Goal: Task Accomplishment & Management: Manage account settings

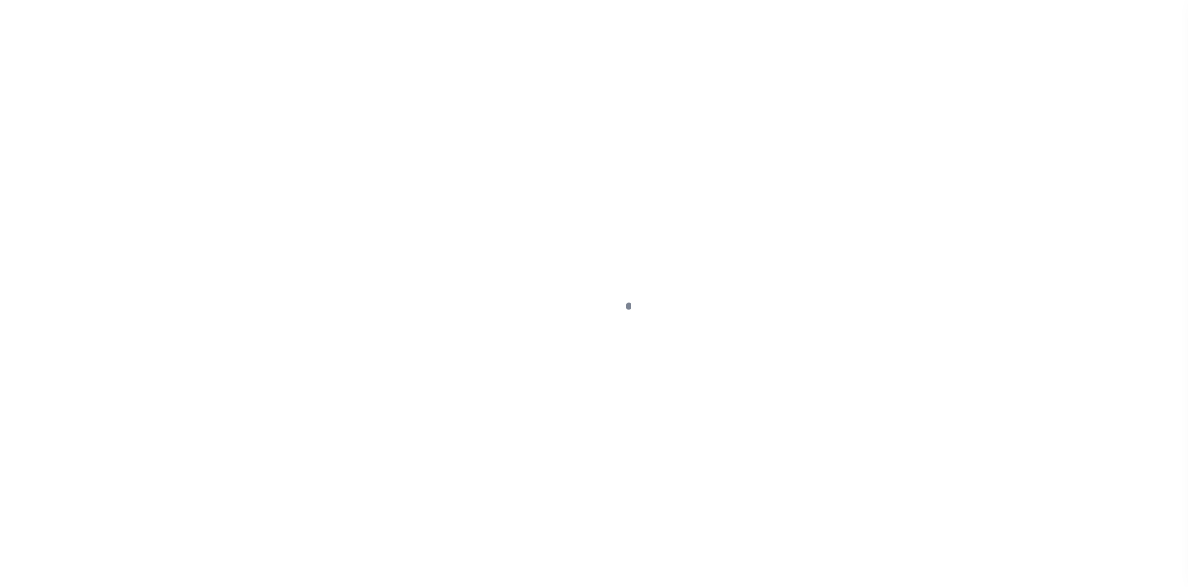
select select "5008"
select select "2473"
select select "NonEscrow"
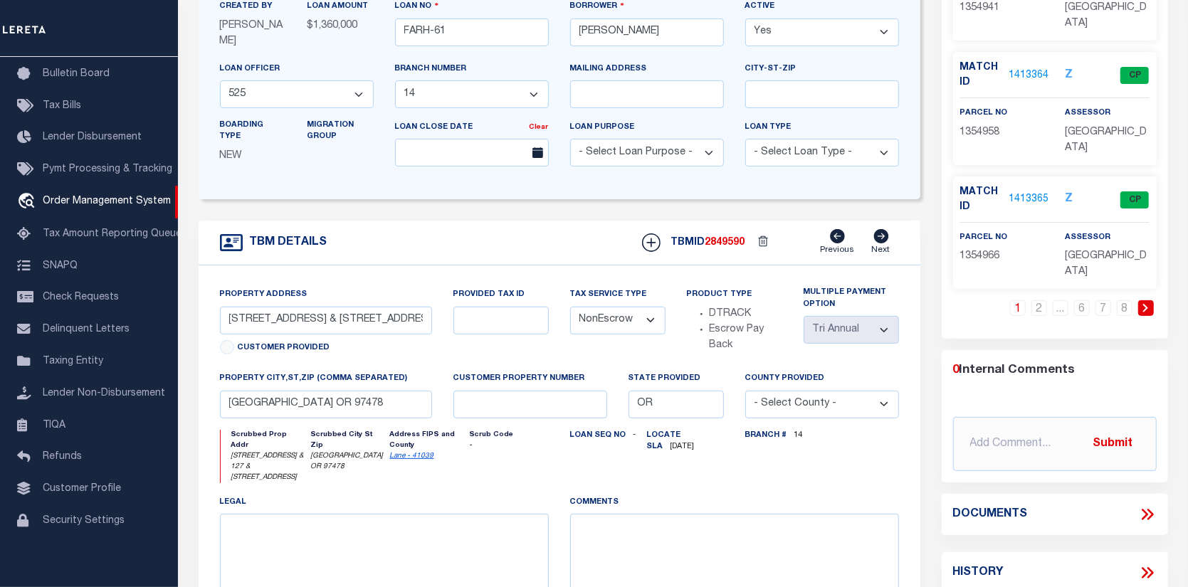
click at [1027, 192] on link "1413365" at bounding box center [1030, 199] width 40 height 15
click at [1027, 169] on div at bounding box center [683, 373] width 1010 height 1060
click at [986, 251] on span "1354966" at bounding box center [980, 256] width 40 height 10
click at [1034, 192] on link "1413365" at bounding box center [1030, 199] width 40 height 15
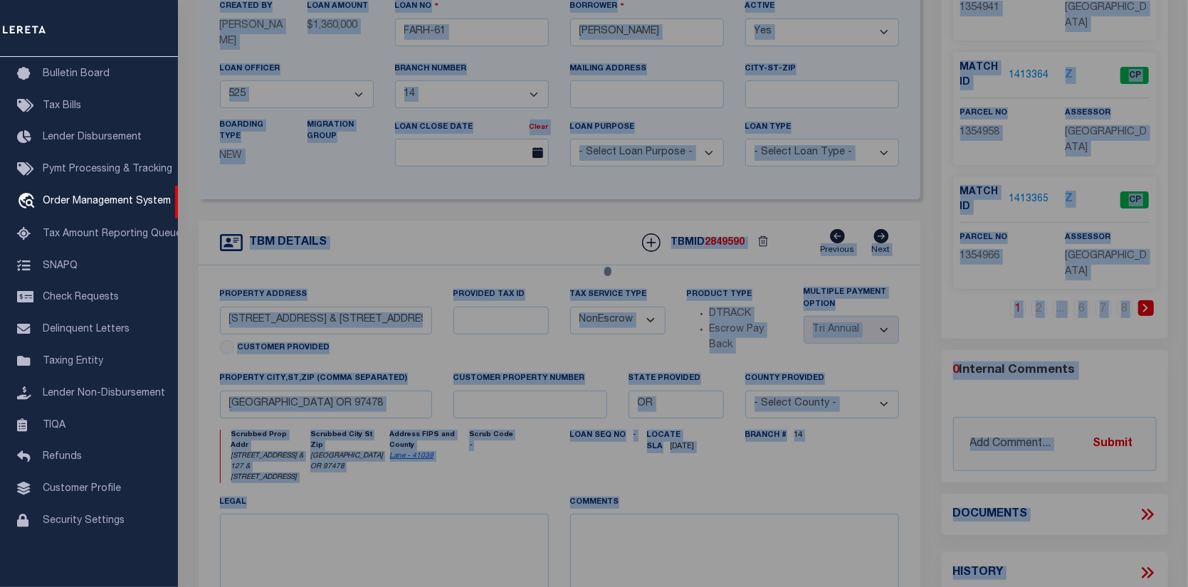
click at [1034, 168] on div at bounding box center [683, 373] width 1010 height 1060
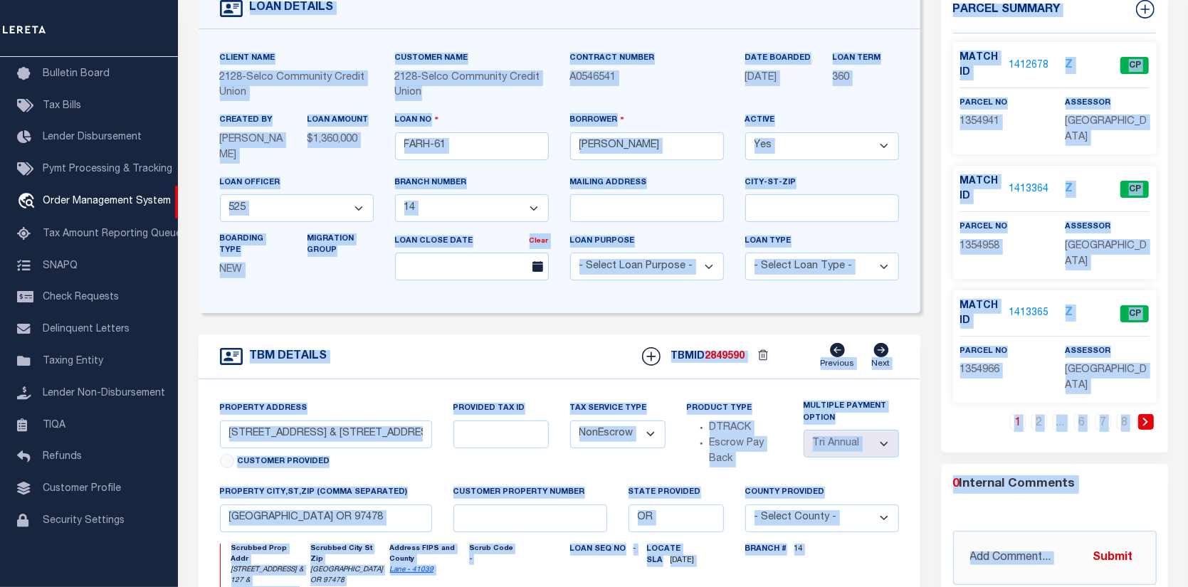
scroll to position [71, 0]
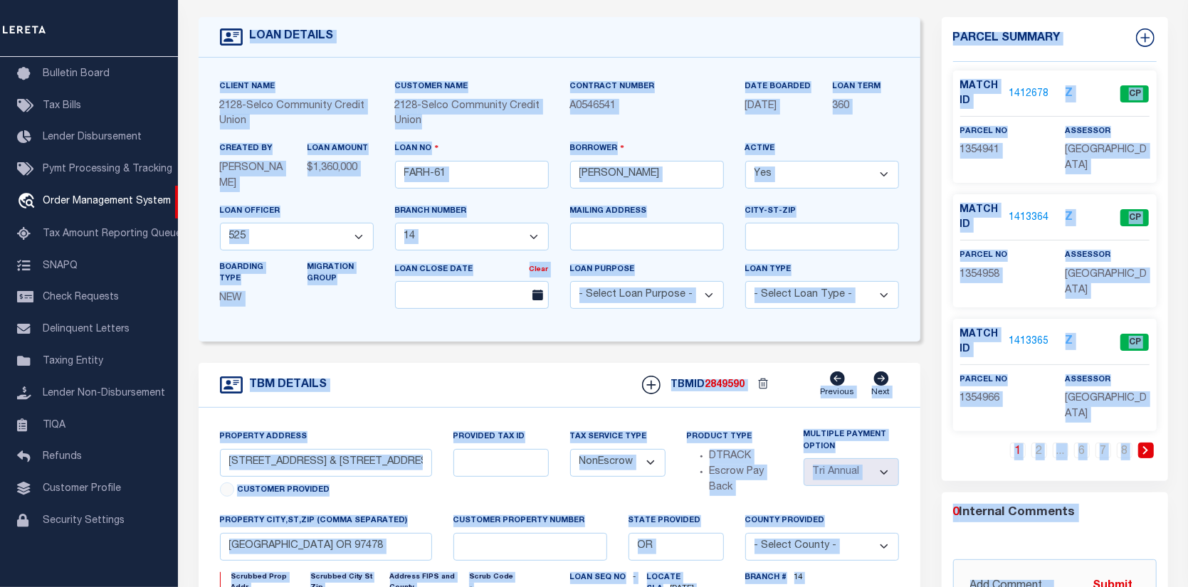
click at [1022, 211] on link "1413364" at bounding box center [1030, 218] width 40 height 15
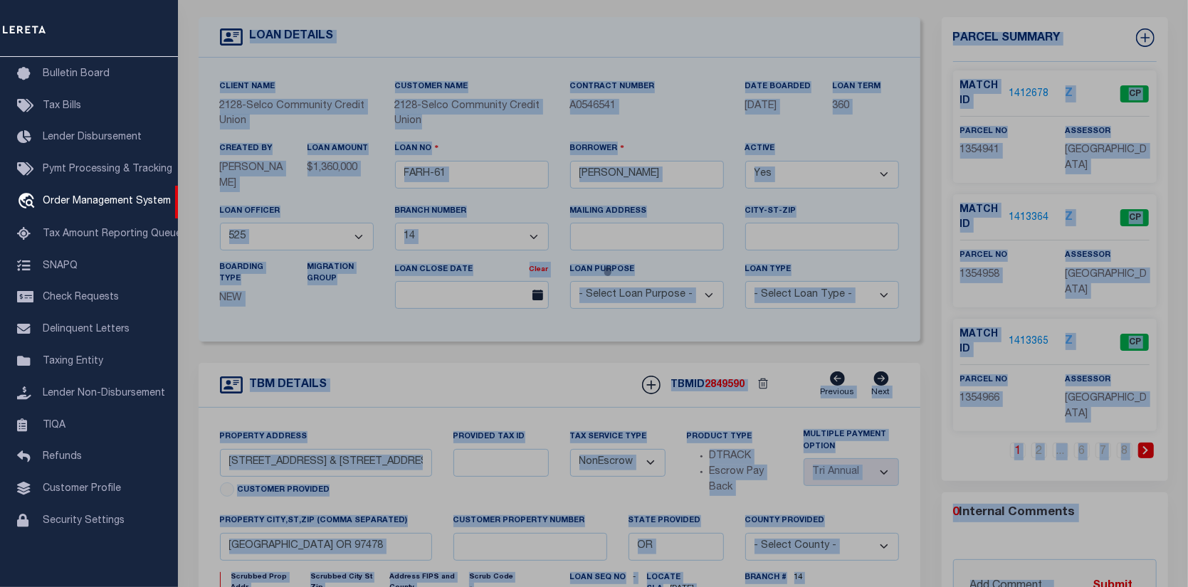
click at [1022, 199] on div at bounding box center [683, 516] width 1010 height 1060
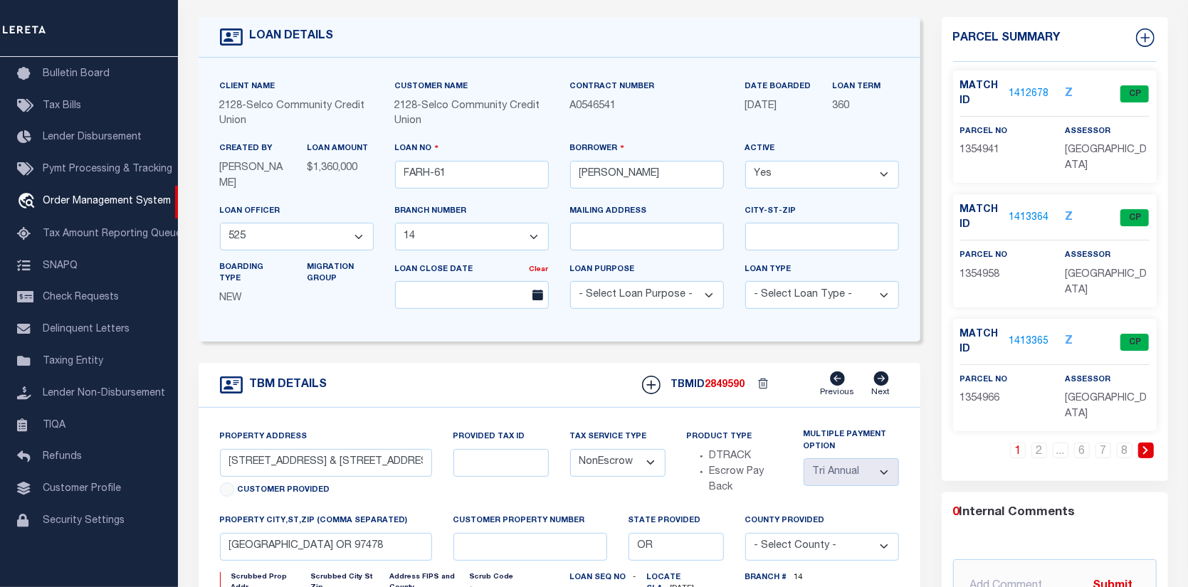
click at [1020, 335] on link "1413365" at bounding box center [1030, 342] width 40 height 15
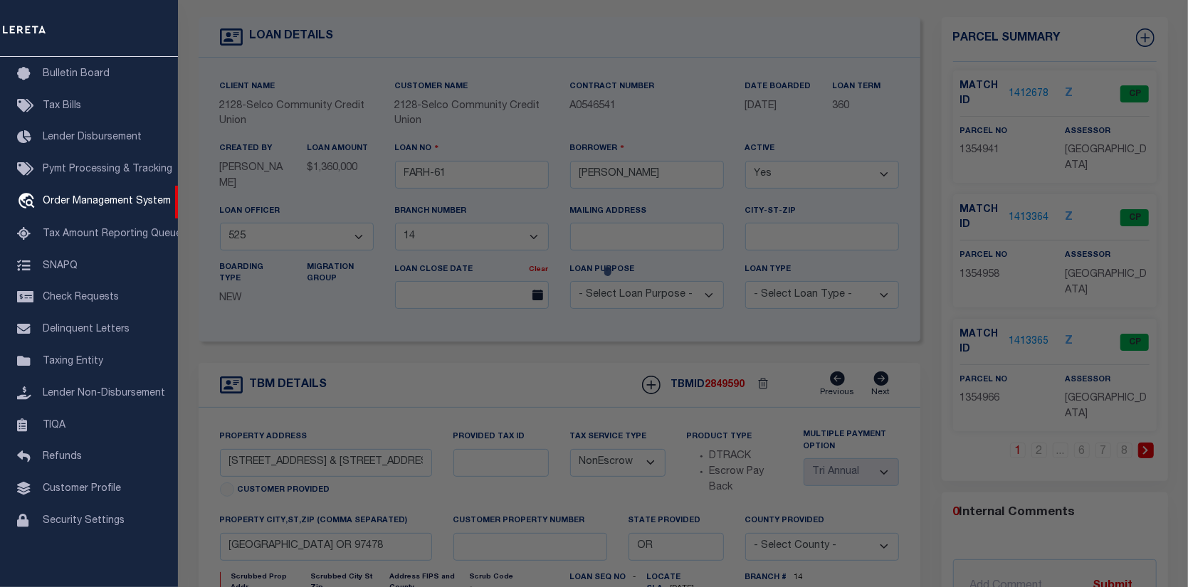
click at [1020, 307] on div at bounding box center [683, 516] width 1010 height 1060
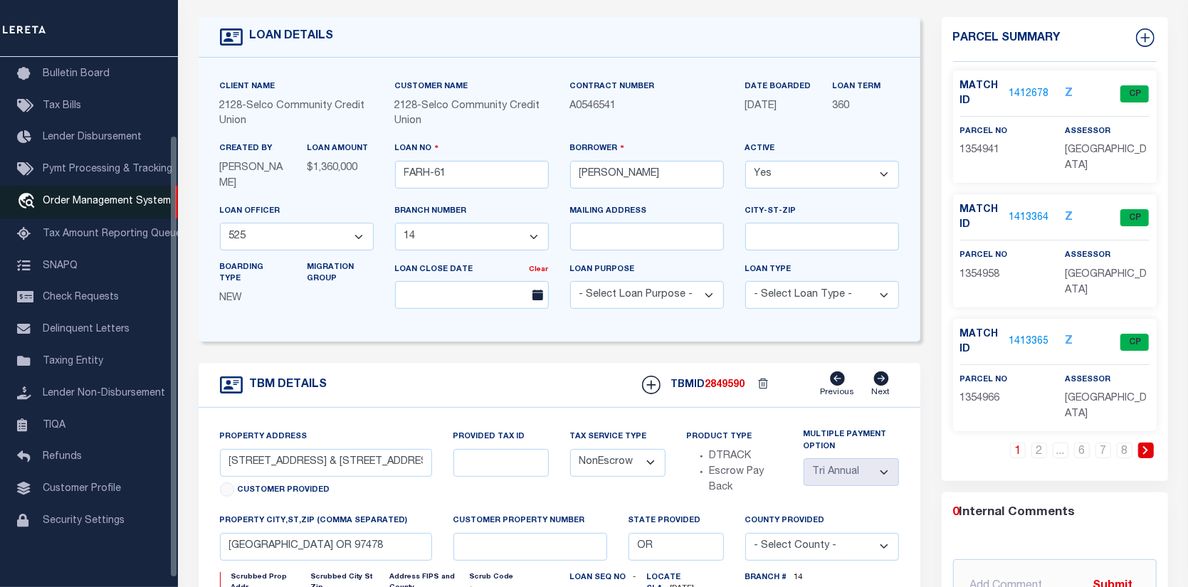
click at [81, 202] on span "Order Management System" at bounding box center [107, 202] width 128 height 10
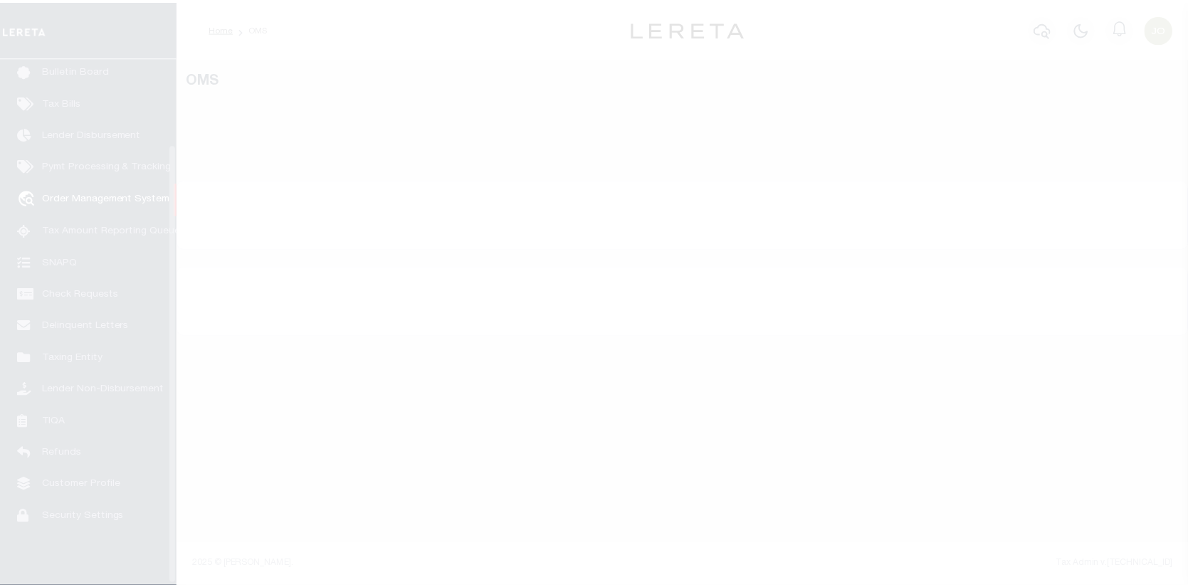
scroll to position [103, 0]
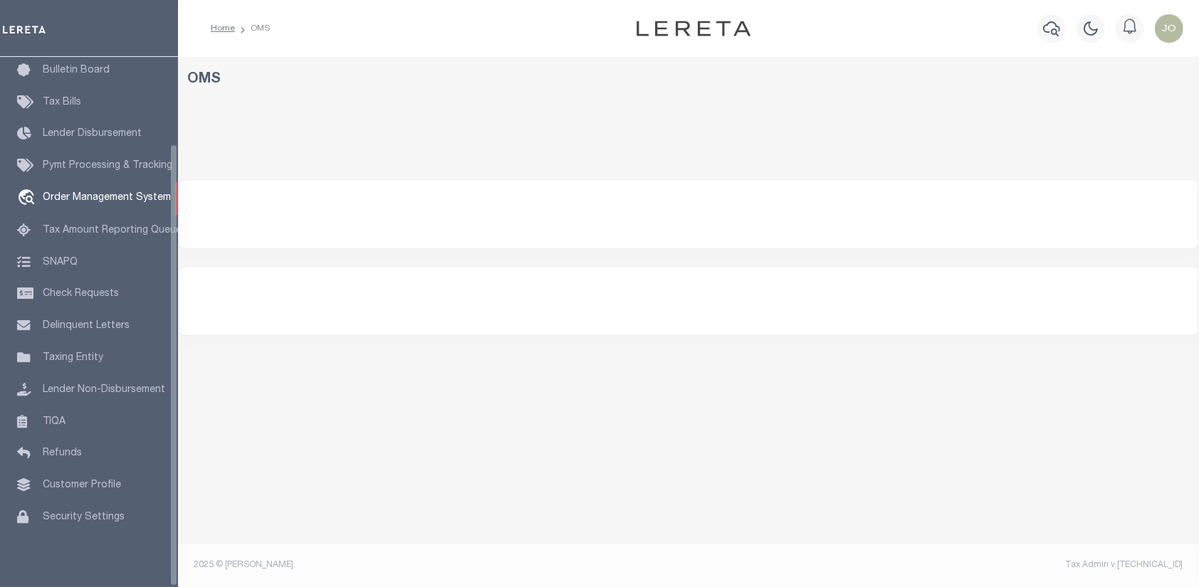
select select "200"
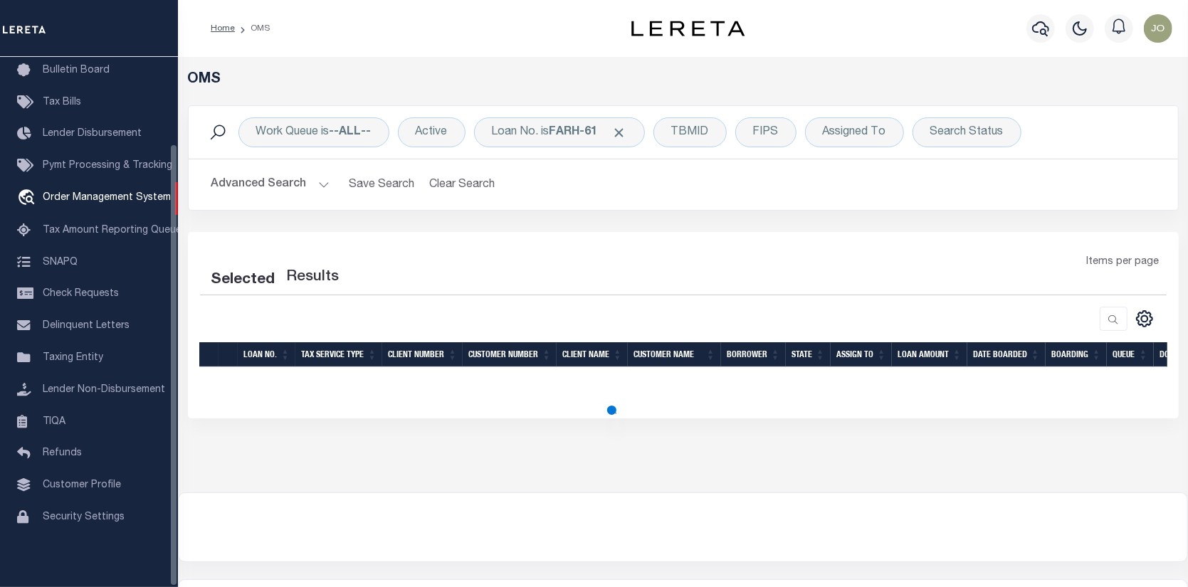
select select "200"
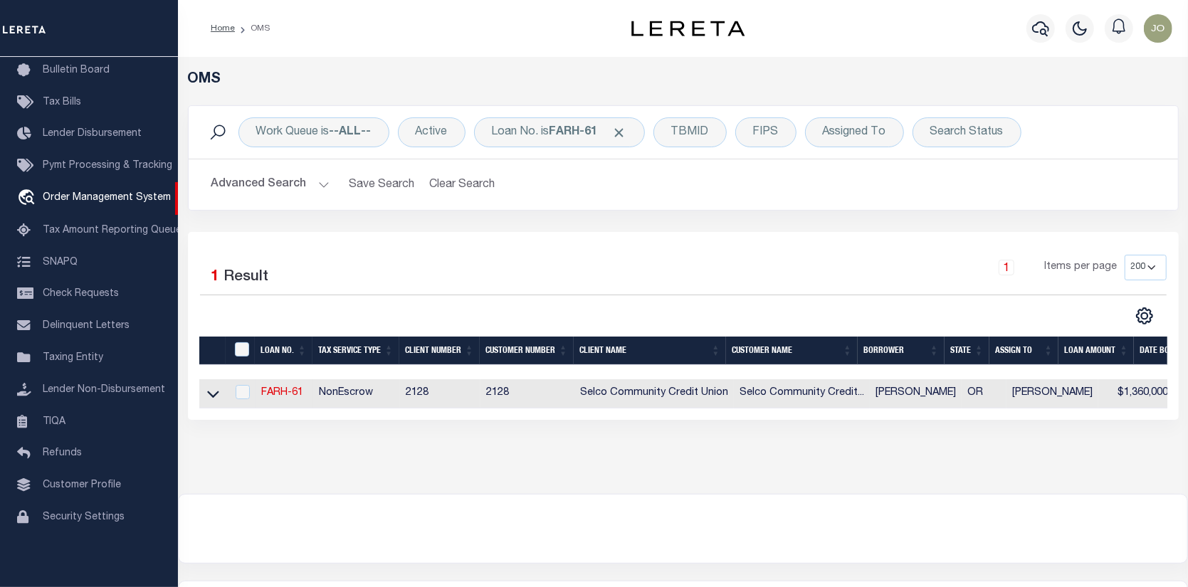
click at [286, 385] on td "FARH-61" at bounding box center [285, 393] width 58 height 29
checkbox input "true"
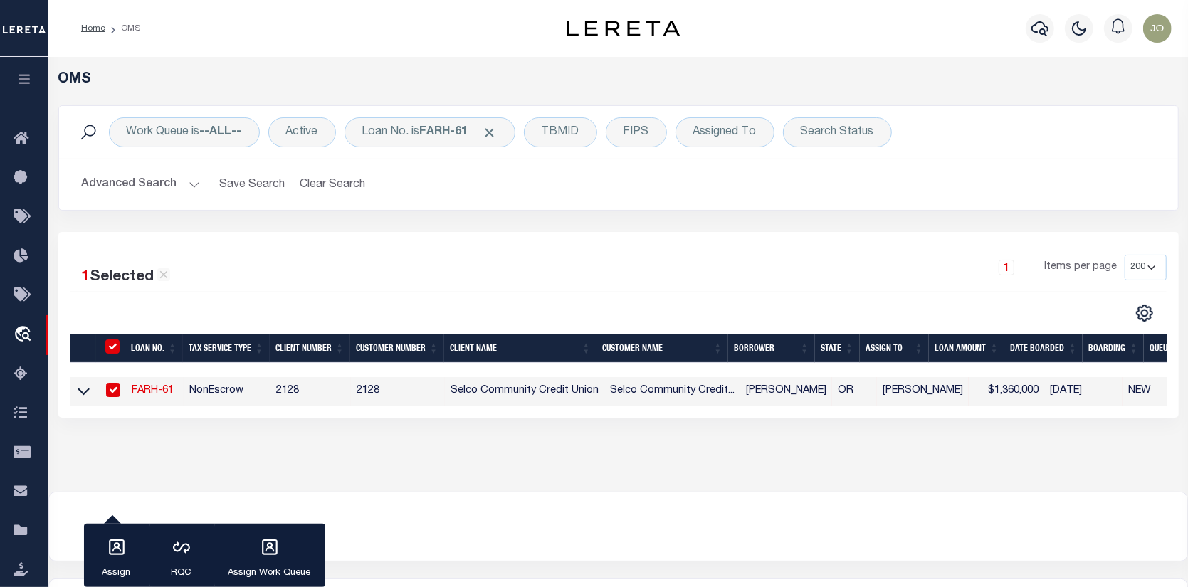
click at [159, 387] on link "FARH-61" at bounding box center [153, 391] width 42 height 10
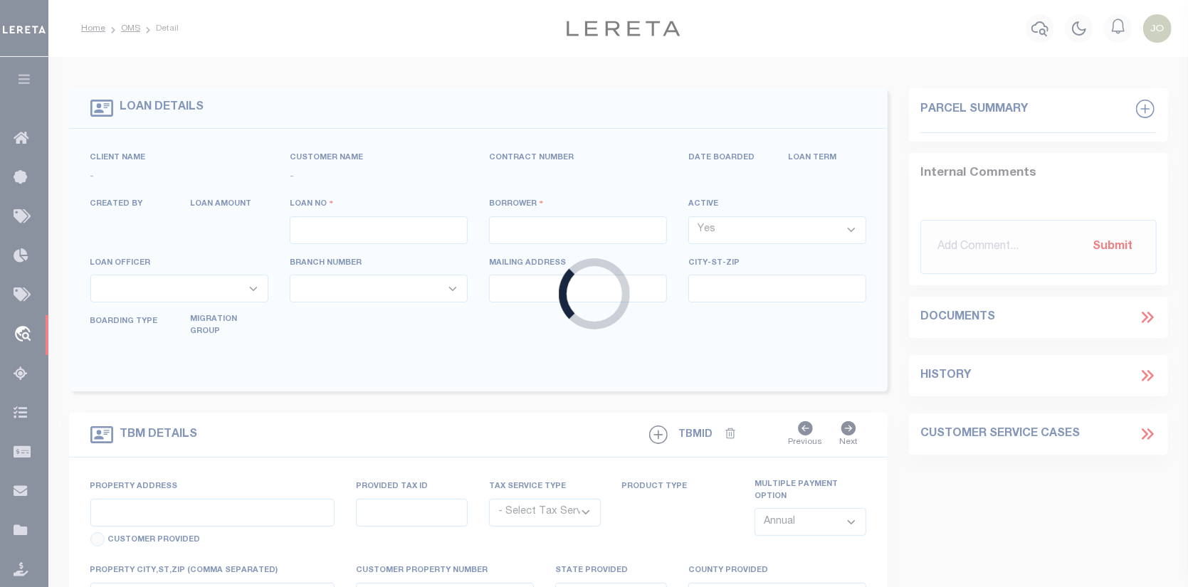
click at [159, 387] on div "Loading..." at bounding box center [594, 293] width 1188 height 587
type input "FARH-61"
type input "[PERSON_NAME]"
select select
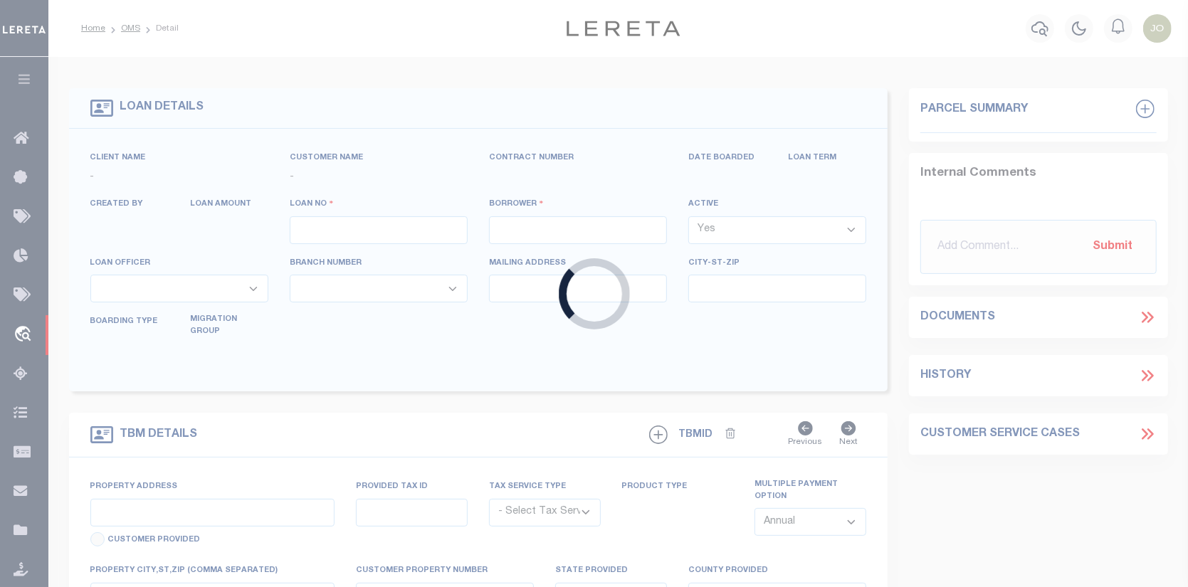
select select
select select "NonEscrow"
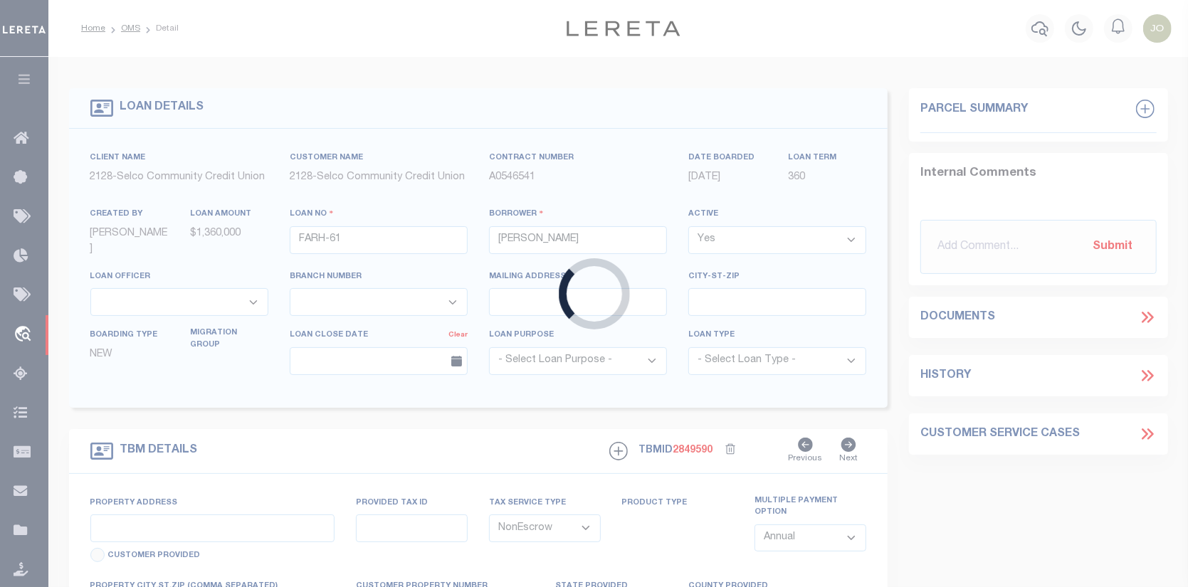
type input "103 & 105 S 67th St & 127 & 129 S 67th St"
type input "[GEOGRAPHIC_DATA] OR 97478"
type input "OR"
select select "5008"
select select "2473"
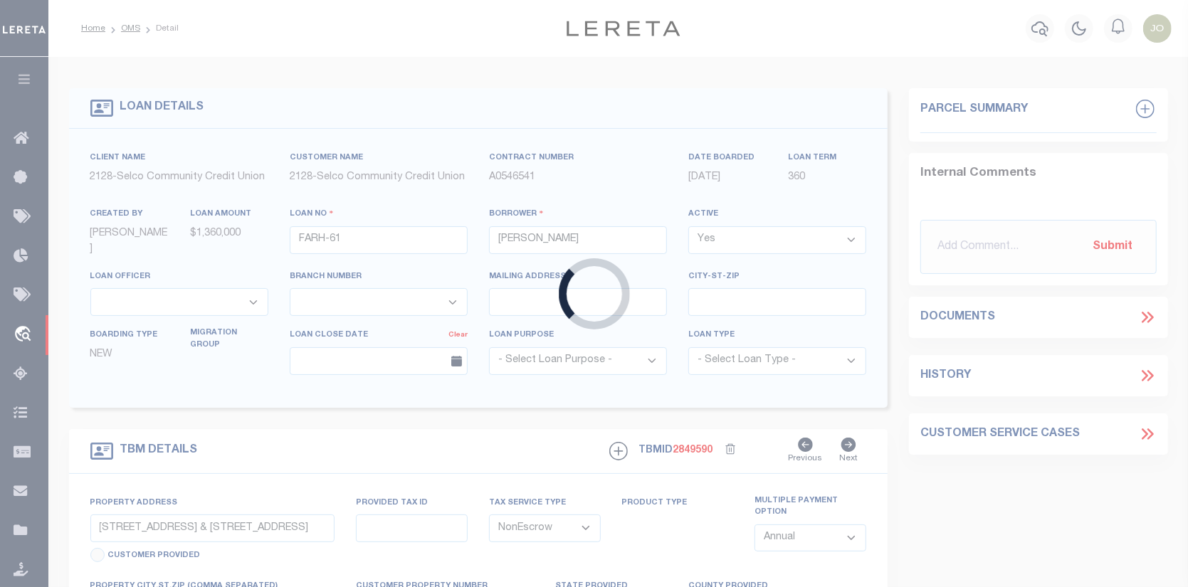
select select "3"
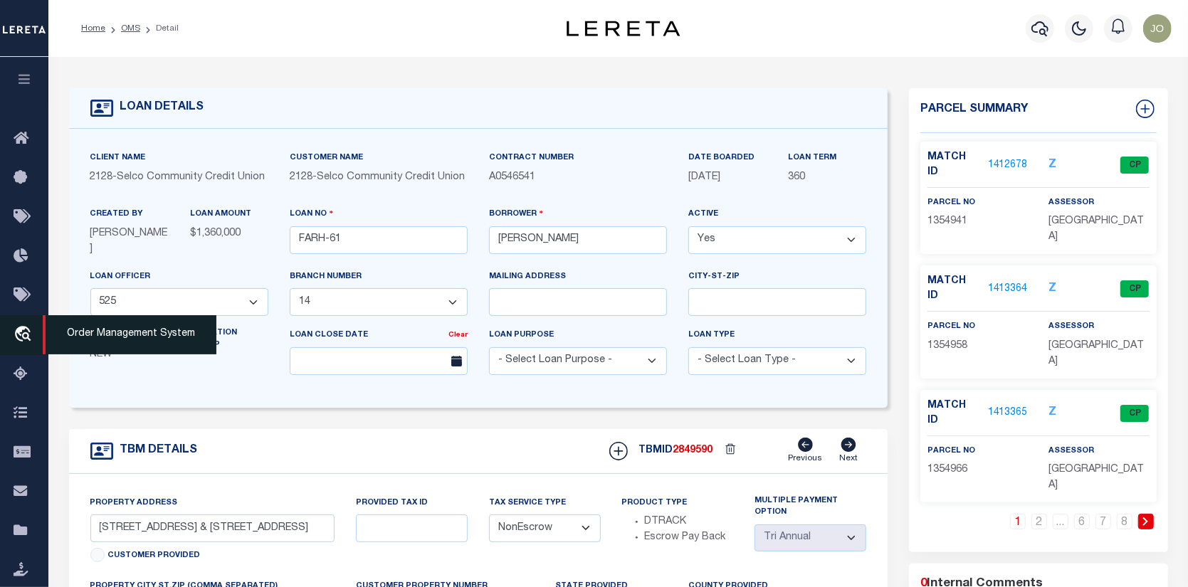
click at [17, 327] on icon "travel_explore" at bounding box center [25, 335] width 23 height 19
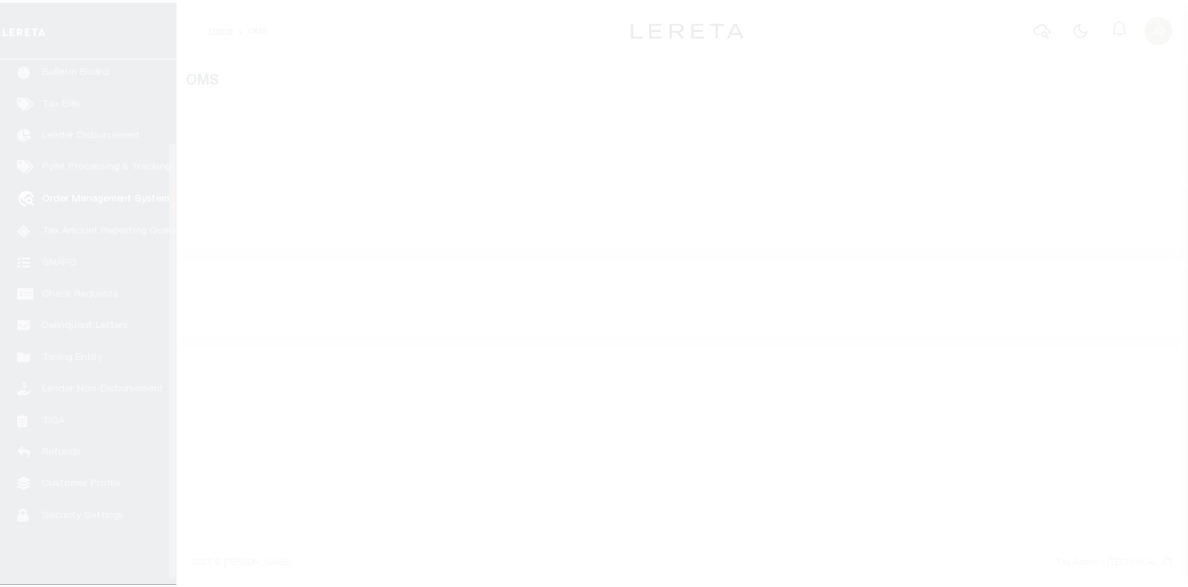
scroll to position [103, 0]
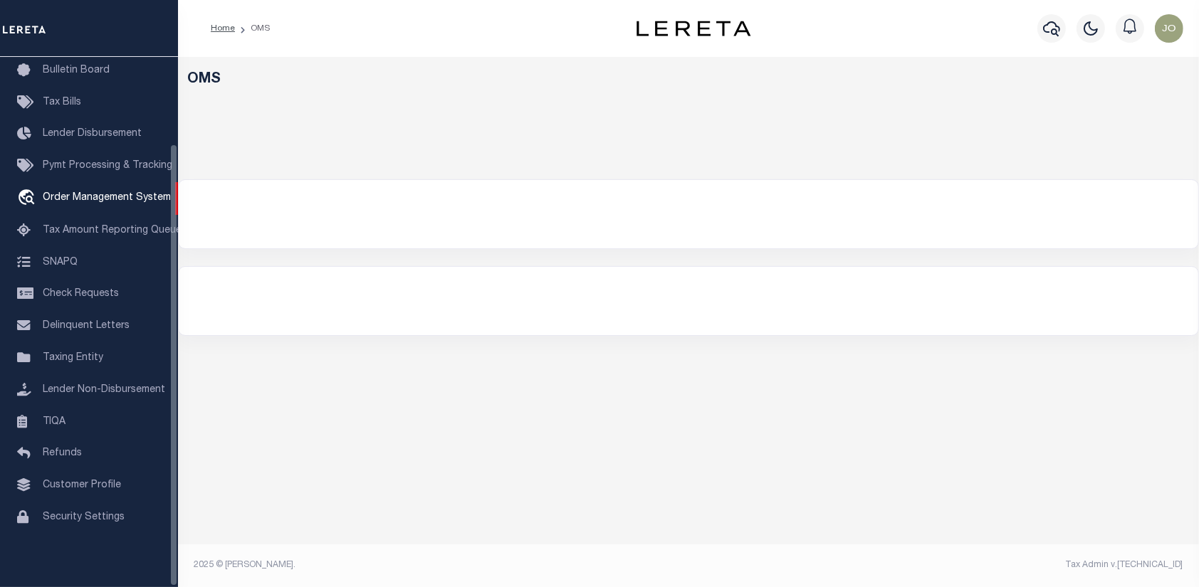
select select "200"
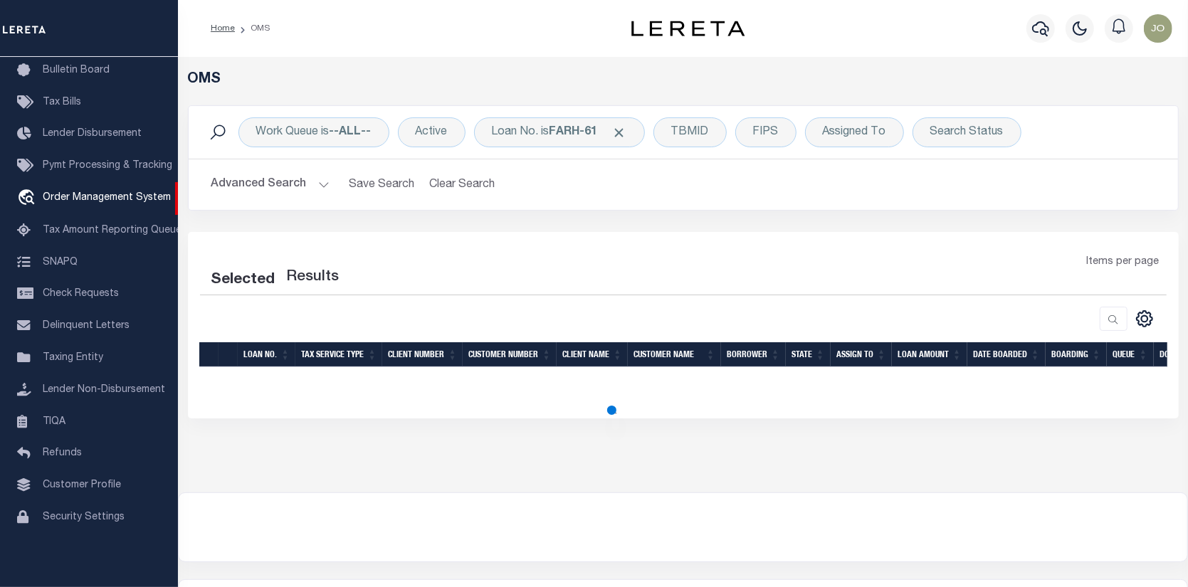
select select "200"
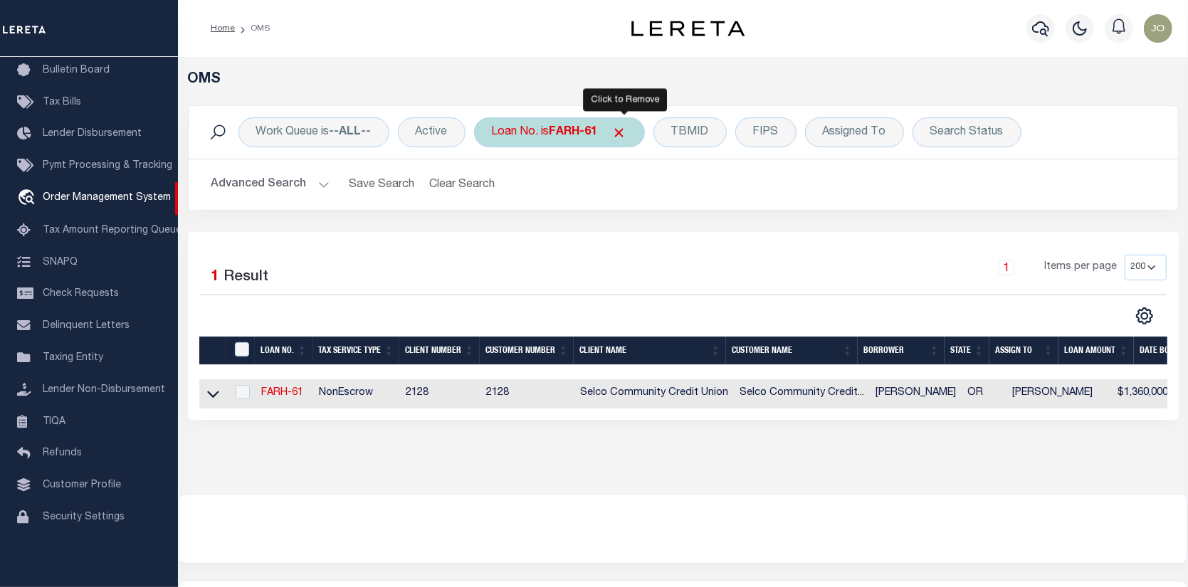
click at [621, 125] on span "Click to Remove" at bounding box center [619, 132] width 15 height 15
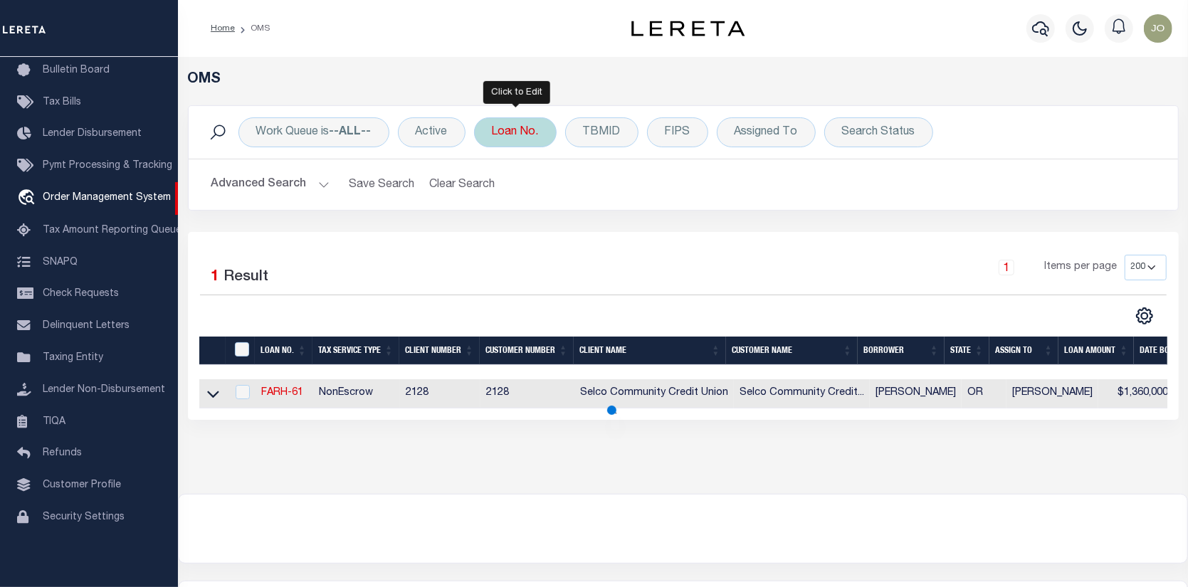
click at [515, 126] on div "Loan No." at bounding box center [515, 132] width 83 height 30
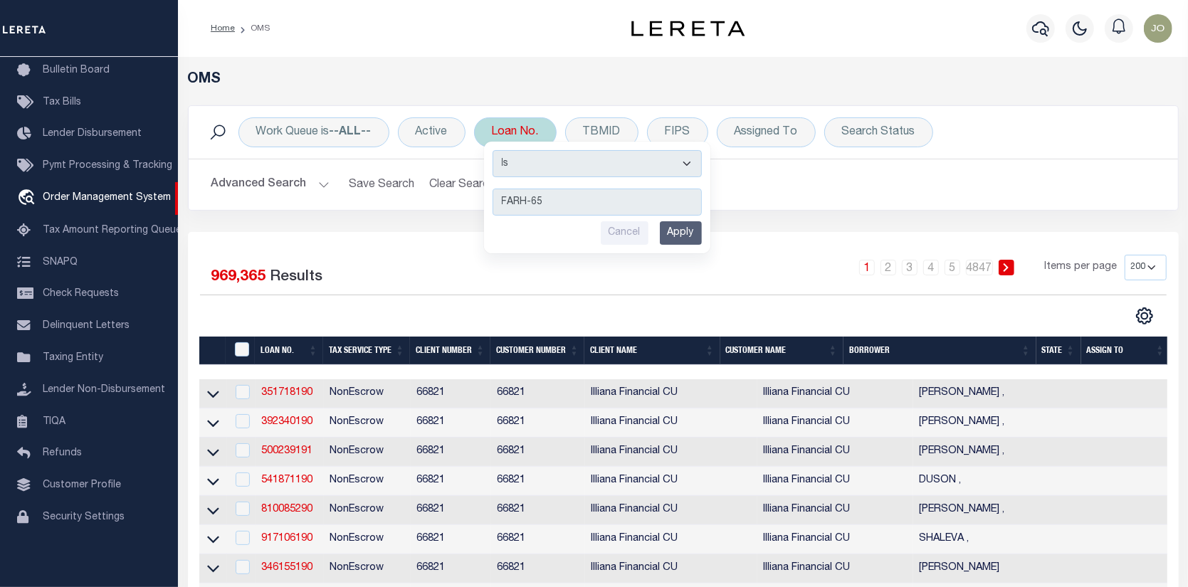
type input "FARH-65"
drag, startPoint x: 679, startPoint y: 229, endPoint x: 646, endPoint y: 237, distance: 34.5
click at [679, 230] on input "Apply" at bounding box center [681, 232] width 42 height 23
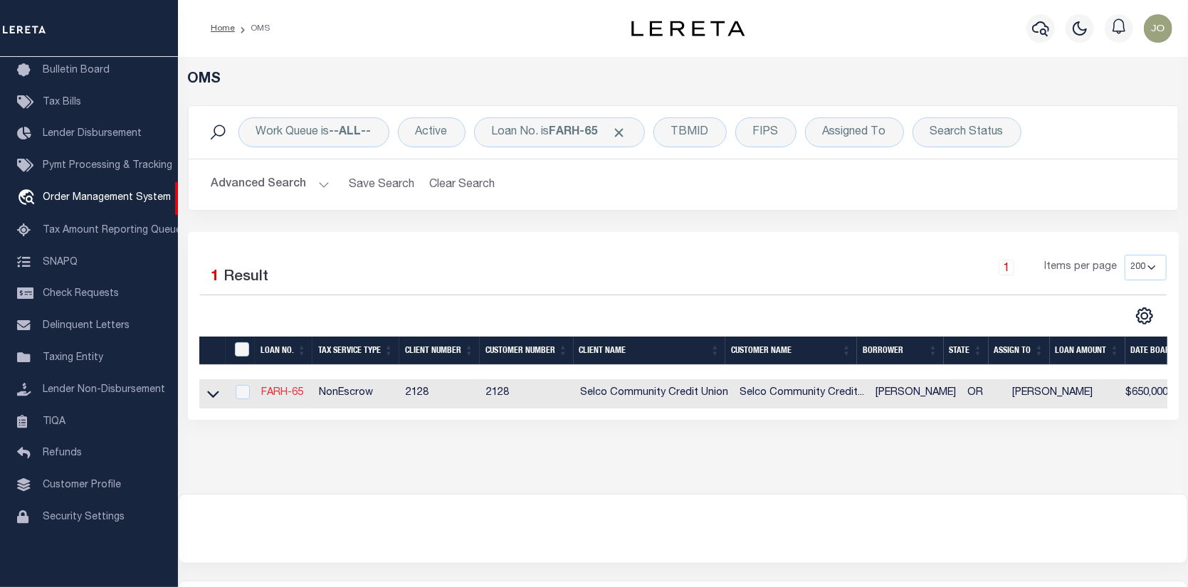
click at [287, 390] on link "FARH-65" at bounding box center [282, 393] width 42 height 10
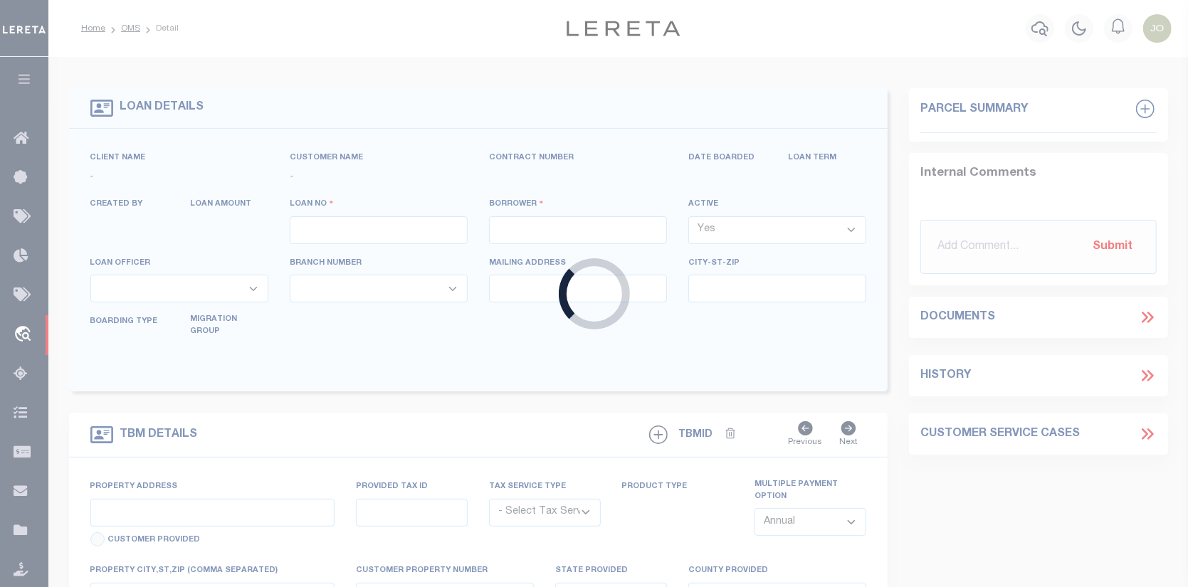
type input "FARH-65"
type input "[PERSON_NAME]"
select select
type input "[STREET_ADDRESS][PERSON_NAME]"
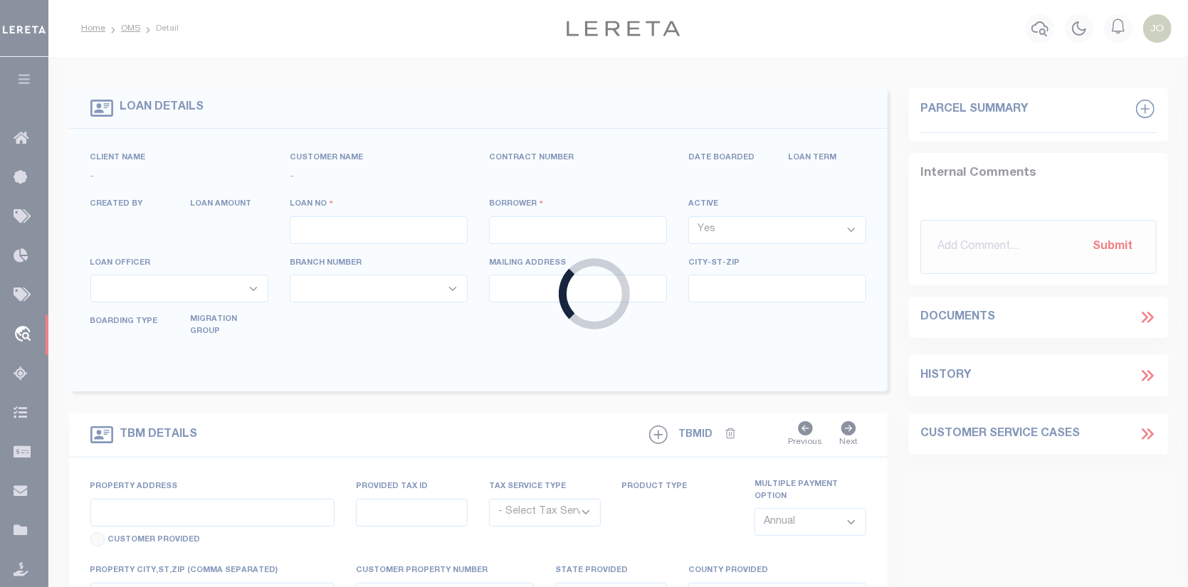
type input "[PERSON_NAME] OR 97408-4633"
select select "10"
select select "NonEscrow"
select select "5008"
select select "2473"
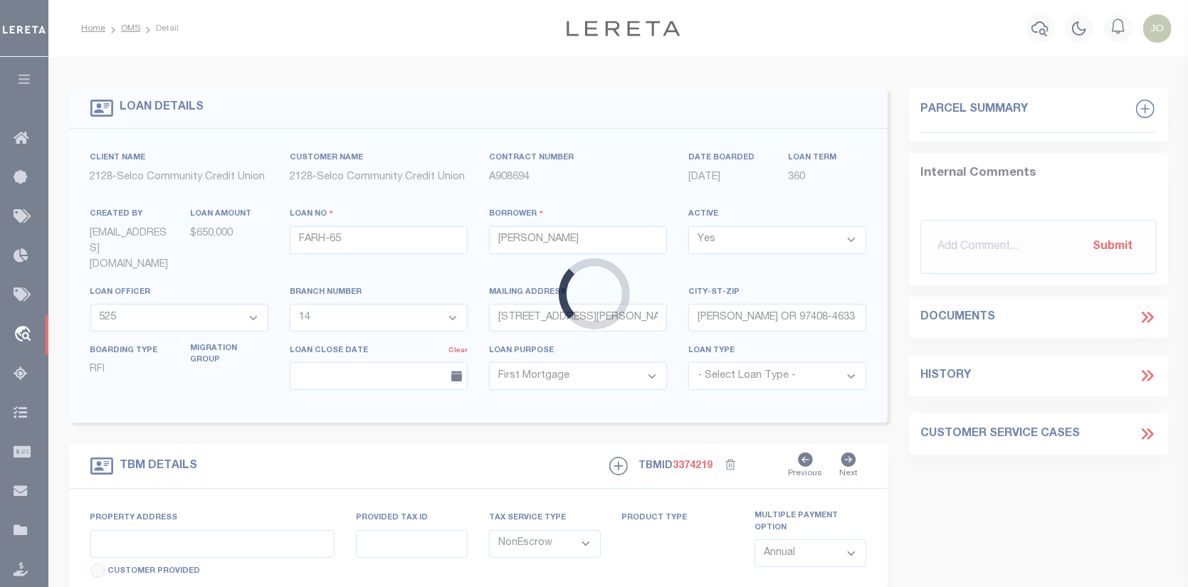
type input "103 & [STREET_ADDRESS], [DATE][GEOGRAPHIC_DATA][DATE][STREET_ADDRESS], [DATE][S…"
type input "[GEOGRAPHIC_DATA] OR 97478"
type input "OR"
select select "3"
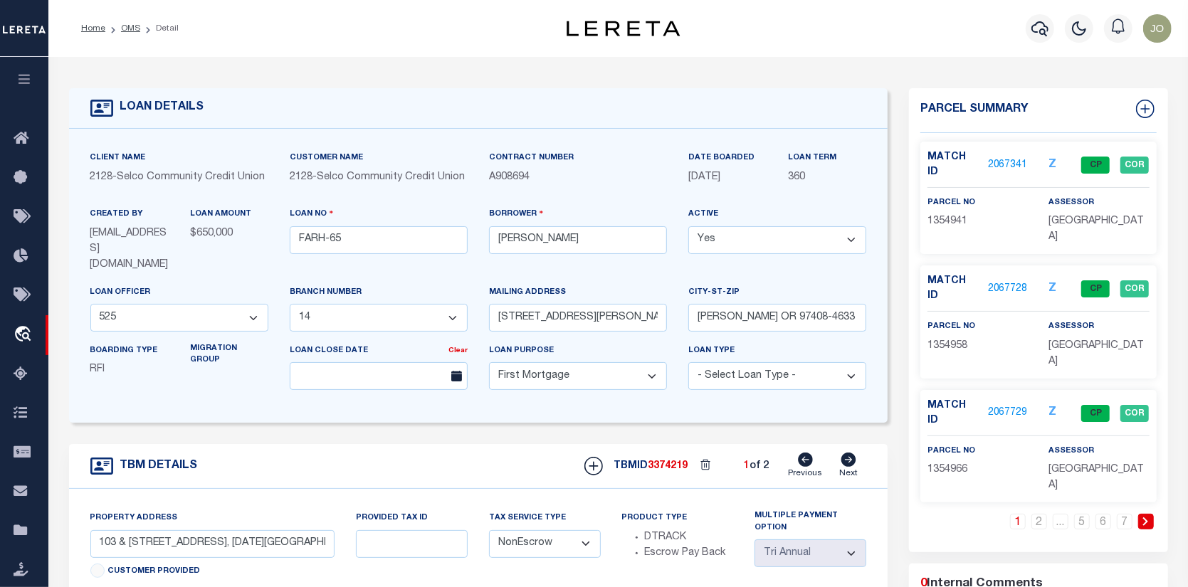
click at [1005, 159] on link "2067341" at bounding box center [1008, 165] width 40 height 15
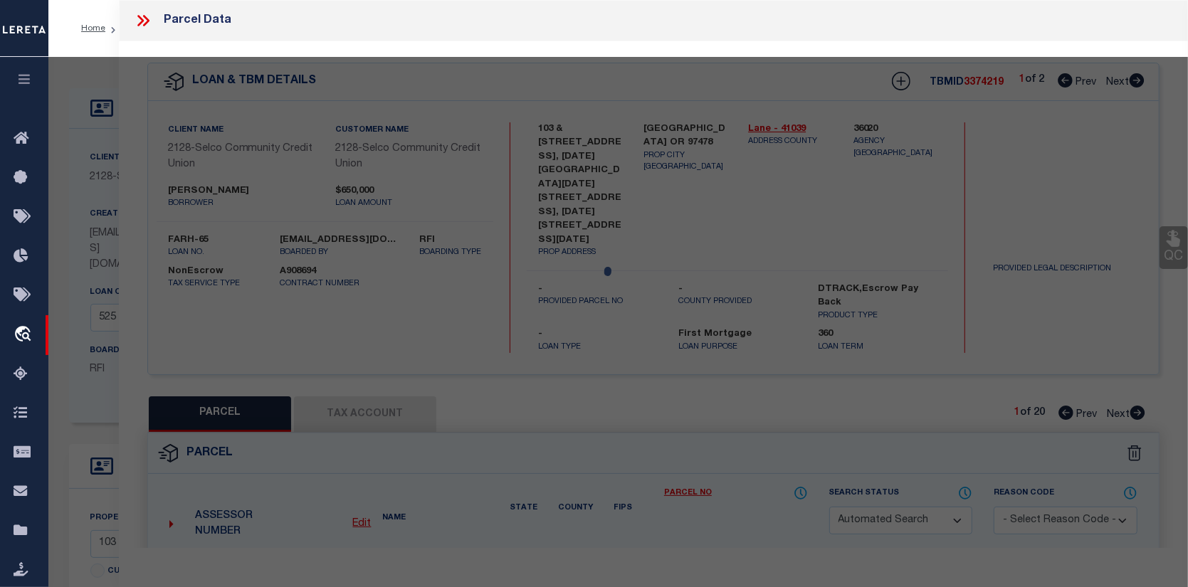
checkbox input "false"
select select "CP"
type input "KJESSLER MICHAEL B"
select select "AGW"
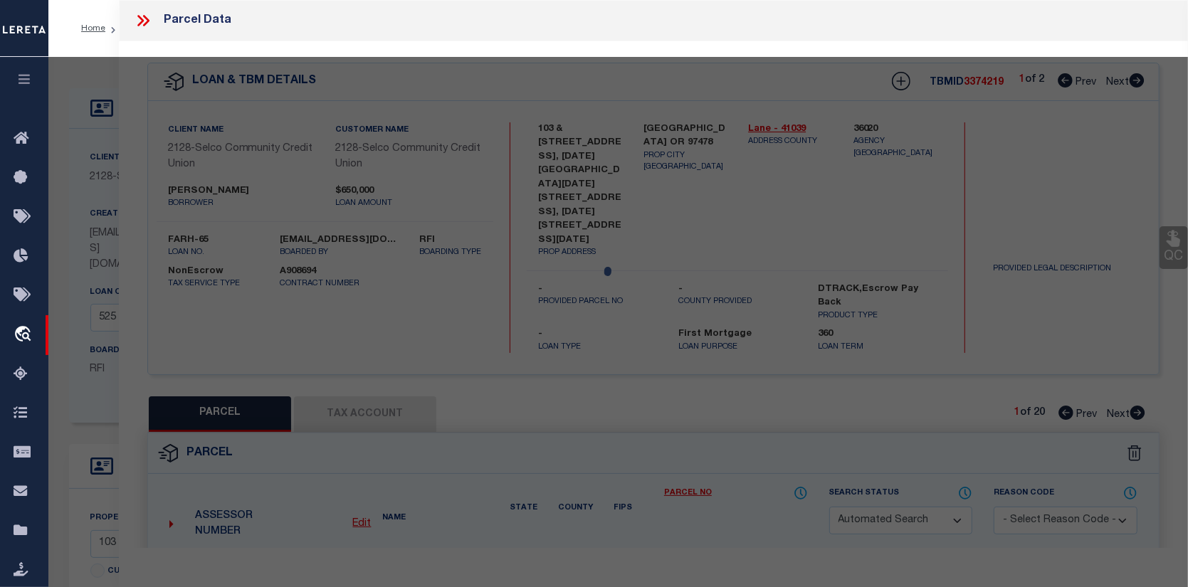
select select
type input "103 S 67TH ST"
checkbox input "false"
type input "SPRINGFILED OR 97478"
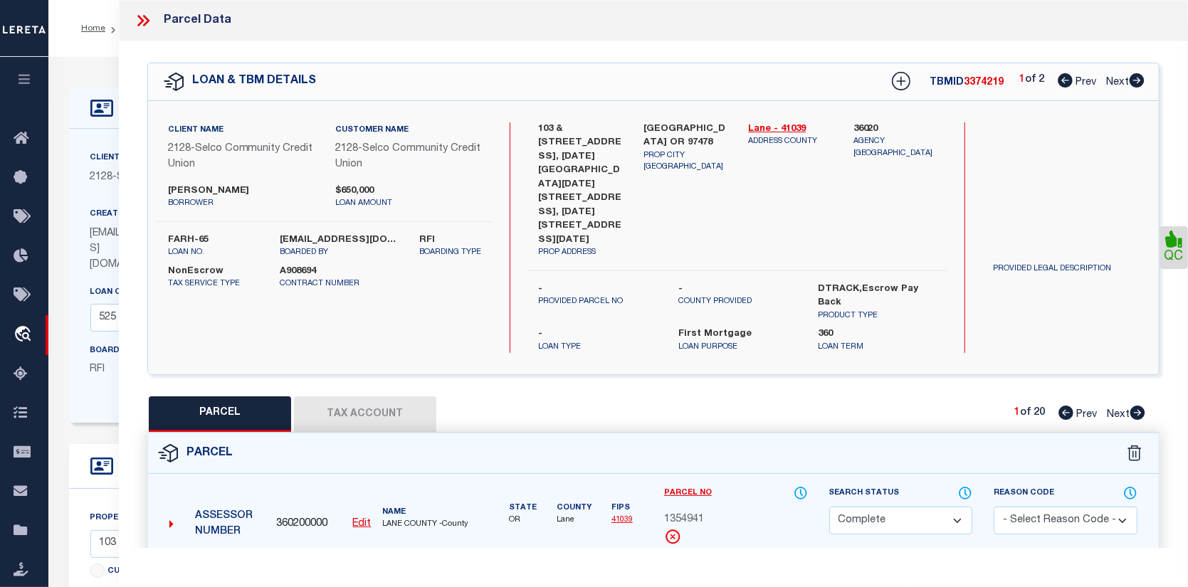
click at [781, 569] on link "Payment History" at bounding box center [777, 575] width 61 height 12
click at [24, 340] on icon "travel_explore" at bounding box center [25, 335] width 23 height 19
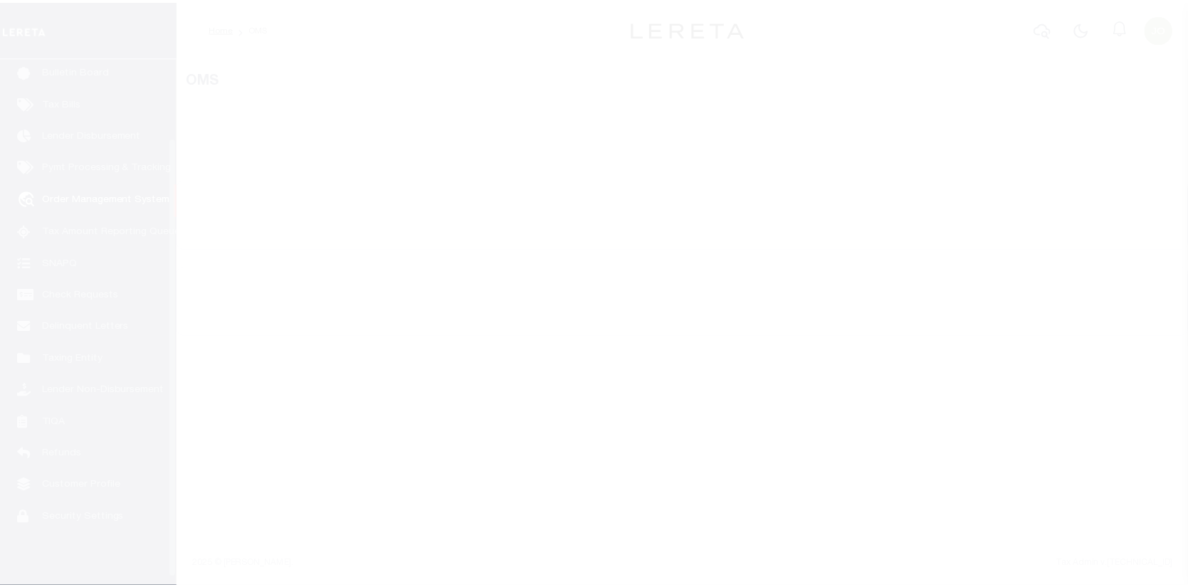
scroll to position [103, 0]
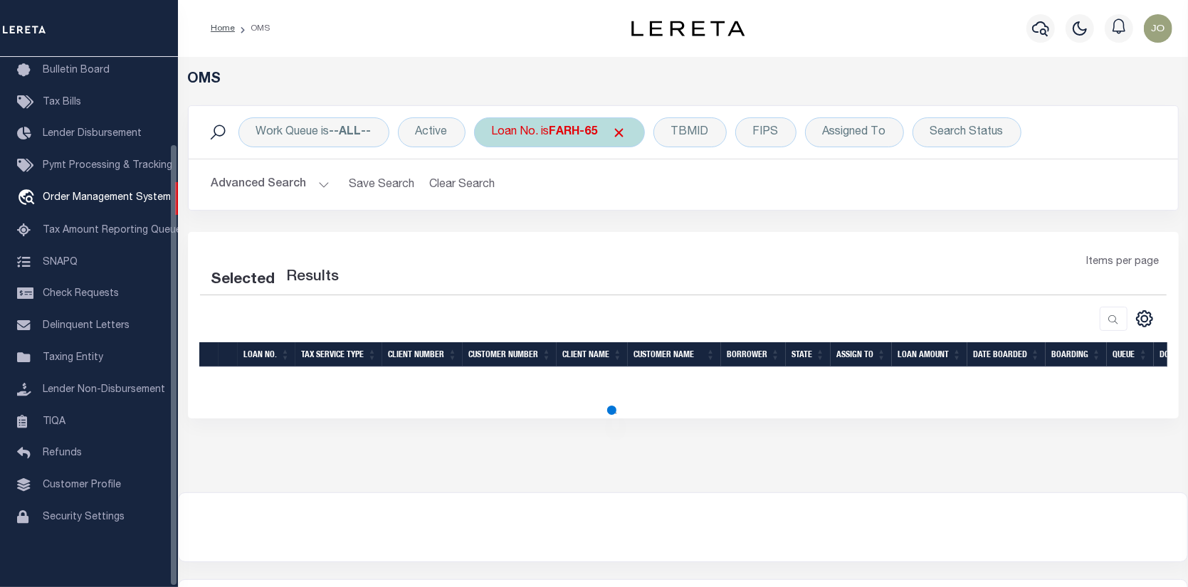
select select "200"
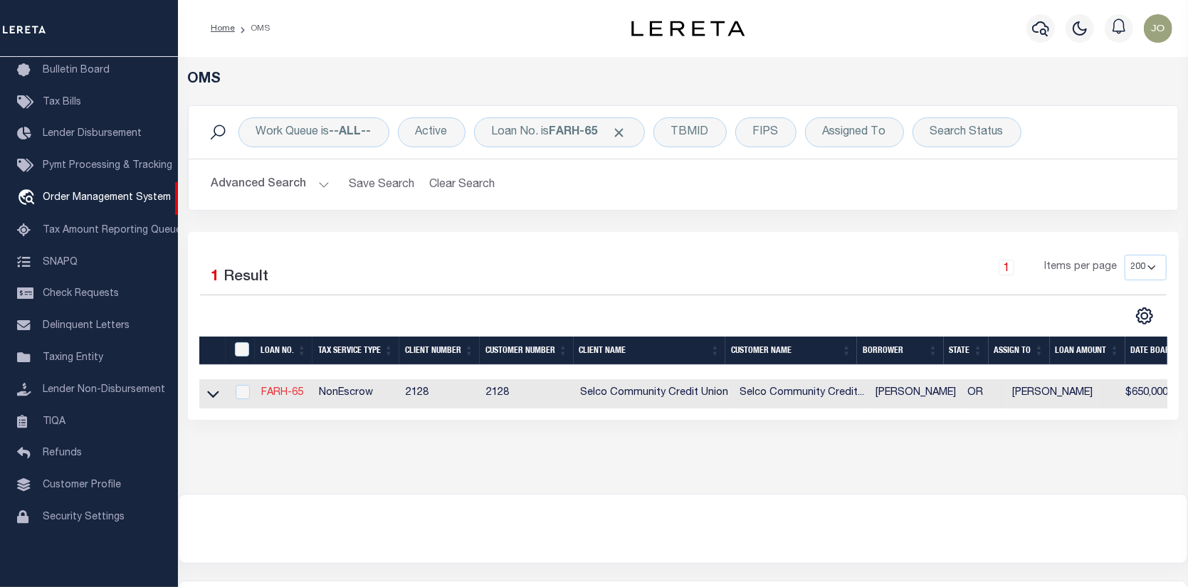
click at [279, 393] on link "FARH-65" at bounding box center [282, 393] width 42 height 10
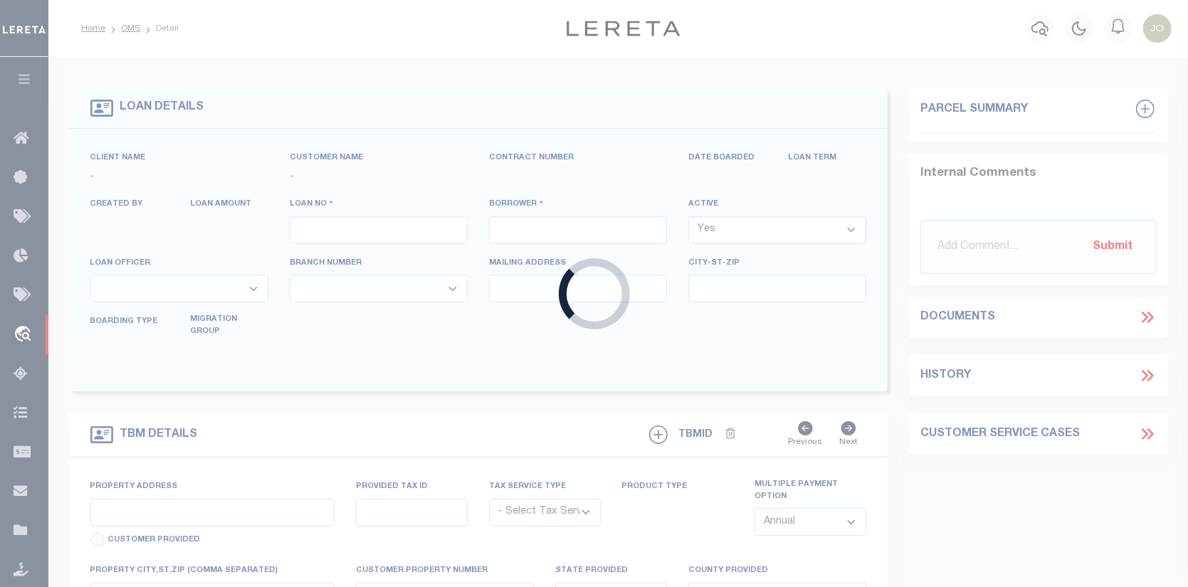
type input "FARH-65"
type input "[PERSON_NAME]"
select select
type input "[STREET_ADDRESS][PERSON_NAME]"
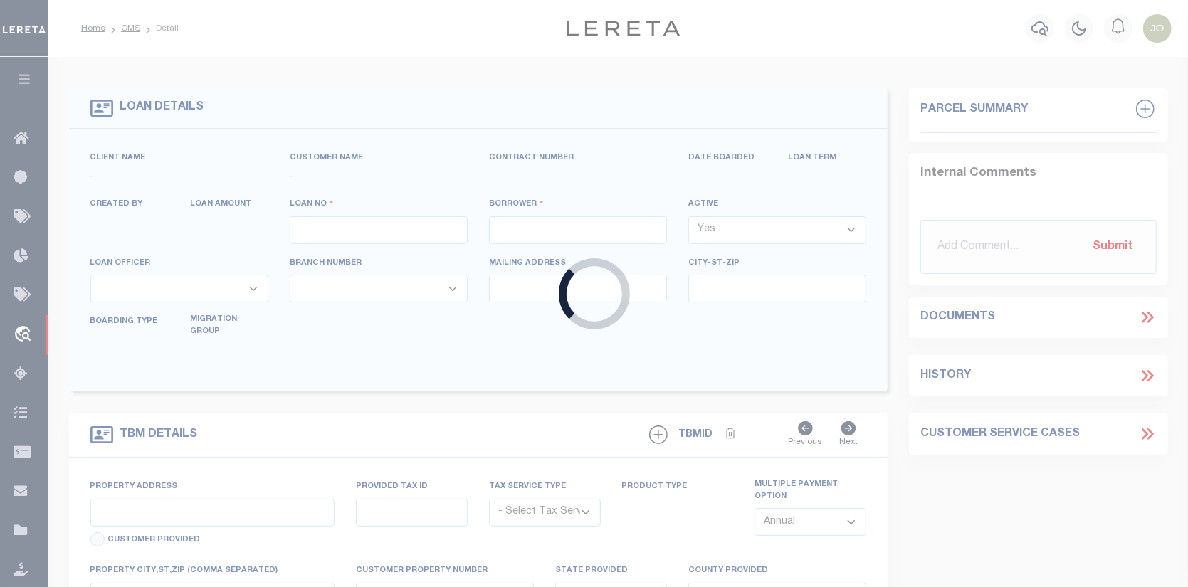
type input "[PERSON_NAME] OR 97408-4633"
select select "10"
select select "NonEscrow"
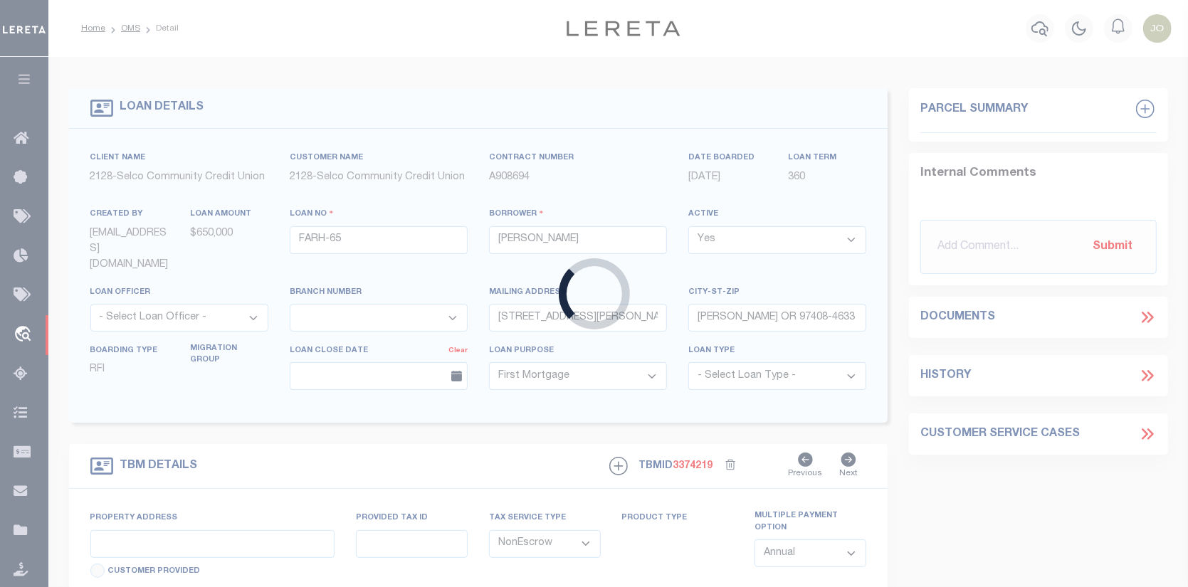
select select "5008"
type input "103 & [STREET_ADDRESS], [DATE][GEOGRAPHIC_DATA][DATE][STREET_ADDRESS], [DATE][S…"
type input "[GEOGRAPHIC_DATA] OR 97478"
type input "OR"
select select "2473"
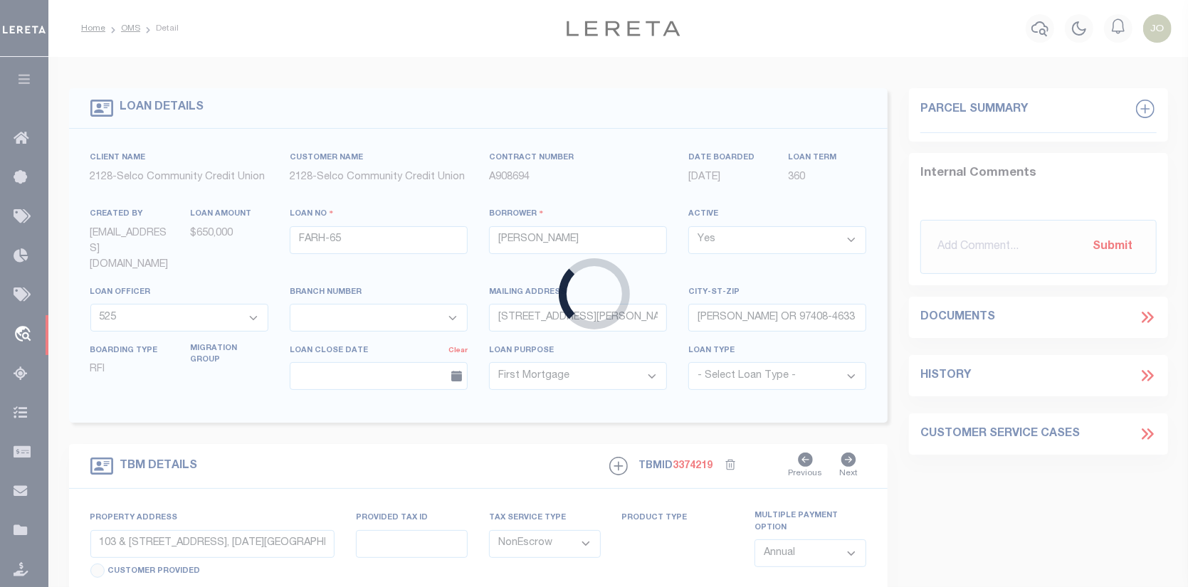
select select "3"
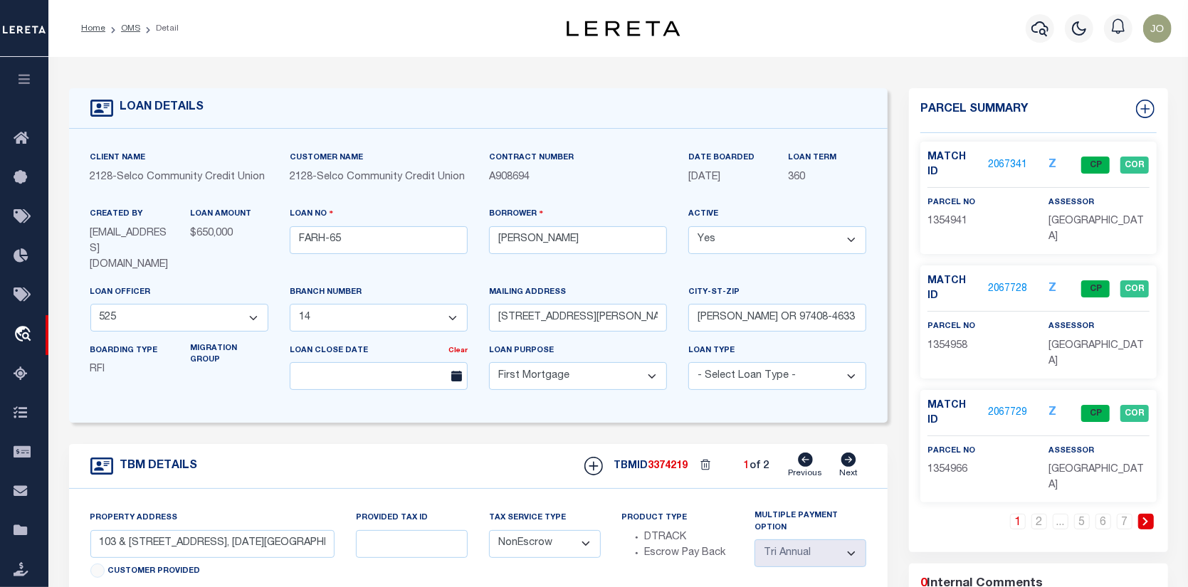
click at [1012, 282] on link "2067728" at bounding box center [1008, 289] width 40 height 15
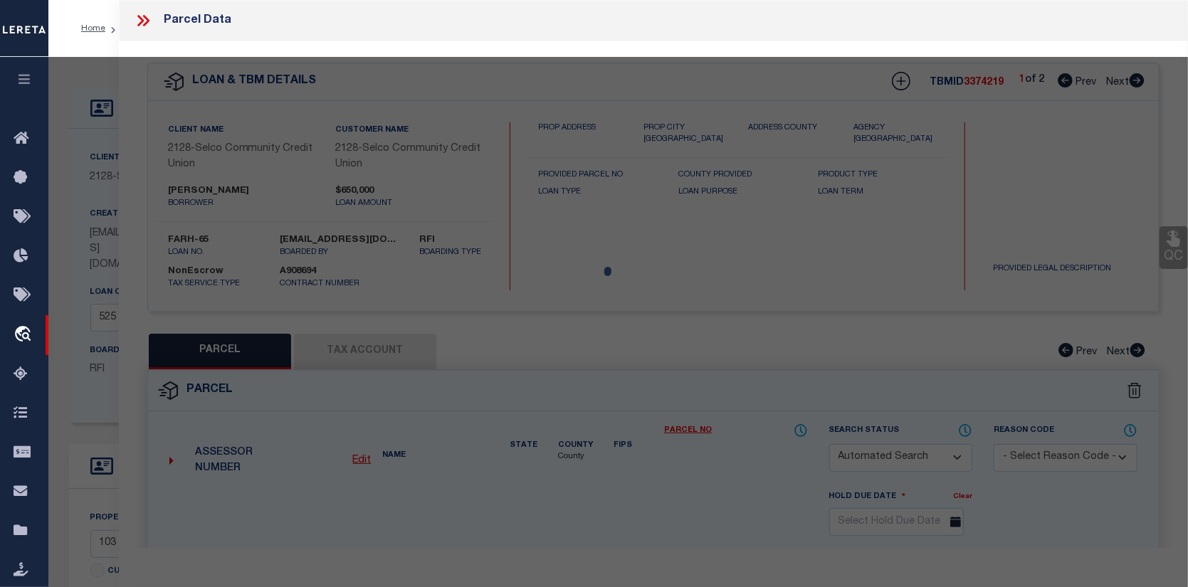
checkbox input "false"
select select "CP"
type input "[PERSON_NAME]"
select select "AGW"
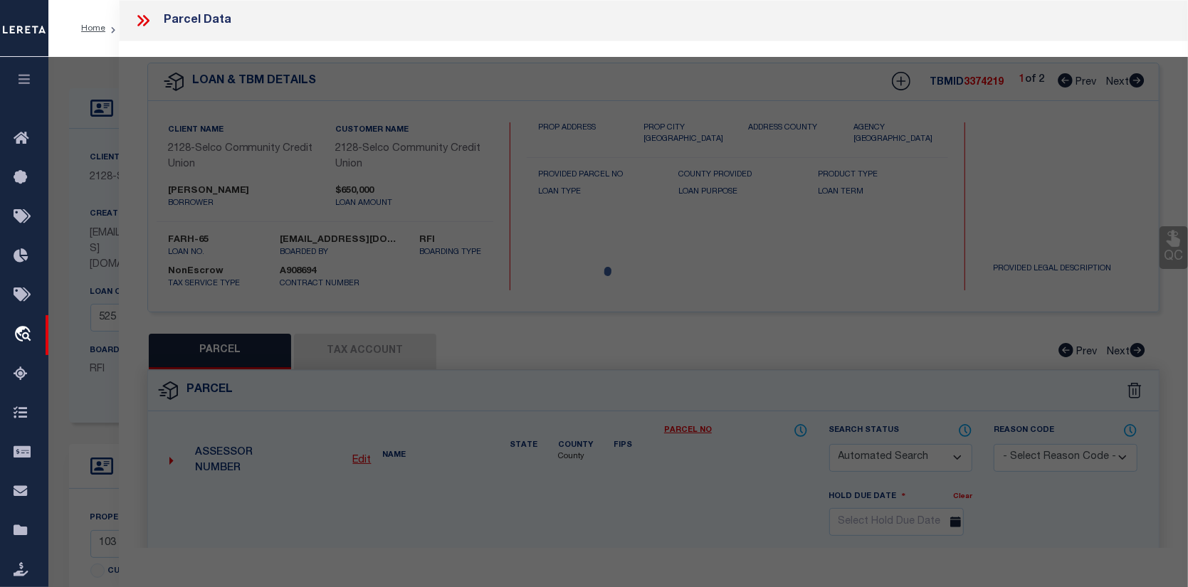
select select
type input "105 S 67TH ST"
checkbox input "false"
type input "SPRINGFILED OR 97478"
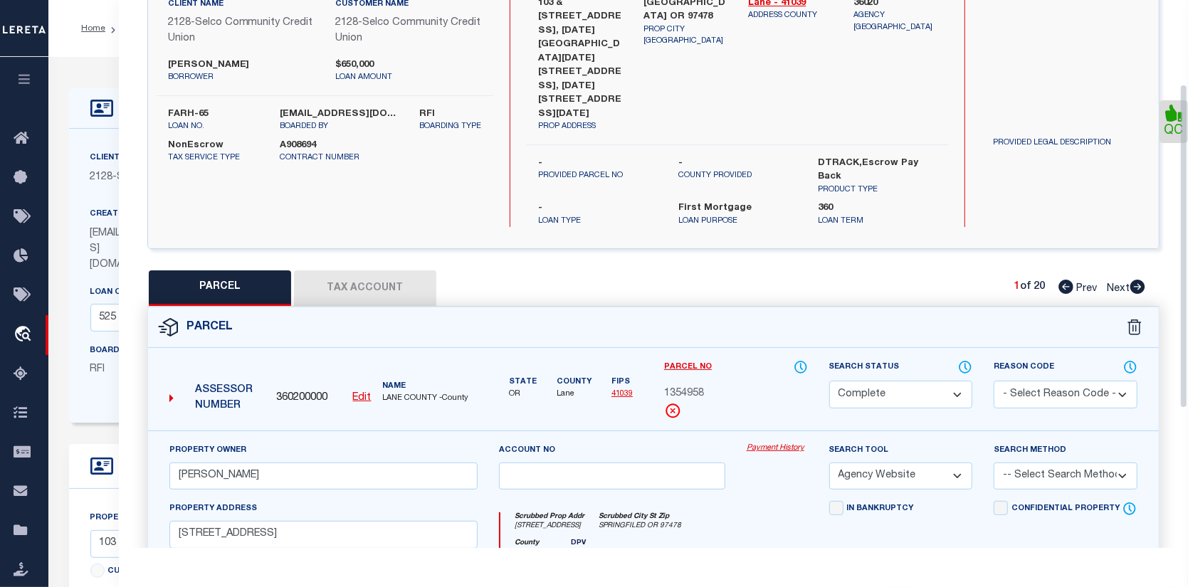
scroll to position [142, 0]
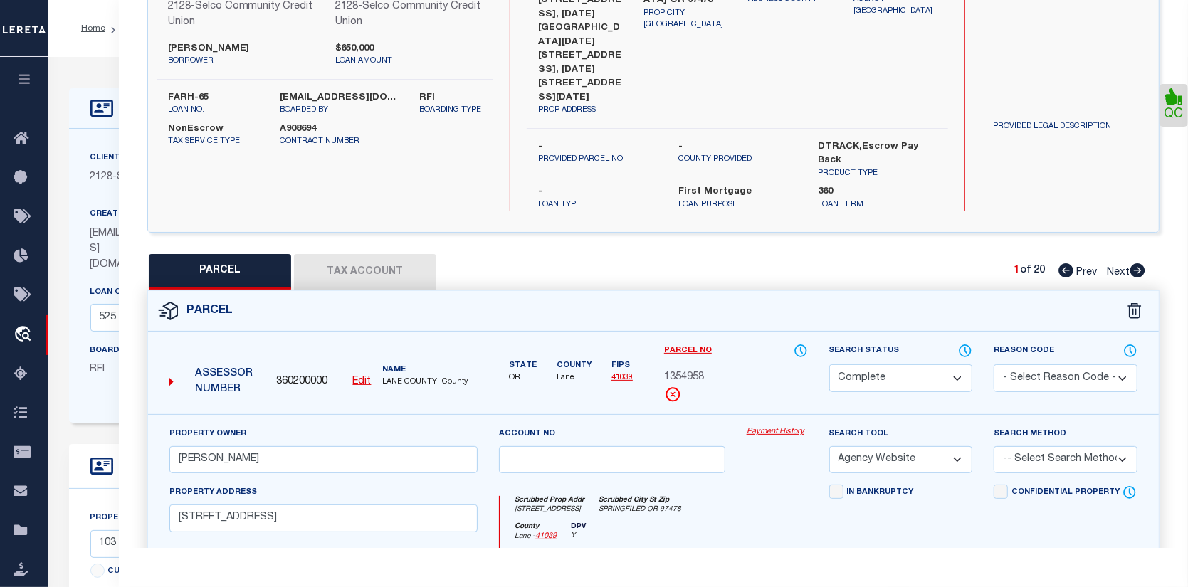
click at [755, 426] on link "Payment History" at bounding box center [777, 432] width 61 height 12
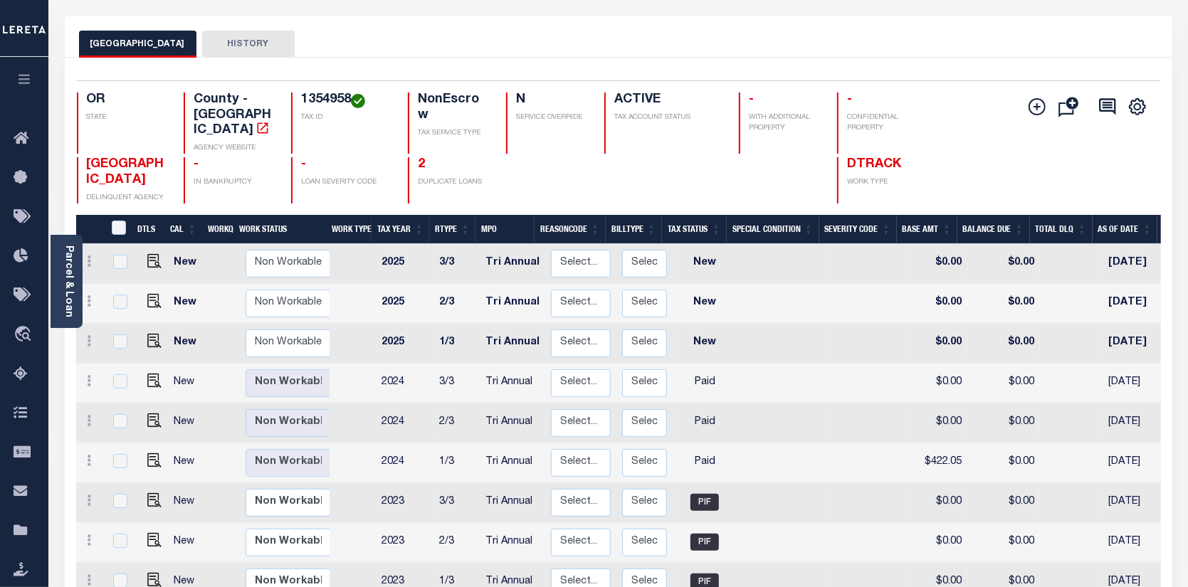
scroll to position [71, 0]
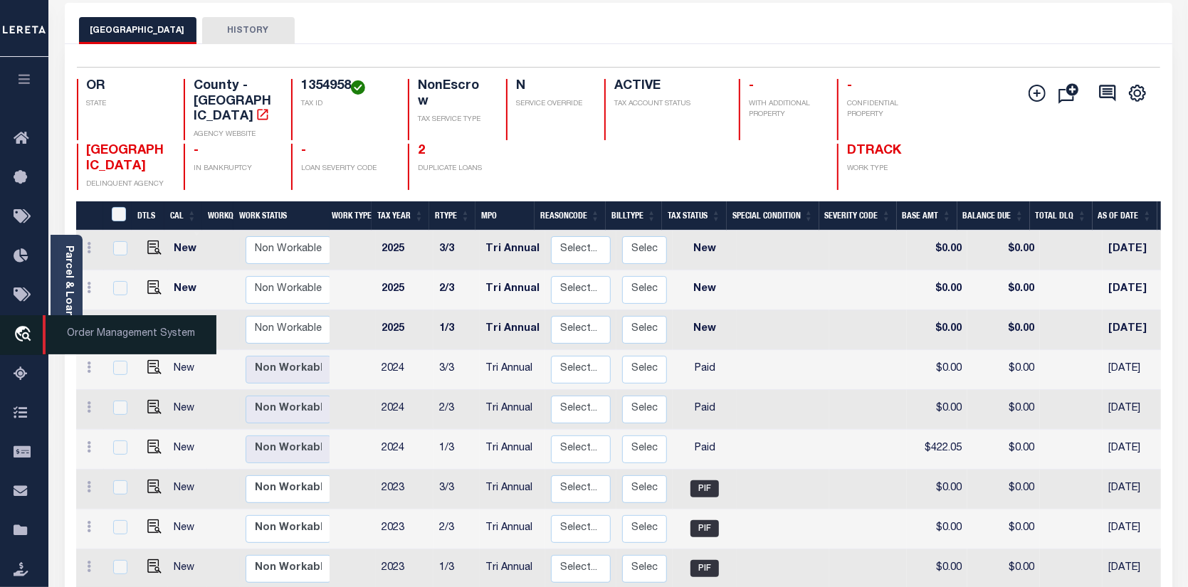
click at [15, 329] on icon "travel_explore" at bounding box center [25, 335] width 23 height 19
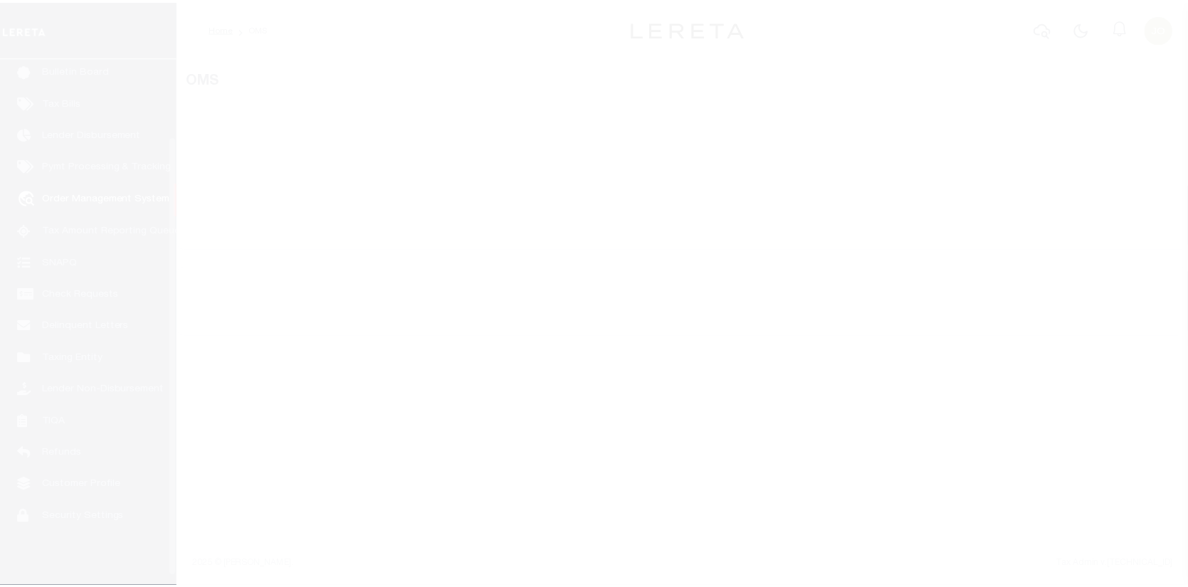
scroll to position [103, 0]
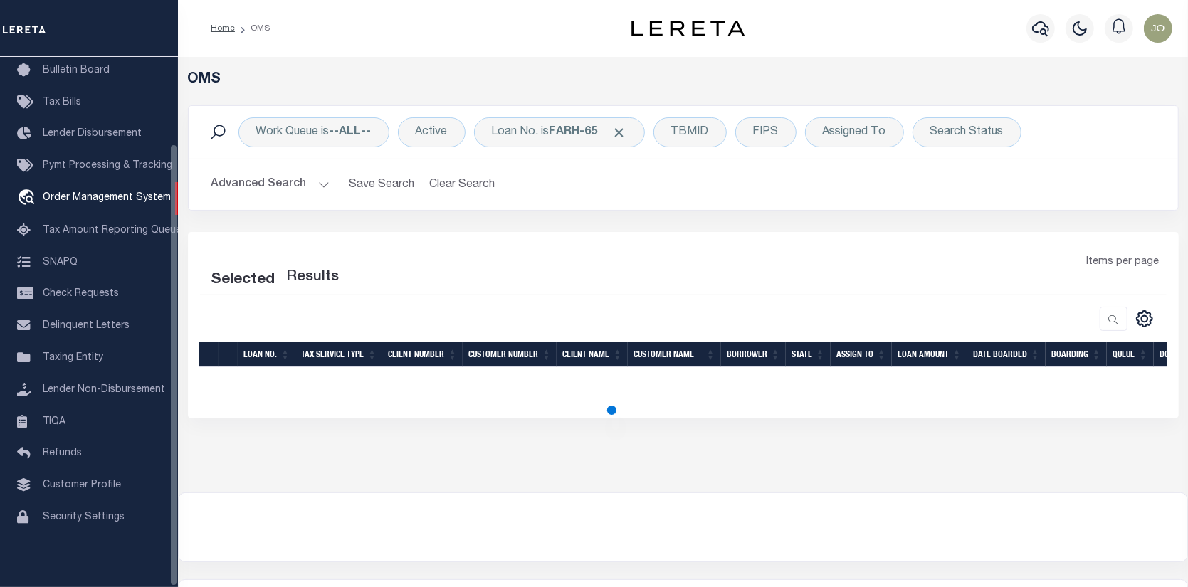
select select "200"
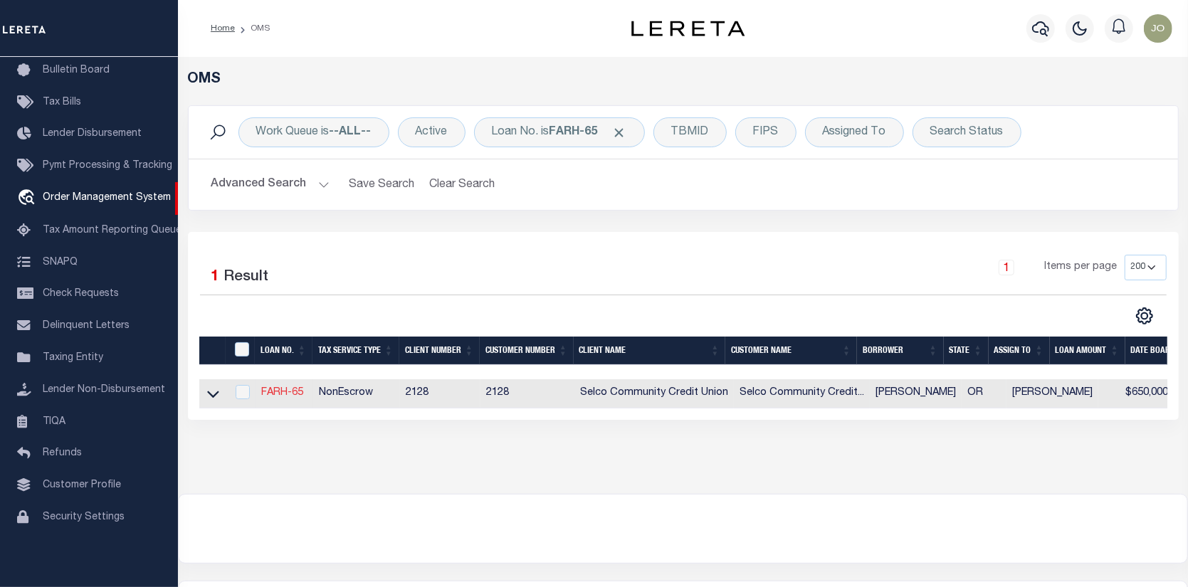
click at [278, 394] on link "FARH-65" at bounding box center [282, 393] width 42 height 10
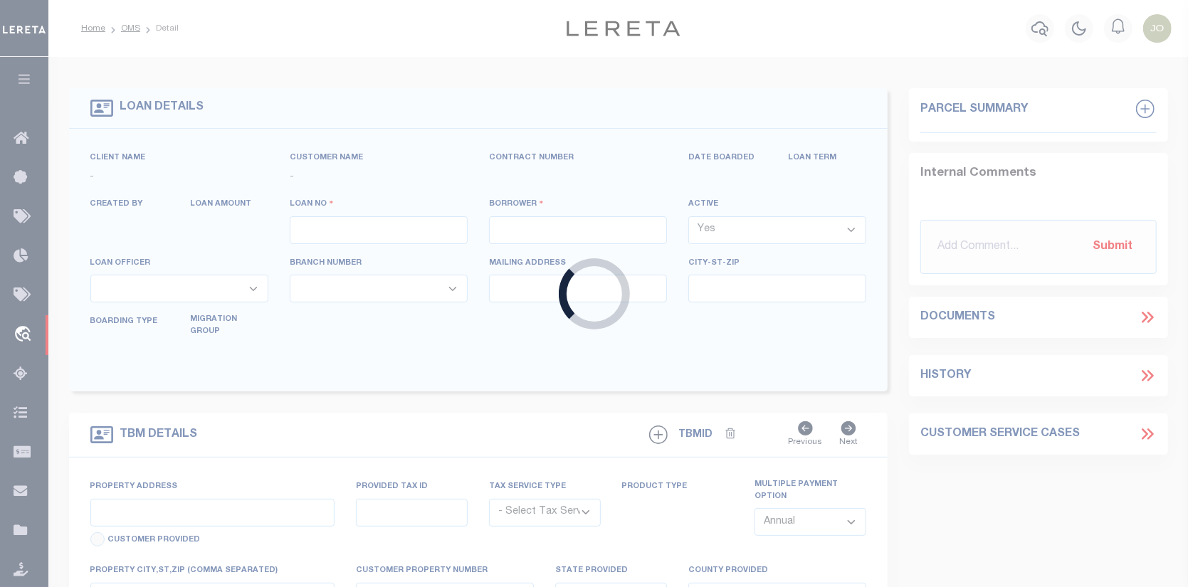
type input "FARH-65"
type input "[PERSON_NAME]"
select select
type input "[STREET_ADDRESS][PERSON_NAME]"
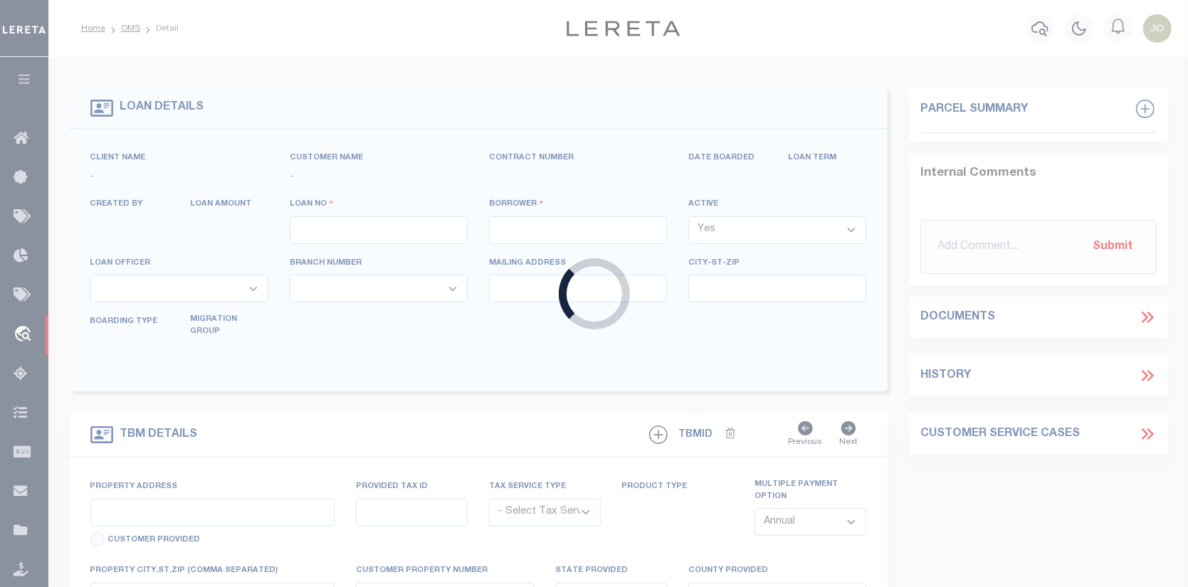
type input "[PERSON_NAME] OR 97408-4633"
select select "10"
select select "NonEscrow"
type input "103 & [STREET_ADDRESS], [DATE][GEOGRAPHIC_DATA][DATE][STREET_ADDRESS], [DATE][S…"
type input "[GEOGRAPHIC_DATA] OR 97478"
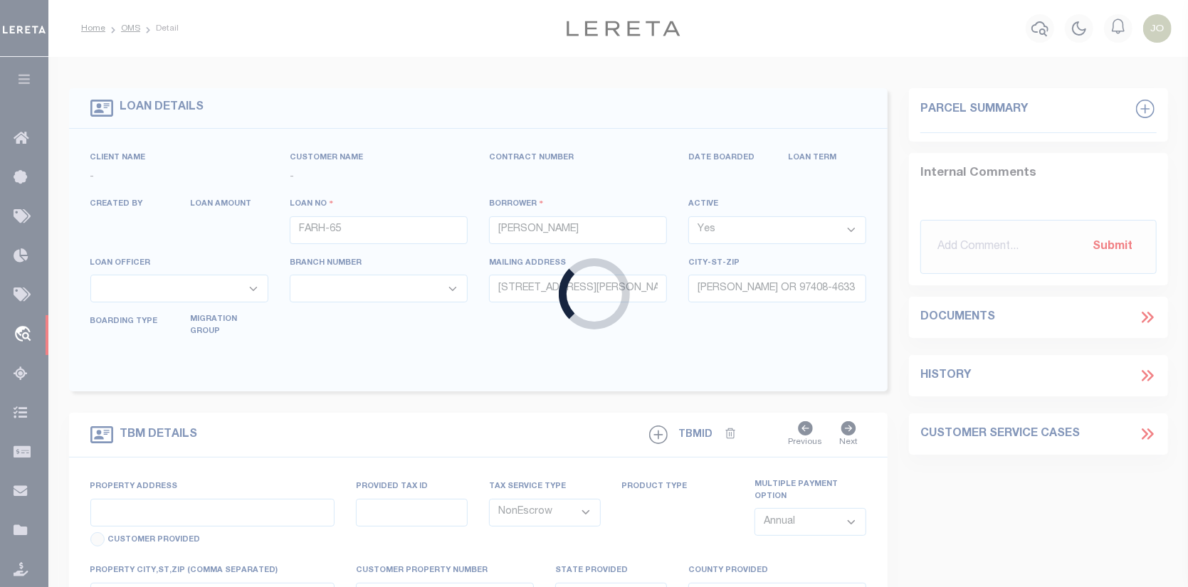
type input "OR"
select select "5008"
select select "2473"
select select "3"
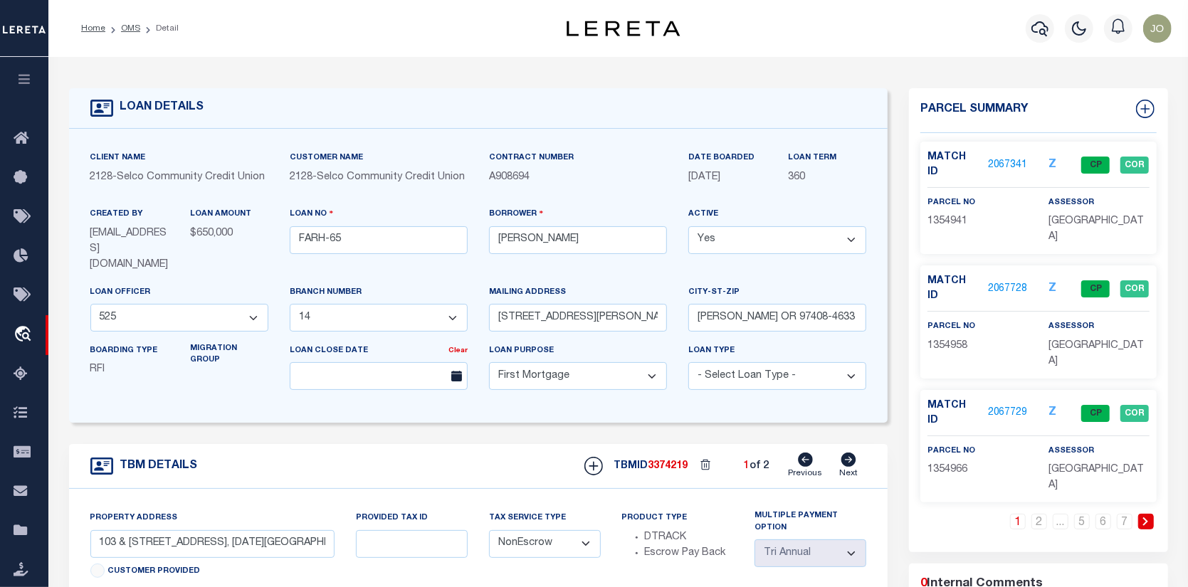
click at [1005, 406] on link "2067729" at bounding box center [1008, 413] width 40 height 15
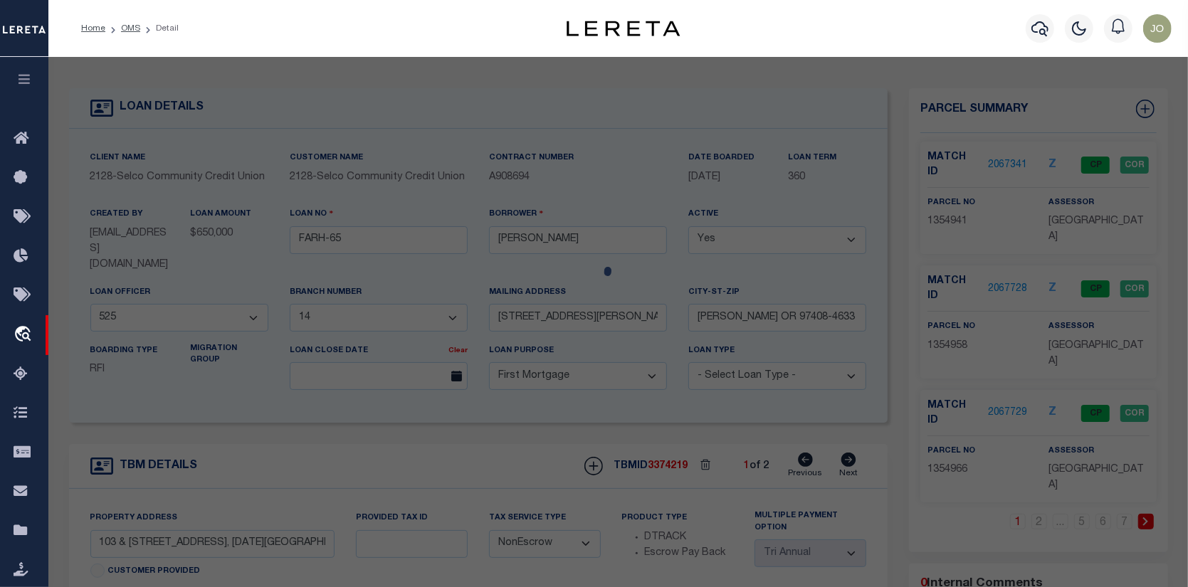
checkbox input "false"
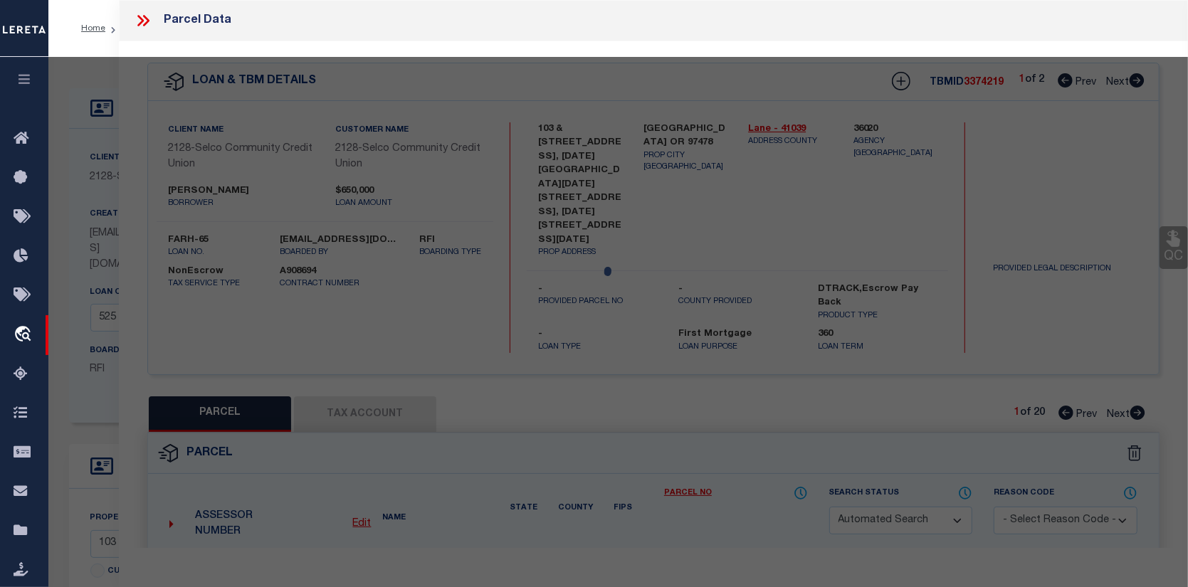
select select "CP"
type input "[PERSON_NAME]"
select select "AGW"
select select
type input "[STREET_ADDRESS]"
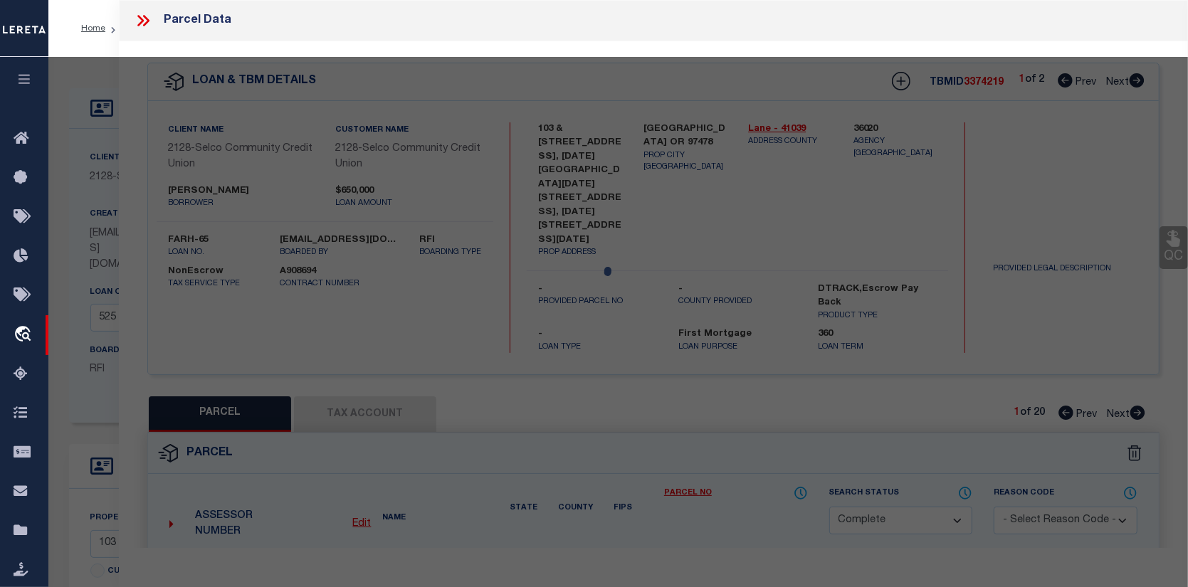
checkbox input "false"
type input "SPRINGFILED OR 97478"
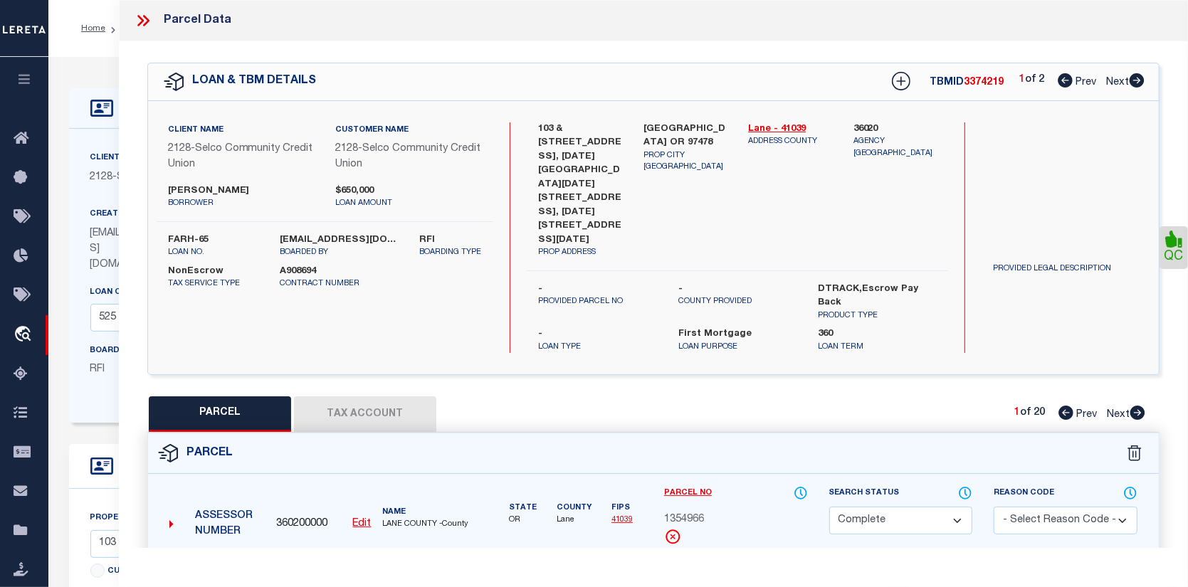
click at [771, 569] on link "Payment History" at bounding box center [777, 575] width 61 height 12
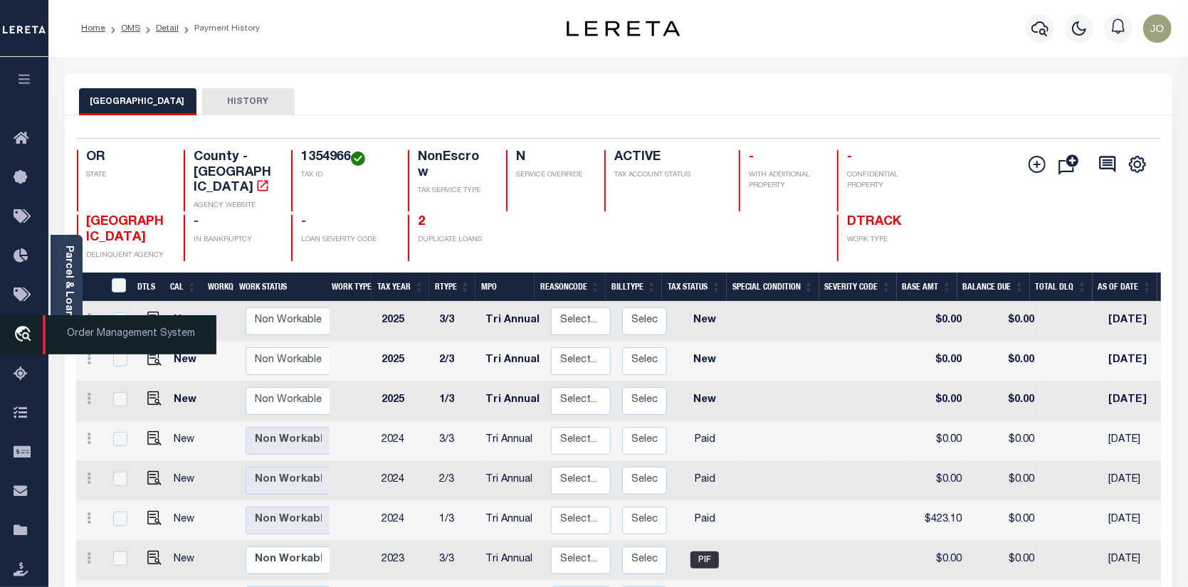
click at [18, 329] on icon "travel_explore" at bounding box center [25, 335] width 23 height 19
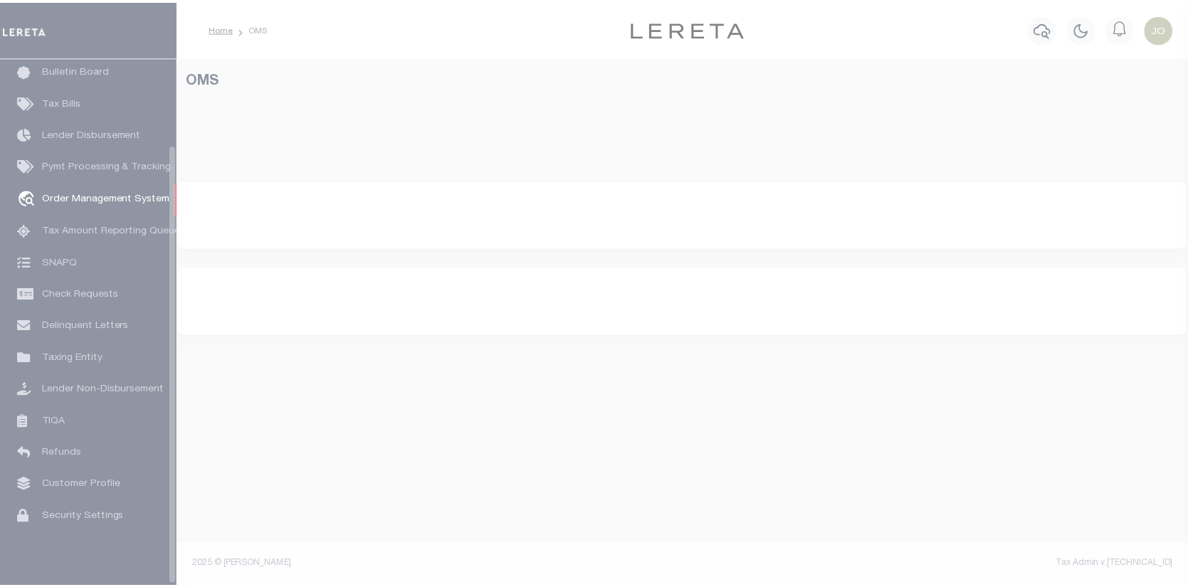
scroll to position [103, 0]
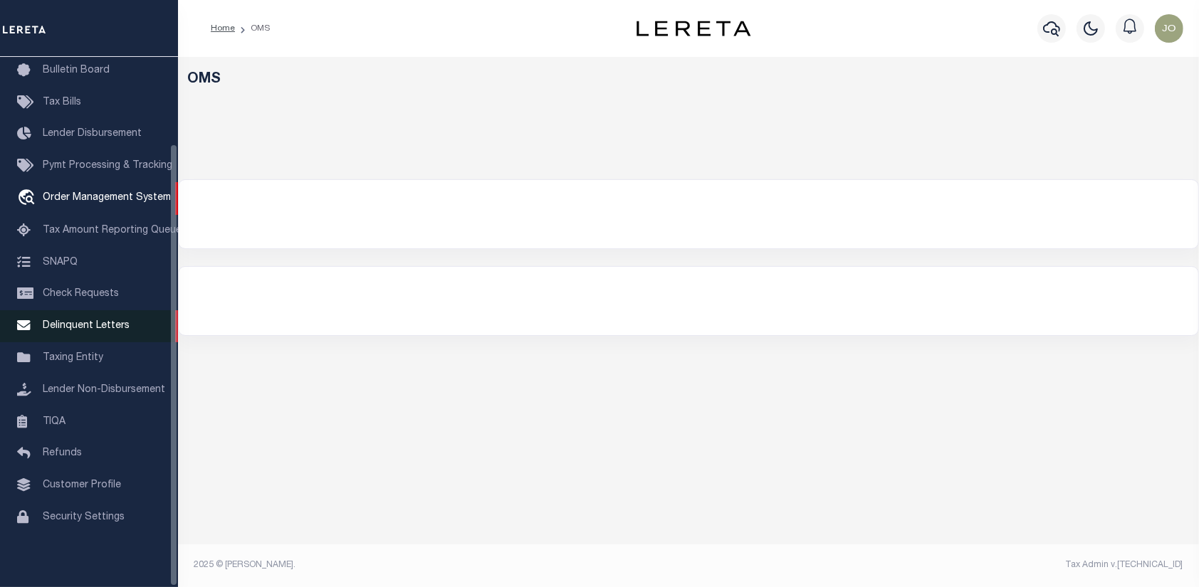
select select "200"
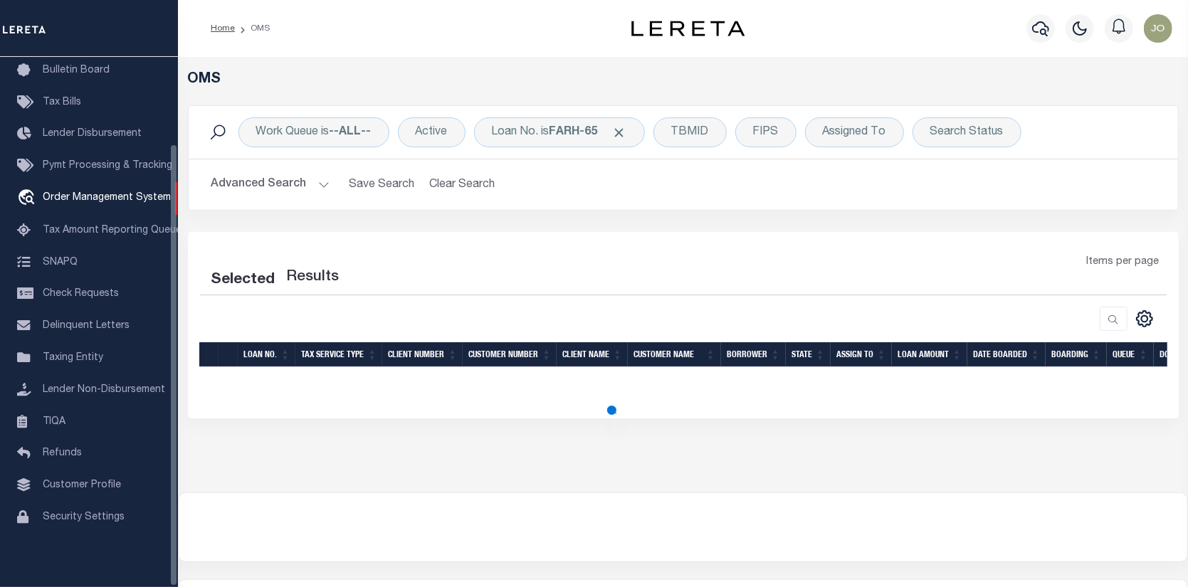
select select "200"
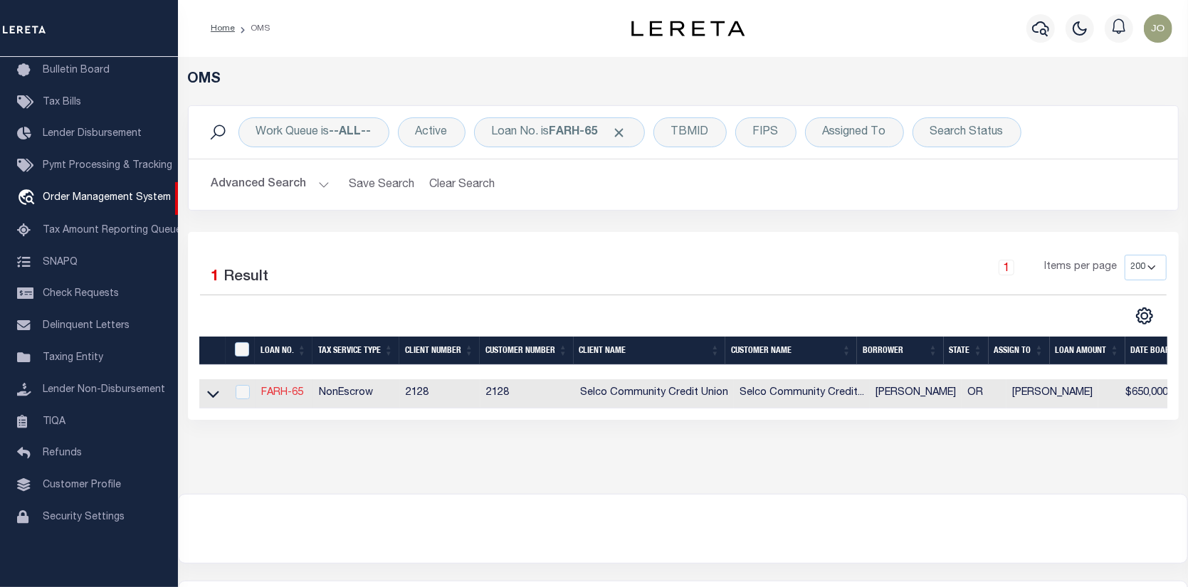
click at [292, 393] on link "FARH-65" at bounding box center [282, 393] width 42 height 10
type input "FARH-65"
type input "[PERSON_NAME]"
select select
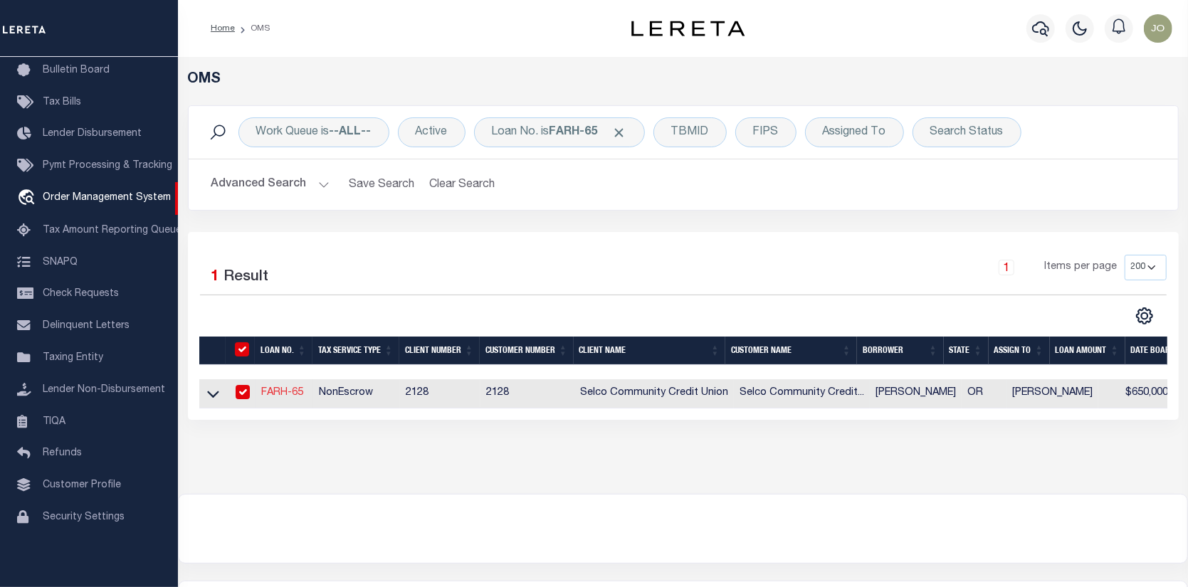
type input "[STREET_ADDRESS][PERSON_NAME]"
type input "[PERSON_NAME] OR 97408-4633"
select select "10"
select select "NonEscrow"
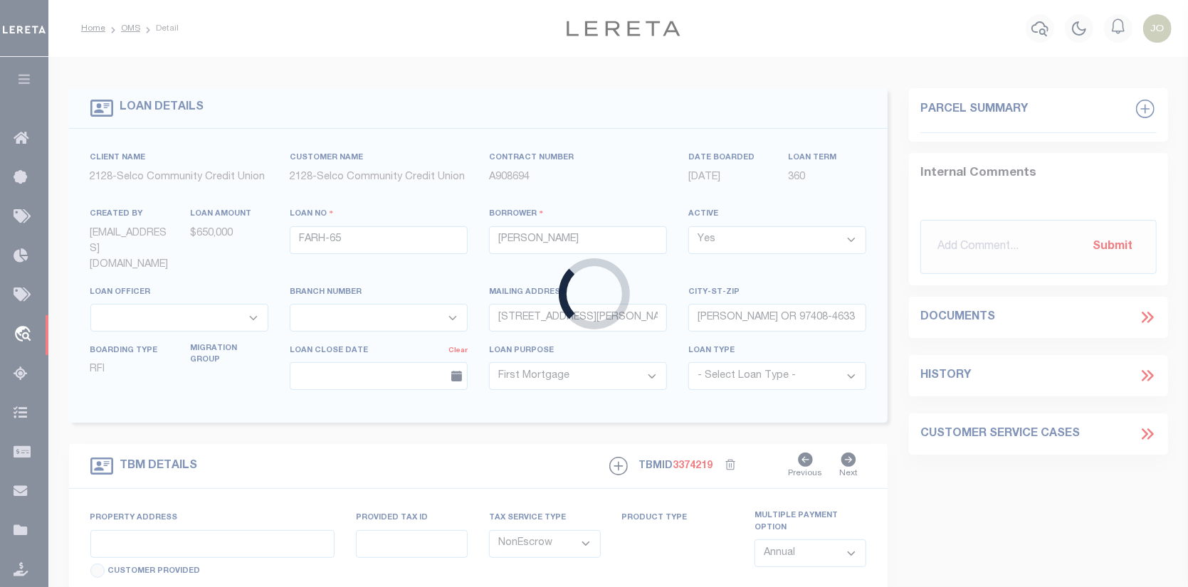
type input "103 & [STREET_ADDRESS], [DATE][GEOGRAPHIC_DATA][DATE][STREET_ADDRESS], [DATE][S…"
type input "[GEOGRAPHIC_DATA] OR 97478"
type input "OR"
select select "5008"
select select "2473"
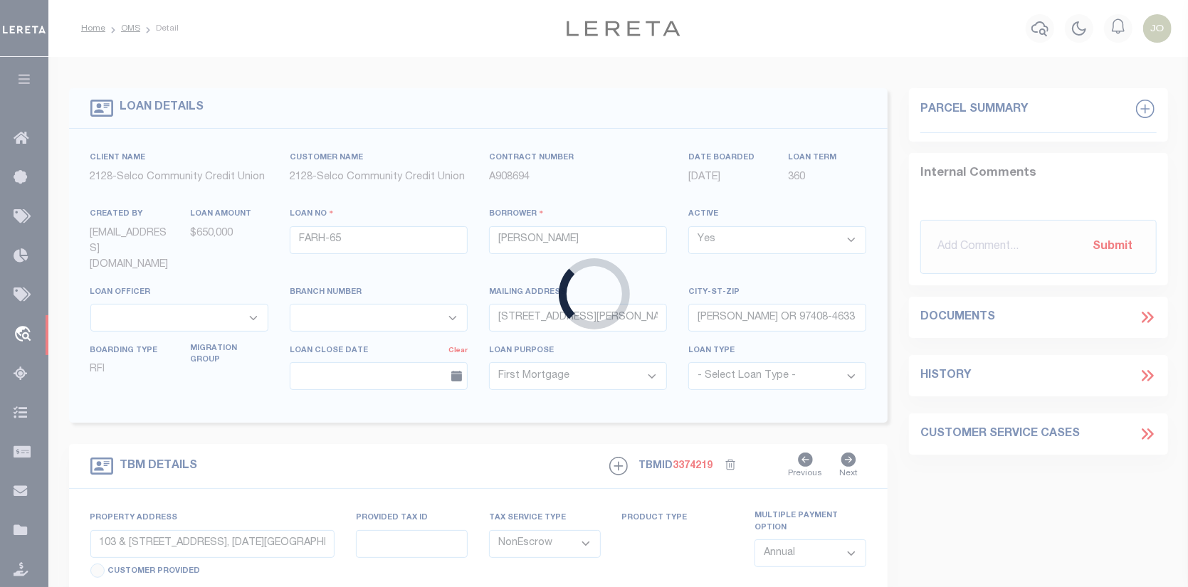
select select "3"
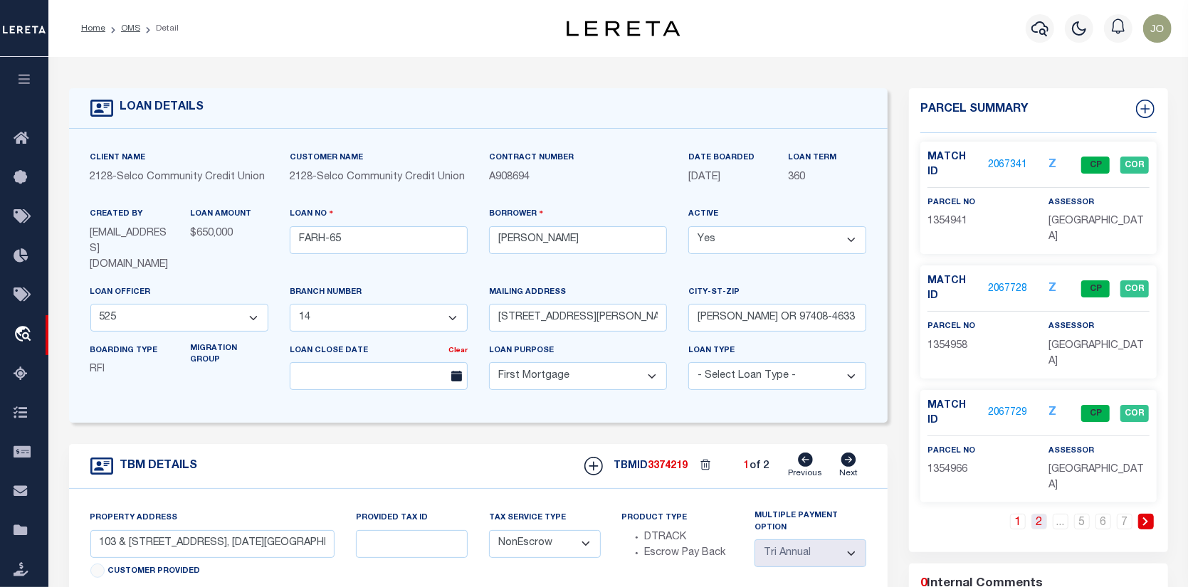
click at [1038, 514] on link "2" at bounding box center [1040, 522] width 16 height 16
click at [1001, 157] on p "2067730" at bounding box center [1008, 165] width 40 height 16
click at [1005, 158] on link "2067730" at bounding box center [1008, 165] width 40 height 15
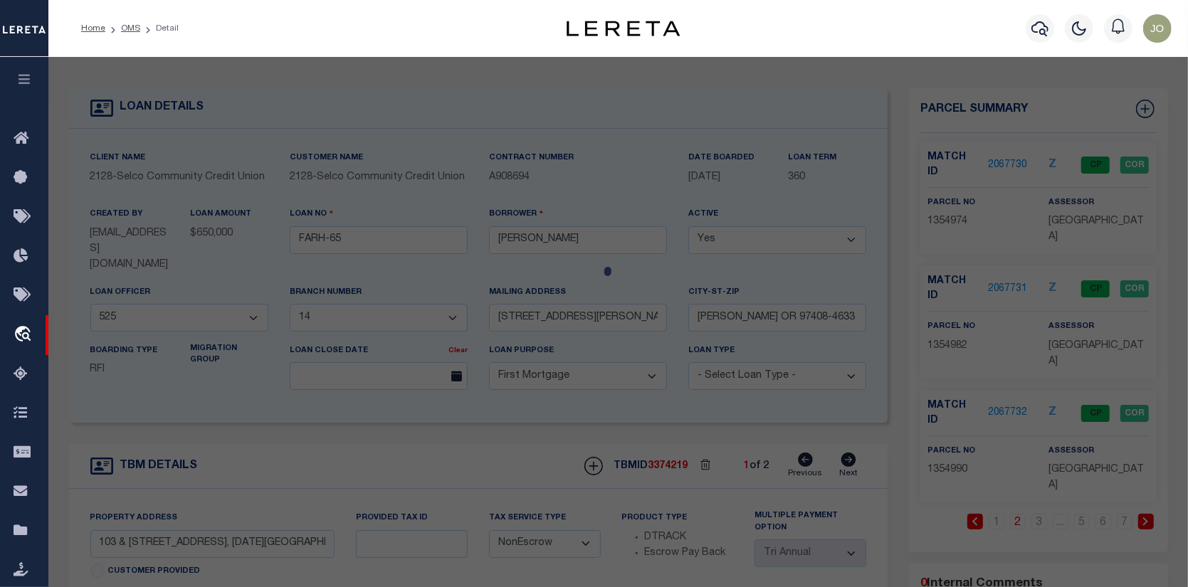
checkbox input "false"
select select "CP"
type input "[PERSON_NAME]"
select select "AGW"
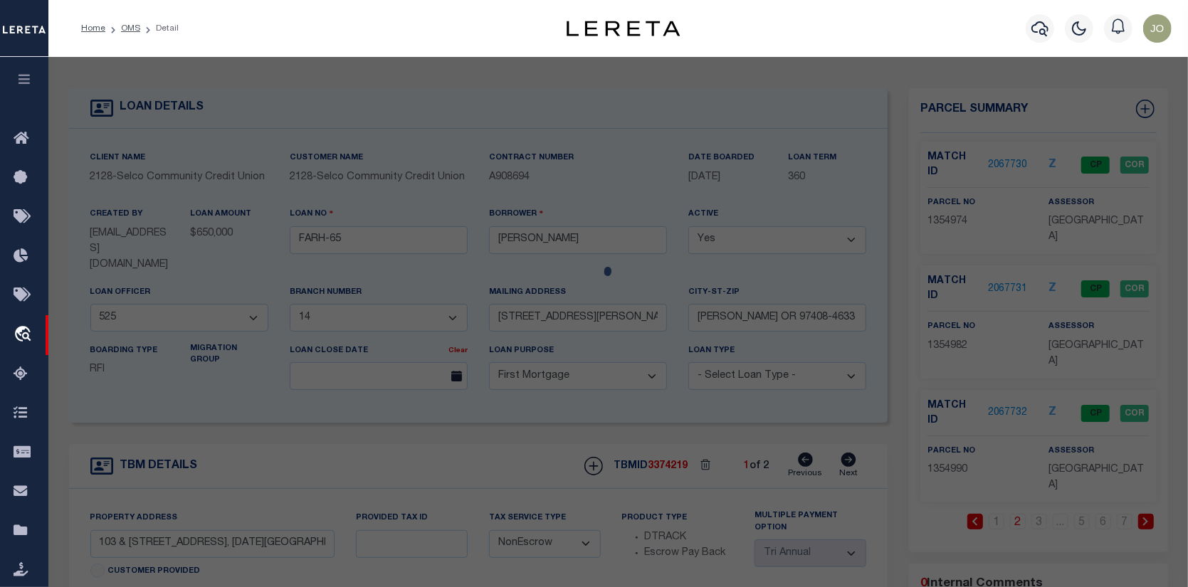
select select
type input "[STREET_ADDRESS]"
checkbox input "false"
type input "SPRINGFILED OR 97478"
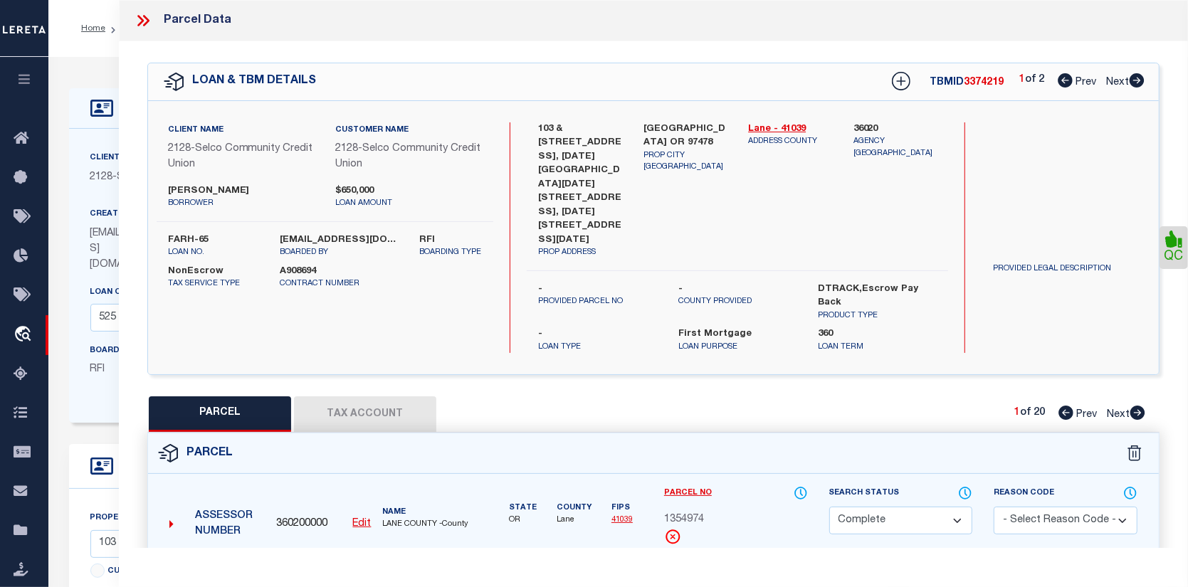
click at [785, 569] on link "Payment History" at bounding box center [777, 575] width 61 height 12
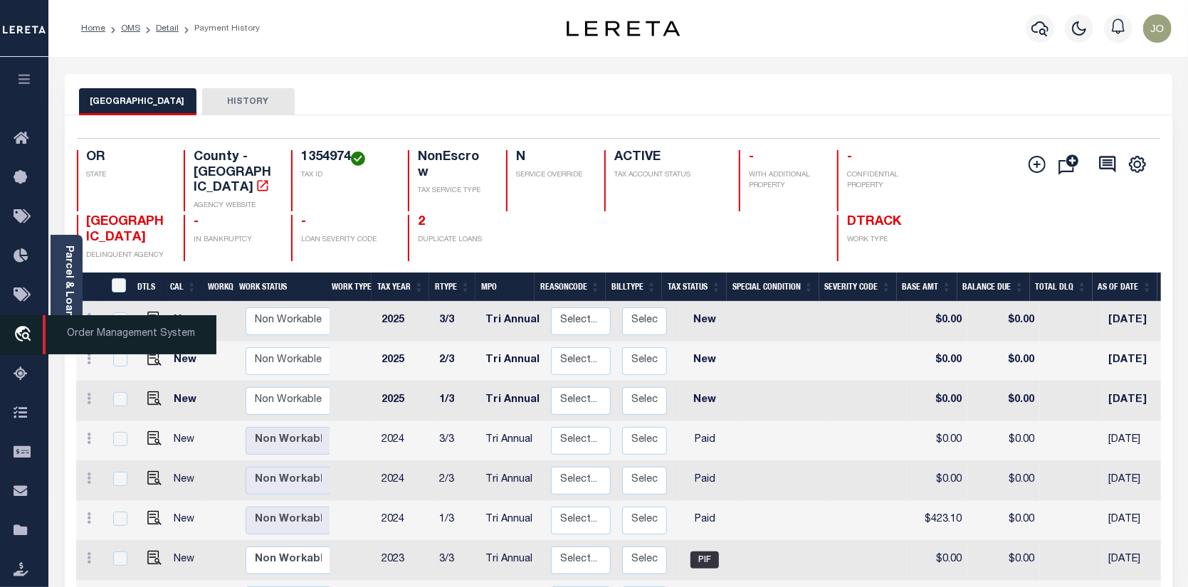
click at [22, 327] on icon "travel_explore" at bounding box center [25, 335] width 23 height 19
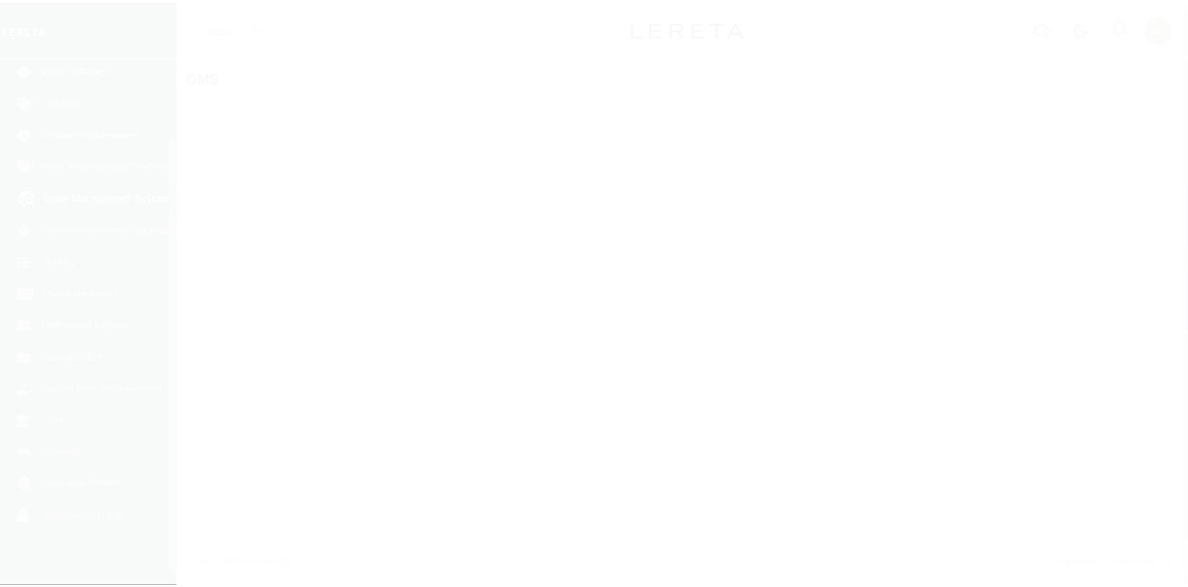
scroll to position [103, 0]
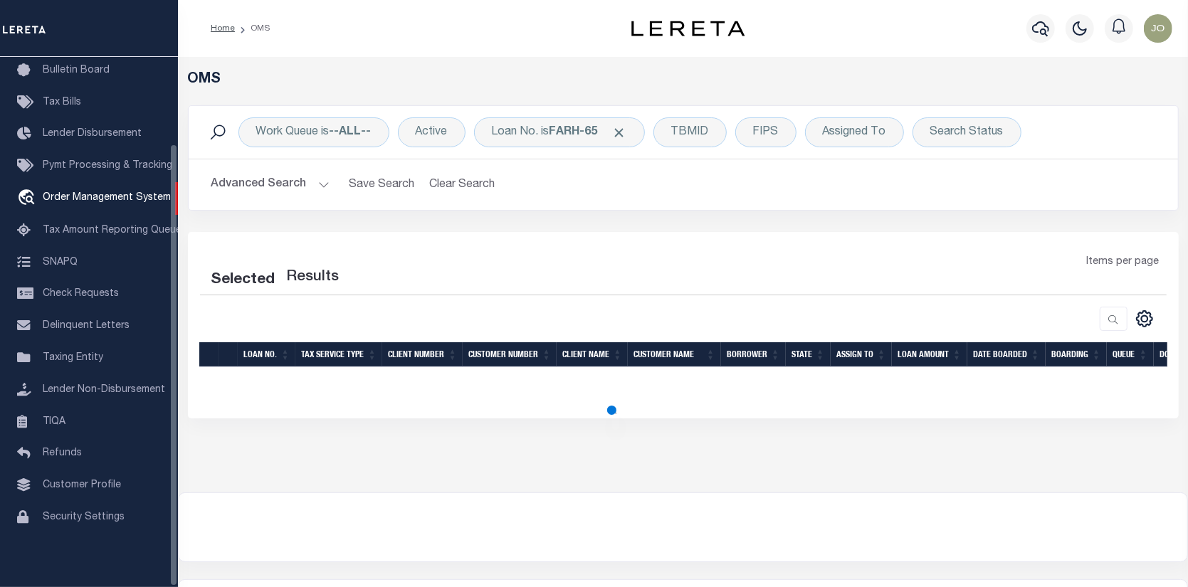
select select "200"
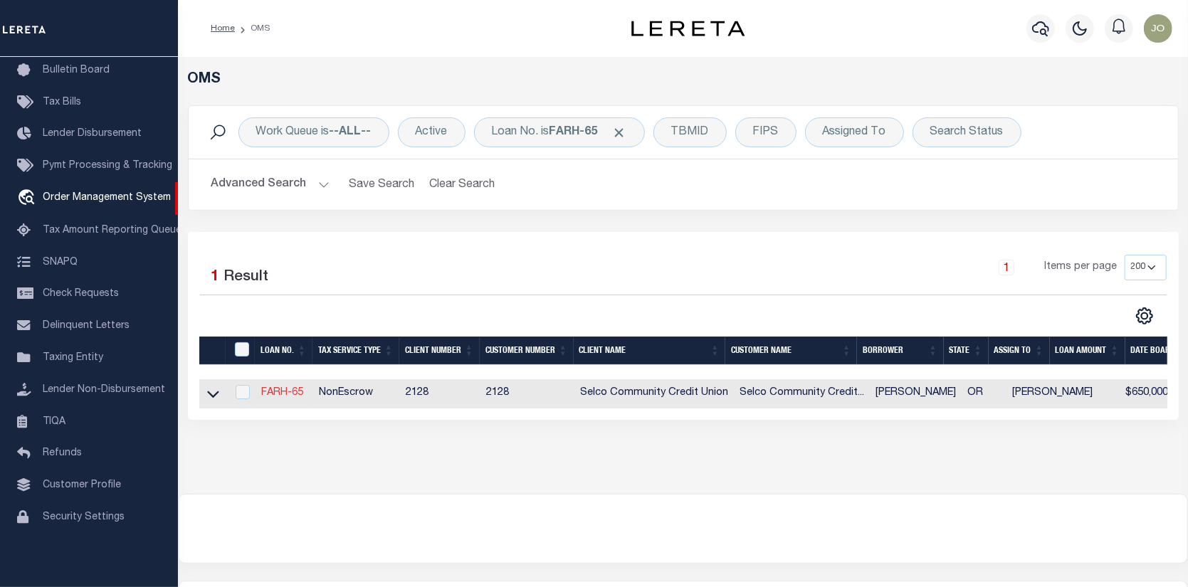
click at [286, 394] on link "FARH-65" at bounding box center [282, 393] width 42 height 10
type input "FARH-65"
type input "[PERSON_NAME]"
select select
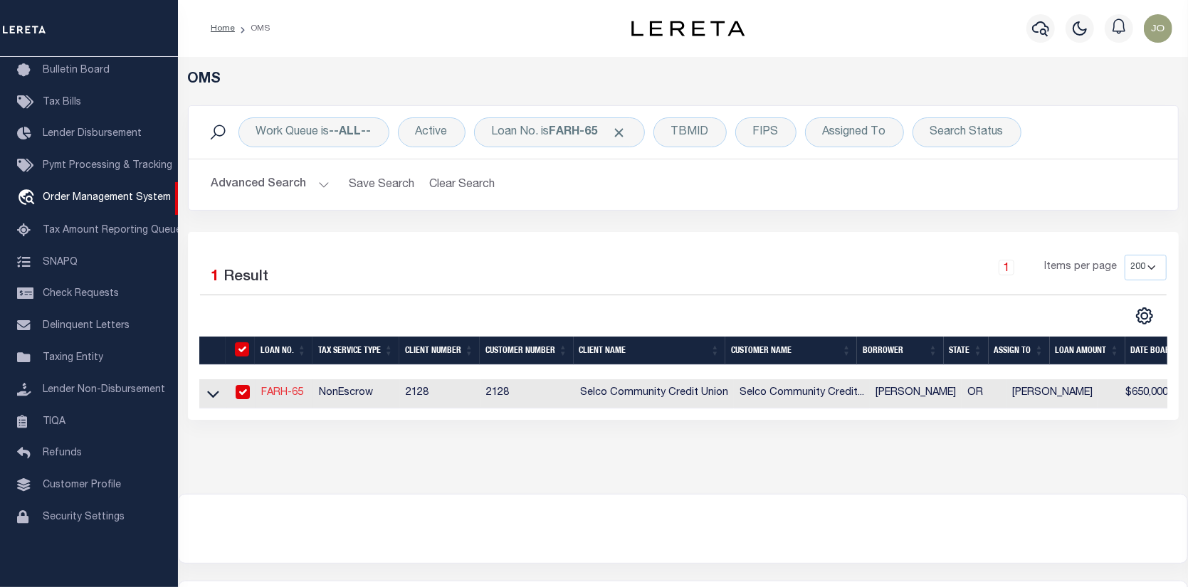
type input "[STREET_ADDRESS][PERSON_NAME]"
type input "[PERSON_NAME] OR 97408-4633"
select select "10"
select select "NonEscrow"
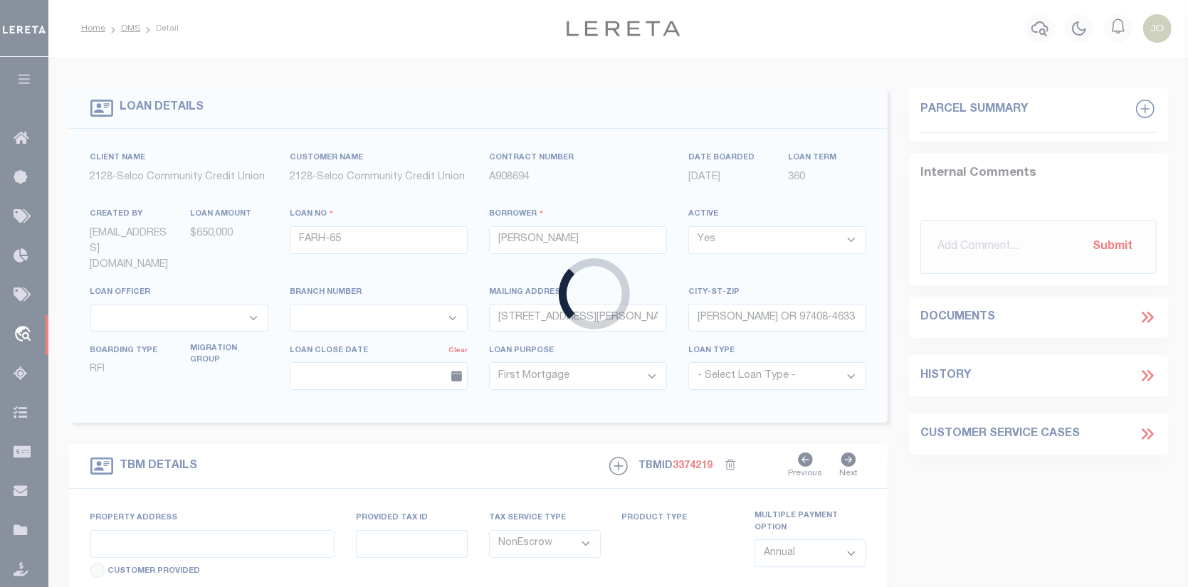
type input "103 & [STREET_ADDRESS], [DATE][GEOGRAPHIC_DATA][DATE][STREET_ADDRESS], [DATE][S…"
type input "[GEOGRAPHIC_DATA] OR 97478"
type input "OR"
select select "5008"
select select "2473"
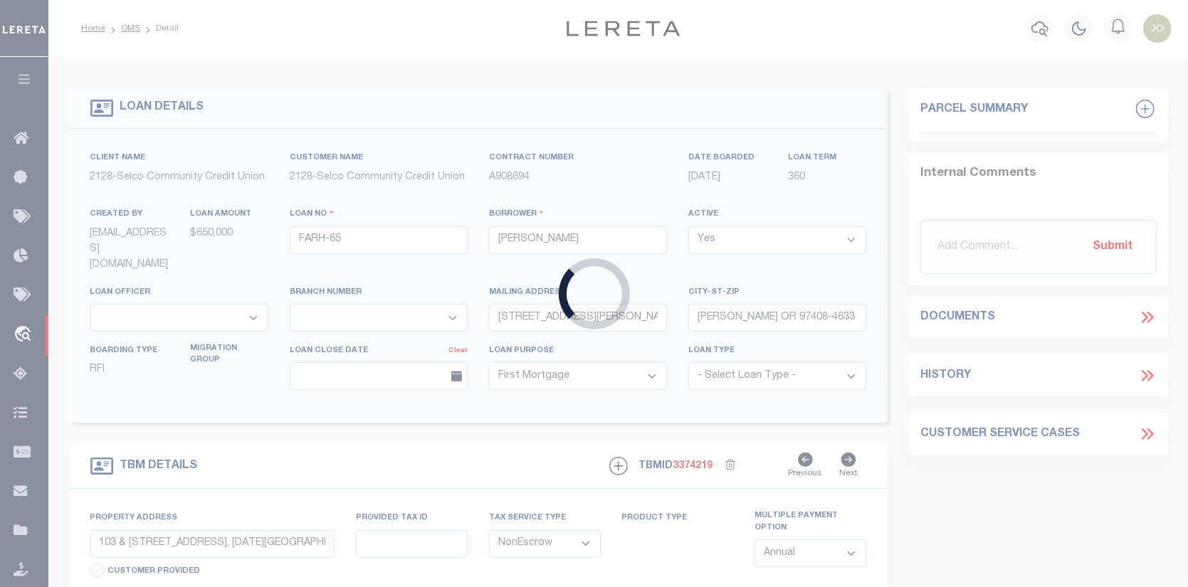
select select "3"
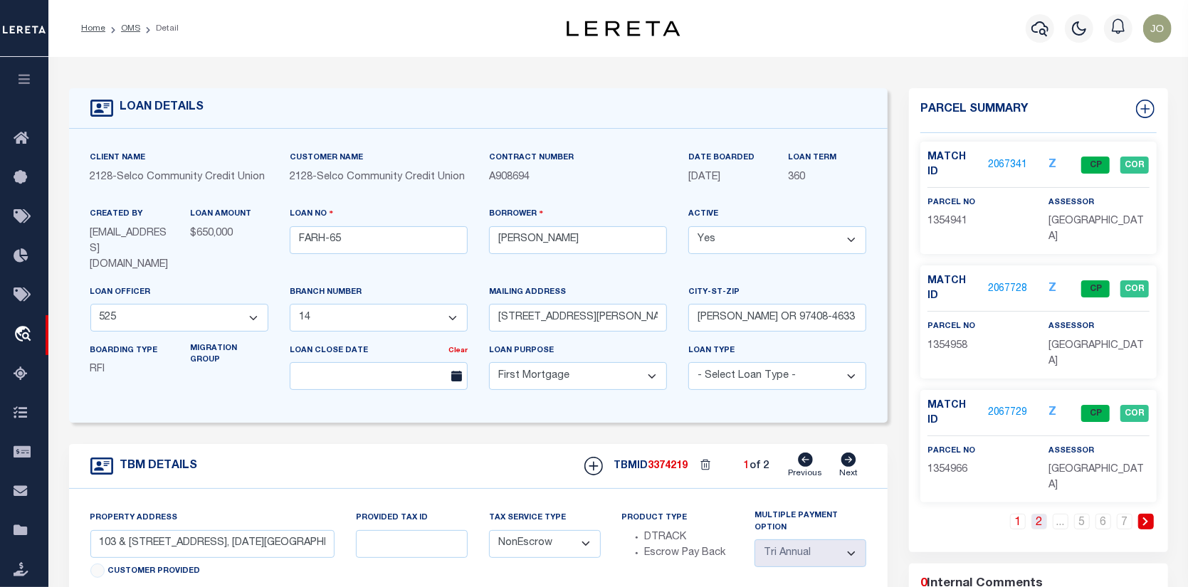
click at [1044, 514] on link "2" at bounding box center [1040, 522] width 16 height 16
click at [1004, 160] on link "2067730" at bounding box center [1008, 165] width 40 height 15
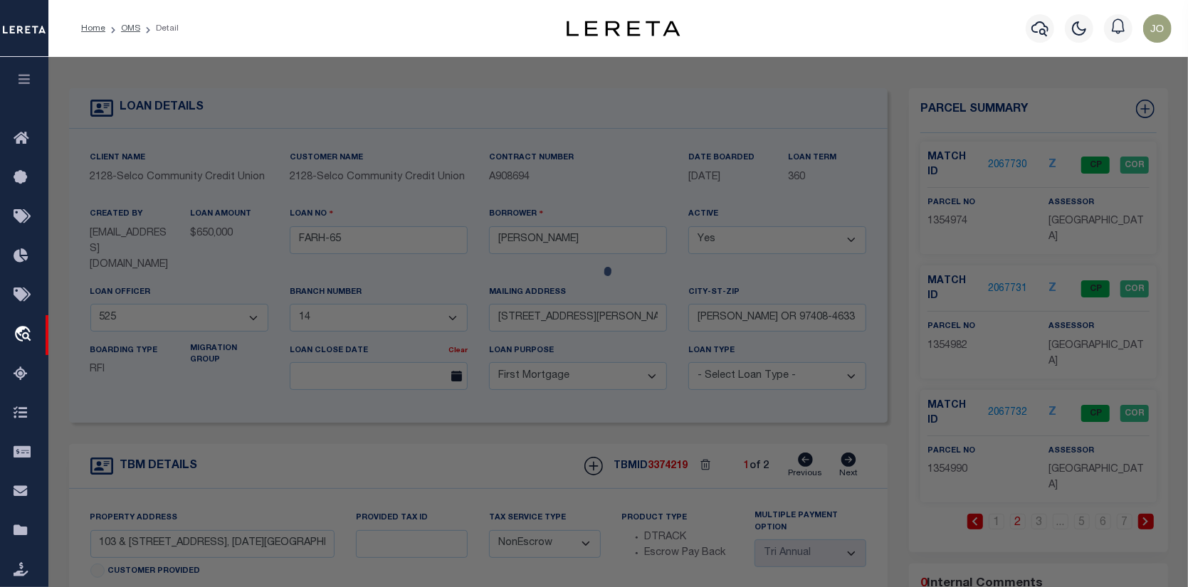
click at [1004, 160] on div at bounding box center [618, 592] width 1140 height 1070
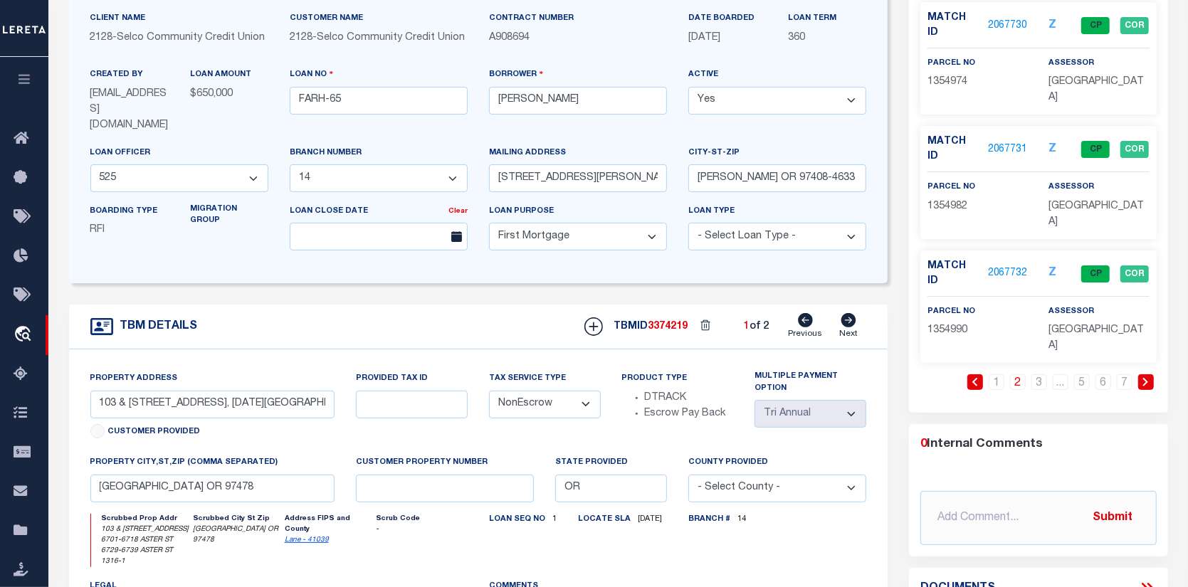
scroll to position [142, 0]
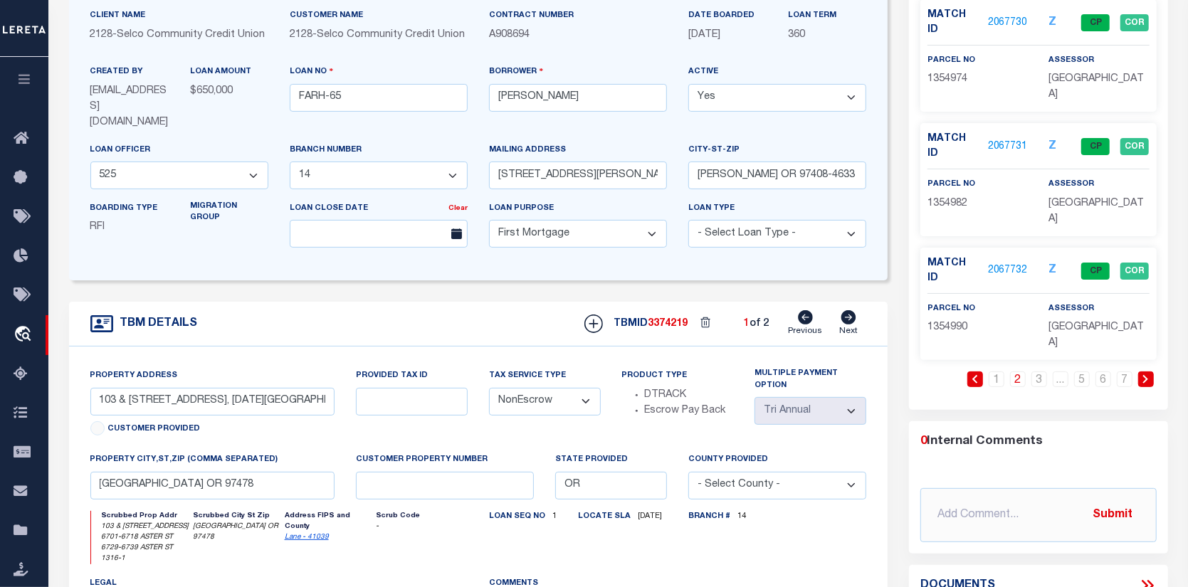
click at [1010, 140] on link "2067731" at bounding box center [1008, 147] width 40 height 15
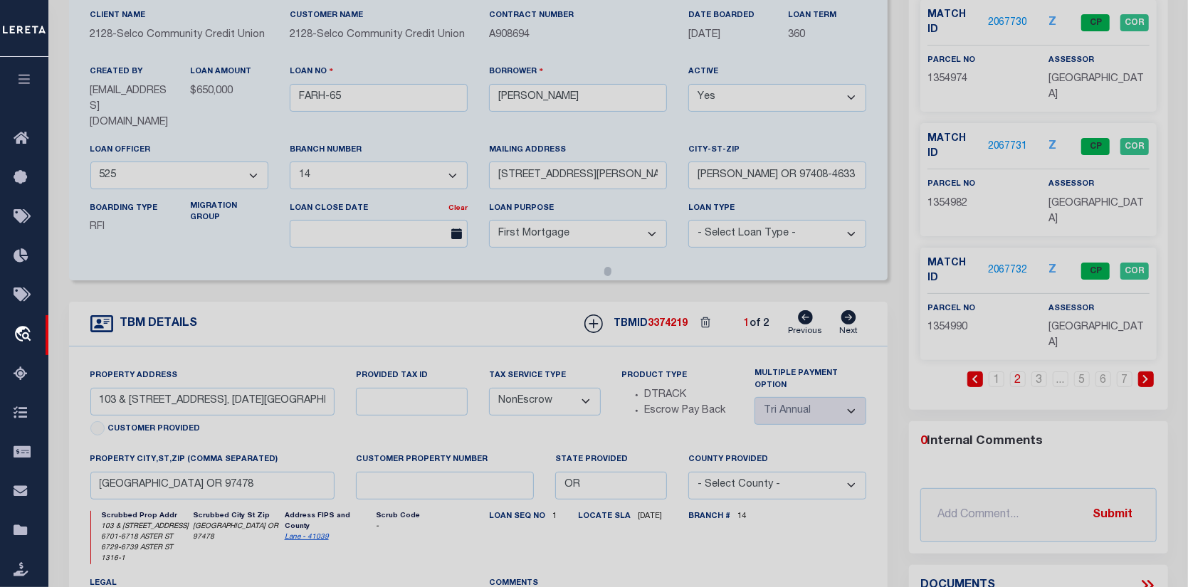
click at [1010, 110] on div at bounding box center [618, 450] width 1140 height 1070
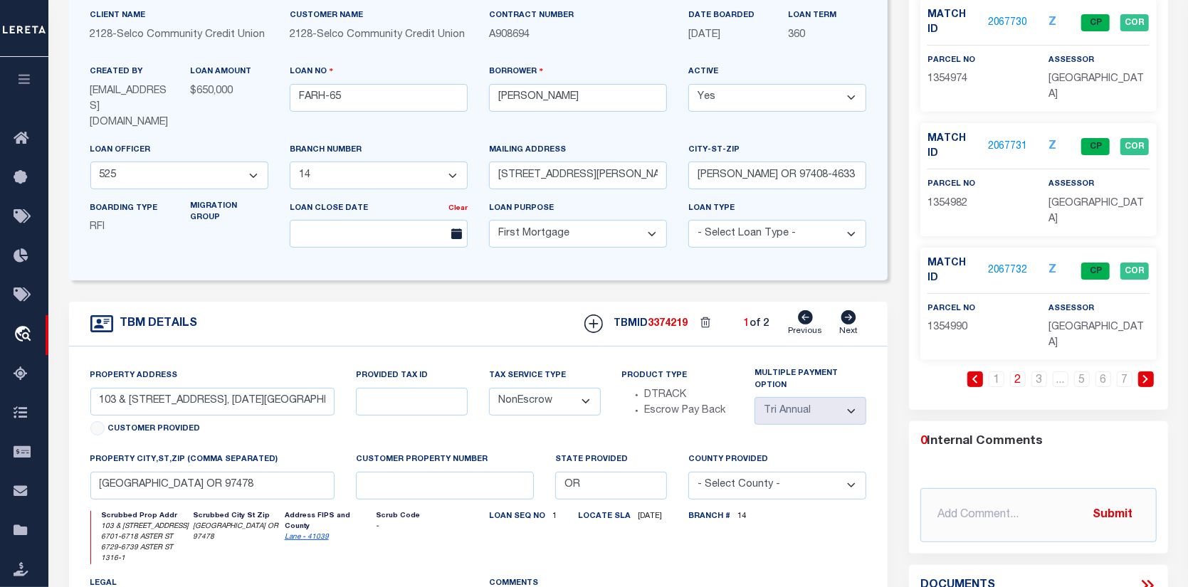
click at [842, 310] on icon at bounding box center [849, 317] width 16 height 14
select select
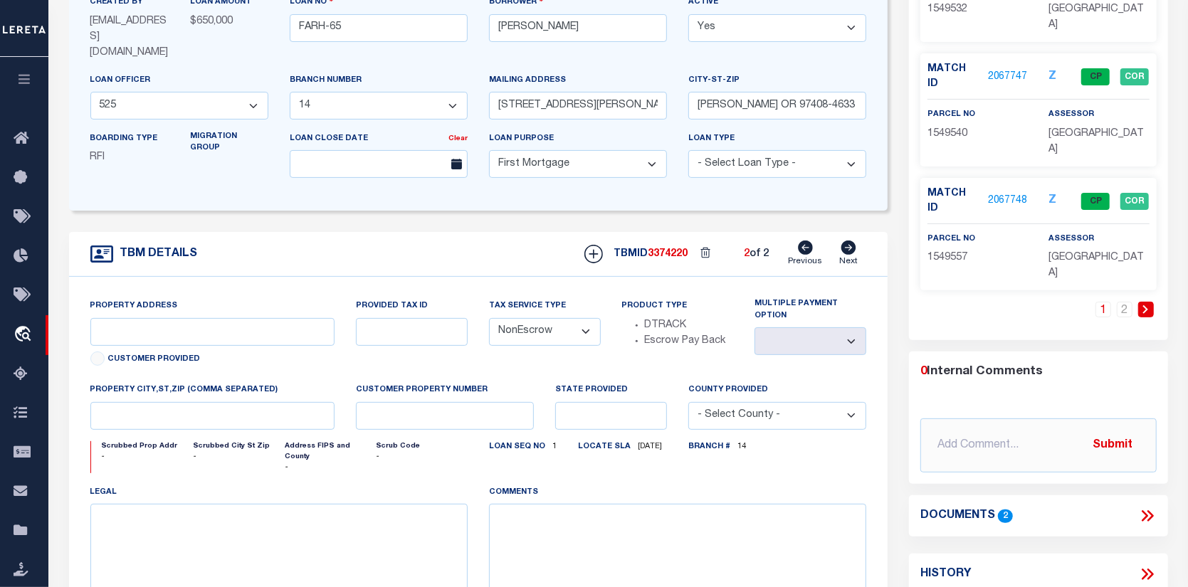
scroll to position [214, 0]
click at [1022, 192] on link "2067748" at bounding box center [1008, 199] width 40 height 15
click at [1022, 137] on div at bounding box center [618, 367] width 1140 height 1049
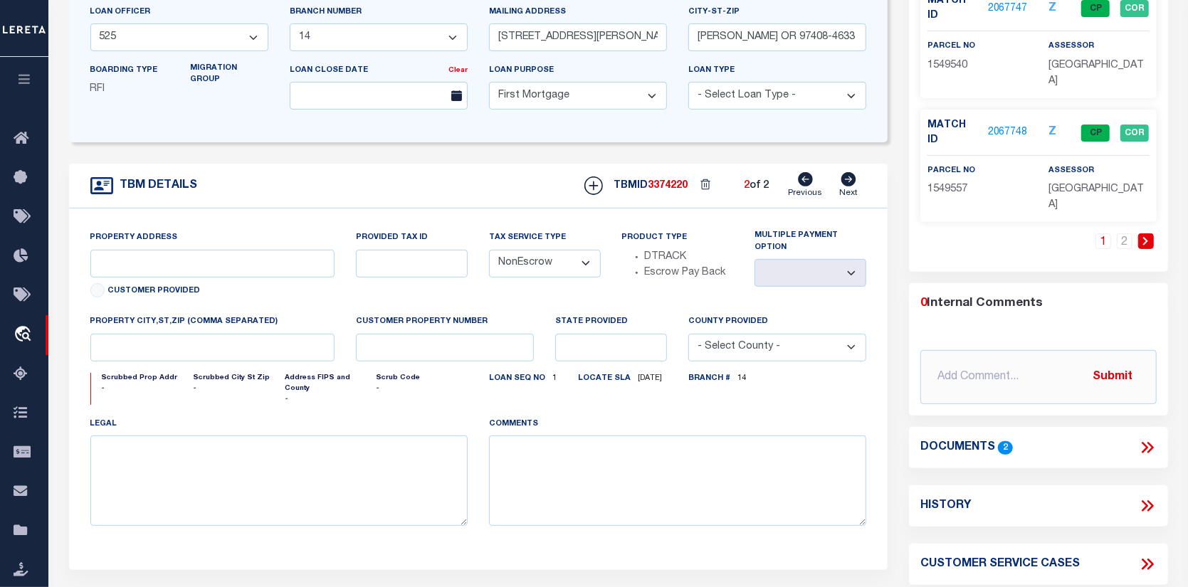
scroll to position [285, 0]
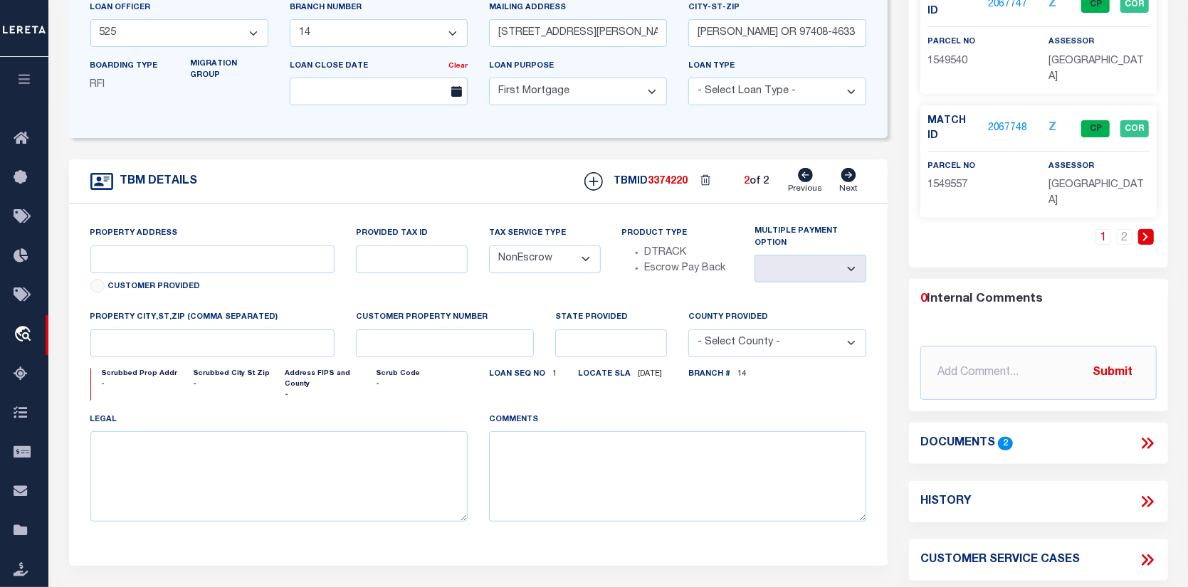
click at [1150, 434] on icon at bounding box center [1147, 443] width 19 height 19
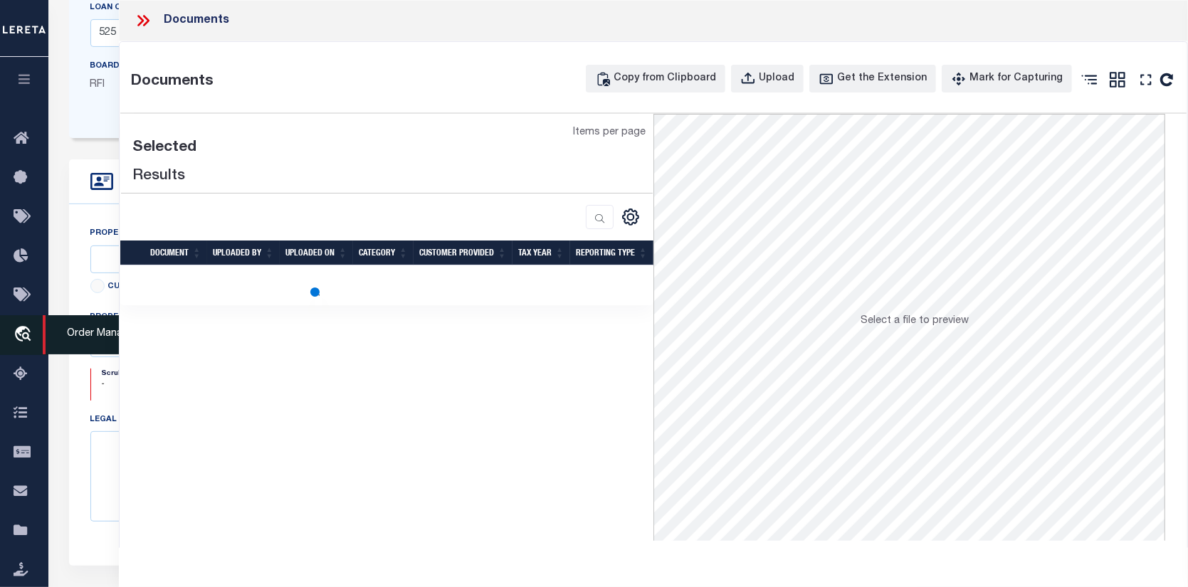
click at [20, 334] on icon "travel_explore" at bounding box center [25, 335] width 23 height 19
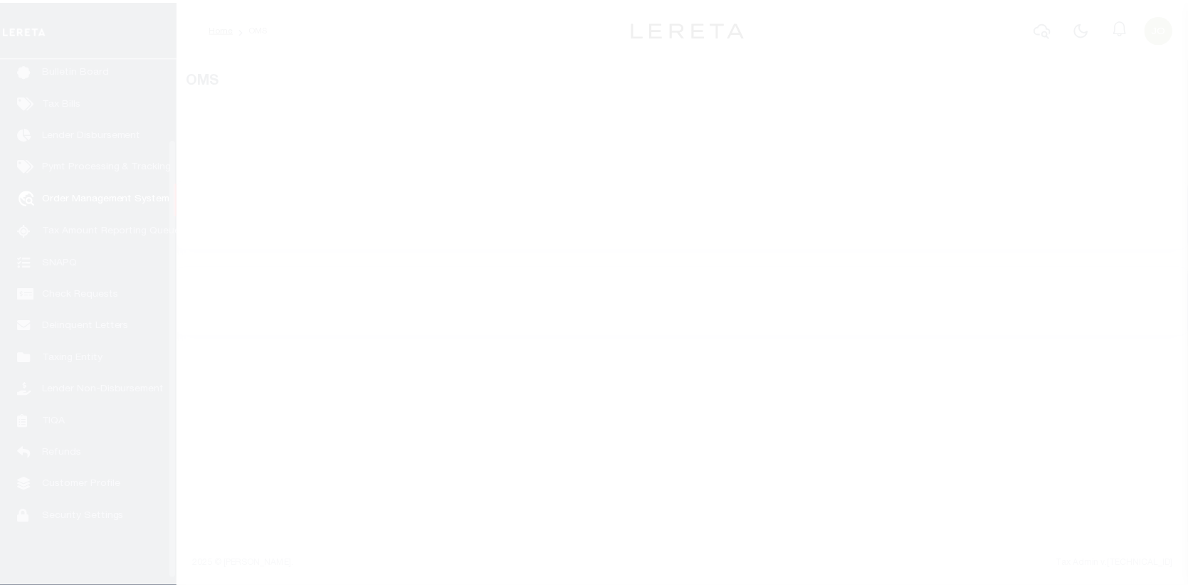
scroll to position [103, 0]
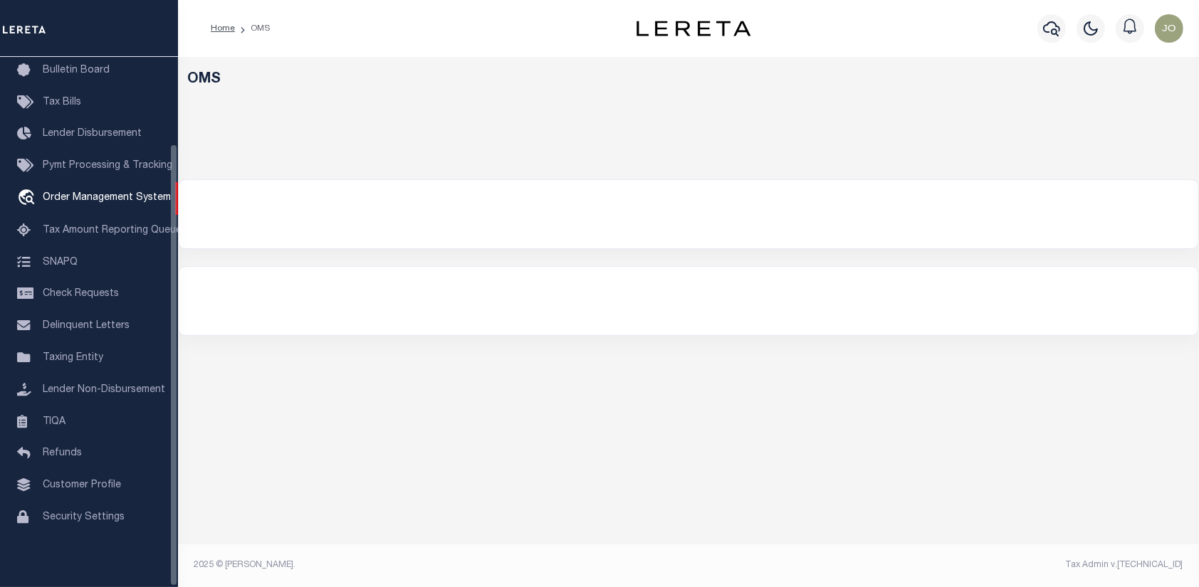
select select "200"
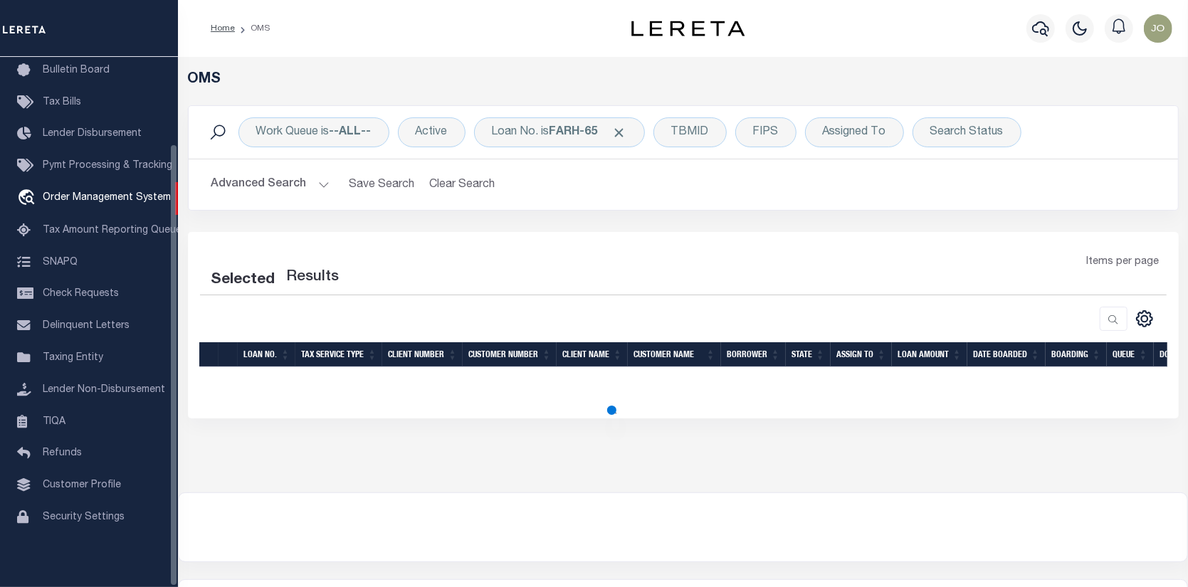
select select "200"
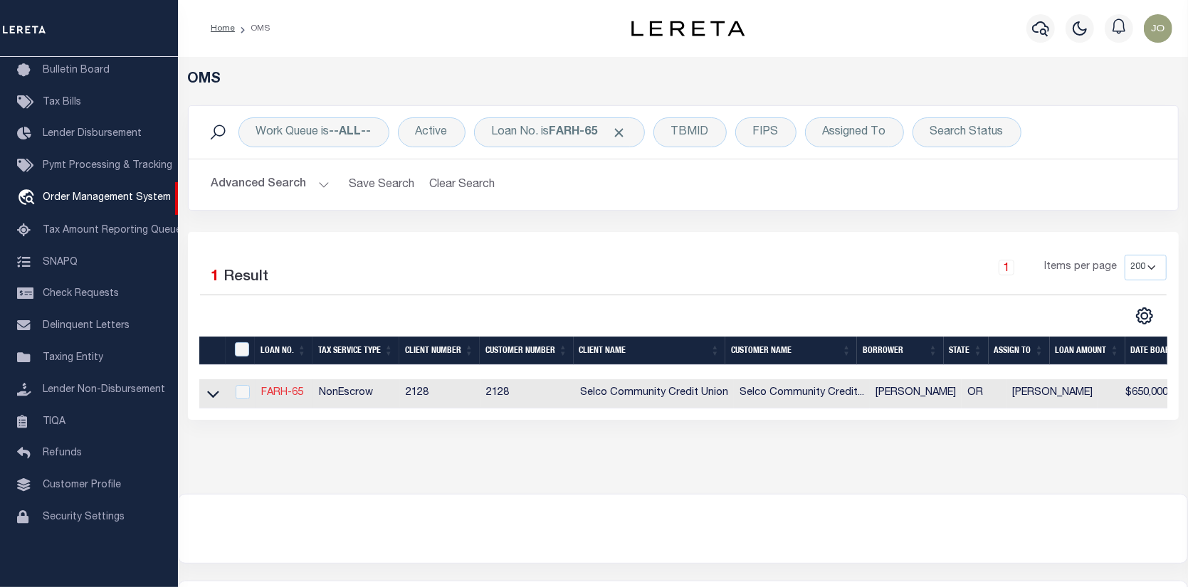
click at [286, 393] on link "FARH-65" at bounding box center [282, 393] width 42 height 10
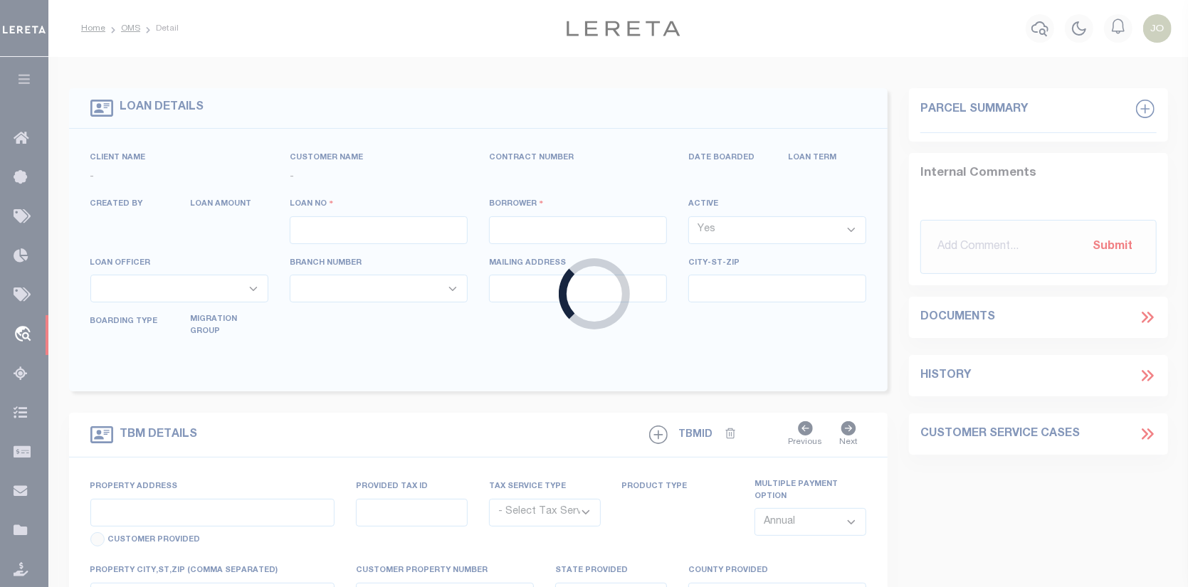
type input "FARH-65"
type input "[PERSON_NAME]"
select select
type input "[STREET_ADDRESS][PERSON_NAME]"
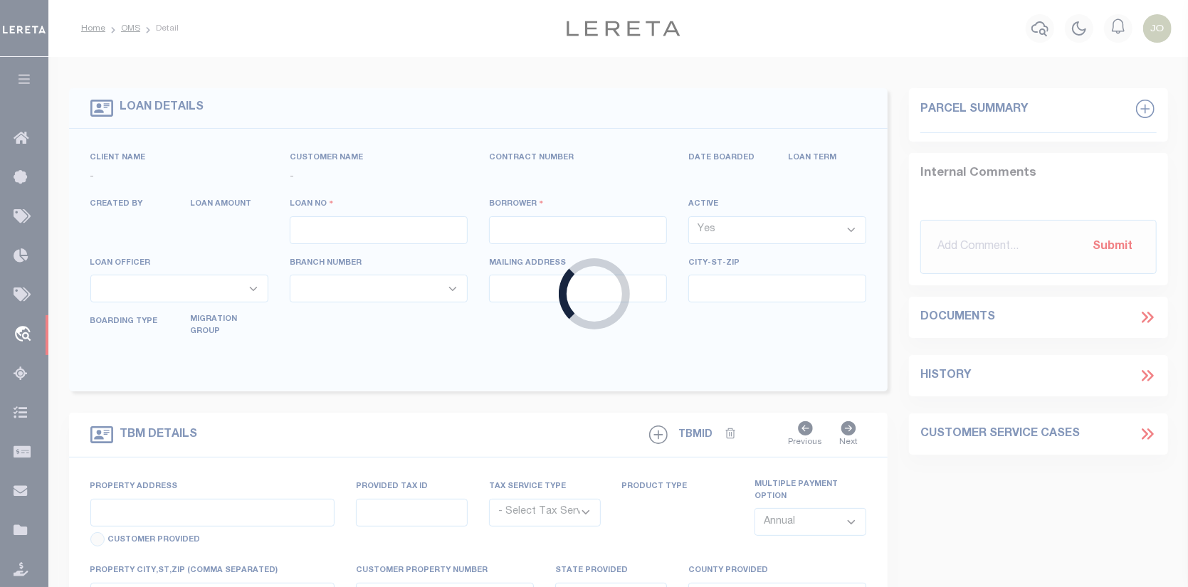
type input "[PERSON_NAME] OR 97408-4633"
select select "10"
select select "NonEscrow"
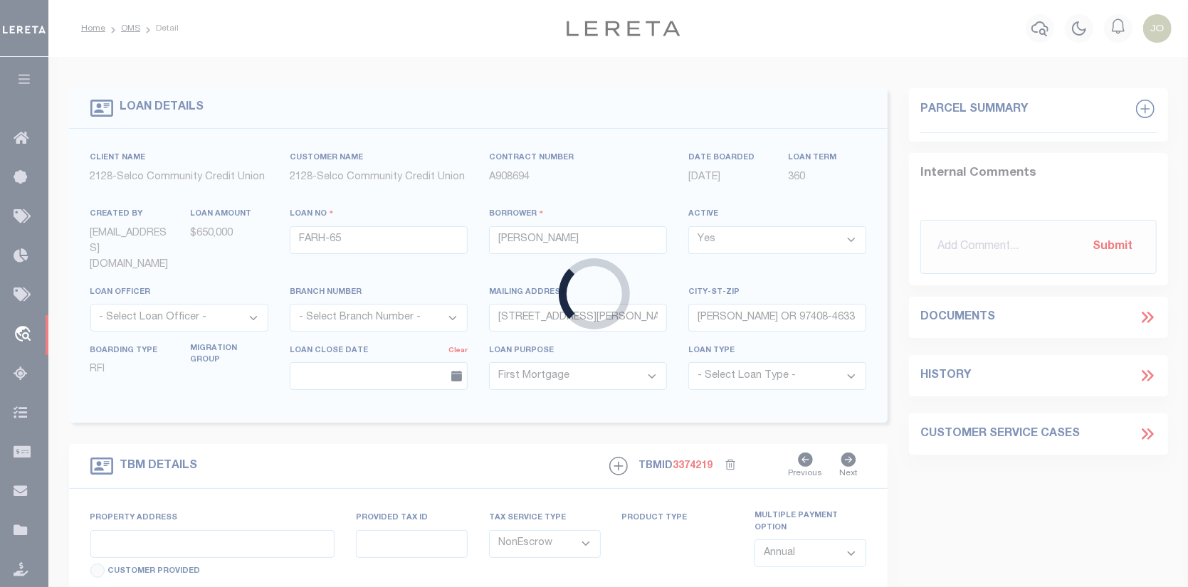
select select "5008"
select select "2473"
type input "103 & [STREET_ADDRESS], [DATE][GEOGRAPHIC_DATA][DATE][STREET_ADDRESS], [DATE][S…"
type input "[GEOGRAPHIC_DATA] OR 97478"
type input "OR"
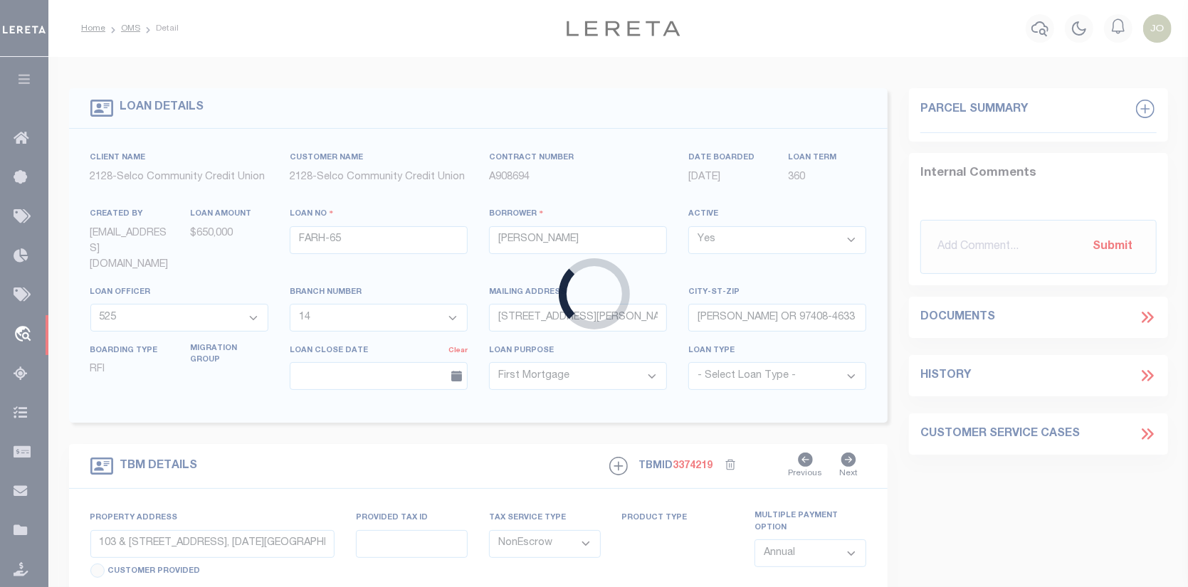
select select "3"
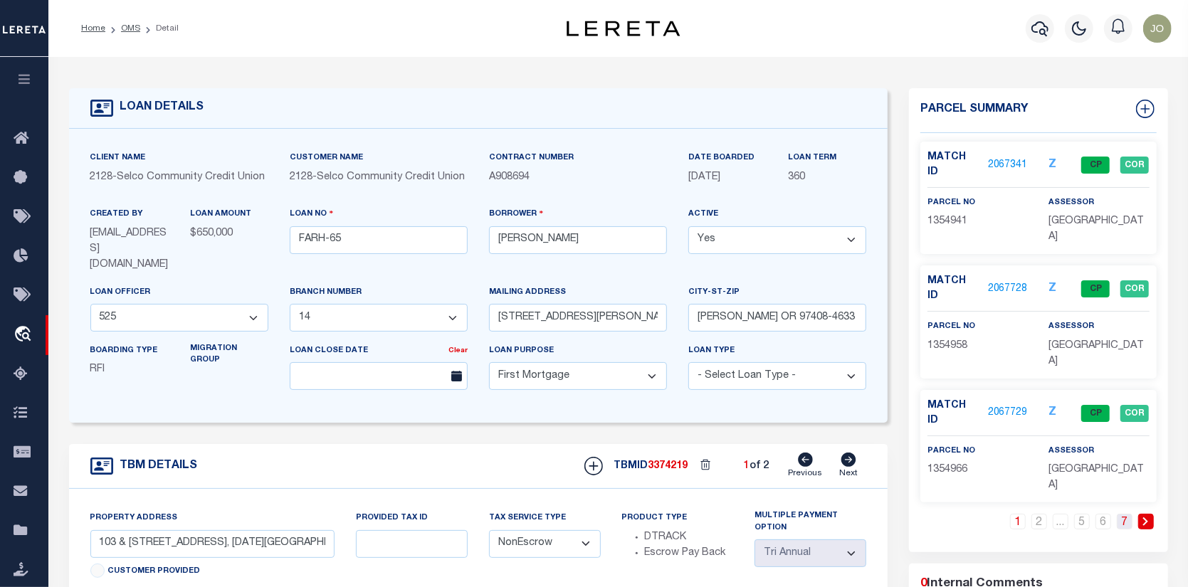
click at [1124, 514] on link "7" at bounding box center [1125, 522] width 16 height 16
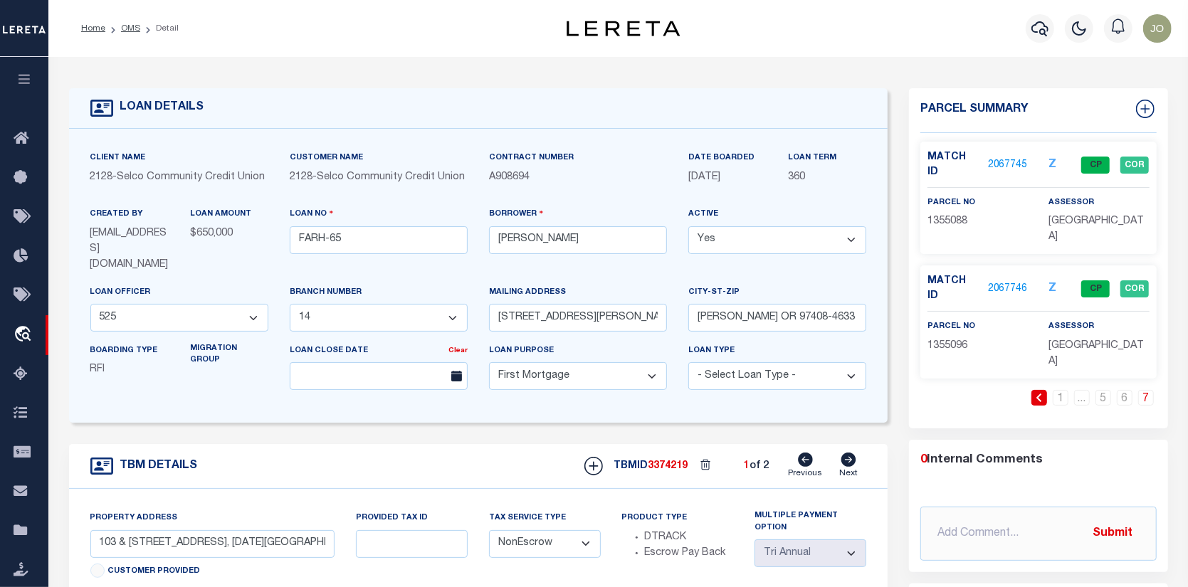
click at [1007, 282] on link "2067746" at bounding box center [1008, 289] width 40 height 15
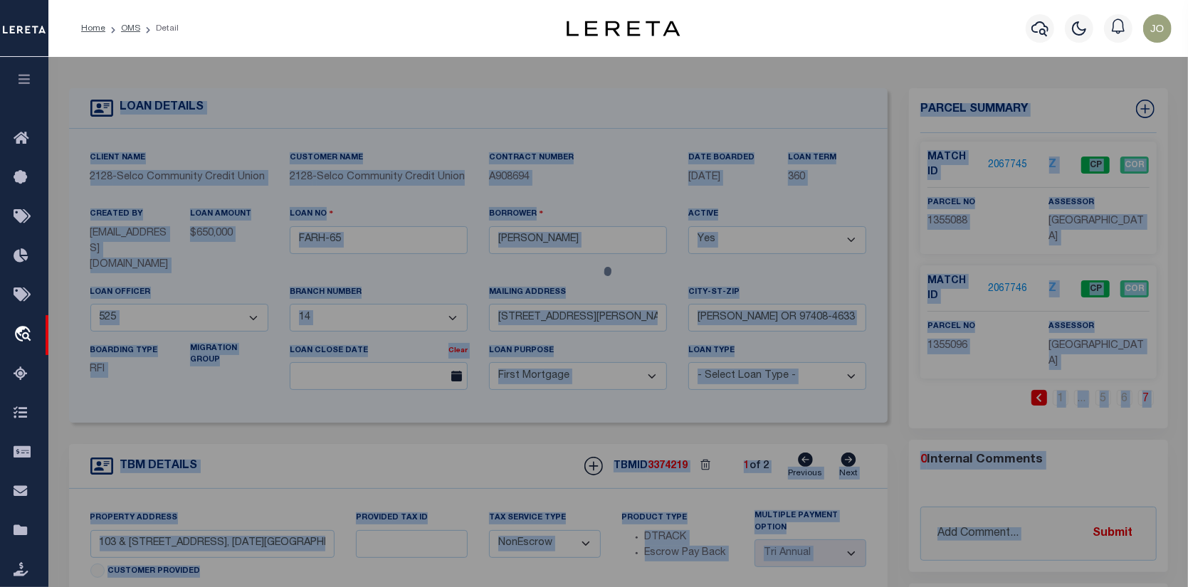
click at [1007, 248] on div at bounding box center [618, 592] width 1140 height 1070
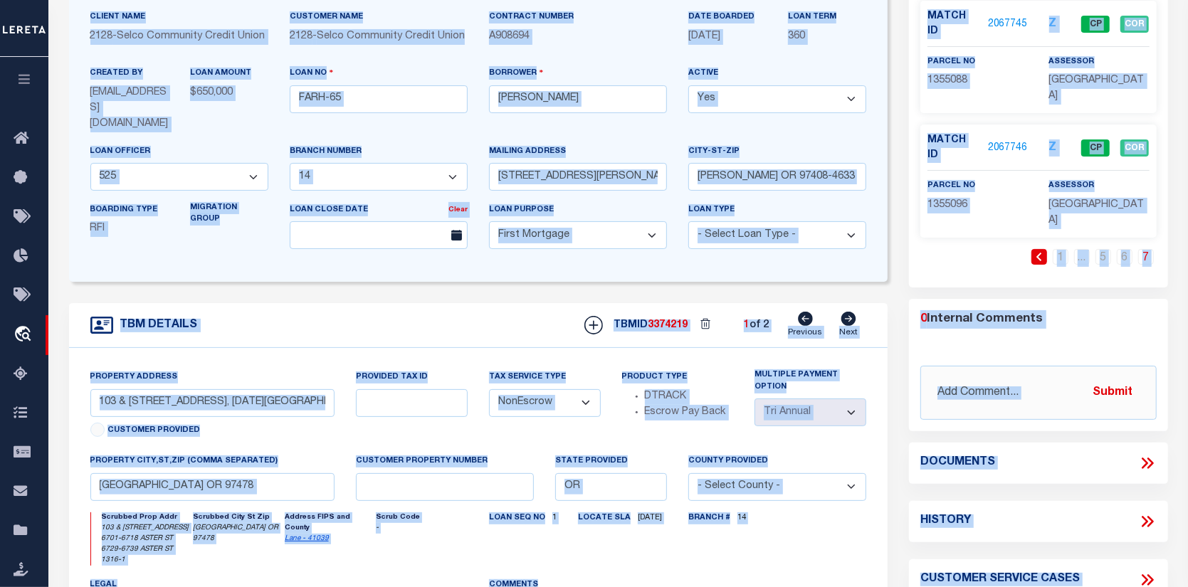
scroll to position [142, 0]
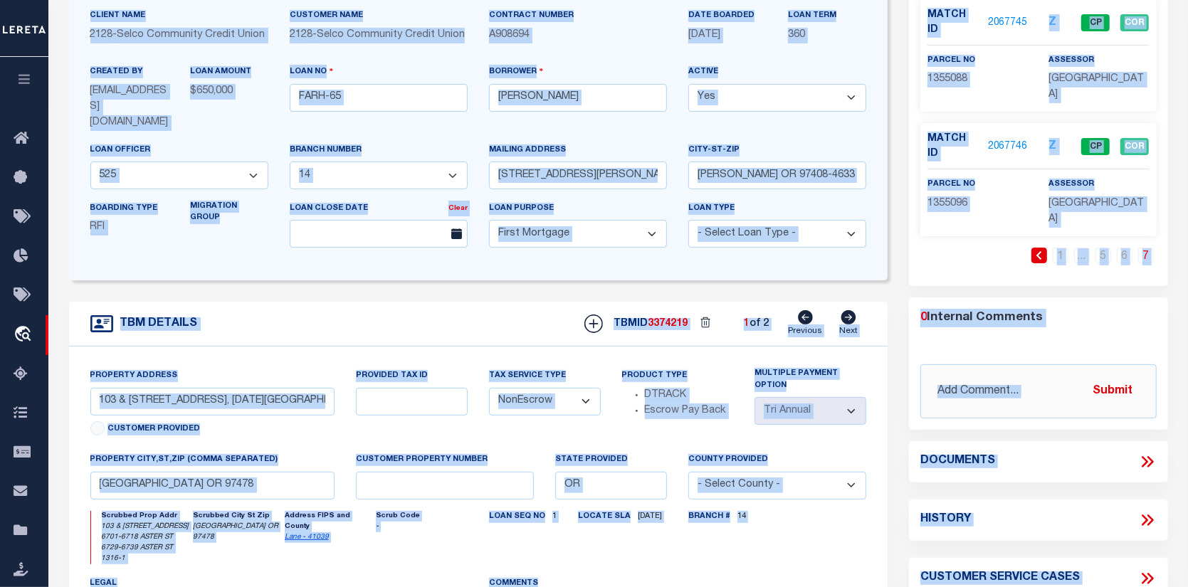
click at [850, 310] on icon at bounding box center [849, 317] width 15 height 14
select select
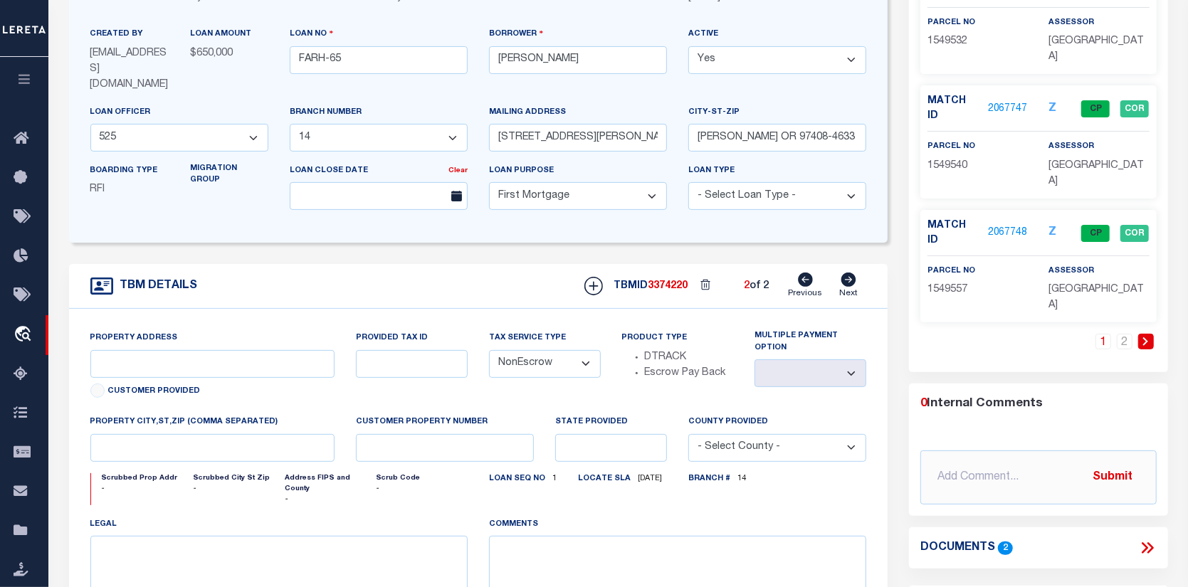
scroll to position [214, 0]
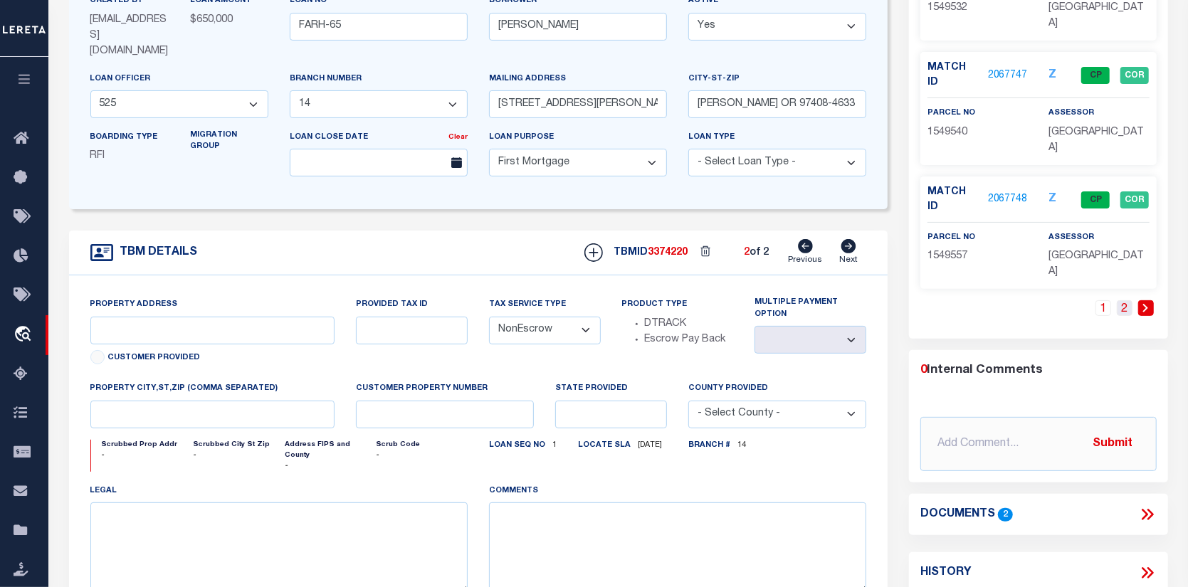
click at [1127, 300] on link "2" at bounding box center [1125, 308] width 16 height 16
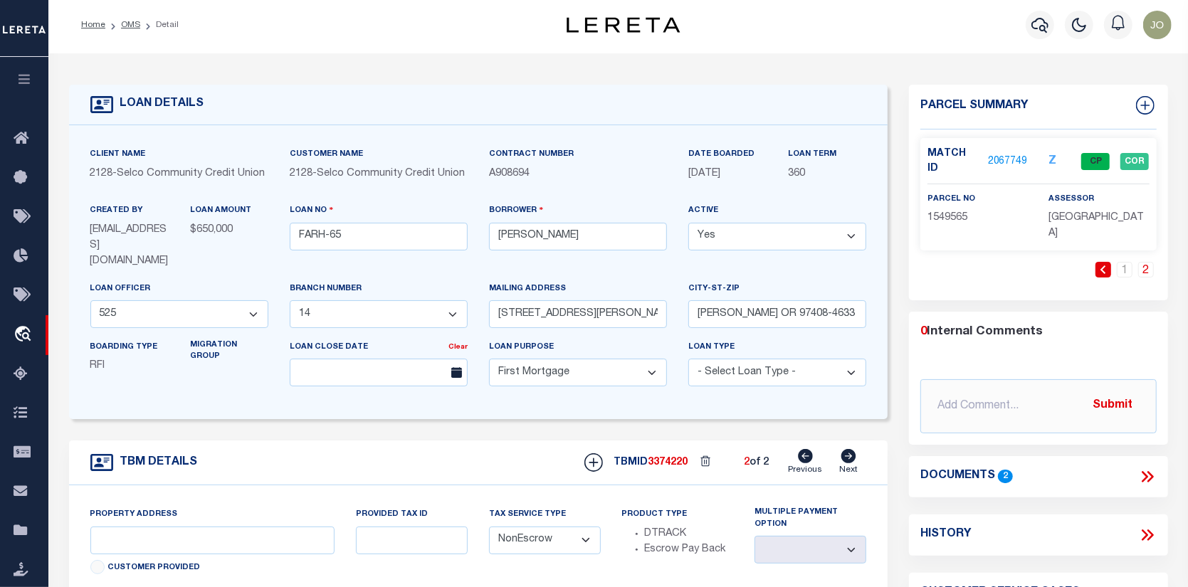
scroll to position [0, 0]
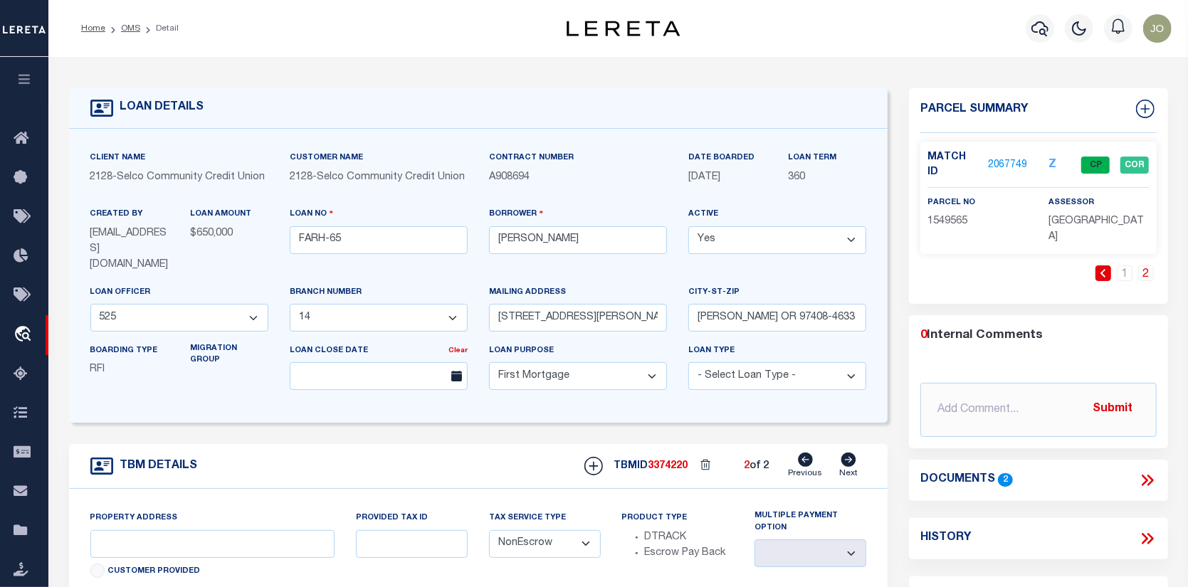
click at [1005, 158] on link "2067749" at bounding box center [1008, 165] width 40 height 15
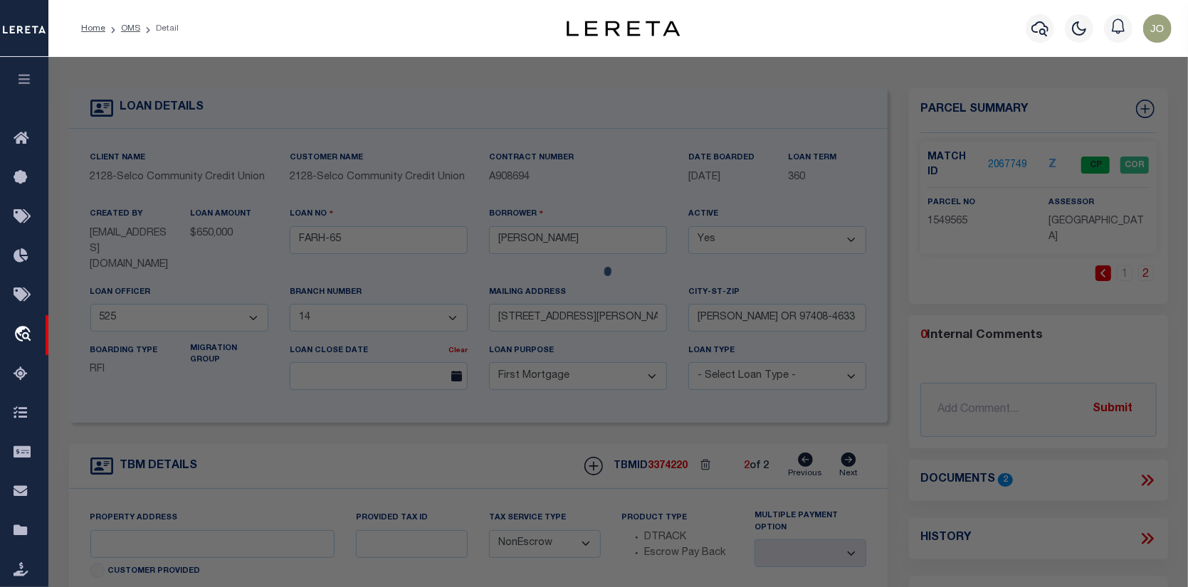
select select "AS"
select select
checkbox input "false"
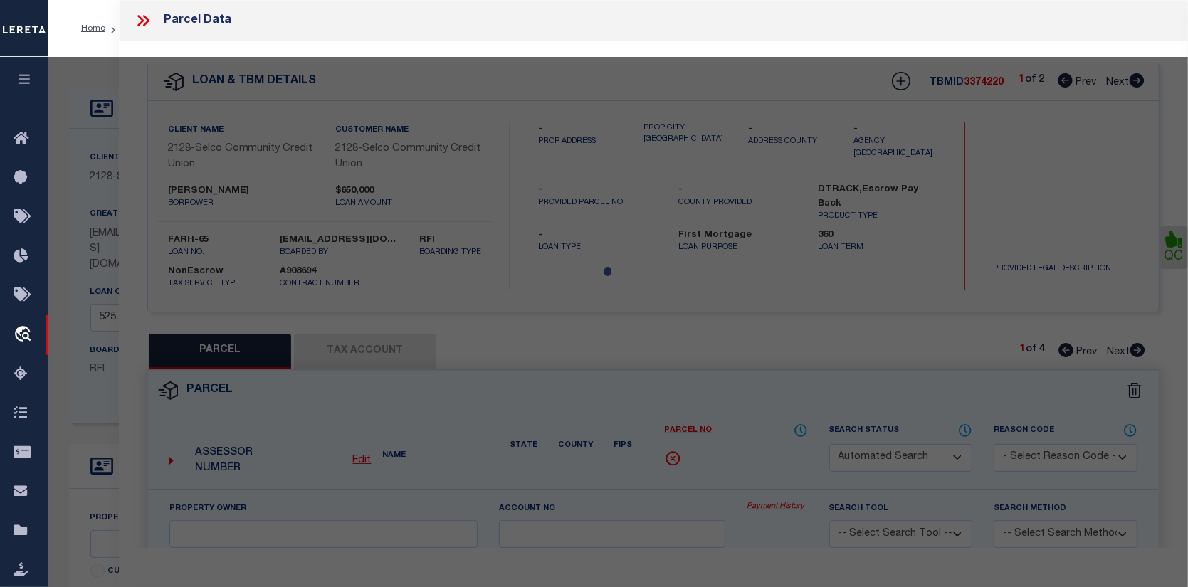
select select "CP"
type input "ASHLEY COURT APARTMENTS LLC"
select select "AGW"
select select
type input "1317 R ST"
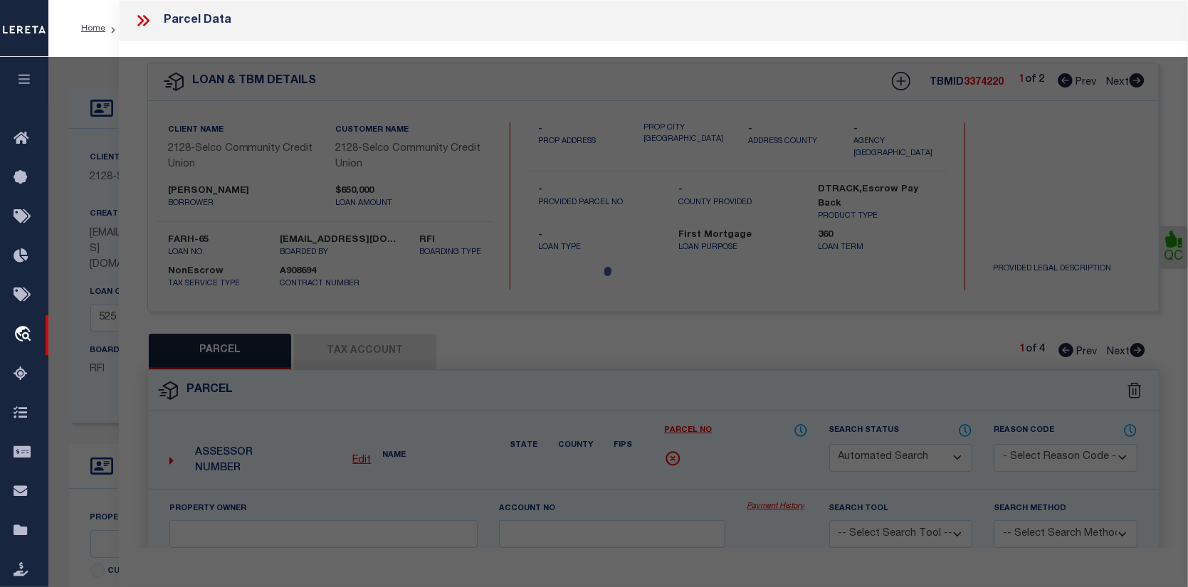
checkbox input "false"
type input "SPRINGFIELD OR 97477"
type textarea "Map and Tax Lot # 1703252301404 Acreage 0.26"
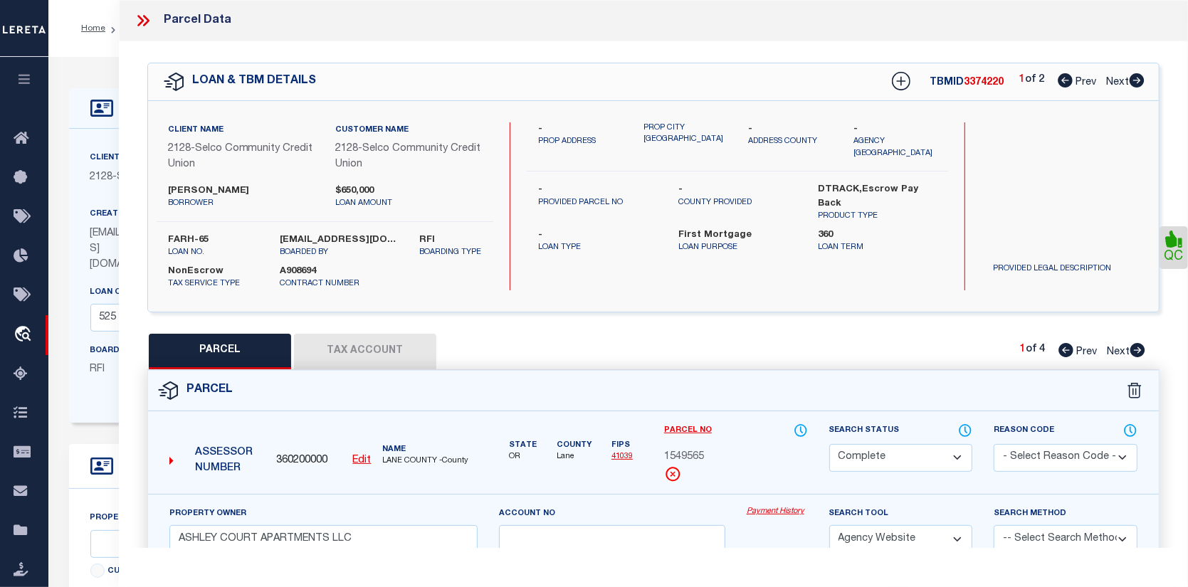
click at [783, 513] on link "Payment History" at bounding box center [777, 512] width 61 height 12
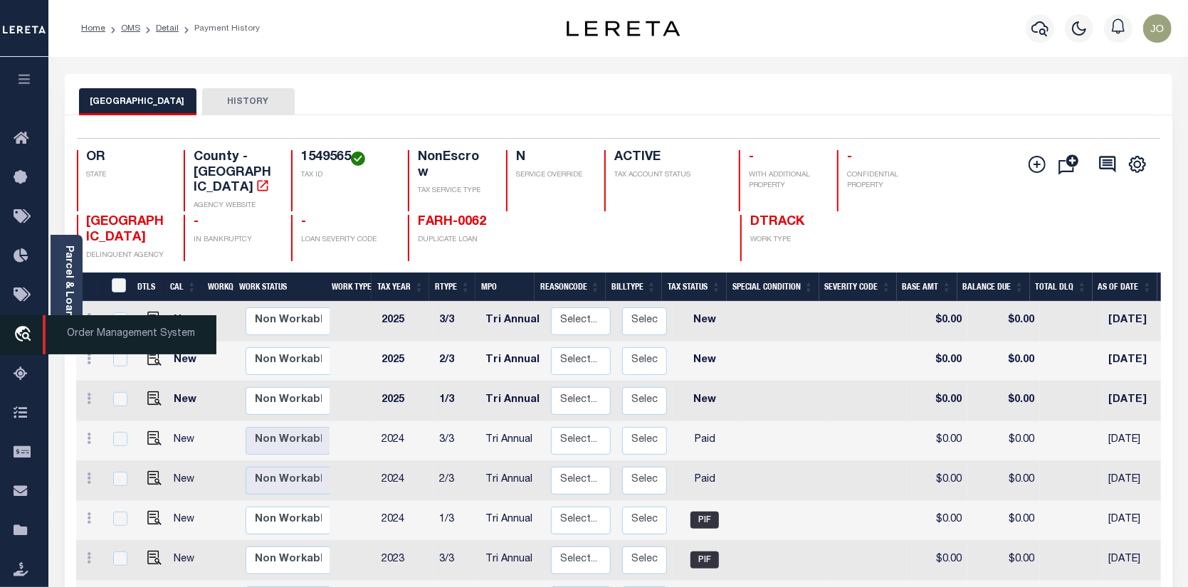
click at [20, 330] on icon "travel_explore" at bounding box center [25, 335] width 23 height 19
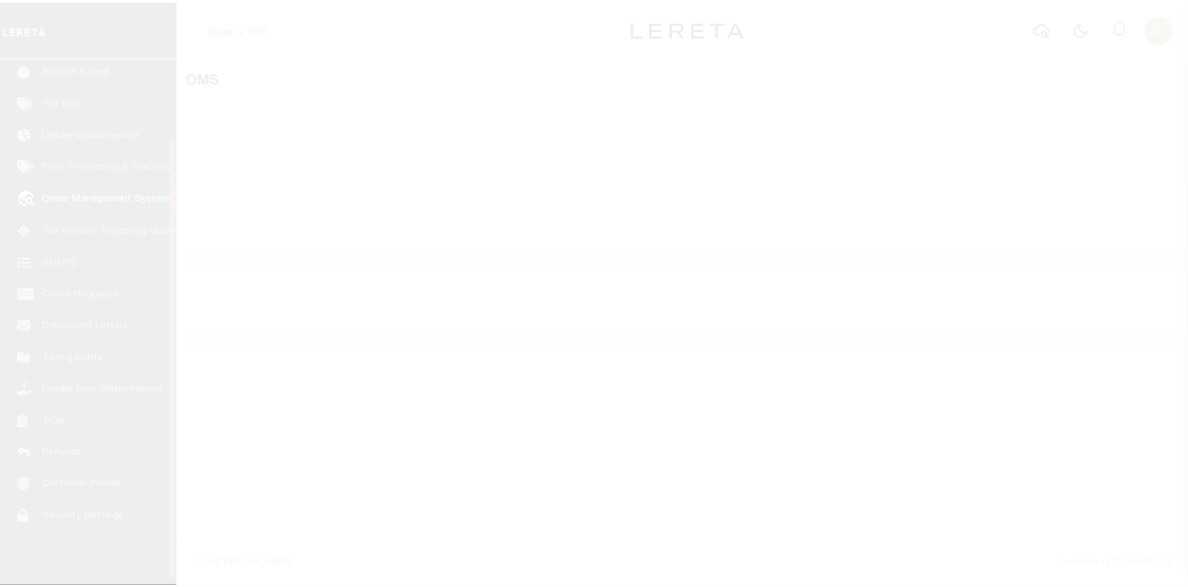
scroll to position [103, 0]
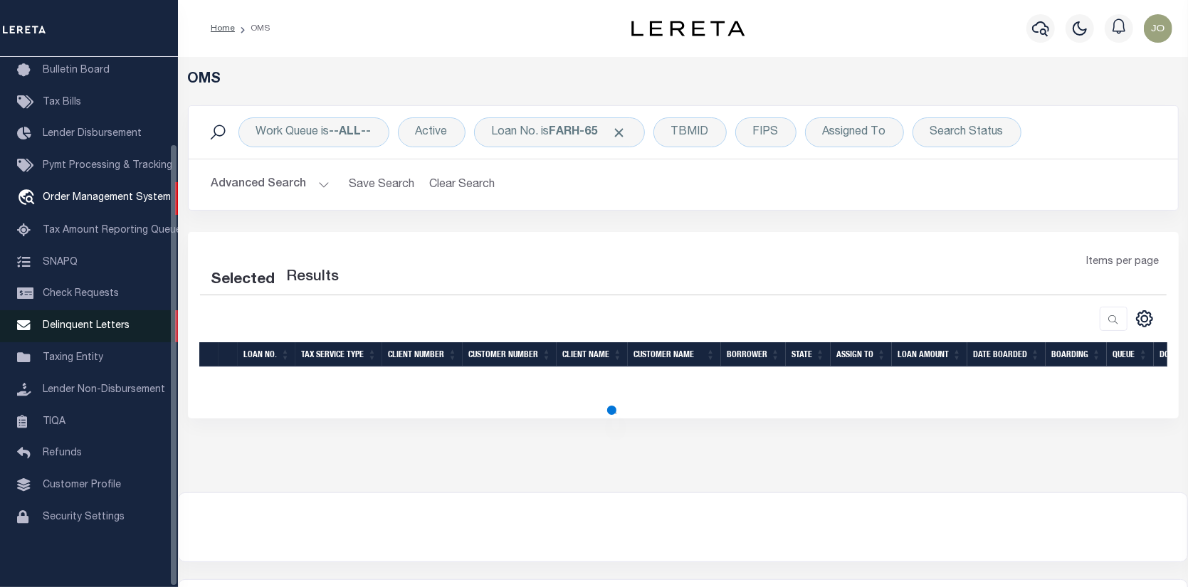
select select "200"
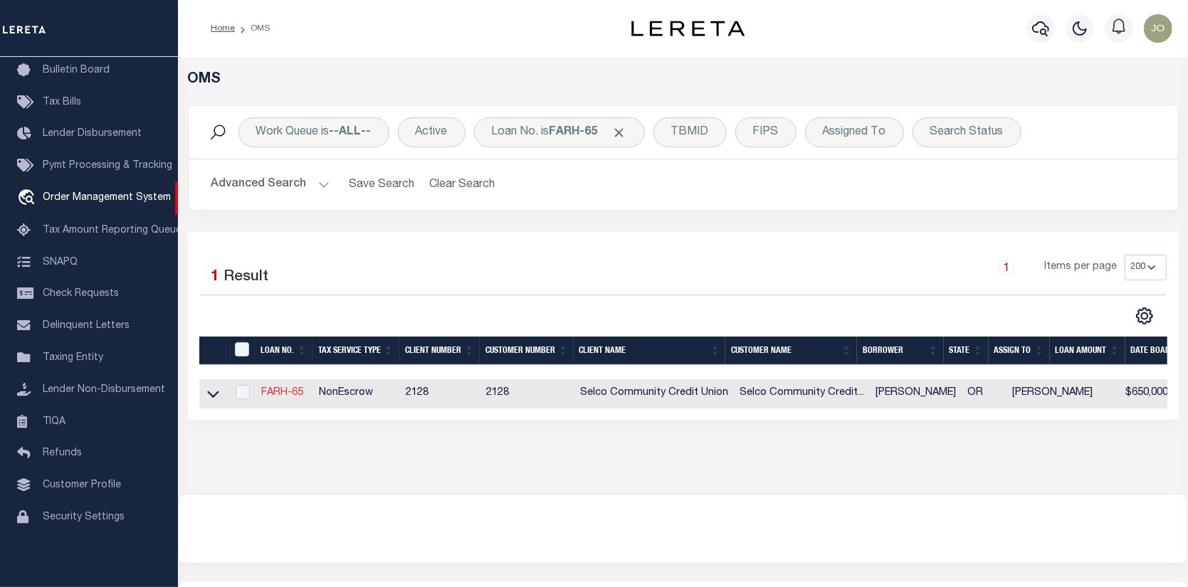
click at [285, 389] on link "FARH-65" at bounding box center [282, 393] width 42 height 10
type input "FARH-65"
type input "[PERSON_NAME]"
select select
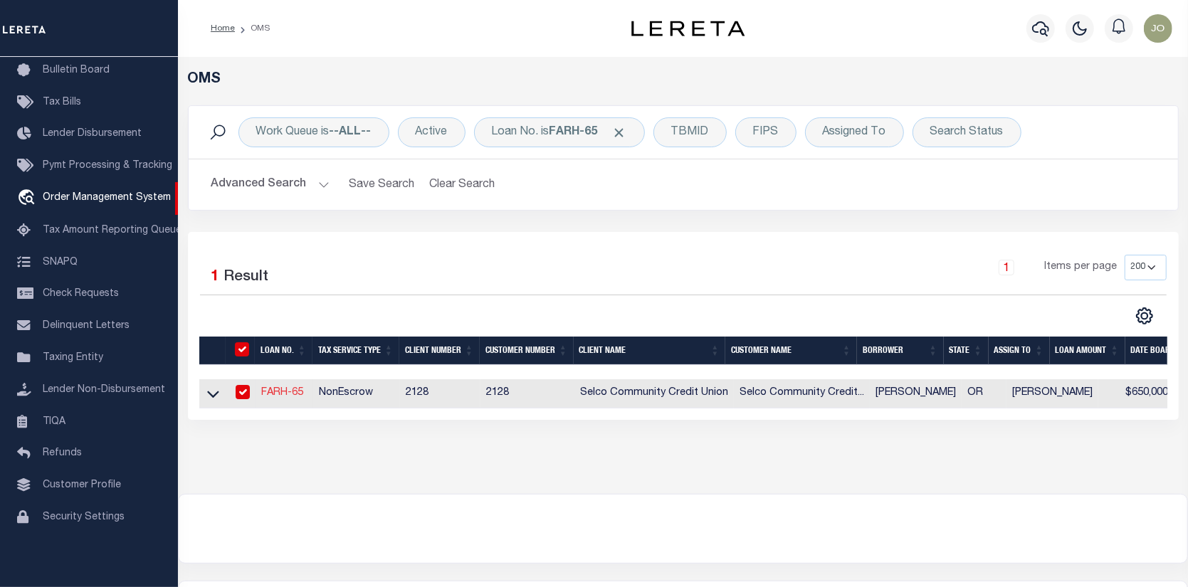
type input "[STREET_ADDRESS][PERSON_NAME]"
type input "[PERSON_NAME] OR 97408-4633"
select select "10"
select select "NonEscrow"
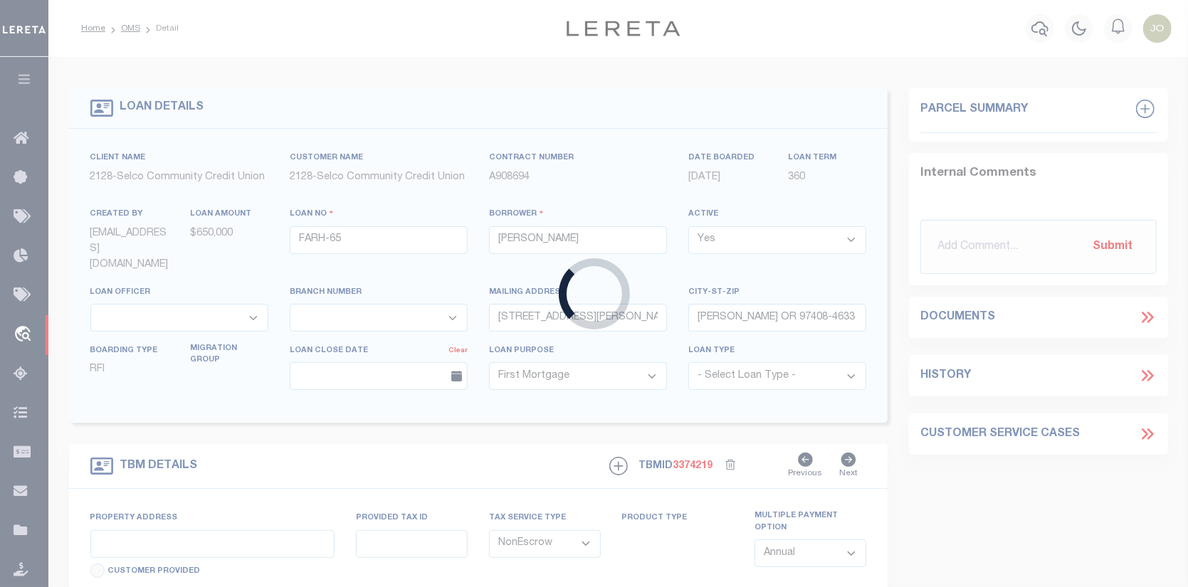
type input "103 & [STREET_ADDRESS], [DATE][GEOGRAPHIC_DATA][DATE][STREET_ADDRESS], [DATE][S…"
type input "[GEOGRAPHIC_DATA] OR 97478"
type input "OR"
select select "5008"
select select "2473"
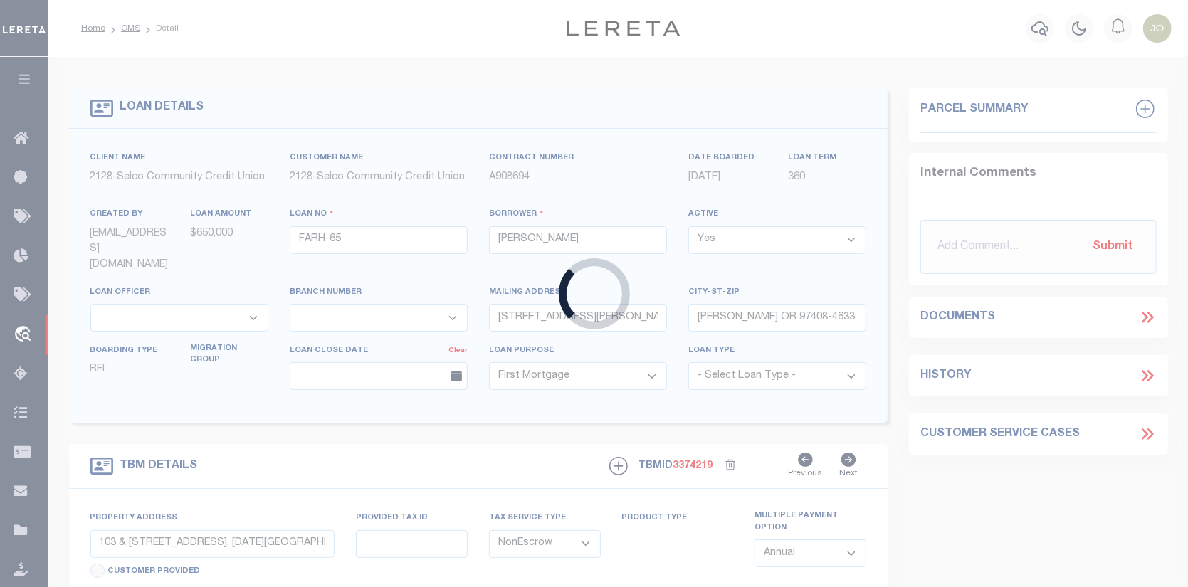
select select "3"
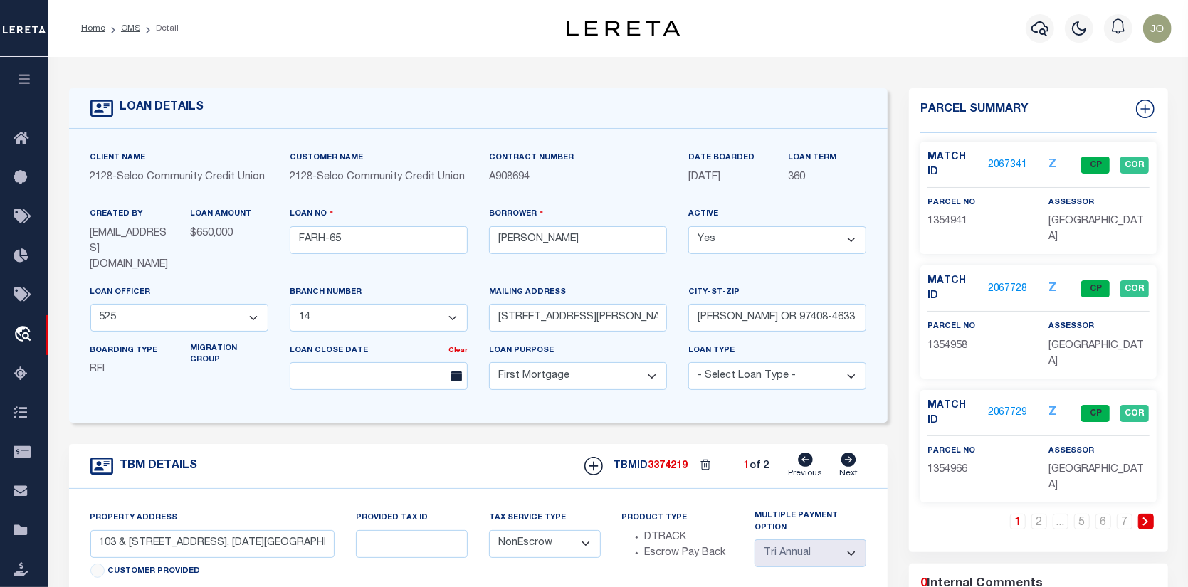
click at [1017, 158] on link "2067341" at bounding box center [1008, 165] width 40 height 15
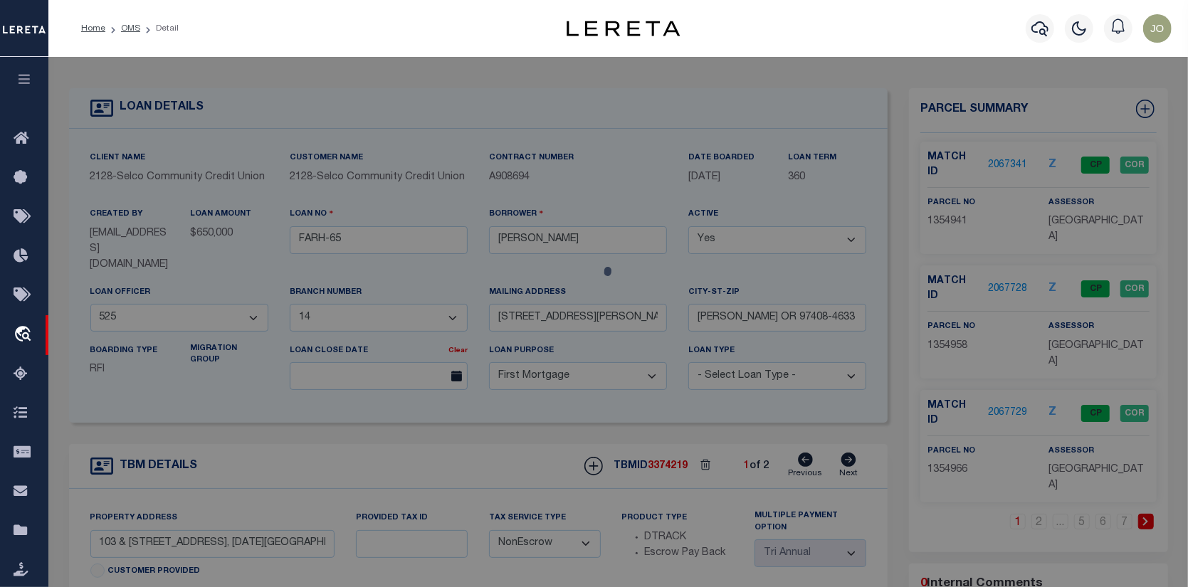
checkbox input "false"
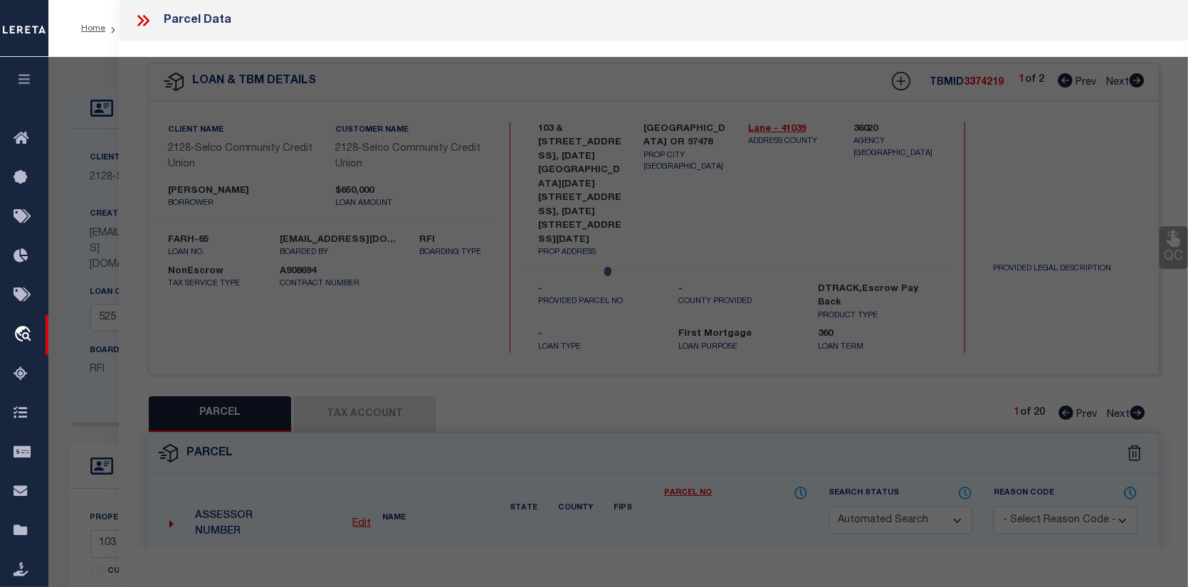
select select "CP"
type input "[PERSON_NAME]"
select select "AGW"
select select
type input "[STREET_ADDRESS]"
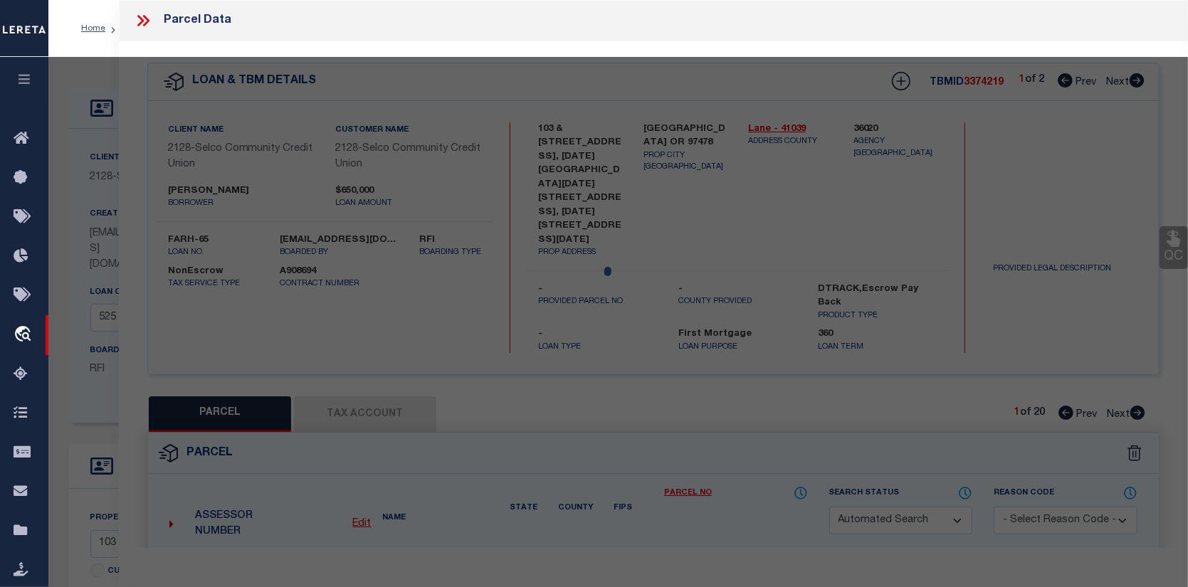
checkbox input "false"
type input "SPRINGFILED OR 97478"
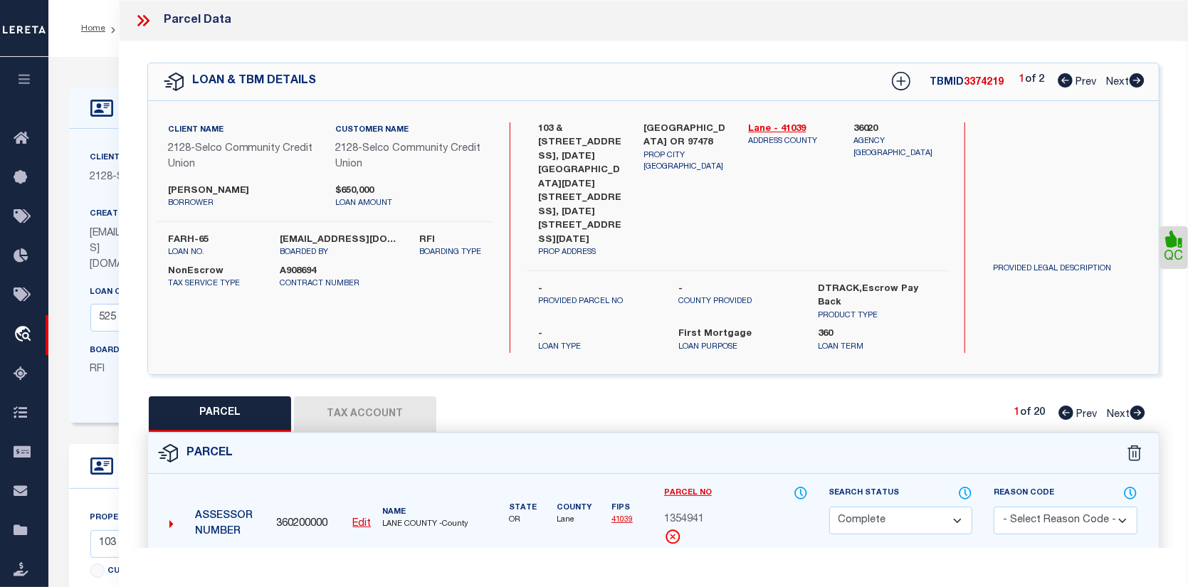
click at [790, 569] on link "Payment History" at bounding box center [777, 575] width 61 height 12
click at [1141, 406] on icon at bounding box center [1138, 413] width 15 height 14
select select "AS"
select select
checkbox input "false"
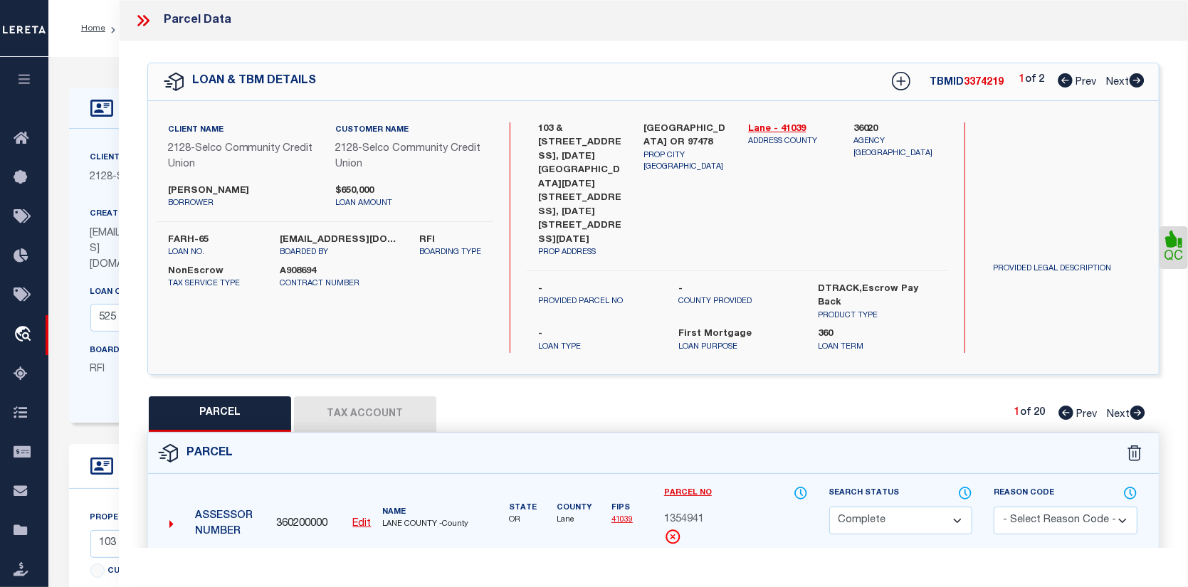
checkbox input "false"
select select "CP"
type input "[PERSON_NAME]"
select select "AGW"
select select
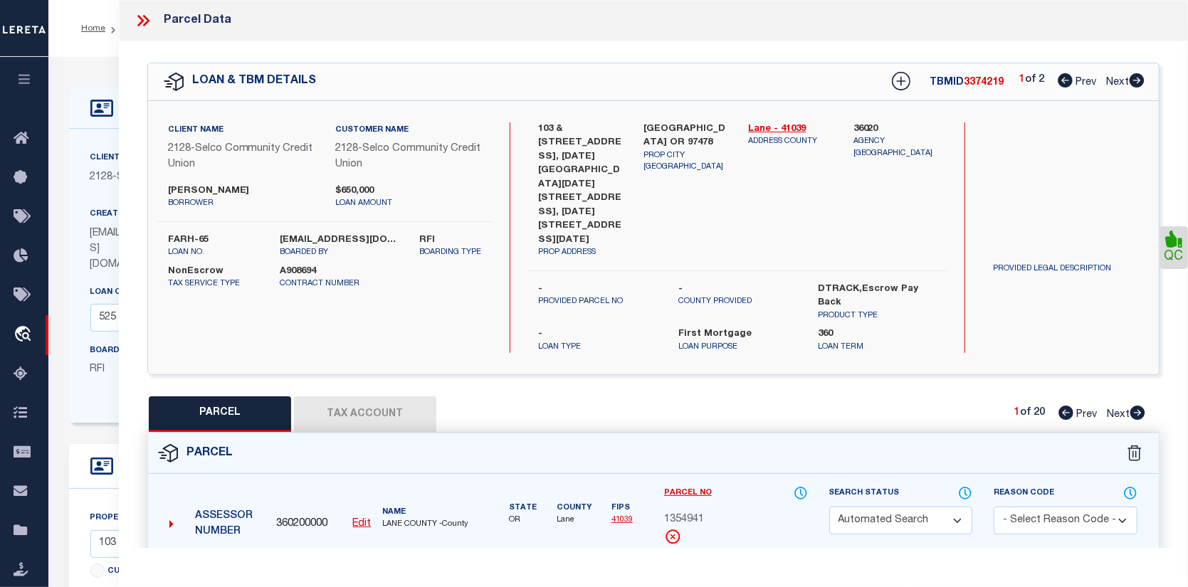
type input "[STREET_ADDRESS]"
checkbox input "false"
type input "SPRINGFILED OR 97478"
click at [782, 569] on link "Payment History" at bounding box center [777, 575] width 61 height 12
click at [1143, 407] on link "Next" at bounding box center [1126, 412] width 38 height 10
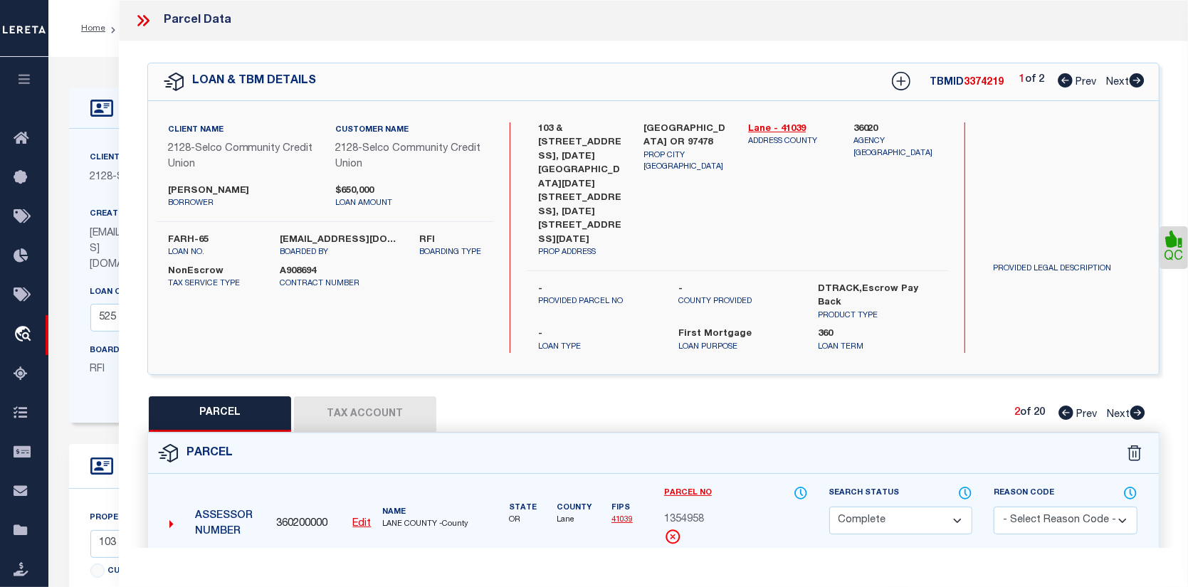
select select "AS"
select select
checkbox input "false"
select select "CP"
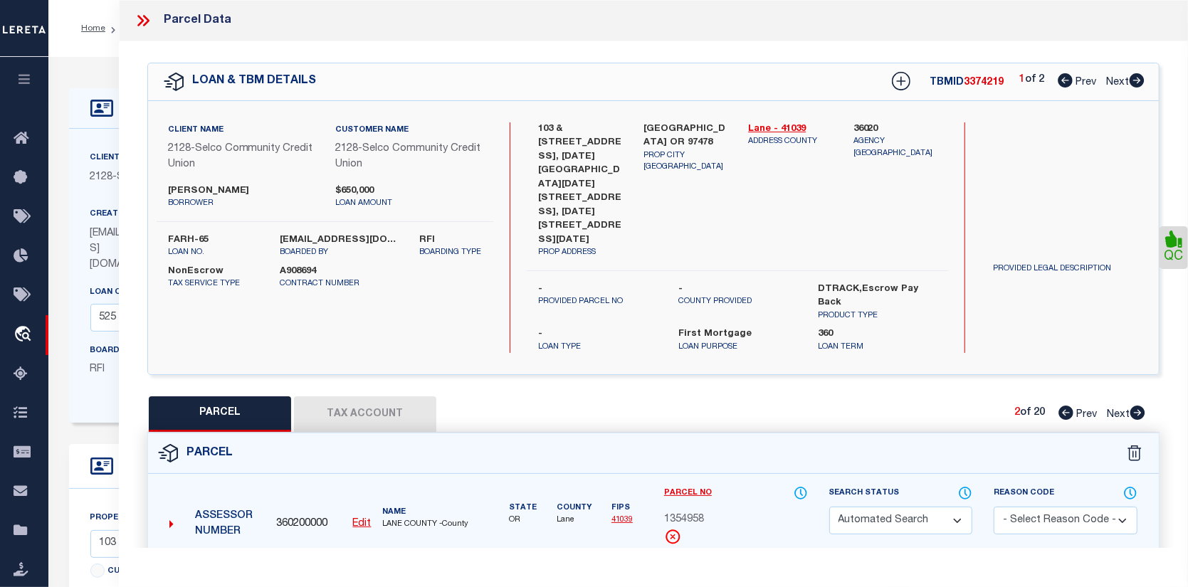
type input "KJESSLER MICHAEL B"
select select "AGW"
select select
type input "127 S 67TH ST"
checkbox input "false"
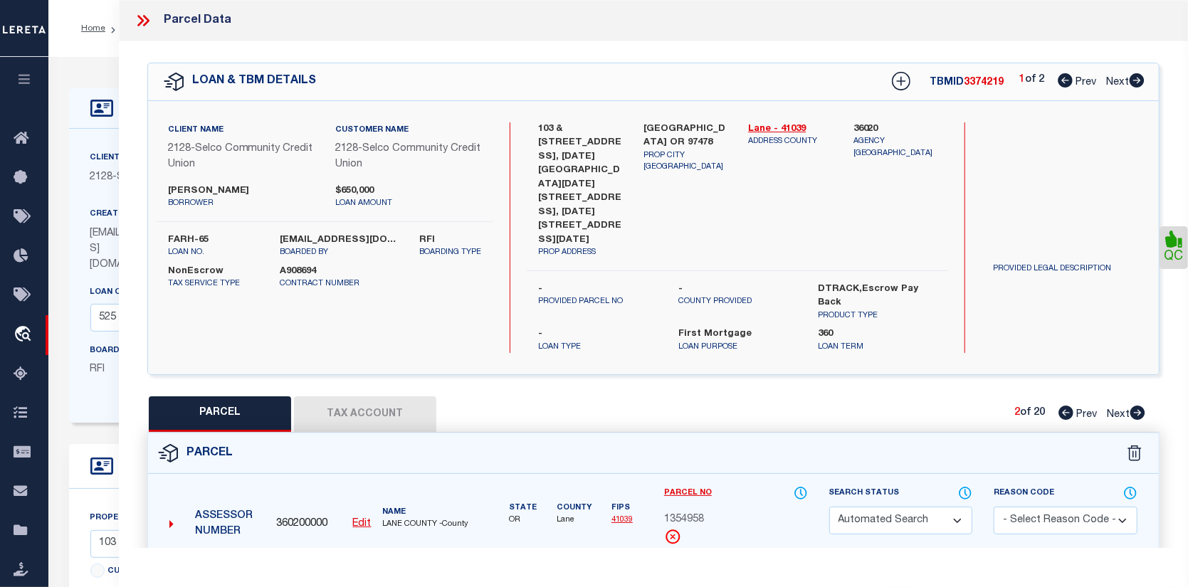
type input "SPRINGFILED OR 97478"
click at [1142, 406] on icon at bounding box center [1138, 413] width 15 height 14
select select "AS"
select select
checkbox input "false"
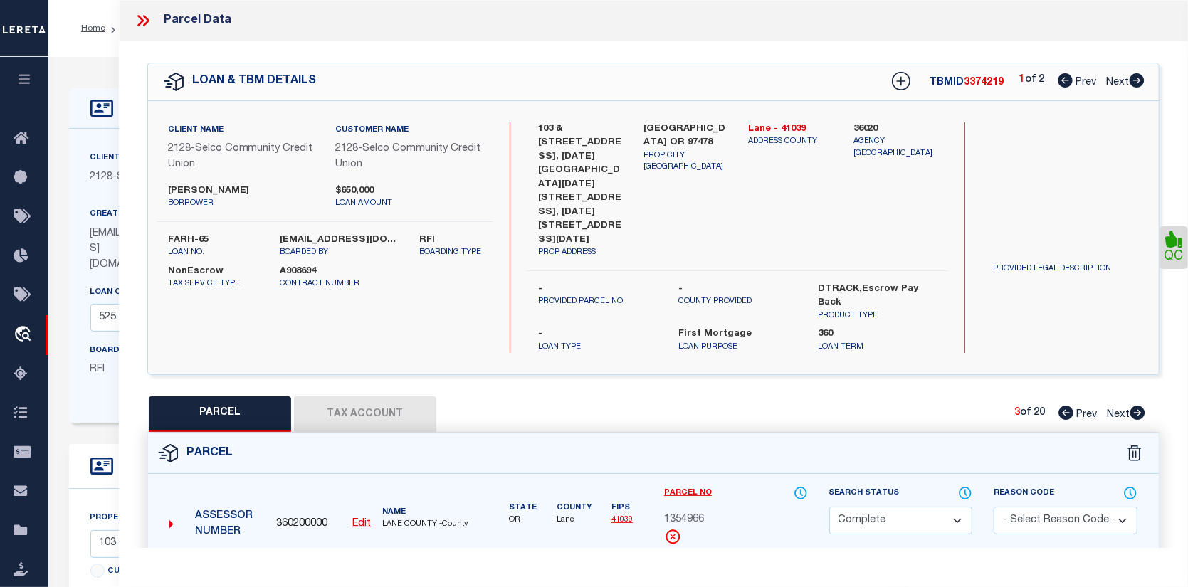
checkbox input "false"
select select "CP"
type input "KJESSLER MICHAEL B"
select select "AGW"
select select
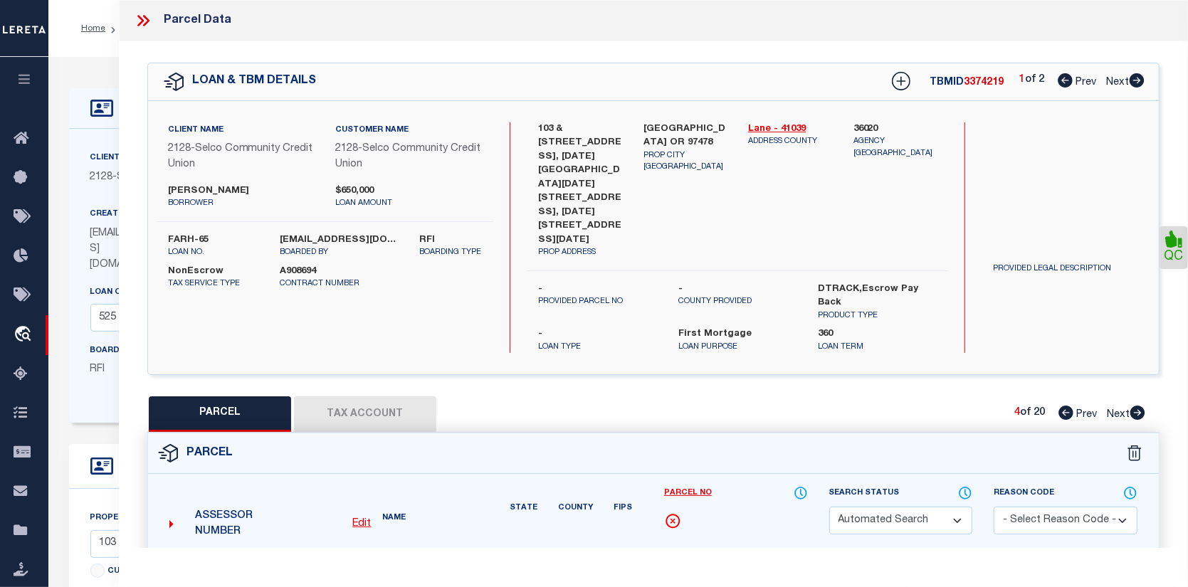
type input "129 S 67TH ST"
checkbox input "false"
type input "SPRINGFILED OR 97478"
click at [777, 569] on link "Payment History" at bounding box center [777, 575] width 61 height 12
click at [1142, 406] on icon at bounding box center [1138, 413] width 15 height 14
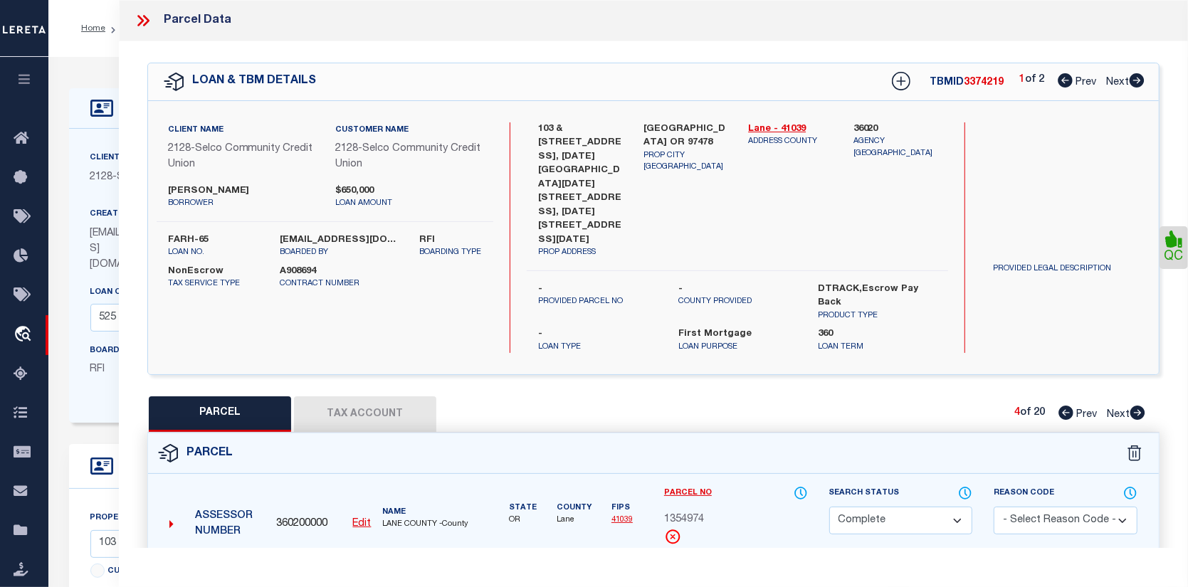
select select "AS"
select select
checkbox input "false"
select select "CP"
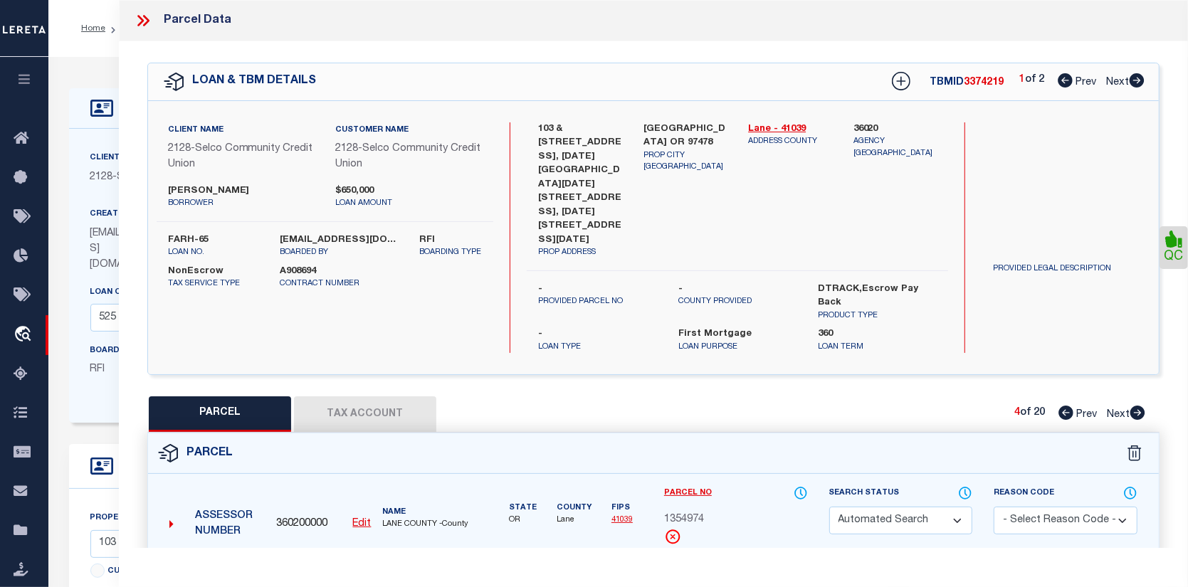
type input "KJESSLER MICHAEL B"
select select "AGW"
select select
type input "6702 ASTER ST"
checkbox input "false"
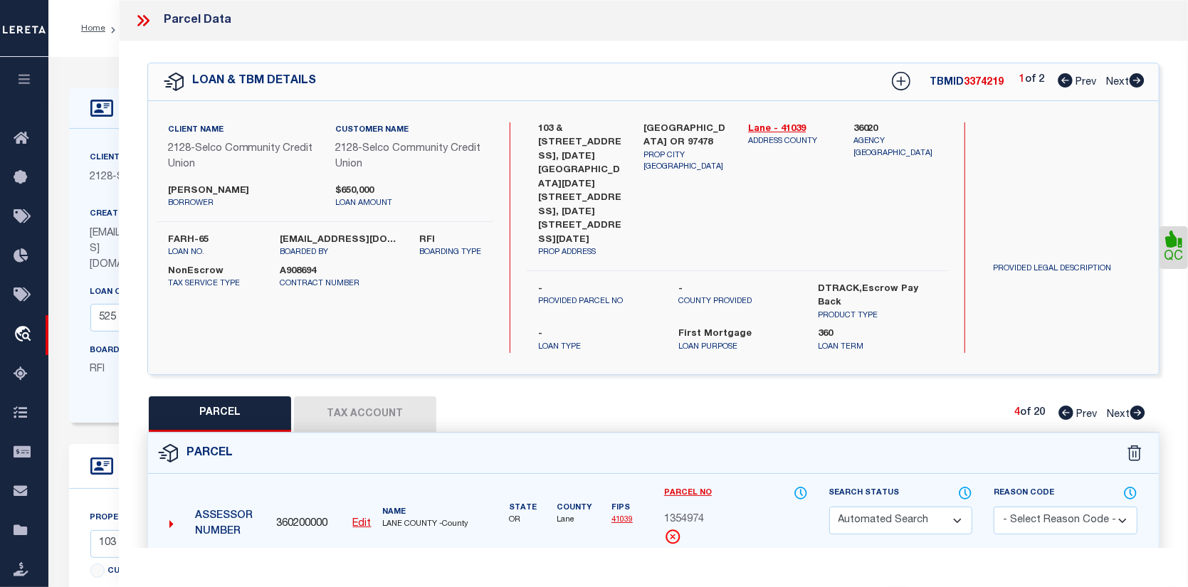
type input "[GEOGRAPHIC_DATA] OR 97478"
type textarea "Map and Tax Lot # 1702344490006 Acreage 0.00 TCA 01900"
click at [788, 569] on link "Payment History" at bounding box center [777, 575] width 61 height 12
click at [1141, 406] on icon at bounding box center [1138, 413] width 15 height 14
select select "AS"
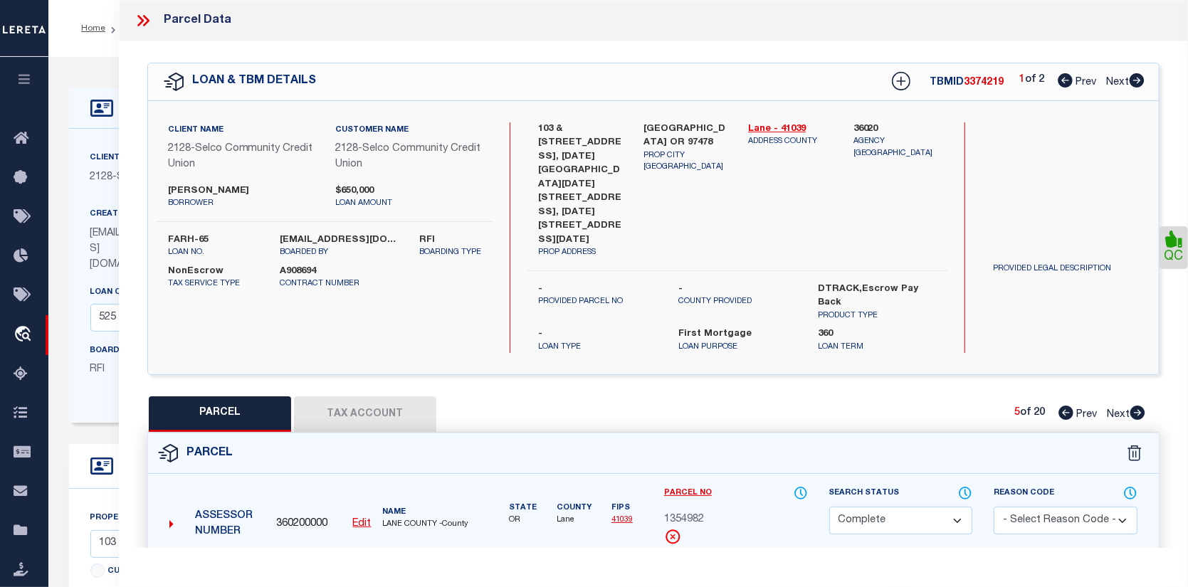
select select
checkbox input "false"
select select "CP"
type input "KJESSLER MICHAEL B"
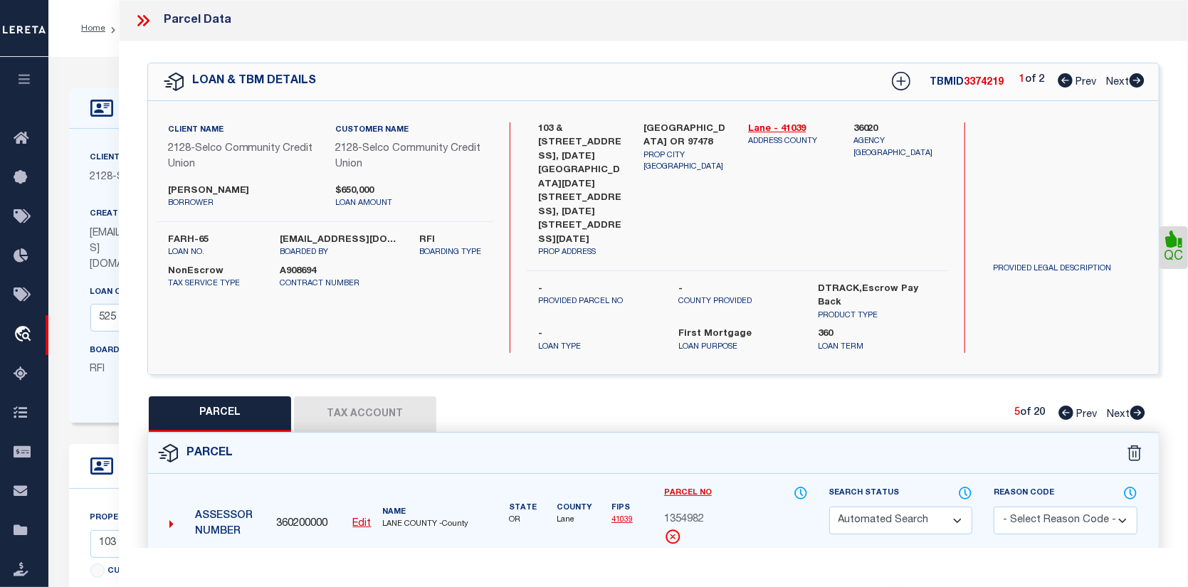
select select "AGW"
select select
type input "6704 ASTER ST"
checkbox input "false"
type input "[GEOGRAPHIC_DATA] OR 97478"
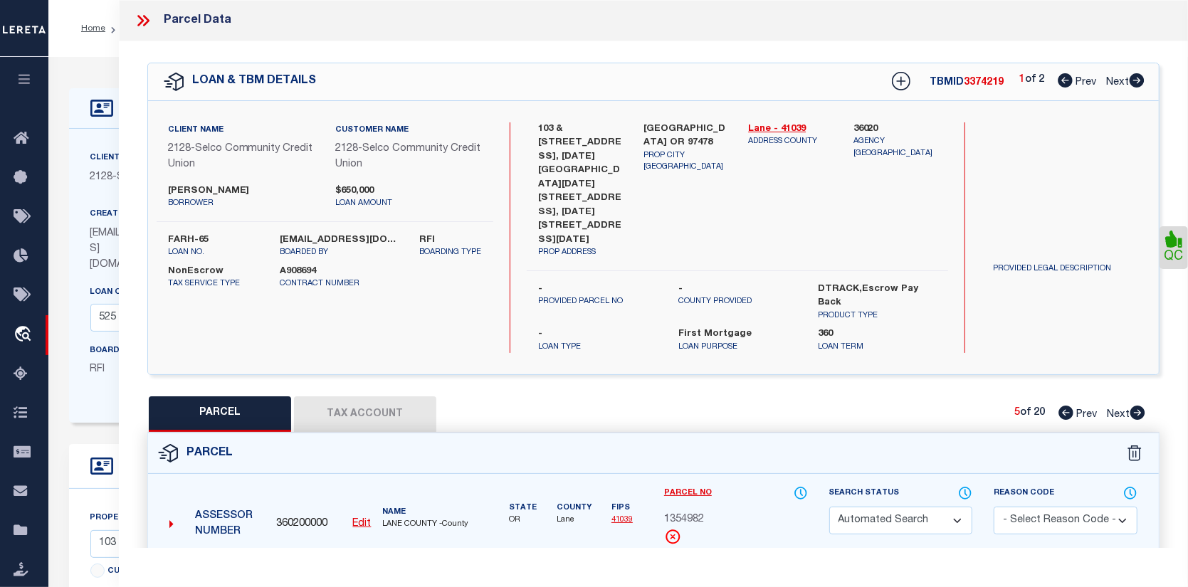
type textarea "Map and Tax Lot # 1702344490007 Acreage 0.00 TCA 01900"
click at [781, 569] on link "Payment History" at bounding box center [777, 575] width 61 height 12
click at [1141, 406] on icon at bounding box center [1138, 413] width 15 height 14
select select "AS"
select select
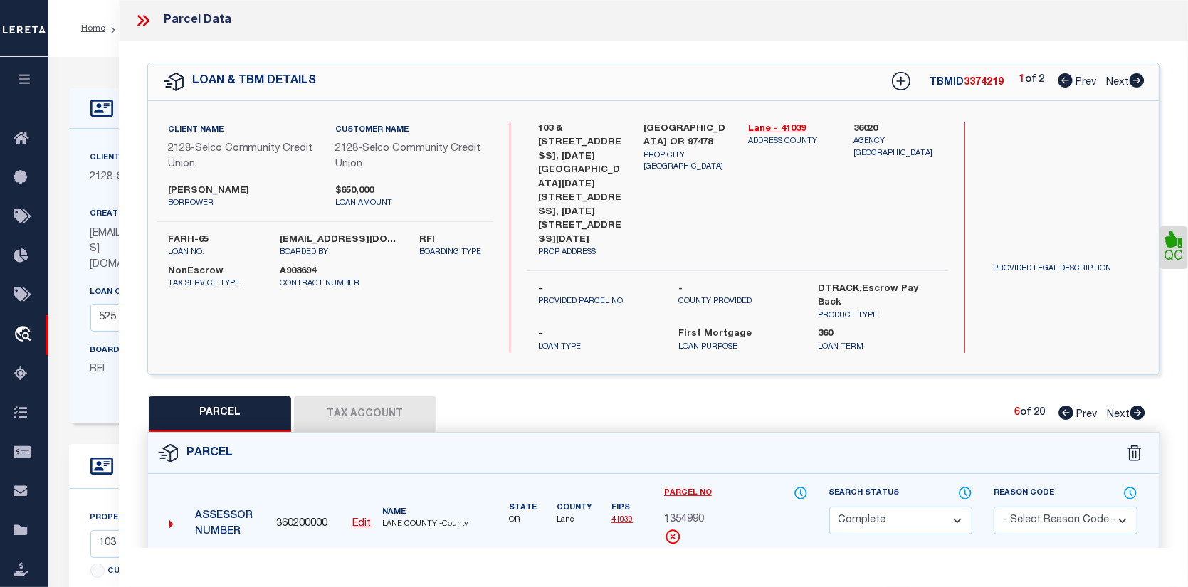
checkbox input "false"
select select "CP"
type input "KJESSLER MICHAEL B"
select select "AGW"
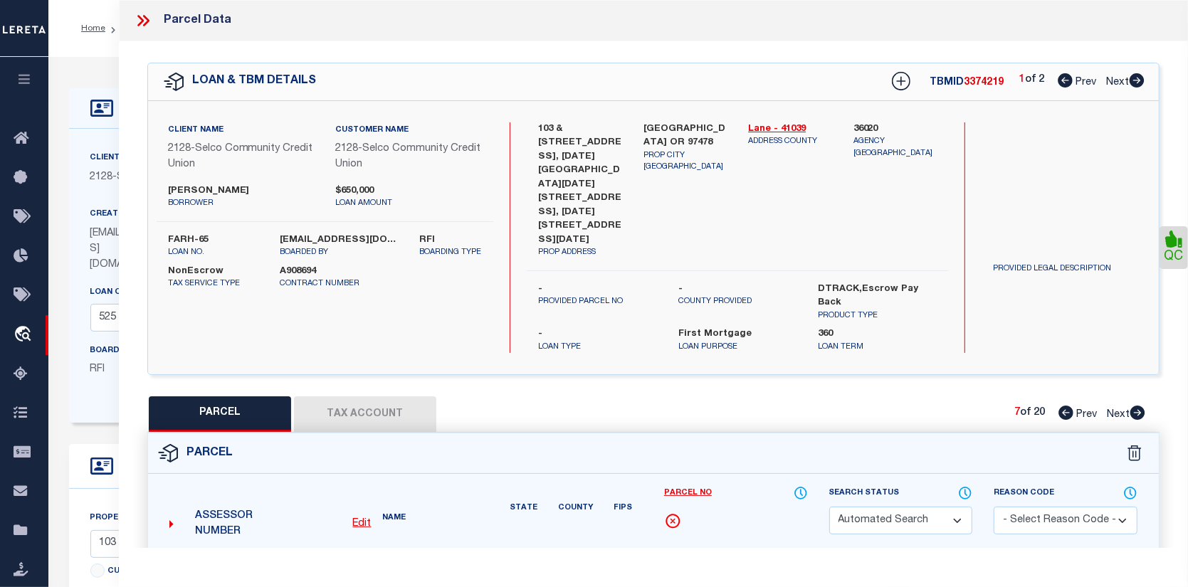
select select
type input "6718 ASTER ST"
checkbox input "false"
type input "[GEOGRAPHIC_DATA] OR 97478"
type textarea "Map and Tax Lot # 1702344490008 Acreage 0.00 TCA 01900"
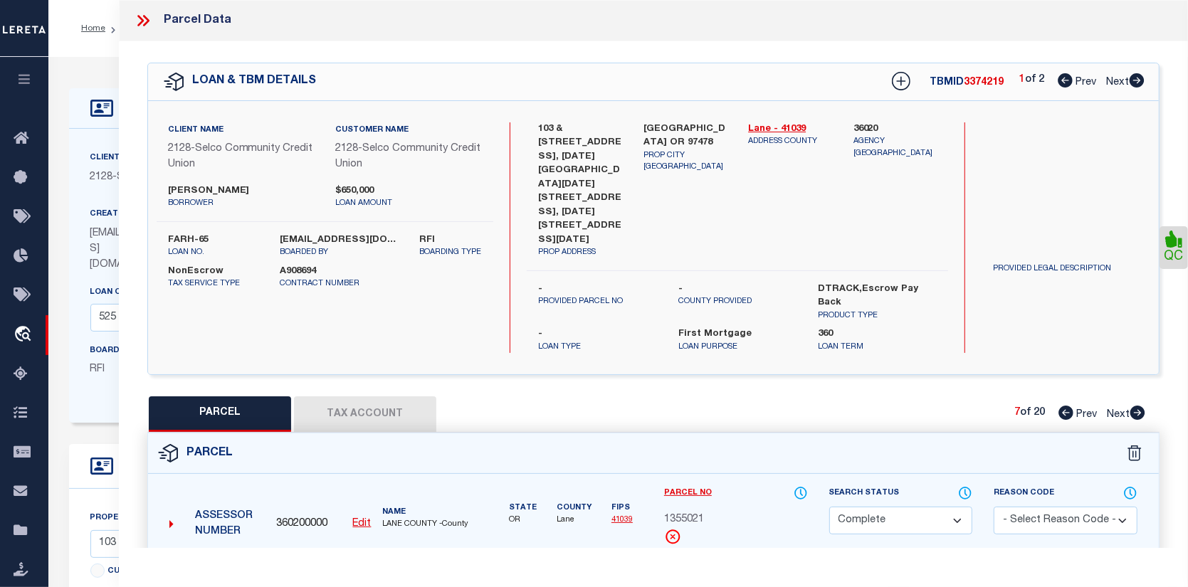
click at [769, 569] on link "Payment History" at bounding box center [777, 575] width 61 height 12
click at [1141, 406] on icon at bounding box center [1138, 413] width 16 height 14
select select "AS"
select select
checkbox input "false"
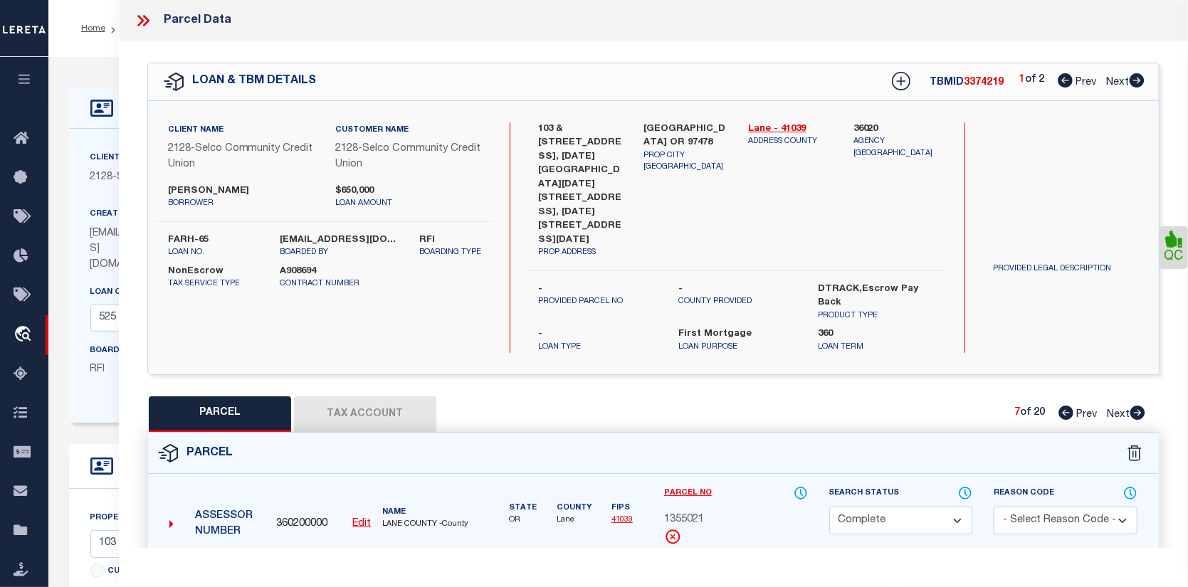
checkbox input "false"
select select "CP"
type input "KJESSLER MICHAEL B"
select select "AGW"
select select
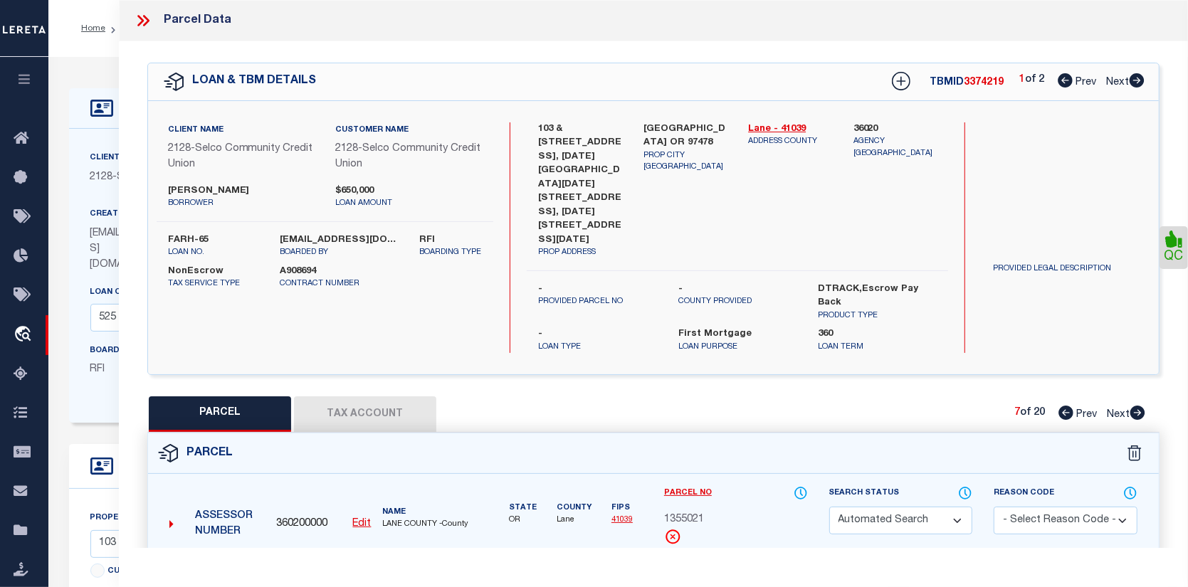
type input "6716 ASTER ST"
checkbox input "false"
type input "[GEOGRAPHIC_DATA] OR 97478"
type textarea "Map and Tax Lot # 1702344490009 Acreage 0.00 TCA 01900"
click at [760, 569] on link "Payment History" at bounding box center [777, 575] width 61 height 12
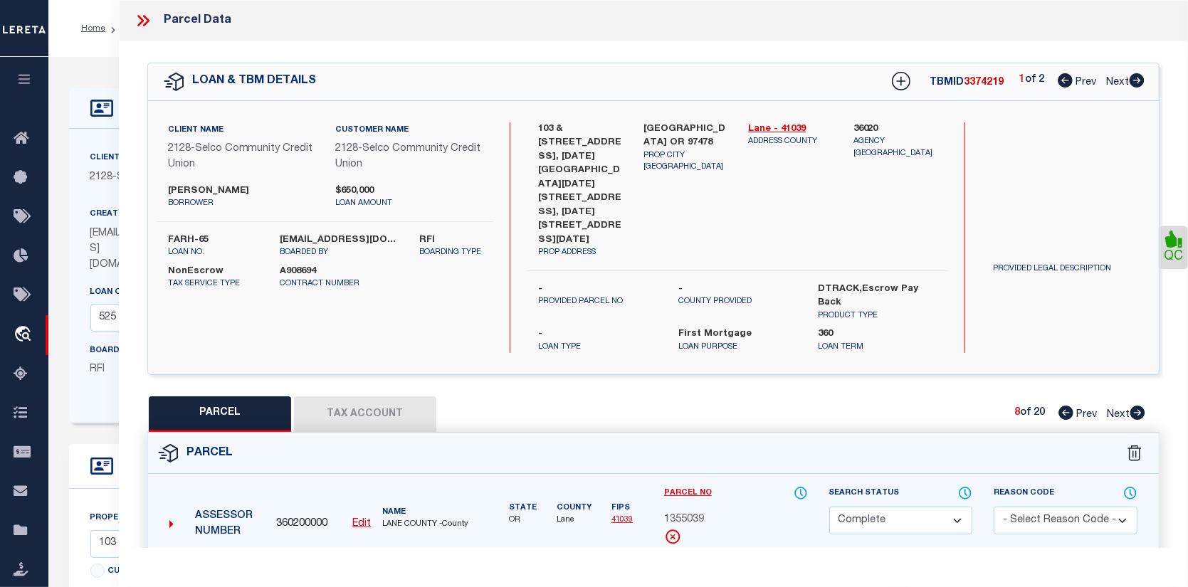
click at [1138, 406] on icon at bounding box center [1138, 413] width 16 height 14
select select "AS"
select select
checkbox input "false"
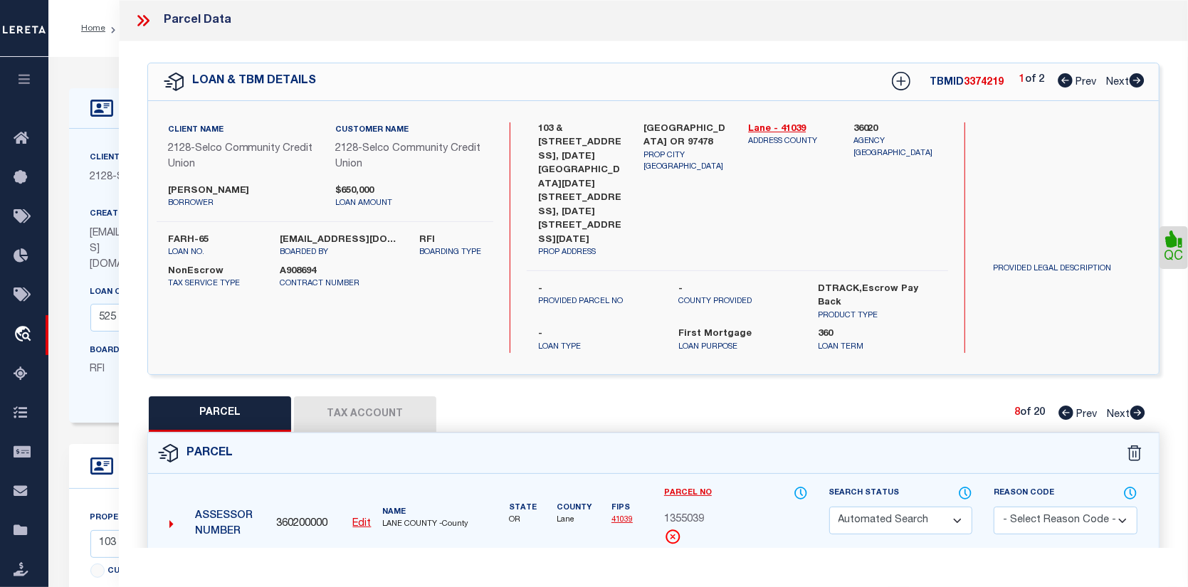
select select "CP"
type input "[PERSON_NAME]"
select select "AGW"
select select
type input "6730 ASTER ST"
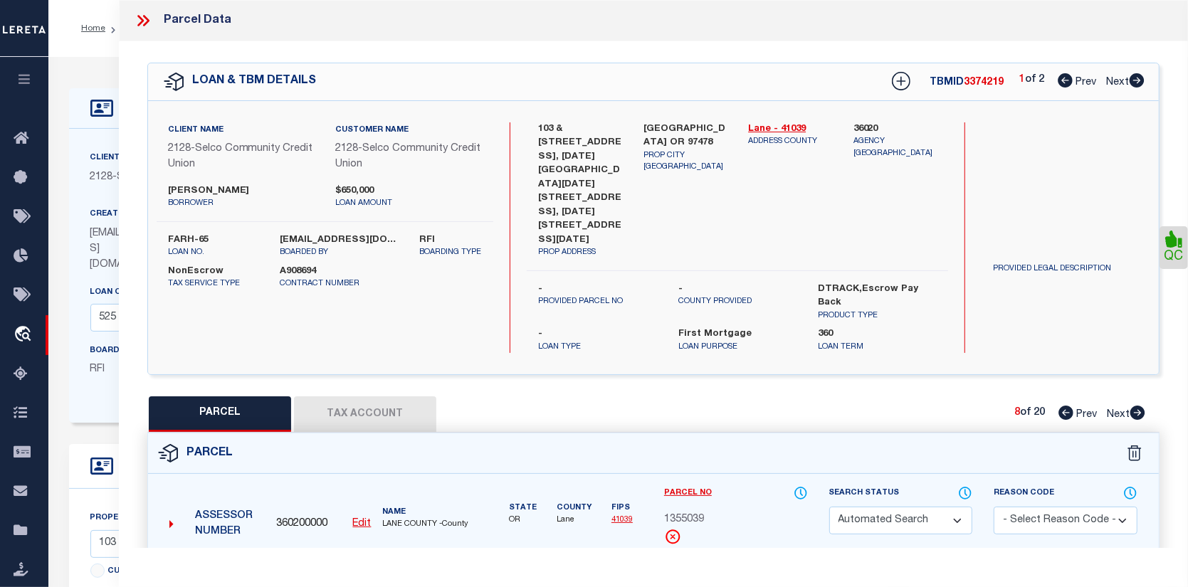
checkbox input "false"
type input "[GEOGRAPHIC_DATA] OR 97478"
type textarea "Map and Tax Lot # 1702344490010 Acreage 0.00 TCA 01900"
click at [763, 569] on link "Payment History" at bounding box center [777, 575] width 61 height 12
click at [1140, 406] on icon at bounding box center [1138, 413] width 16 height 14
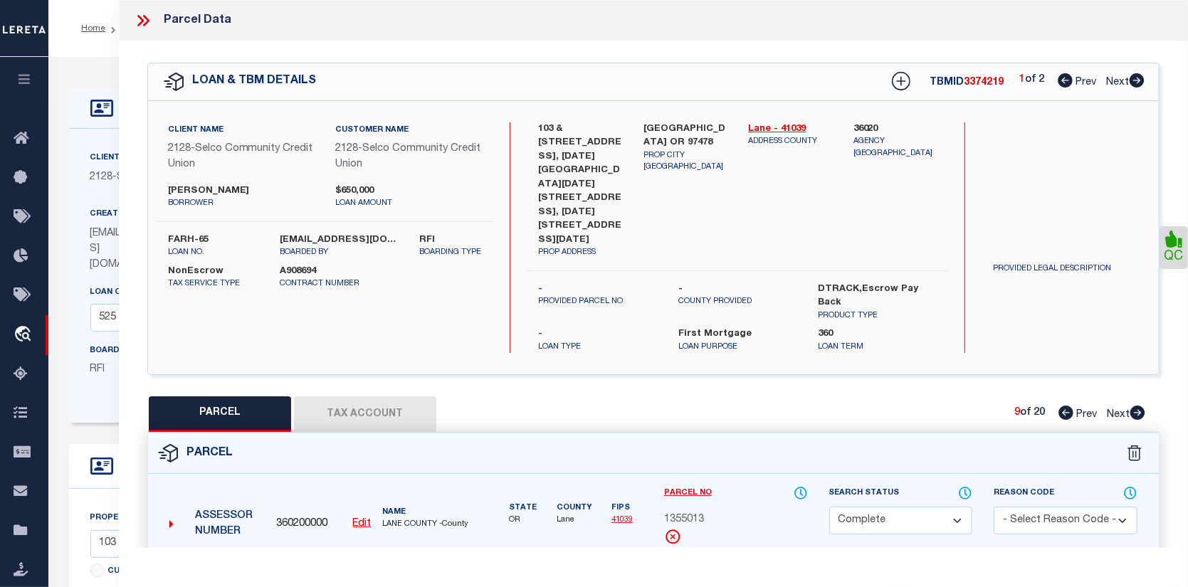
select select "AS"
select select
checkbox input "false"
select select "CP"
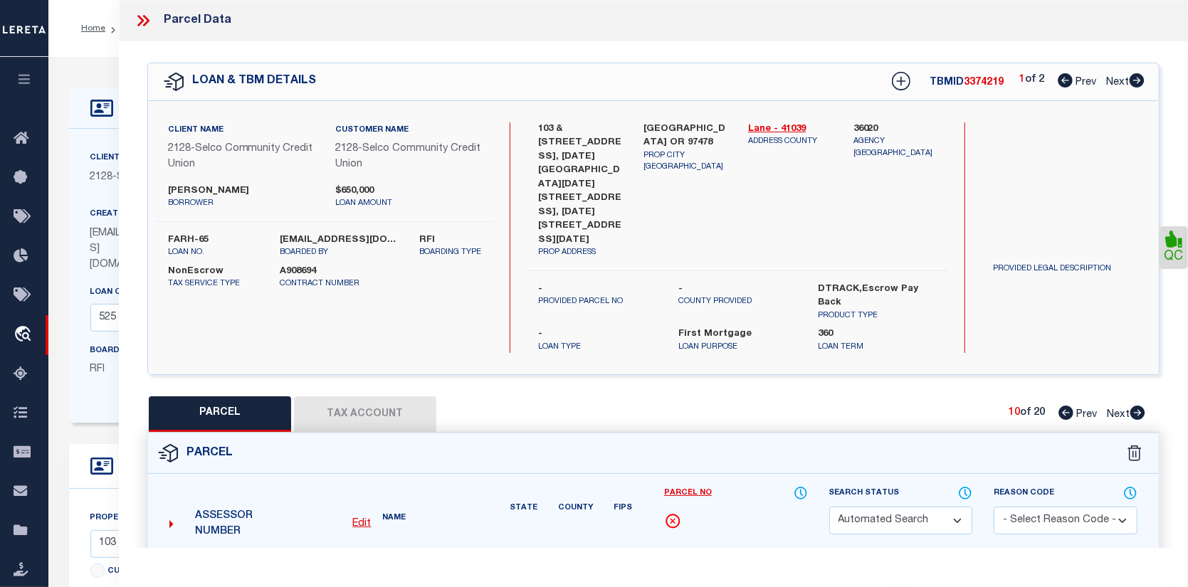
type input "KJESSLER MICHAEL B"
select select "AGW"
select select
type input "6732 ASTER ST"
checkbox input "false"
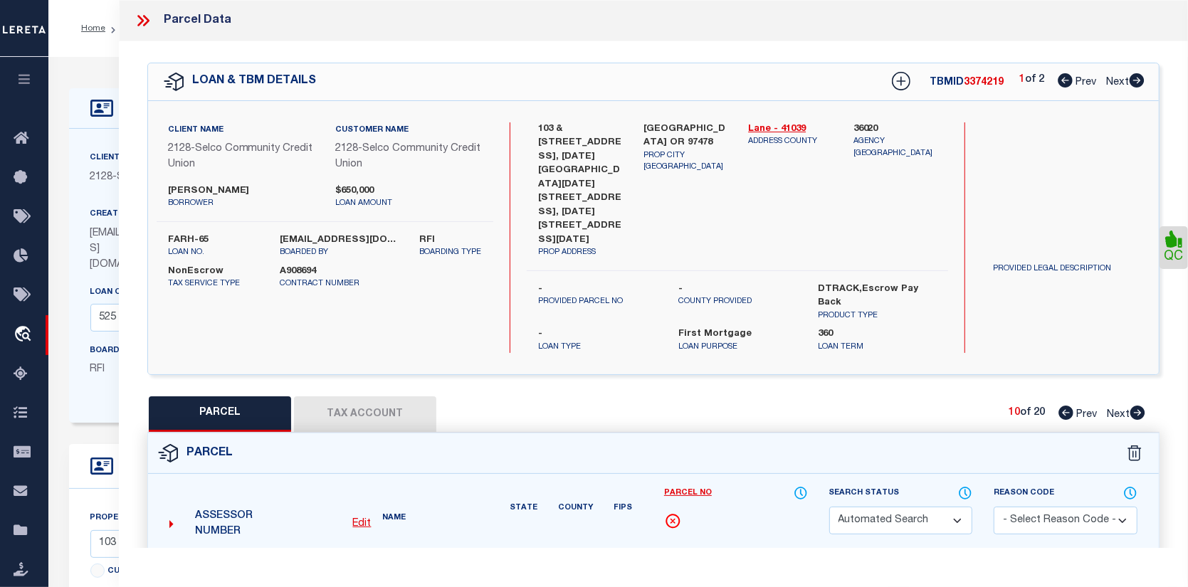
type input "[GEOGRAPHIC_DATA] OR 97478"
type textarea "Map and Tax Lot # 1702344490011 Acreage 0.00 TCA 01900"
click at [772, 569] on link "Payment History" at bounding box center [777, 575] width 61 height 12
click at [1133, 406] on icon at bounding box center [1138, 413] width 15 height 14
select select "AS"
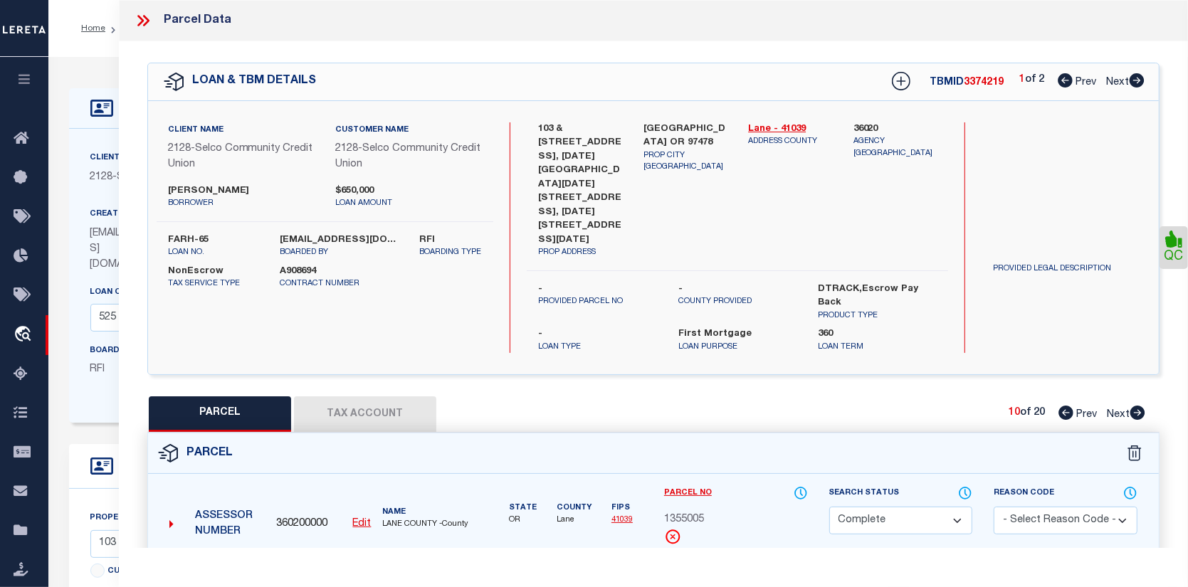
select select
checkbox input "false"
select select "CP"
type input "KJESSLER MICHAEL B"
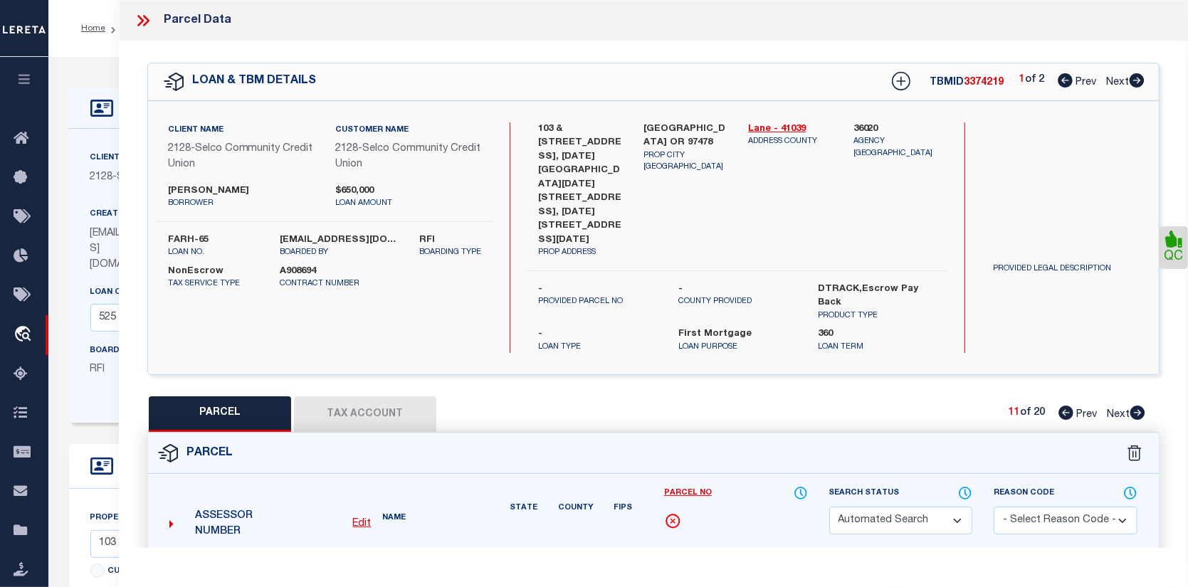
select select "AGW"
select select
type input "6701 ASTER ST"
checkbox input "false"
type input "[GEOGRAPHIC_DATA] OR 97478"
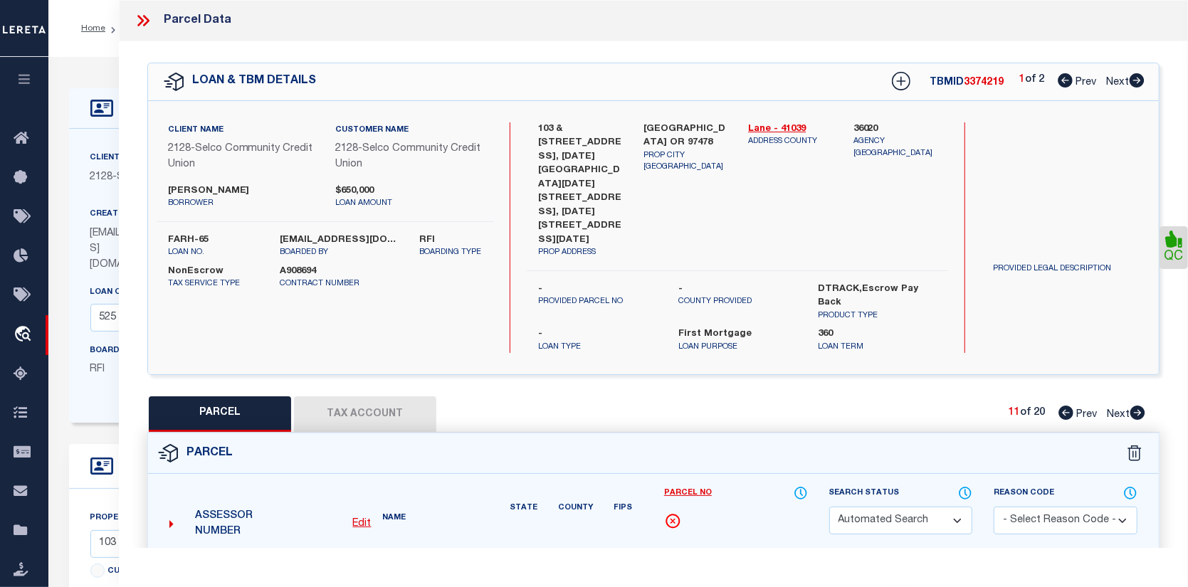
type textarea "Map and Tax Lot # 1702344490012 Acreage 0.00 TCA 01900"
click at [768, 569] on link "Payment History" at bounding box center [777, 575] width 61 height 12
click at [1137, 406] on icon at bounding box center [1138, 413] width 16 height 14
select select "AS"
select select
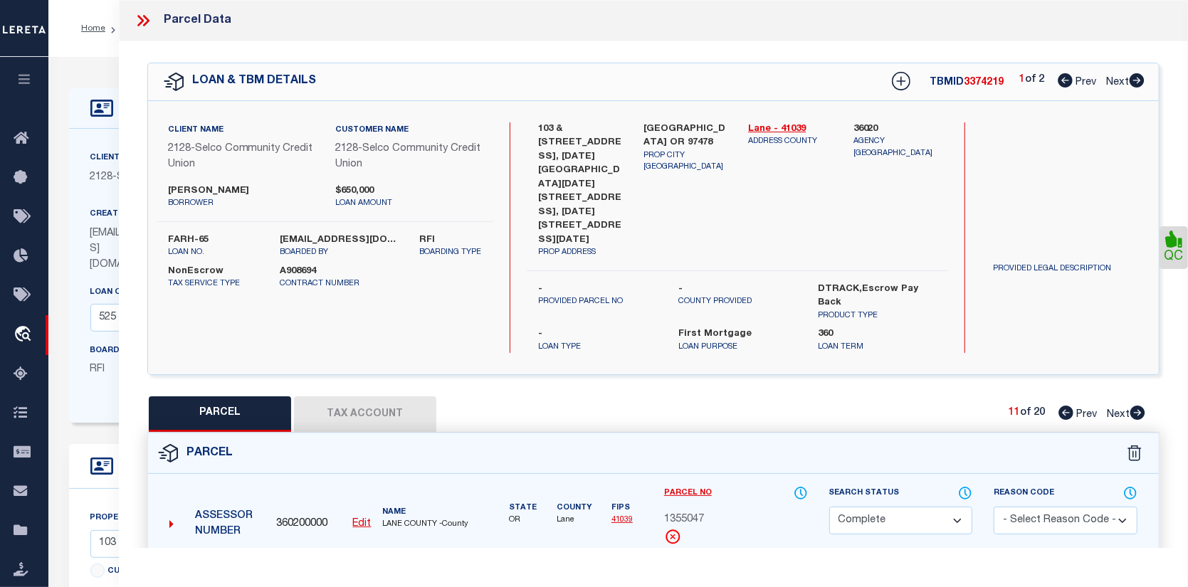
checkbox input "false"
select select "CP"
type input "[PERSON_NAME]"
select select "AGW"
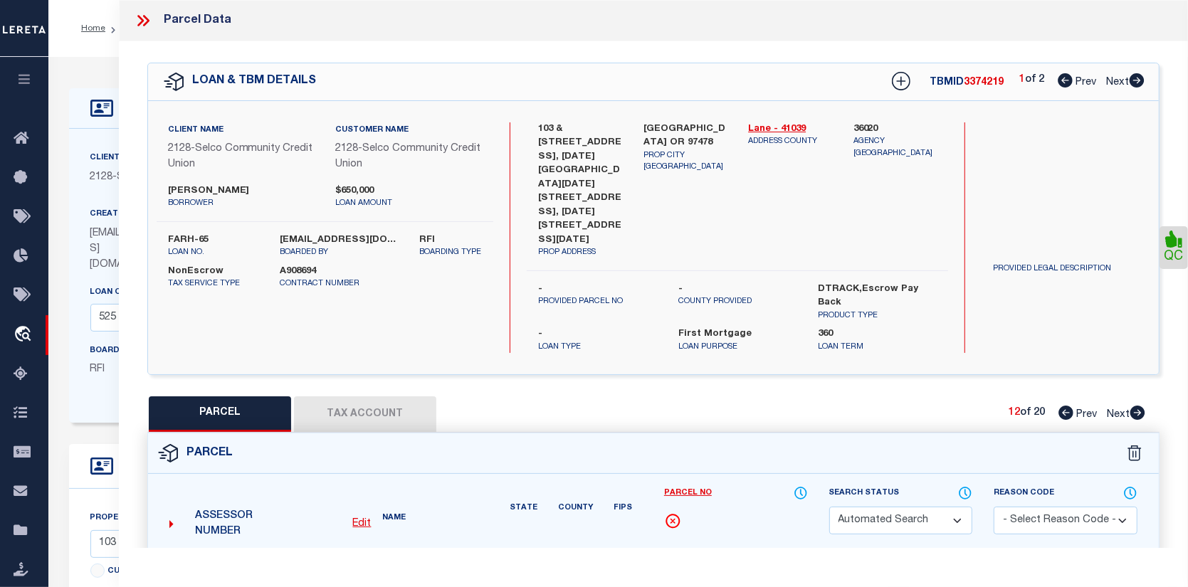
select select
type input "6703 ASTER"
checkbox input "false"
type input "SPRINGFIELD OR 97478"
type textarea "Map and Tax Lot # 1702344490013 Acreage 0.00 TCA 01900"
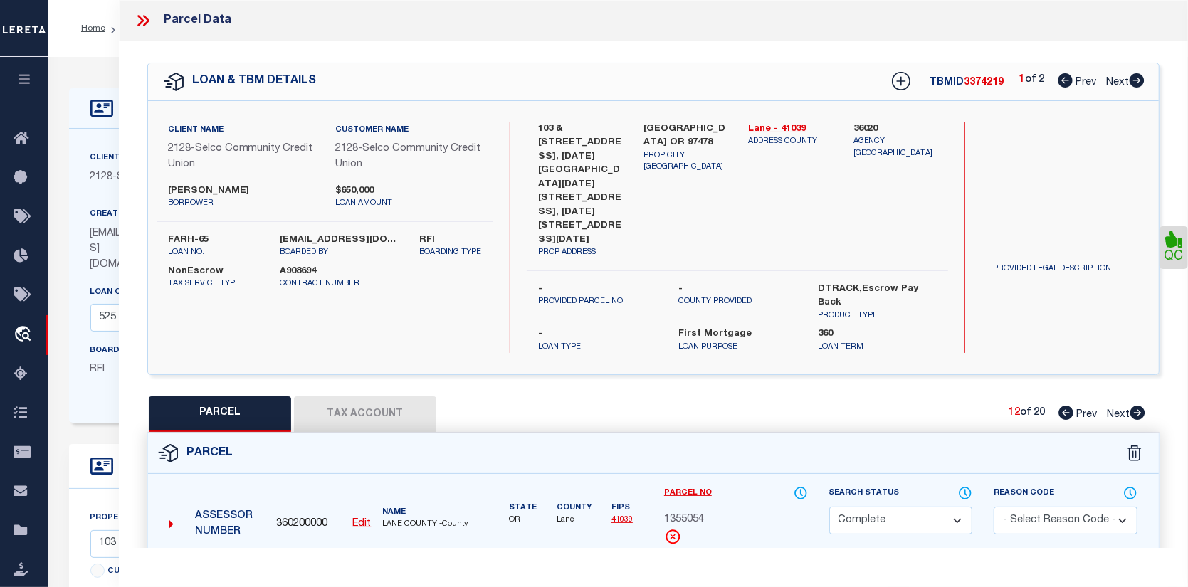
click at [780, 569] on link "Payment History" at bounding box center [777, 575] width 61 height 12
click at [1136, 406] on icon at bounding box center [1138, 413] width 15 height 14
select select "AS"
select select
checkbox input "false"
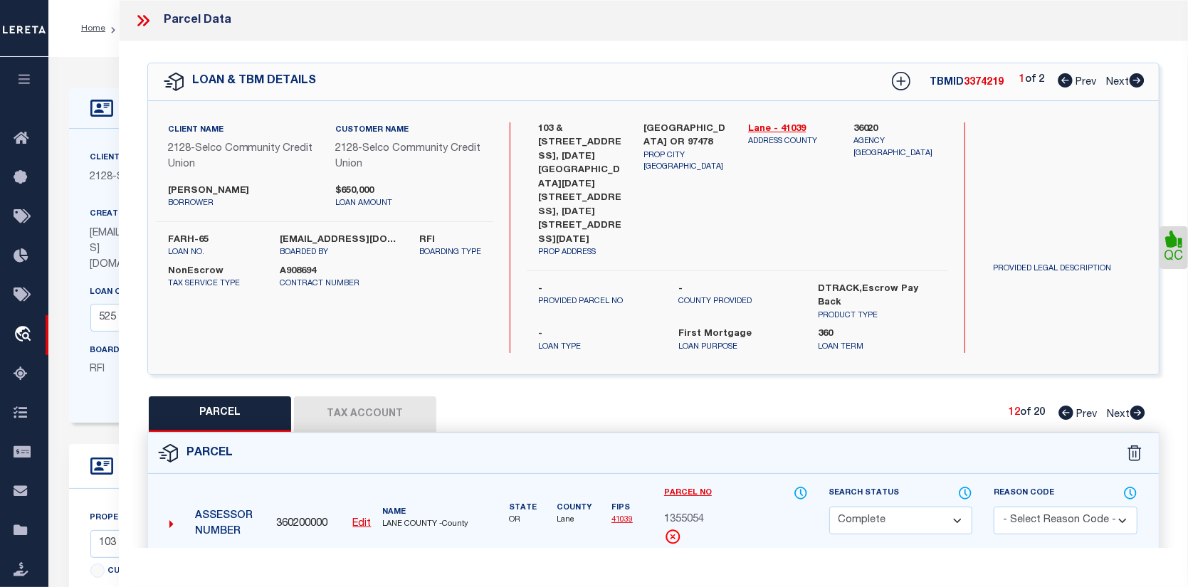
checkbox input "false"
click at [770, 569] on link "Payment History" at bounding box center [777, 575] width 61 height 12
click at [1141, 406] on icon at bounding box center [1138, 413] width 15 height 14
click at [769, 569] on link "Payment History" at bounding box center [777, 575] width 61 height 12
click at [1139, 406] on icon at bounding box center [1138, 413] width 15 height 14
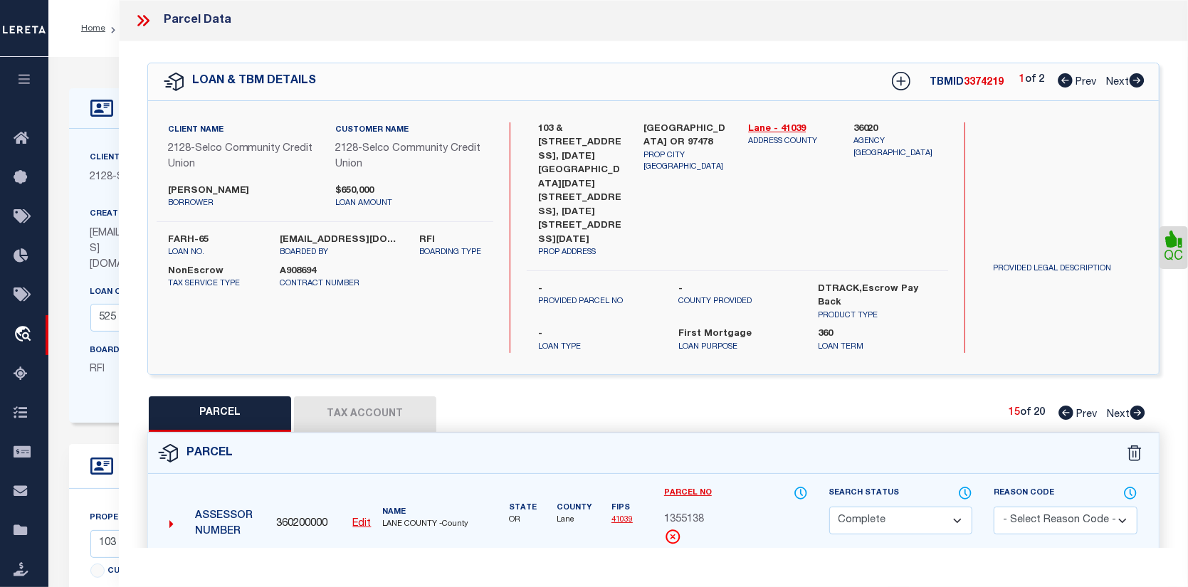
click at [790, 569] on div "Payment History" at bounding box center [777, 598] width 83 height 58
click at [768, 569] on link "Payment History" at bounding box center [777, 575] width 61 height 12
click at [1141, 406] on icon at bounding box center [1138, 413] width 15 height 14
click at [777, 569] on link "Payment History" at bounding box center [777, 575] width 61 height 12
click at [1137, 406] on icon at bounding box center [1138, 413] width 15 height 14
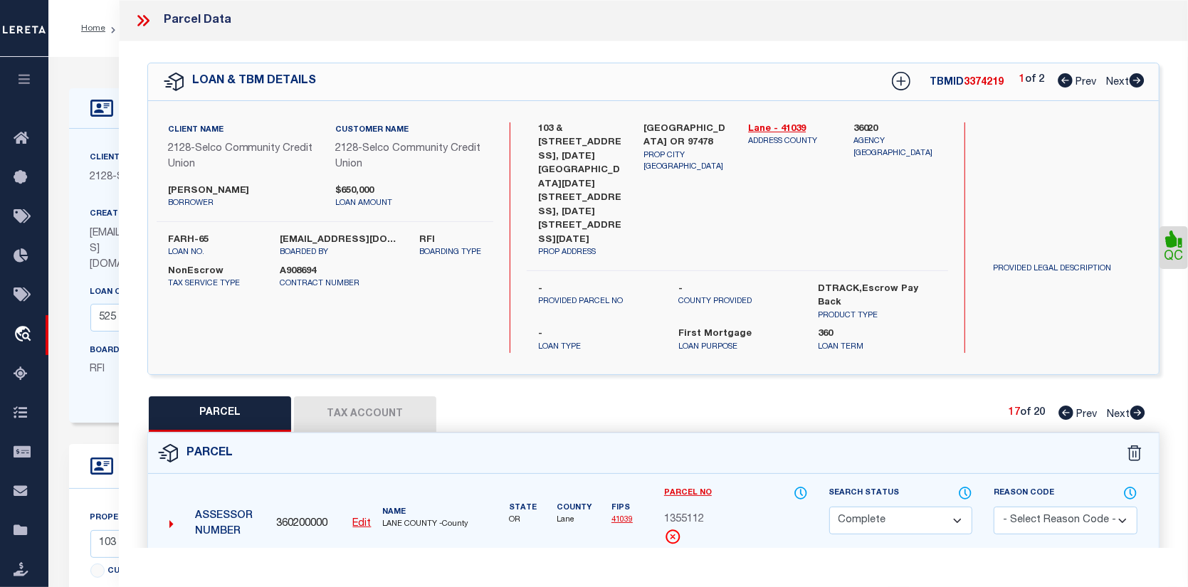
click at [768, 569] on link "Payment History" at bounding box center [777, 575] width 61 height 12
click at [1139, 406] on icon at bounding box center [1138, 413] width 15 height 14
click at [780, 569] on link "Payment History" at bounding box center [777, 575] width 61 height 12
click at [1136, 406] on icon at bounding box center [1138, 413] width 15 height 14
click at [791, 569] on link "Payment History" at bounding box center [777, 575] width 61 height 12
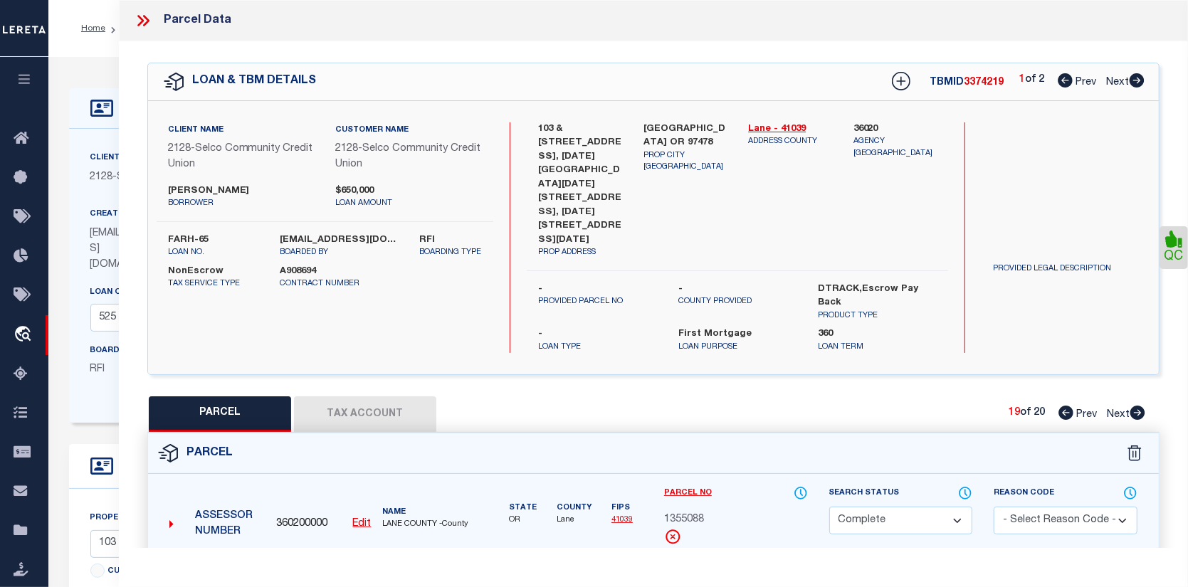
click at [783, 569] on link "Payment History" at bounding box center [777, 575] width 61 height 12
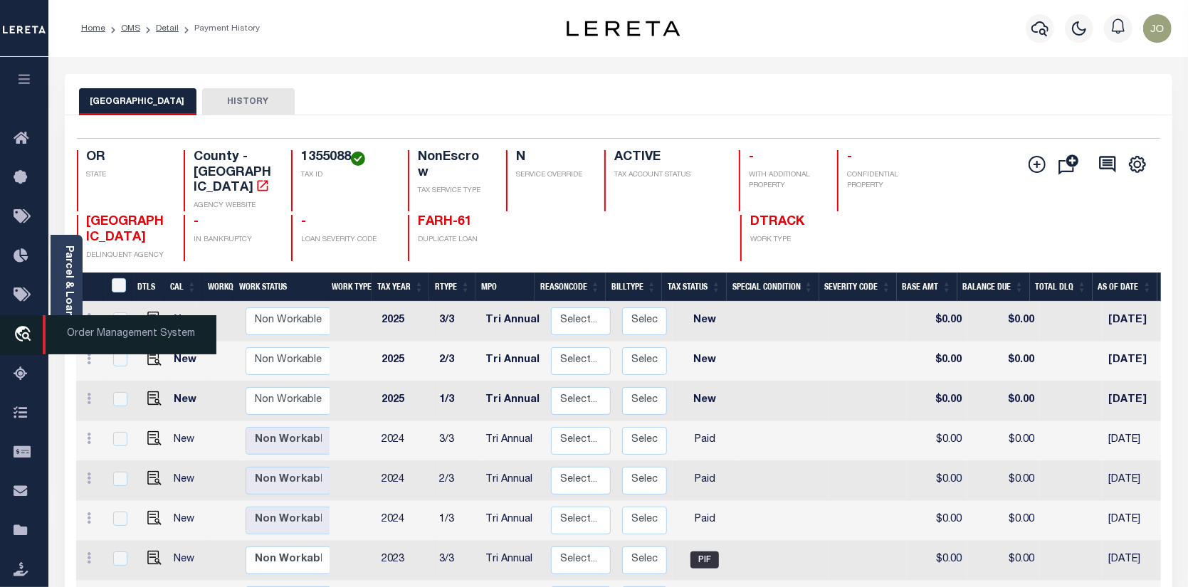
click at [19, 337] on icon "travel_explore" at bounding box center [25, 335] width 23 height 19
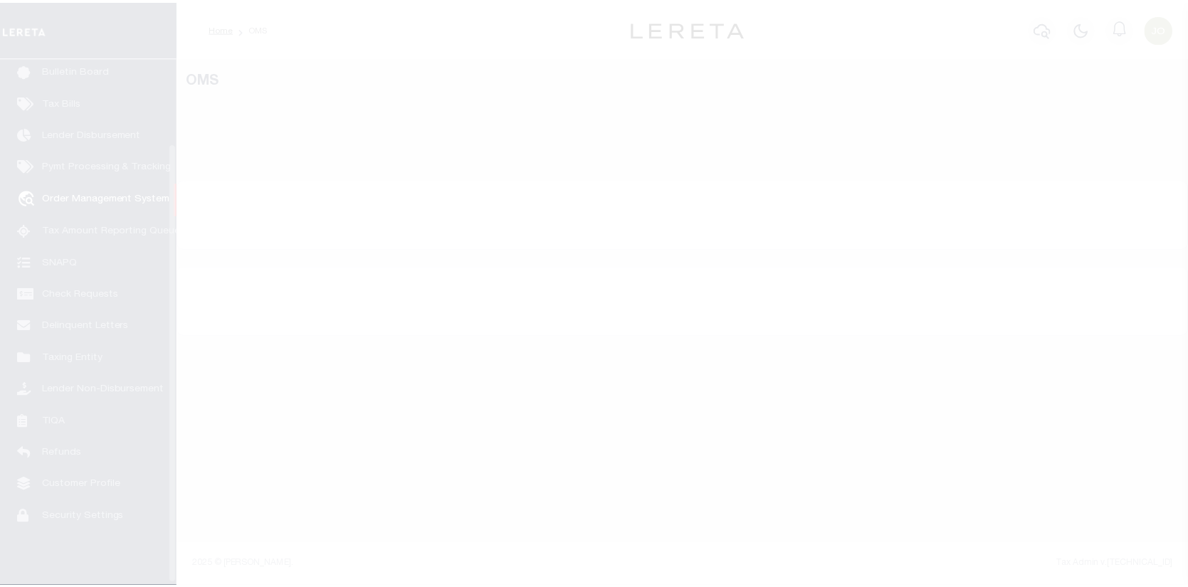
scroll to position [103, 0]
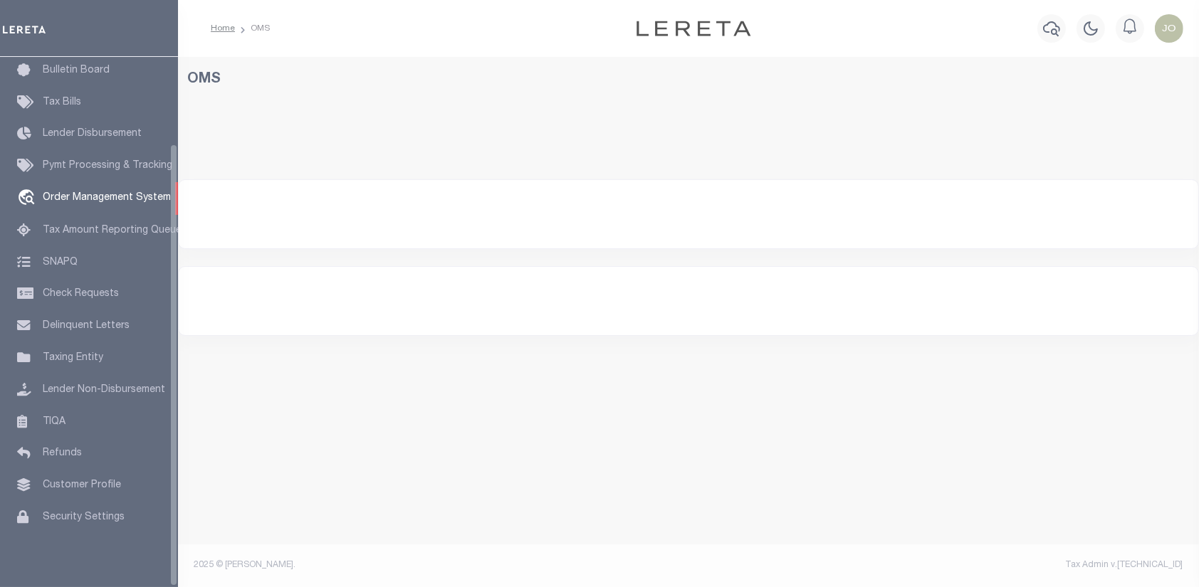
select select "200"
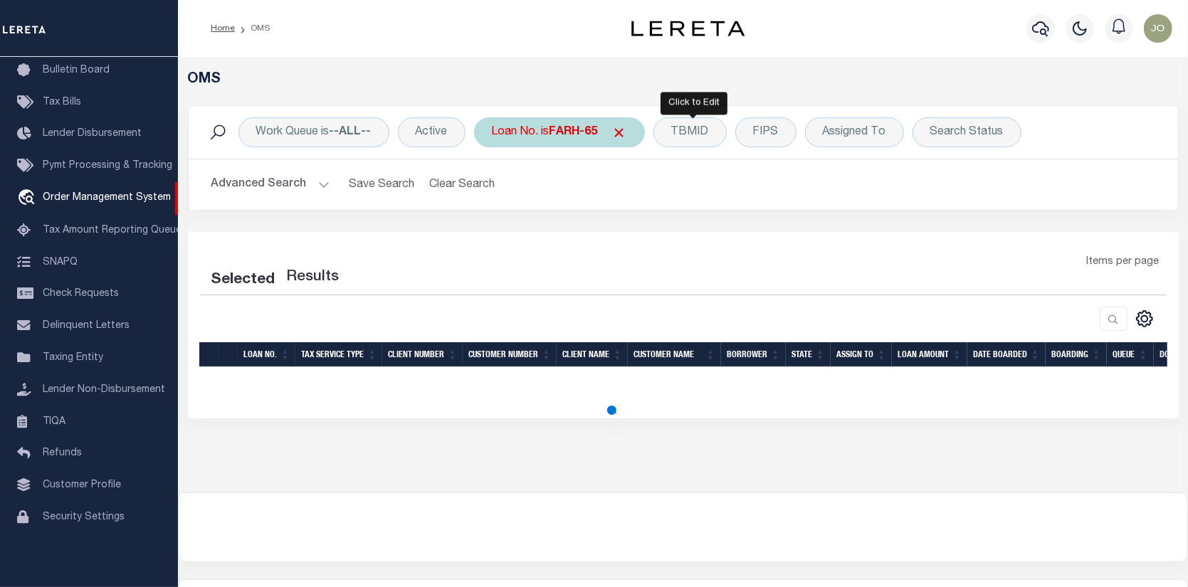
select select "200"
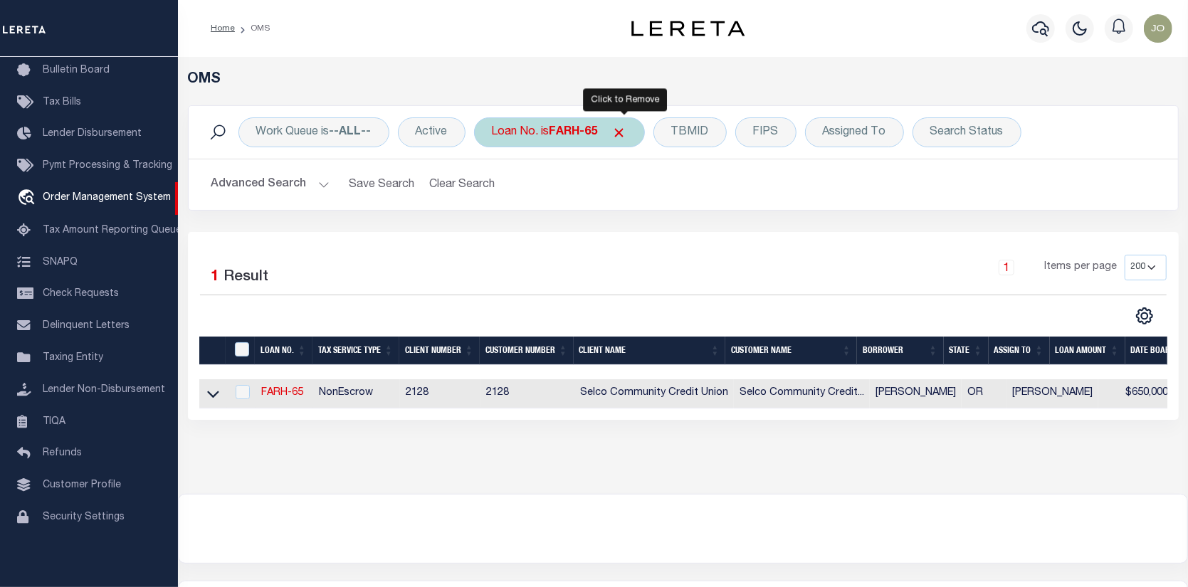
click at [626, 125] on span "Click to Remove" at bounding box center [619, 132] width 15 height 15
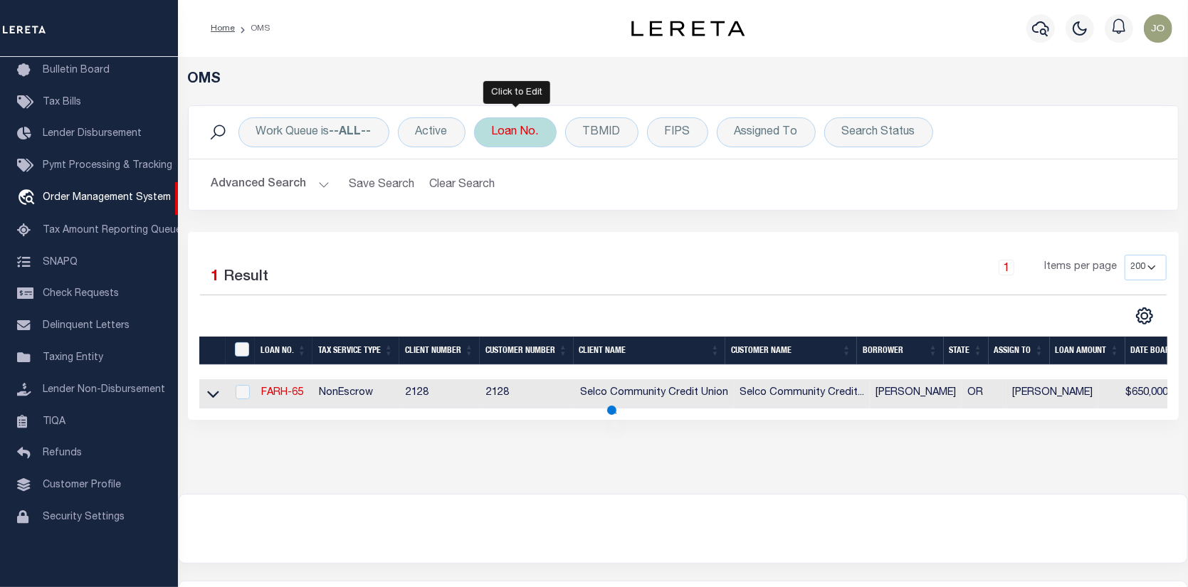
click at [532, 128] on div "Loan No." at bounding box center [515, 132] width 83 height 30
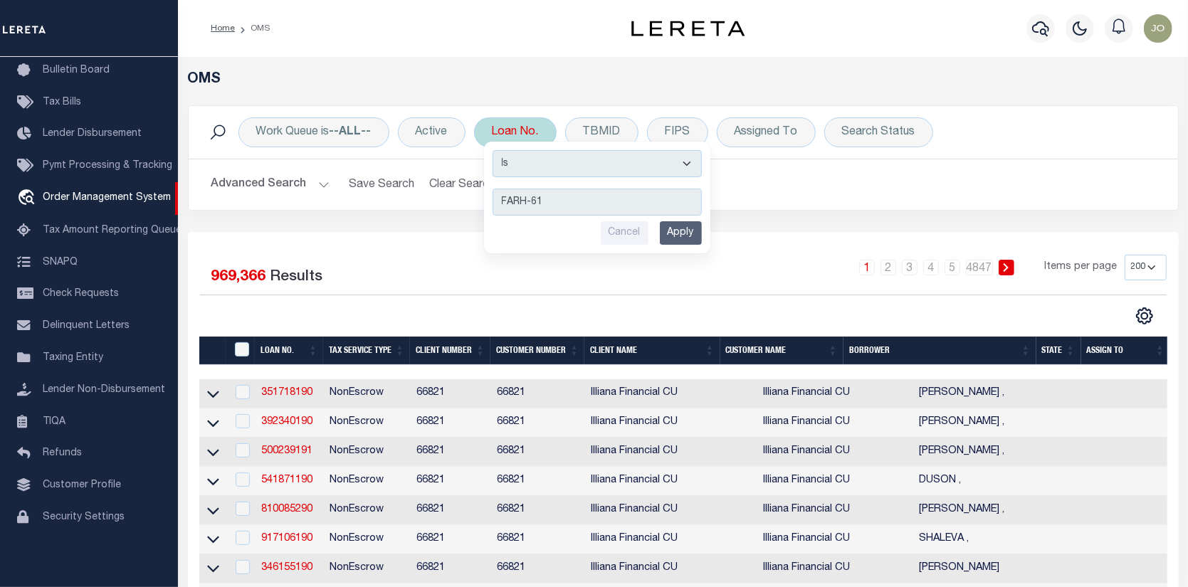
type input "FARH-61"
click at [670, 231] on input "Apply" at bounding box center [681, 232] width 42 height 23
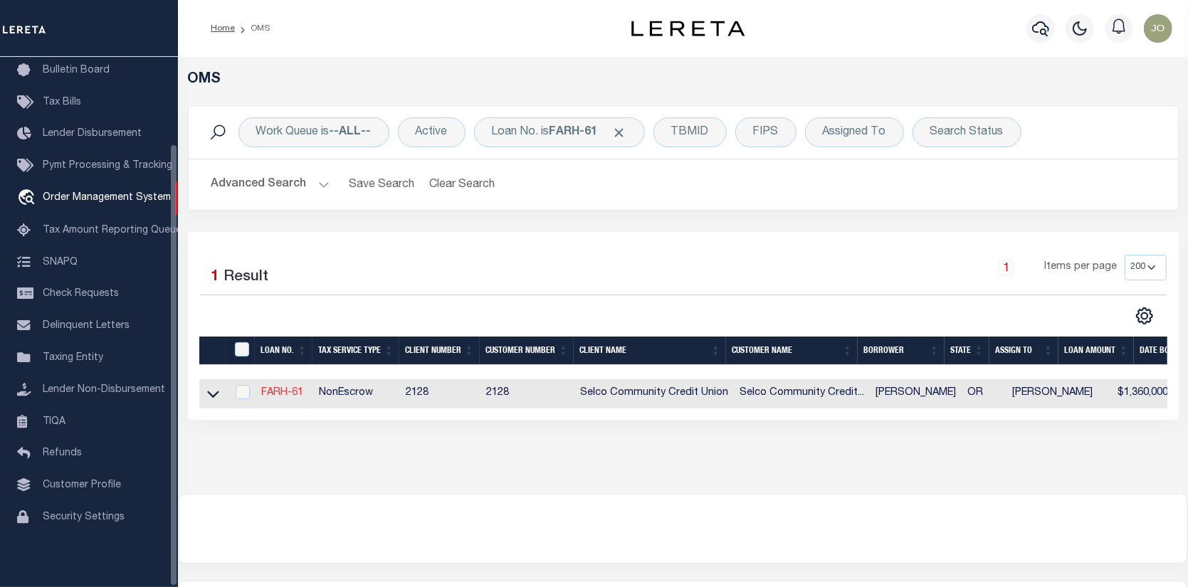
click at [278, 389] on link "FARH-61" at bounding box center [282, 393] width 42 height 10
type input "FARH-61"
type input "[PERSON_NAME]"
select select
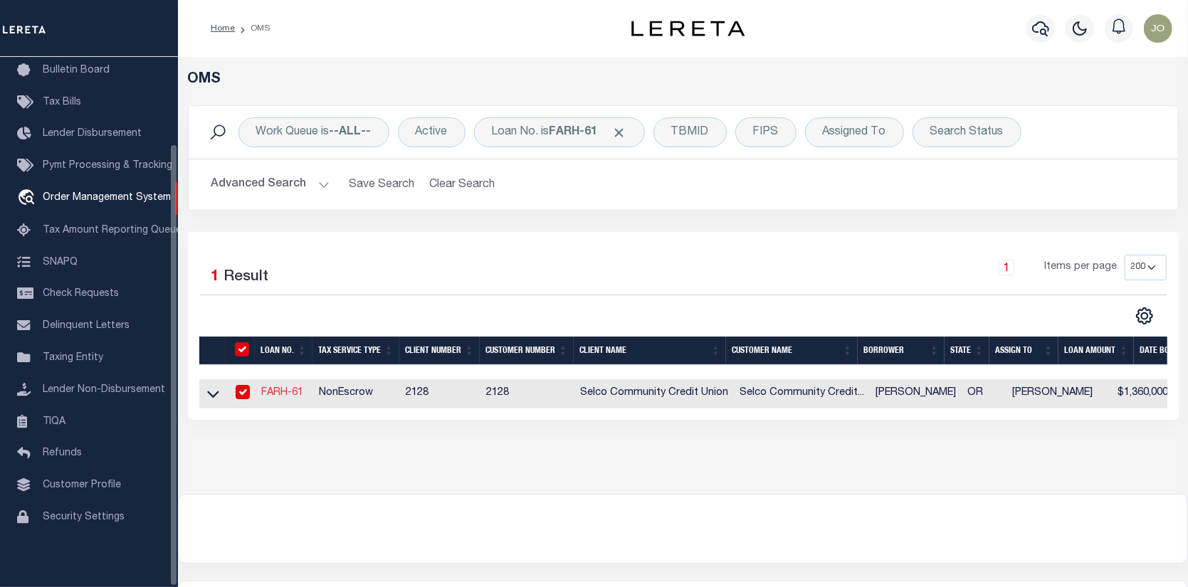
select select
select select "NonEscrow"
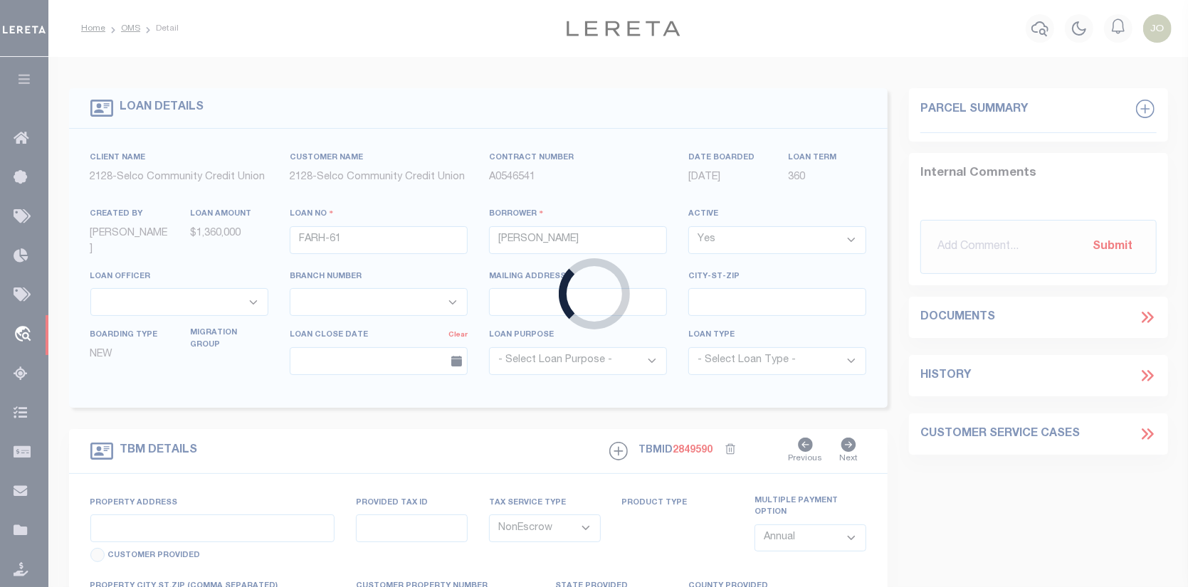
select select "5008"
select select "2473"
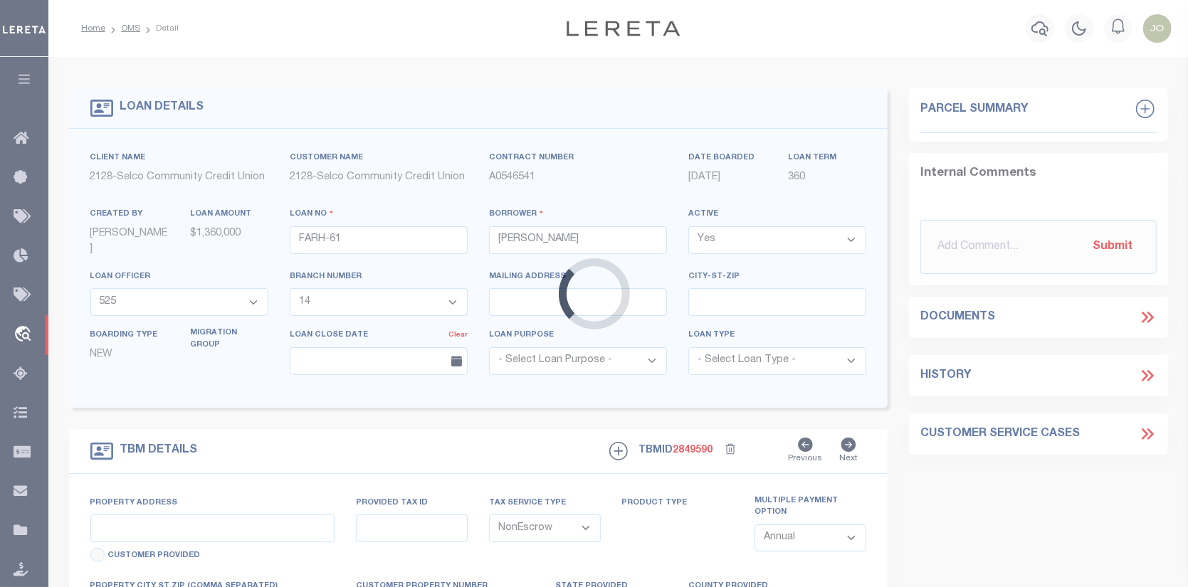
type input "[STREET_ADDRESS] & [STREET_ADDRESS]"
type input "Springfield OR 97478"
type input "OR"
select select "3"
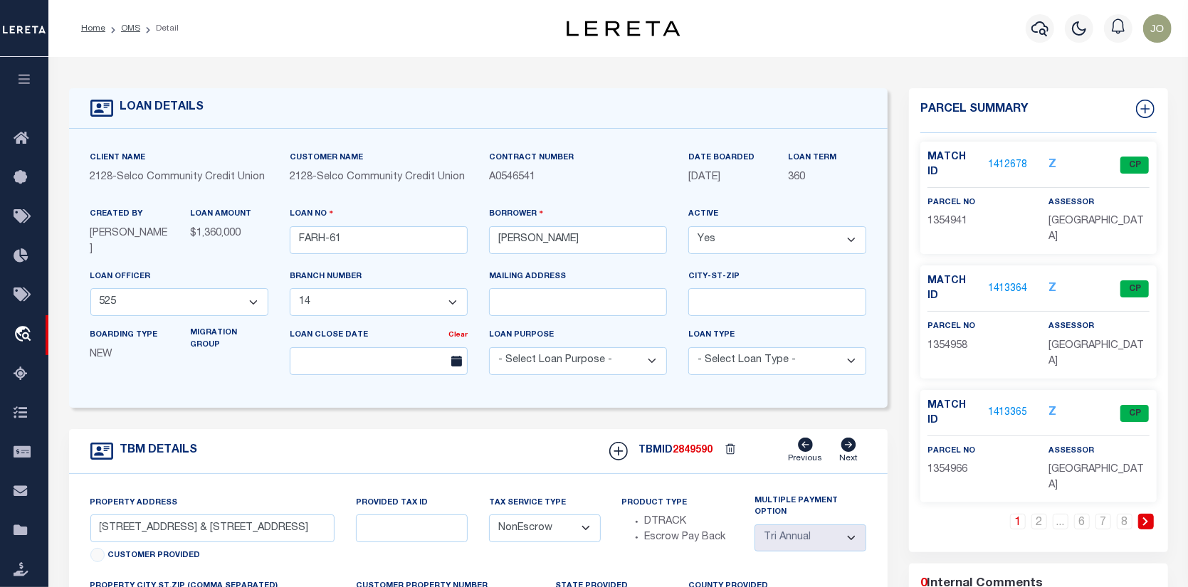
click at [1017, 514] on link "1" at bounding box center [1018, 522] width 16 height 16
click at [1039, 514] on link "2" at bounding box center [1040, 522] width 16 height 16
click at [1074, 514] on link "6" at bounding box center [1082, 522] width 16 height 16
click at [1112, 514] on li "7" at bounding box center [1103, 522] width 21 height 16
click at [1120, 514] on link "8" at bounding box center [1125, 522] width 16 height 16
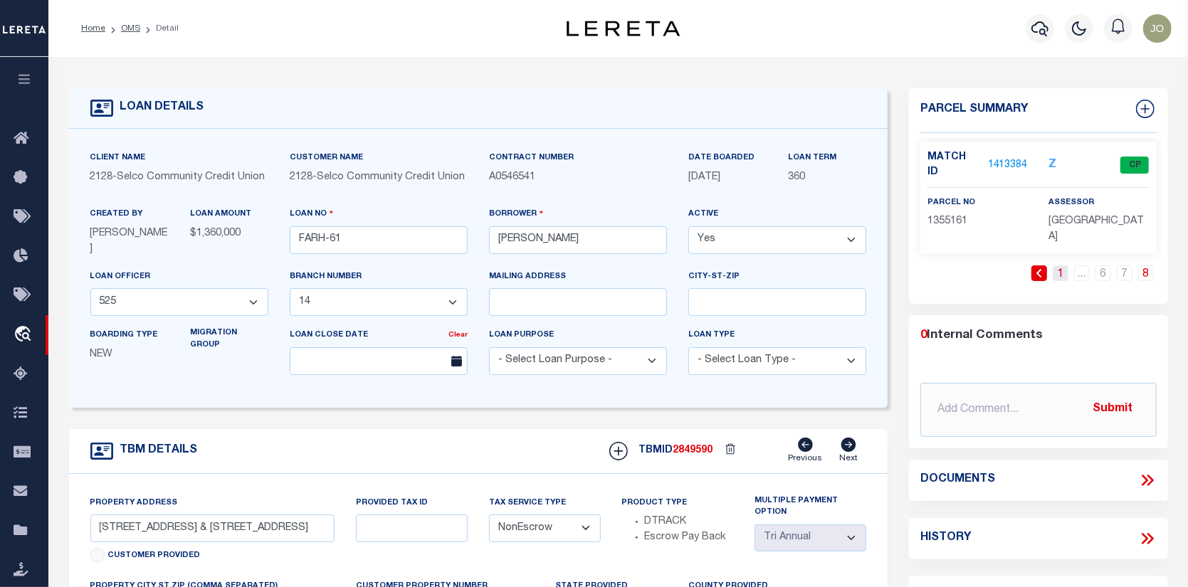
click at [1057, 266] on link "1" at bounding box center [1061, 274] width 16 height 16
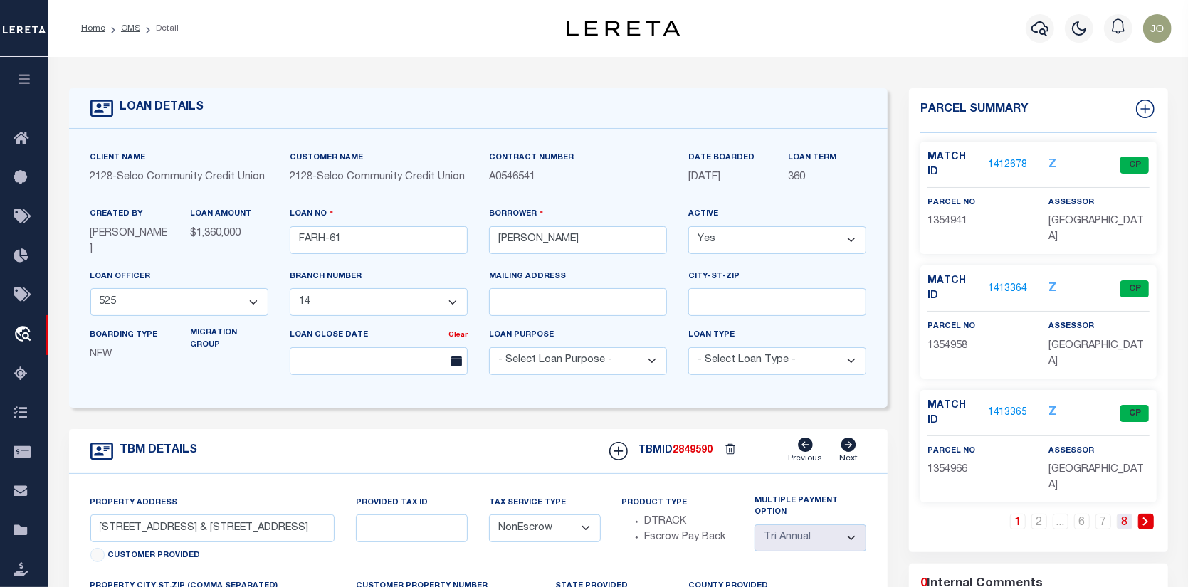
click at [1123, 514] on link "8" at bounding box center [1125, 522] width 16 height 16
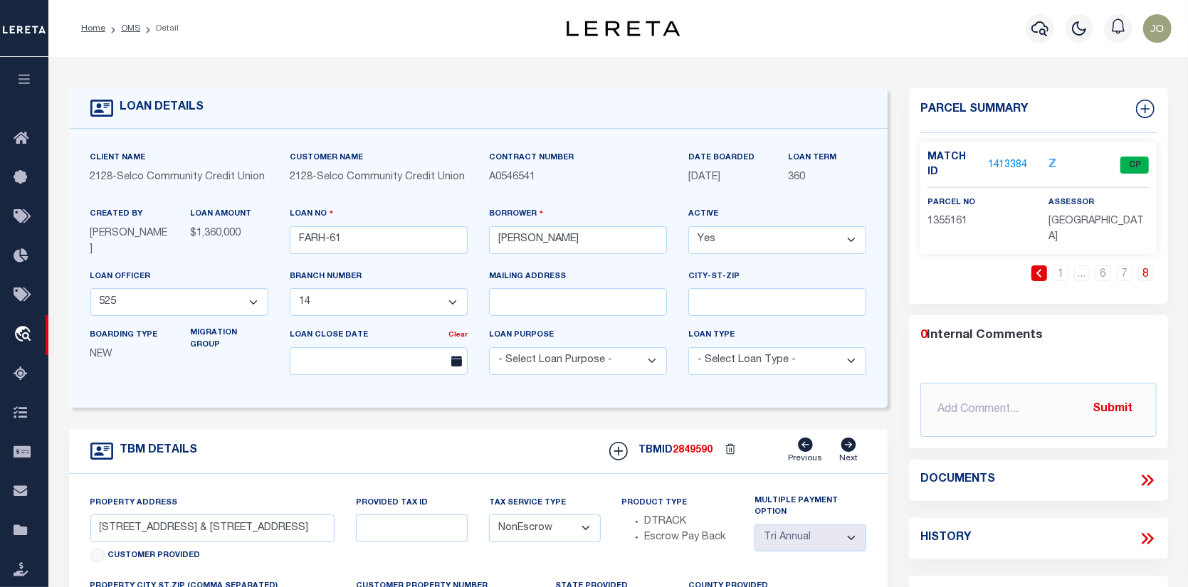
click at [995, 158] on link "1413384" at bounding box center [1008, 165] width 40 height 15
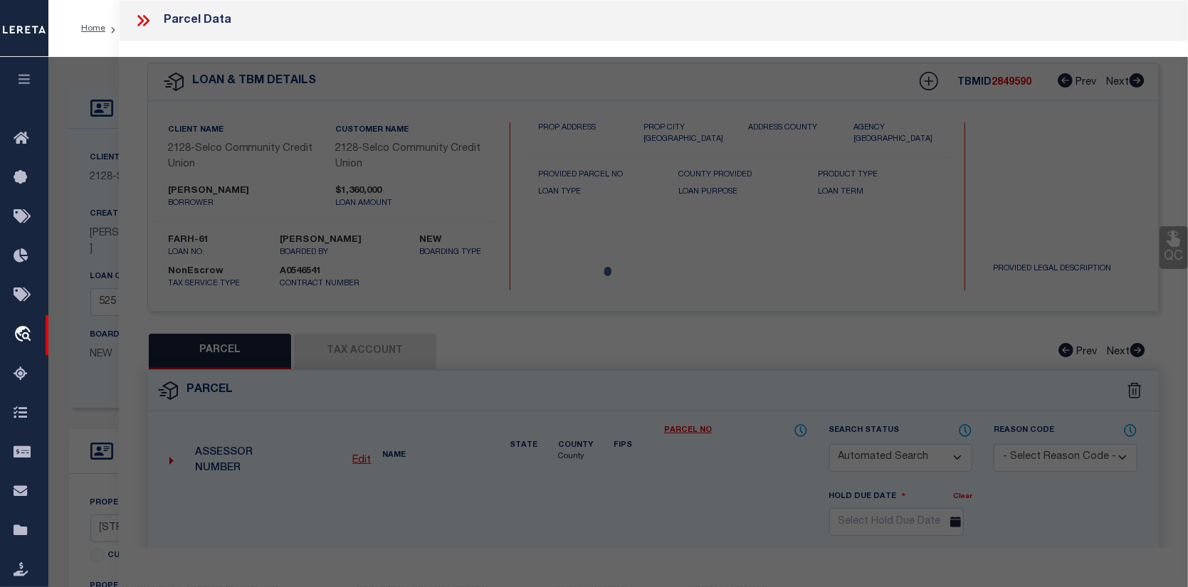
checkbox input "false"
select select "CP"
type input "KJESSLER MICHAEL B"
select select
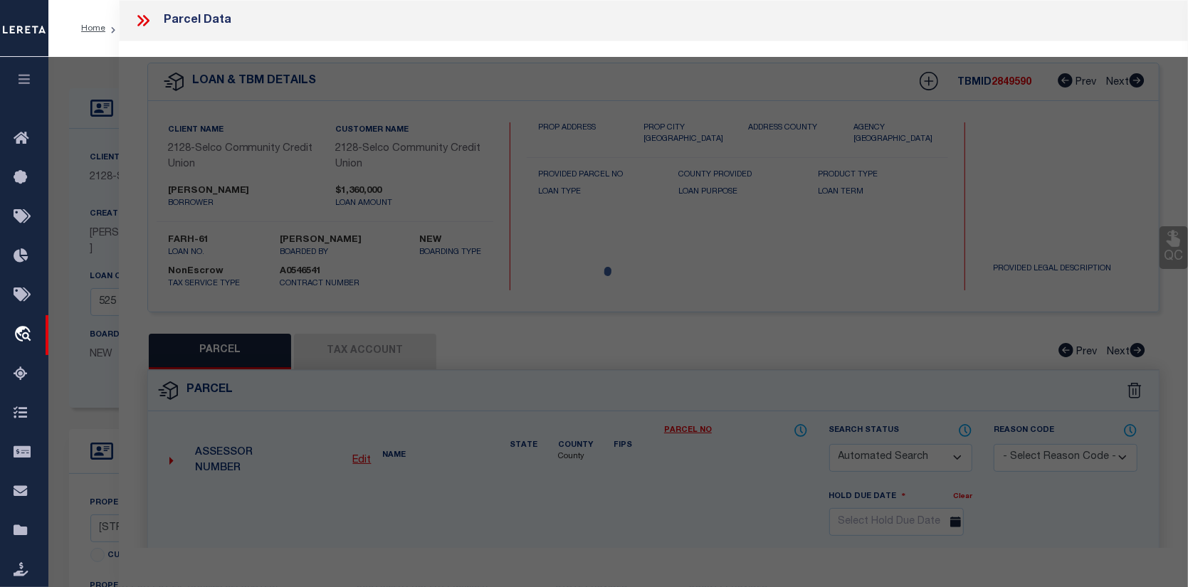
type input "6701 ASTER ST"
checkbox input "false"
type input "[GEOGRAPHIC_DATA] OR 97478"
type textarea "Map and Tax Lot # 1702344490001 Acreage 0.00 TCA 01900"
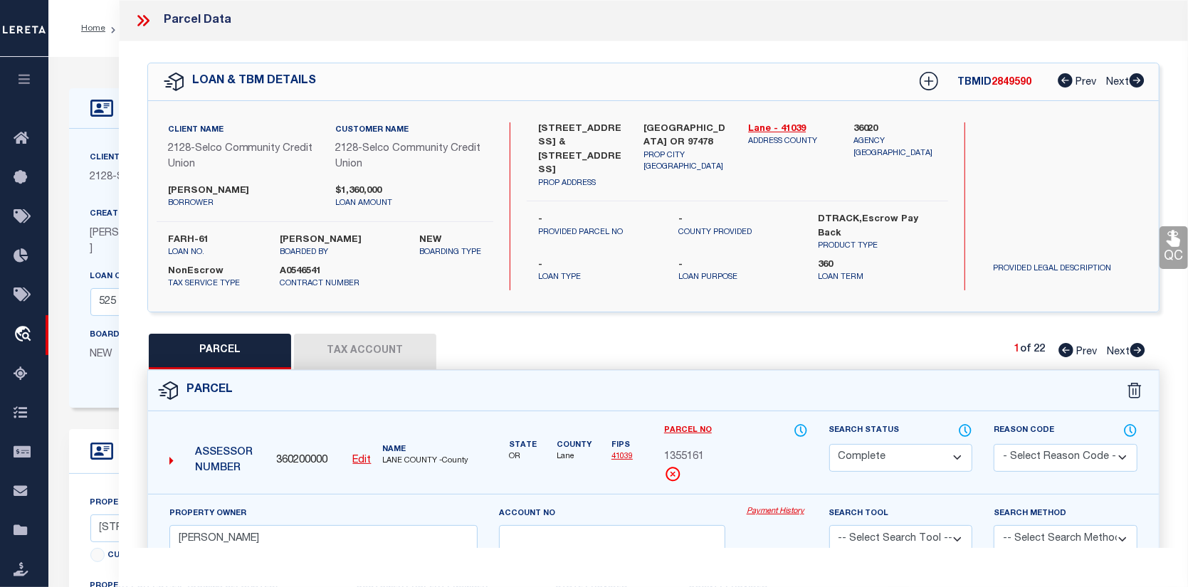
click at [777, 510] on link "Payment History" at bounding box center [777, 512] width 61 height 12
click at [397, 345] on button "Tax Account" at bounding box center [365, 352] width 142 height 36
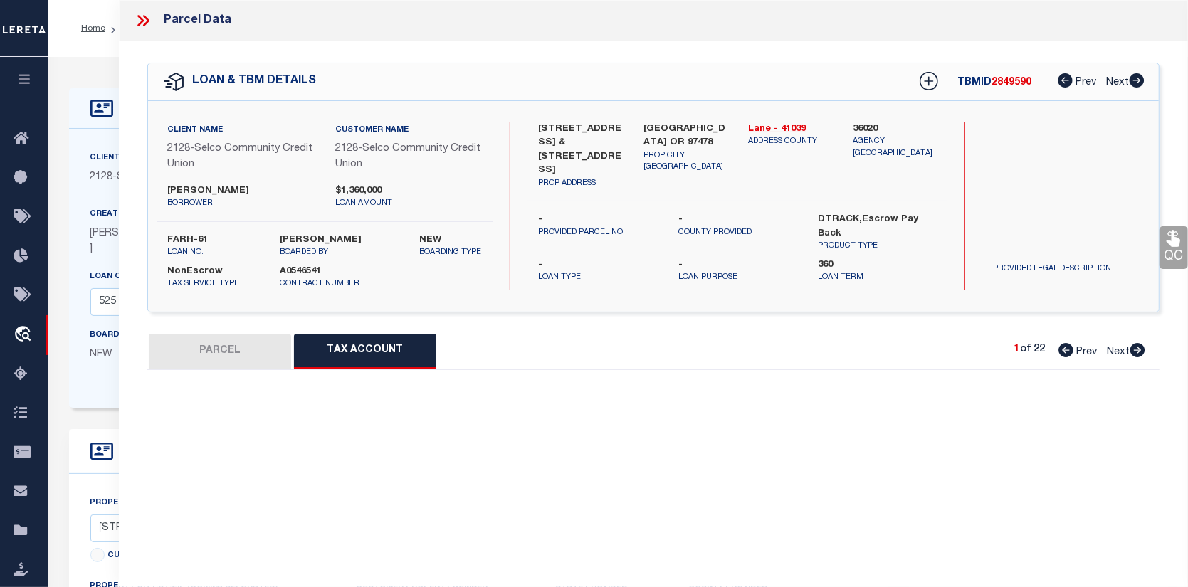
select select "100"
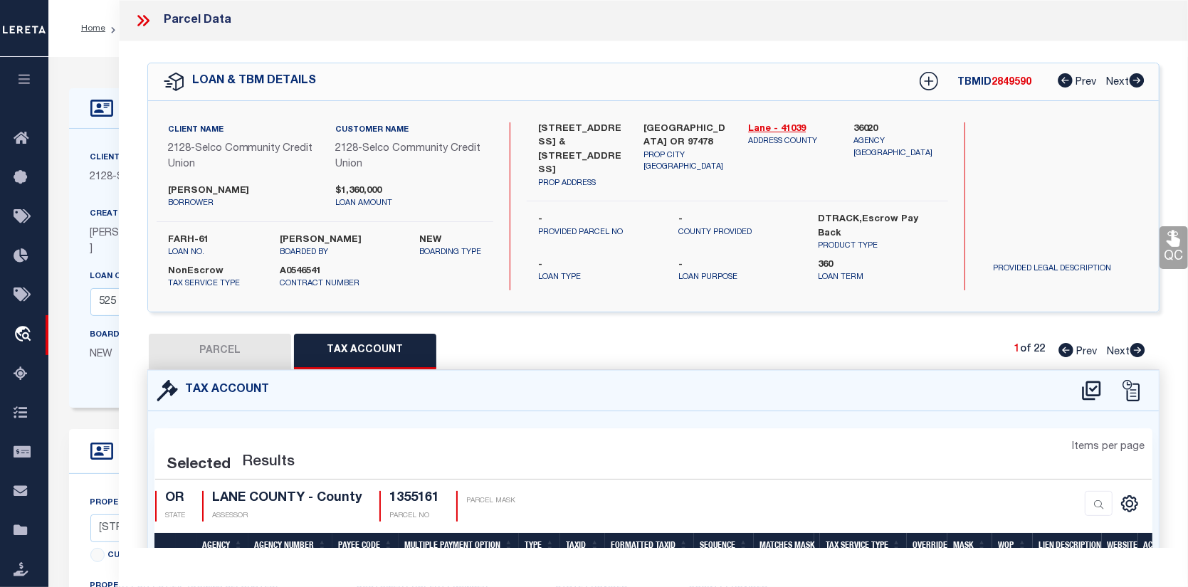
select select "100"
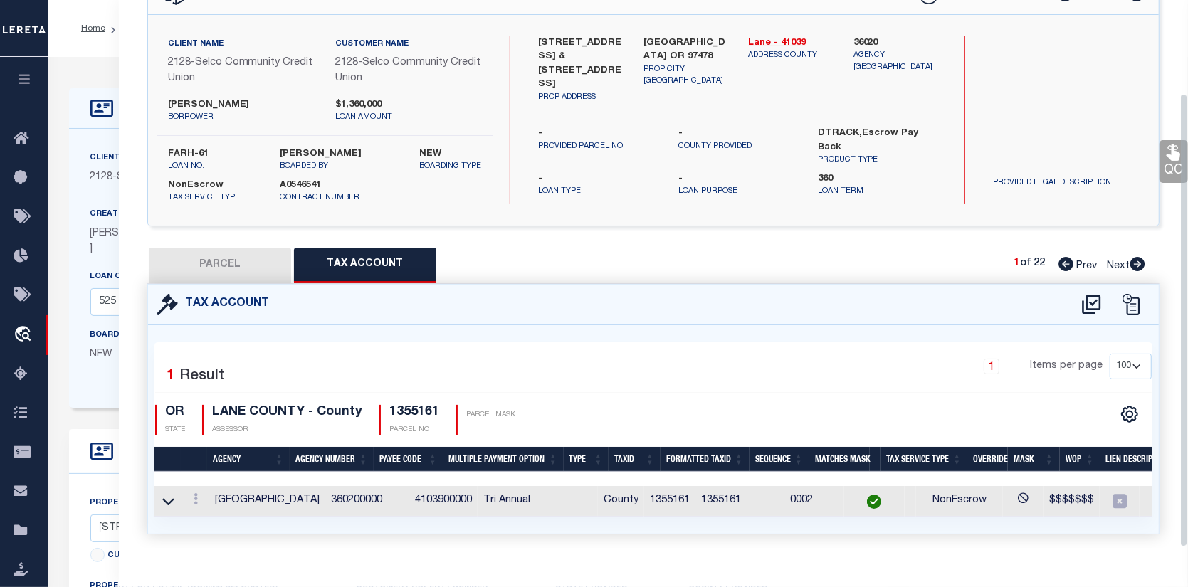
scroll to position [114, 0]
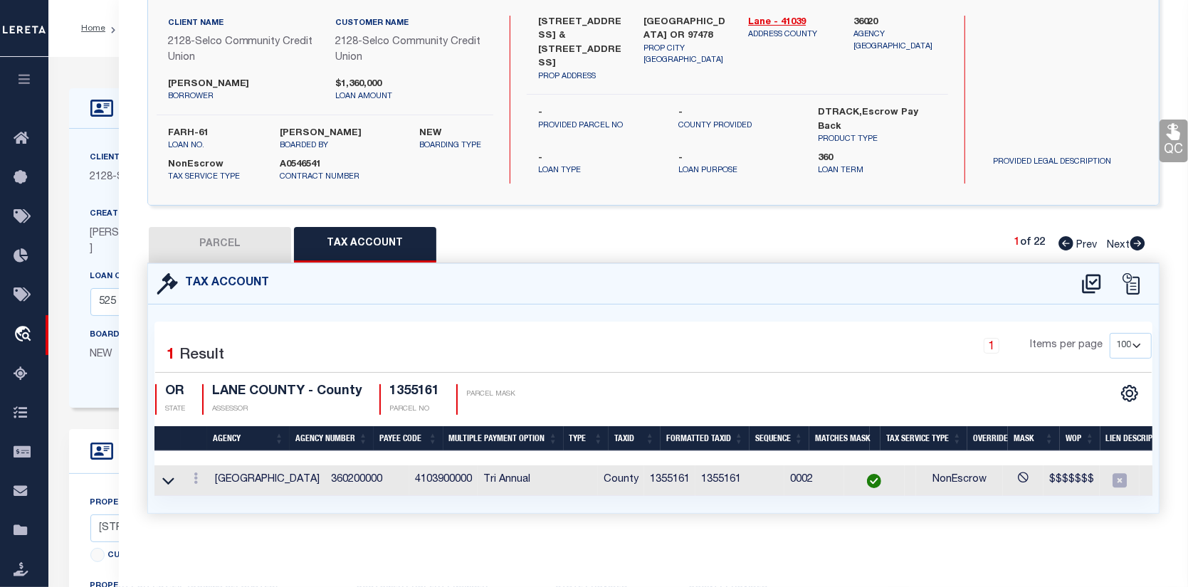
click at [258, 236] on button "PARCEL" at bounding box center [220, 245] width 142 height 36
select select "AS"
checkbox input "false"
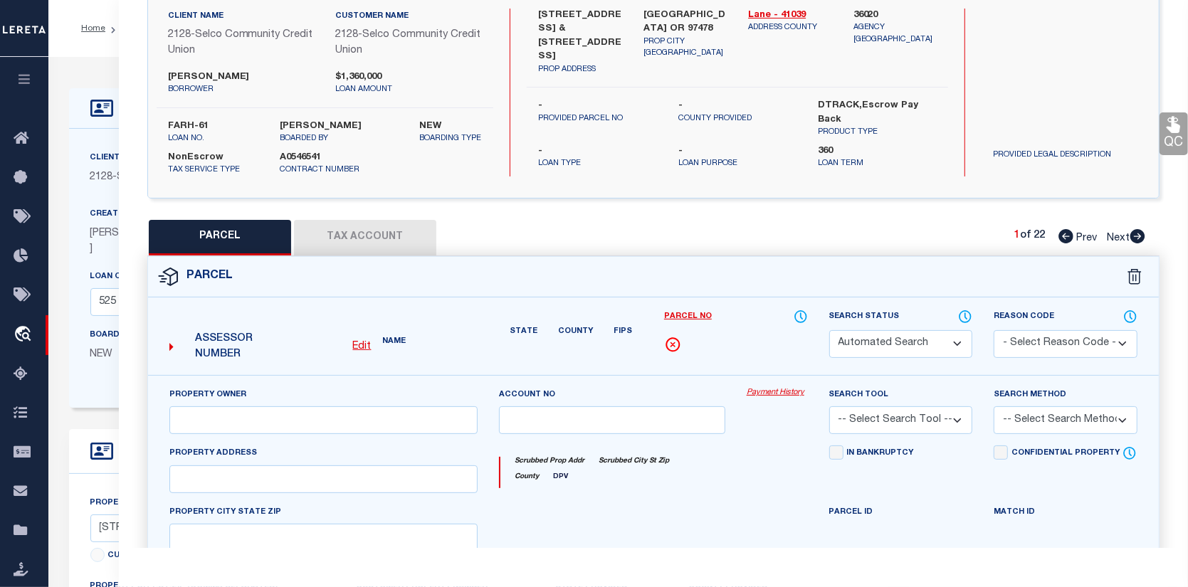
select select "CP"
type input "KJESSLER MICHAEL B"
select select
type input "6701 ASTER ST"
checkbox input "false"
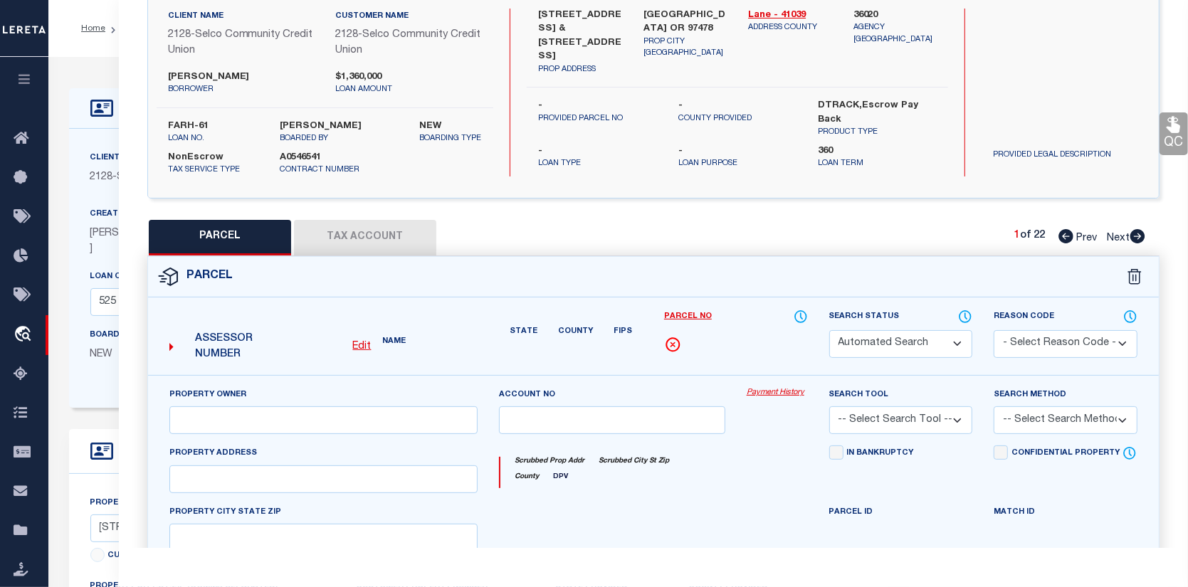
type input "[GEOGRAPHIC_DATA] OR 97478"
type textarea "Map and Tax Lot # 1702344490001 Acreage 0.00 TCA 01900"
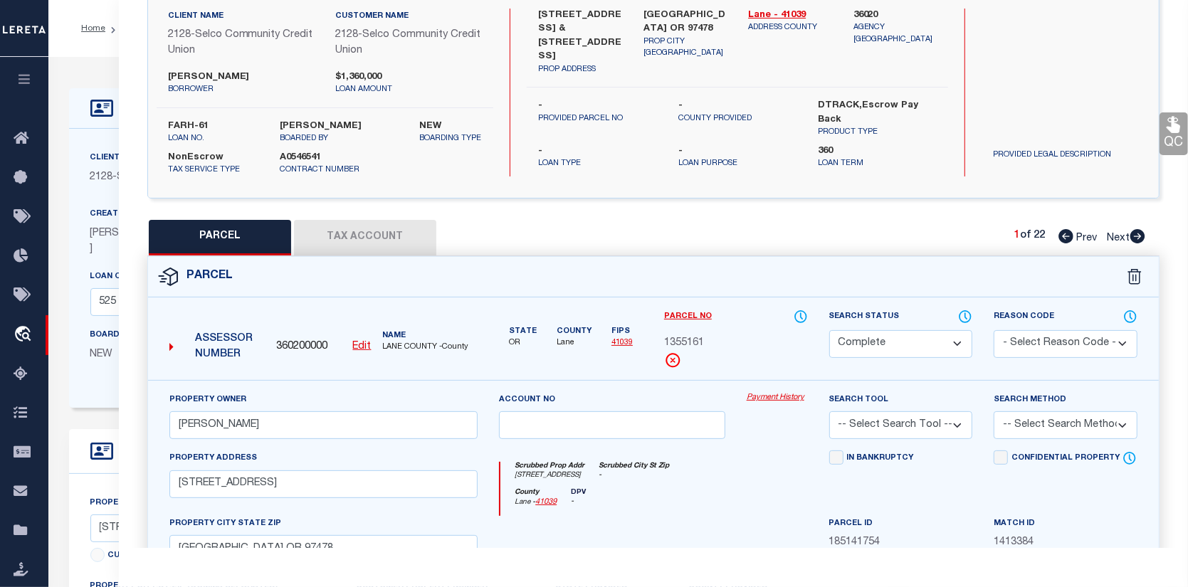
click at [790, 395] on link "Payment History" at bounding box center [777, 398] width 61 height 12
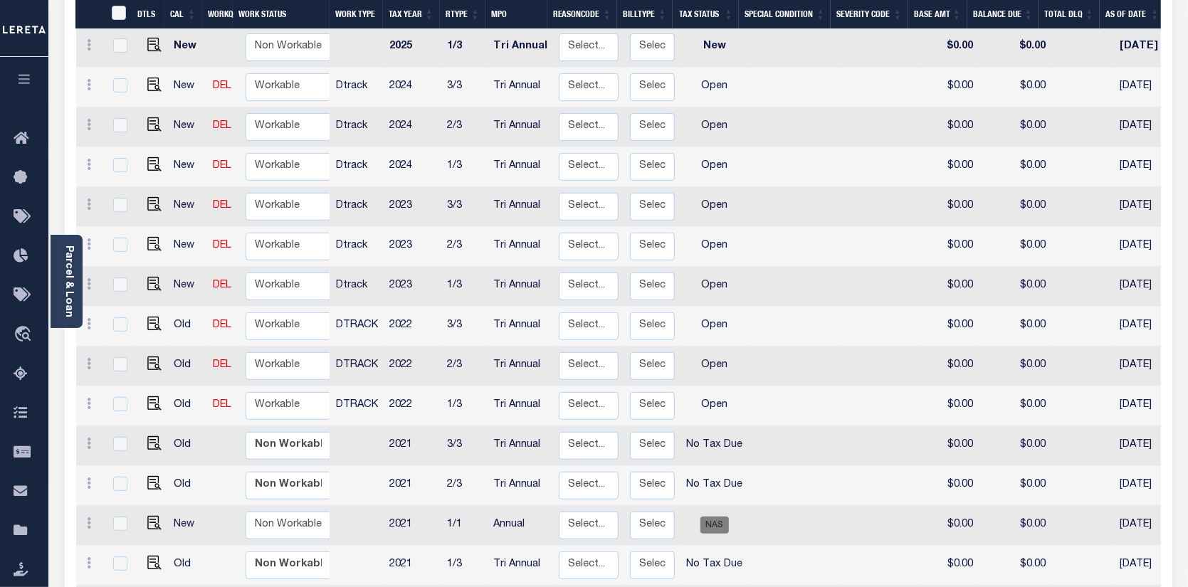
scroll to position [356, 0]
click at [120, 395] on input "checkbox" at bounding box center [120, 402] width 14 height 14
checkbox input "true"
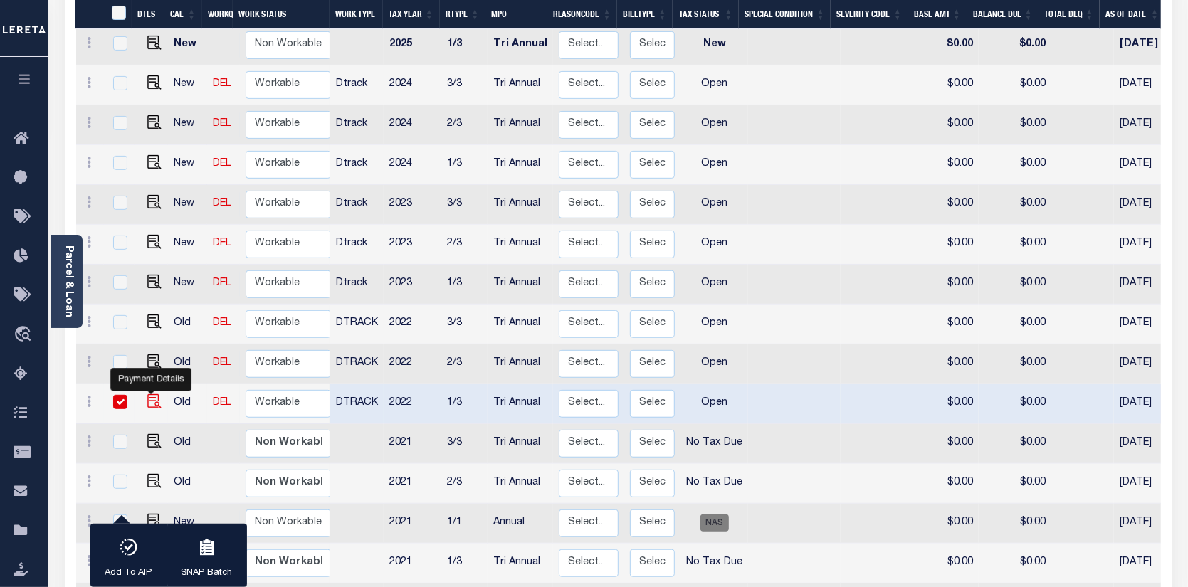
click at [153, 394] on img "" at bounding box center [154, 401] width 14 height 14
checkbox input "false"
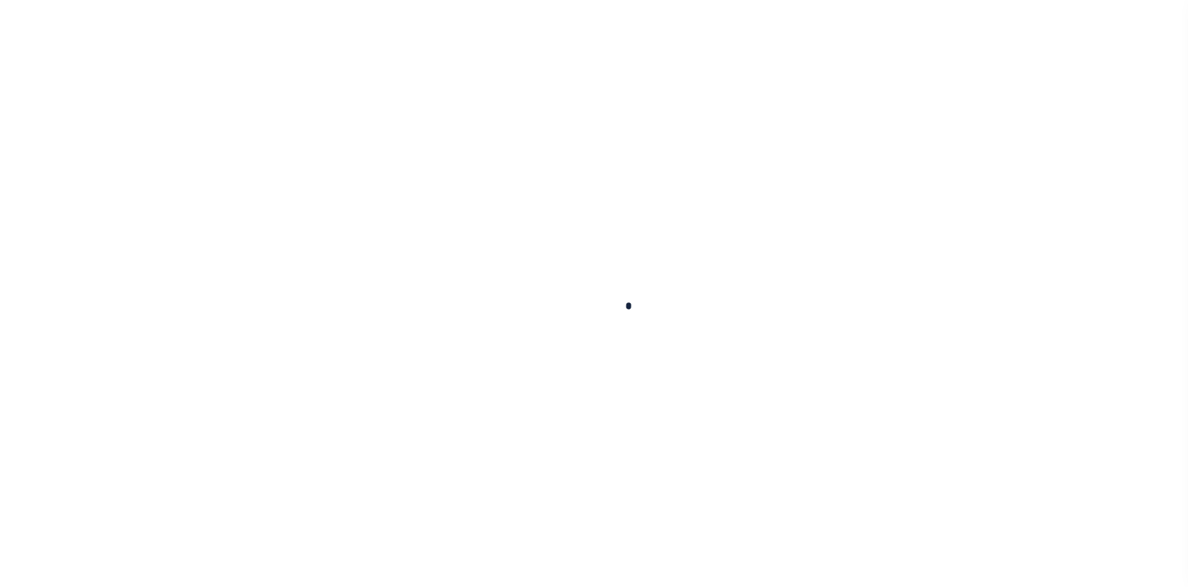
checkbox input "false"
type input "[DATE]"
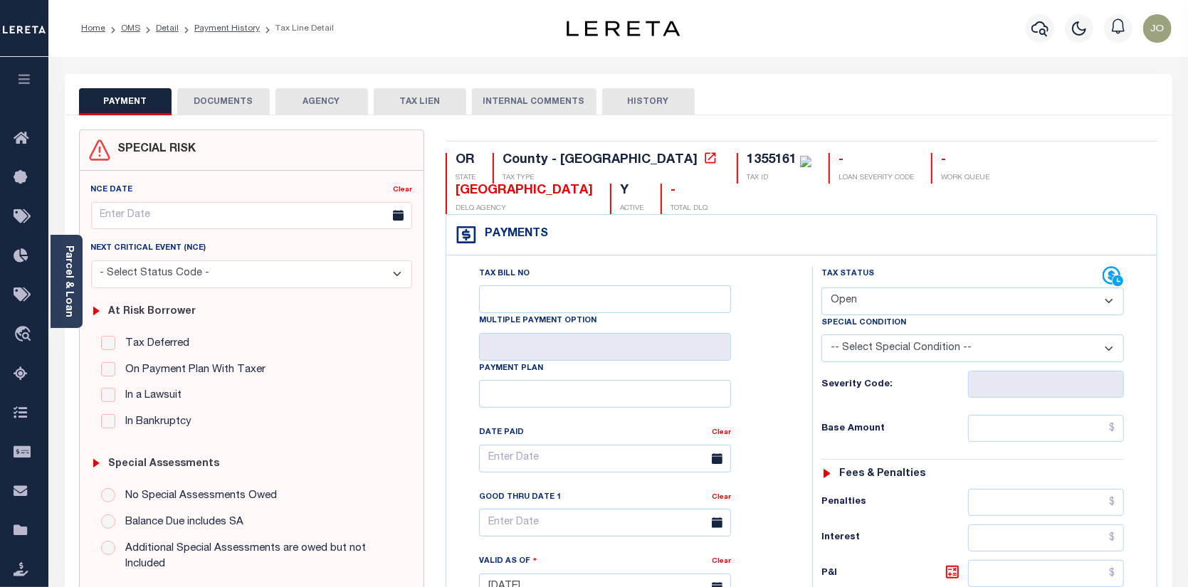
click at [1108, 288] on select "- Select Status Code - Open Due/Unpaid Paid Incomplete No Tax Due Internal Refu…" at bounding box center [973, 302] width 303 height 28
select select "PYD"
click at [822, 288] on select "- Select Status Code - Open Due/Unpaid Paid Incomplete No Tax Due Internal Refu…" at bounding box center [973, 302] width 303 height 28
type input "[DATE]"
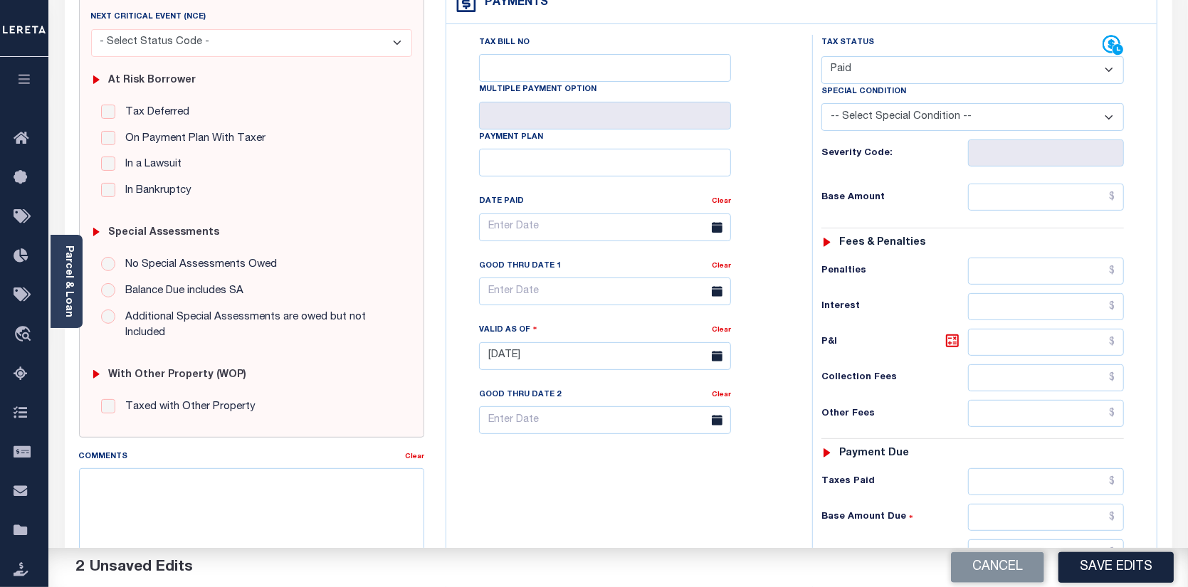
scroll to position [285, 0]
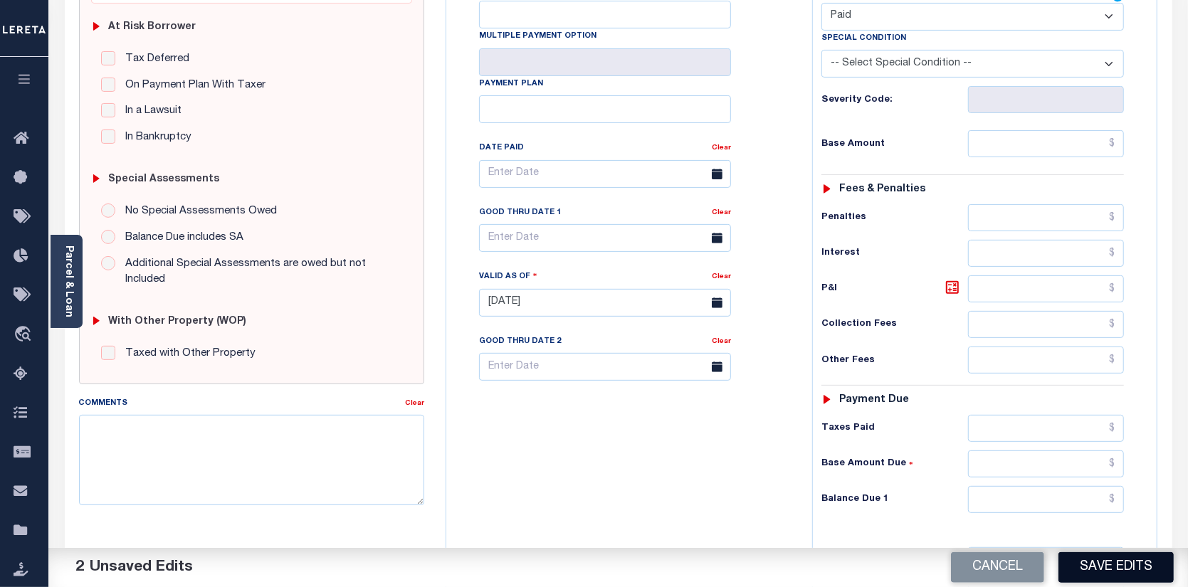
click at [1153, 559] on button "Save Edits" at bounding box center [1116, 567] width 115 height 31
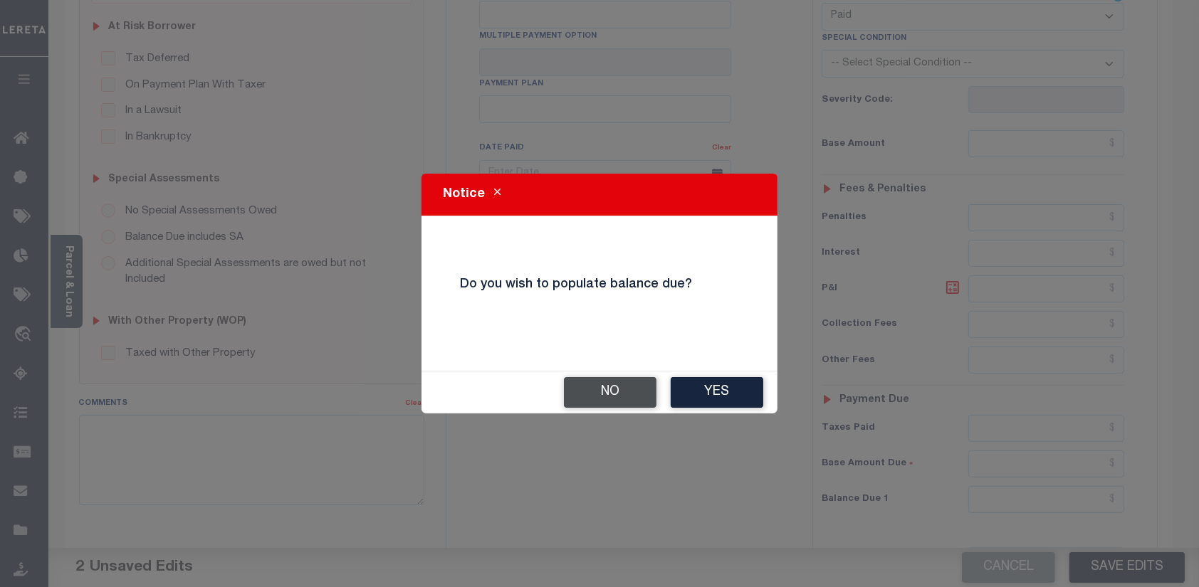
click at [619, 402] on button "No" at bounding box center [610, 392] width 93 height 31
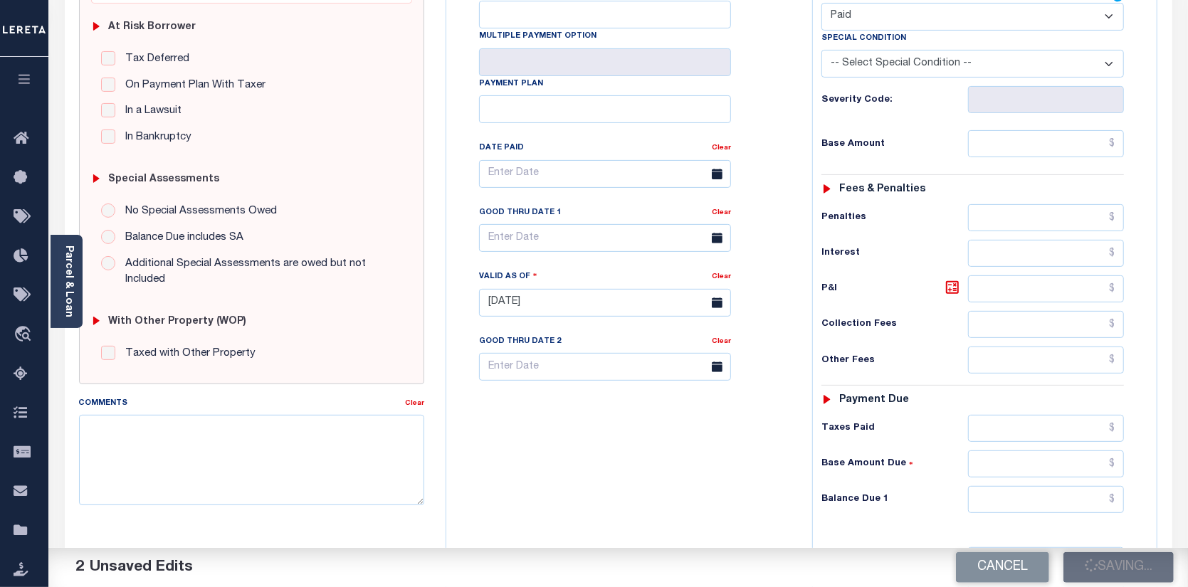
checkbox input "false"
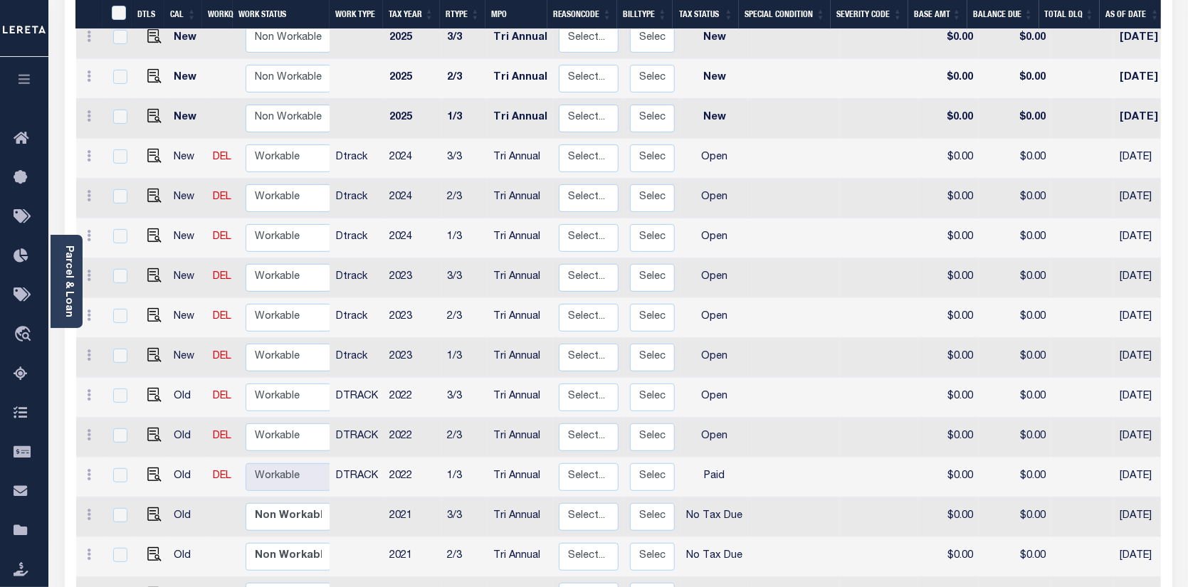
scroll to position [285, 0]
click at [115, 426] on input "checkbox" at bounding box center [120, 433] width 14 height 14
checkbox input "true"
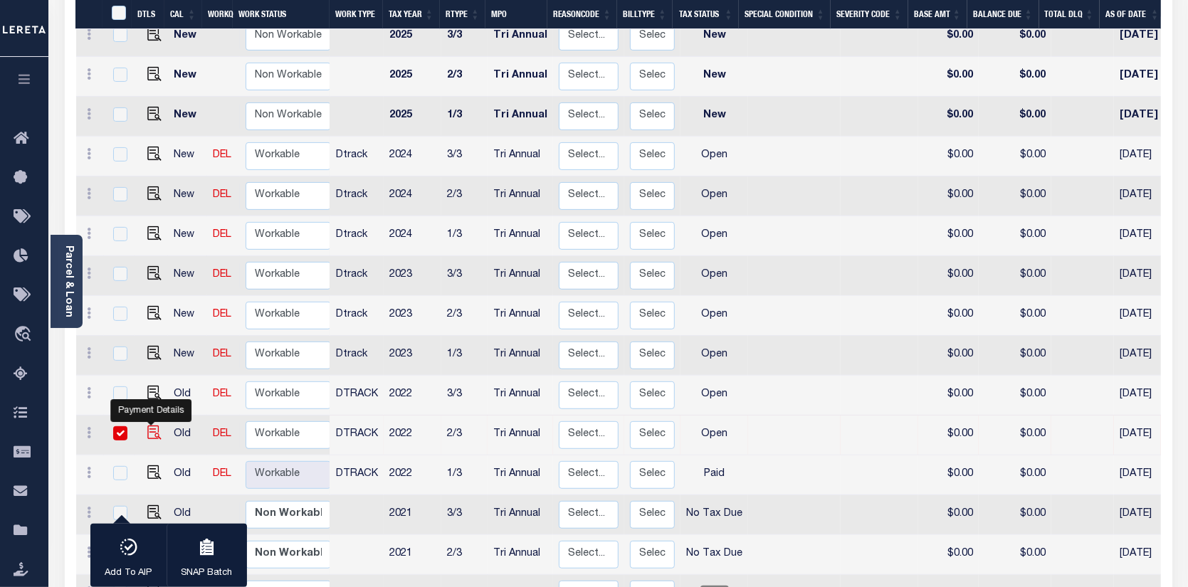
click at [153, 426] on img "" at bounding box center [154, 433] width 14 height 14
checkbox input "false"
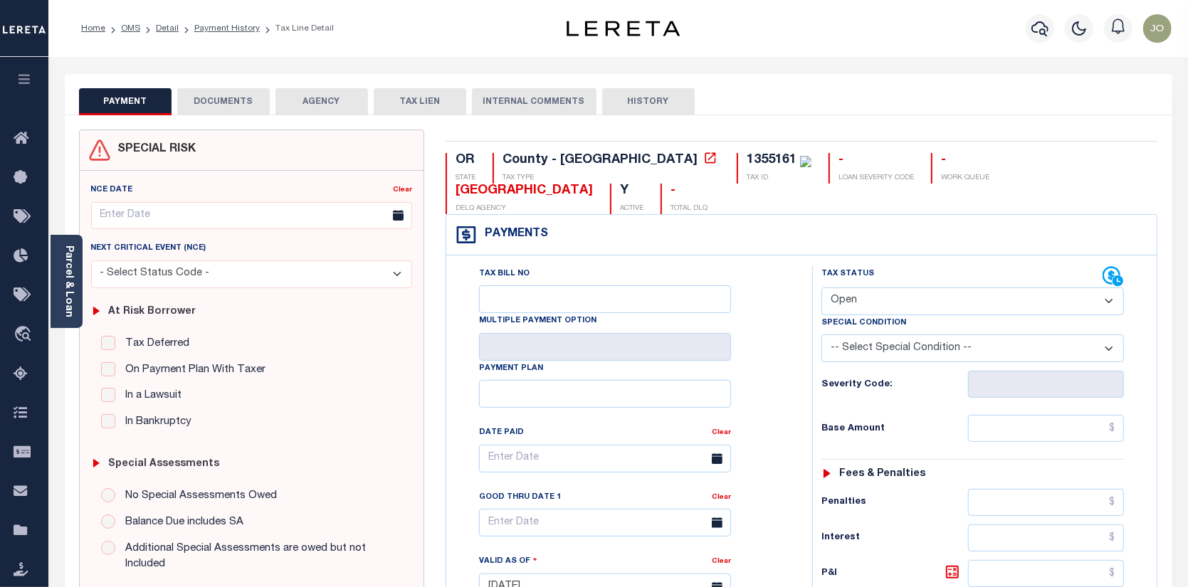
click at [1113, 288] on select "- Select Status Code - Open Due/Unpaid Paid Incomplete No Tax Due Internal Refu…" at bounding box center [973, 302] width 303 height 28
select select "PYD"
click at [822, 288] on select "- Select Status Code - Open Due/Unpaid Paid Incomplete No Tax Due Internal Refu…" at bounding box center [973, 302] width 303 height 28
type input "[DATE]"
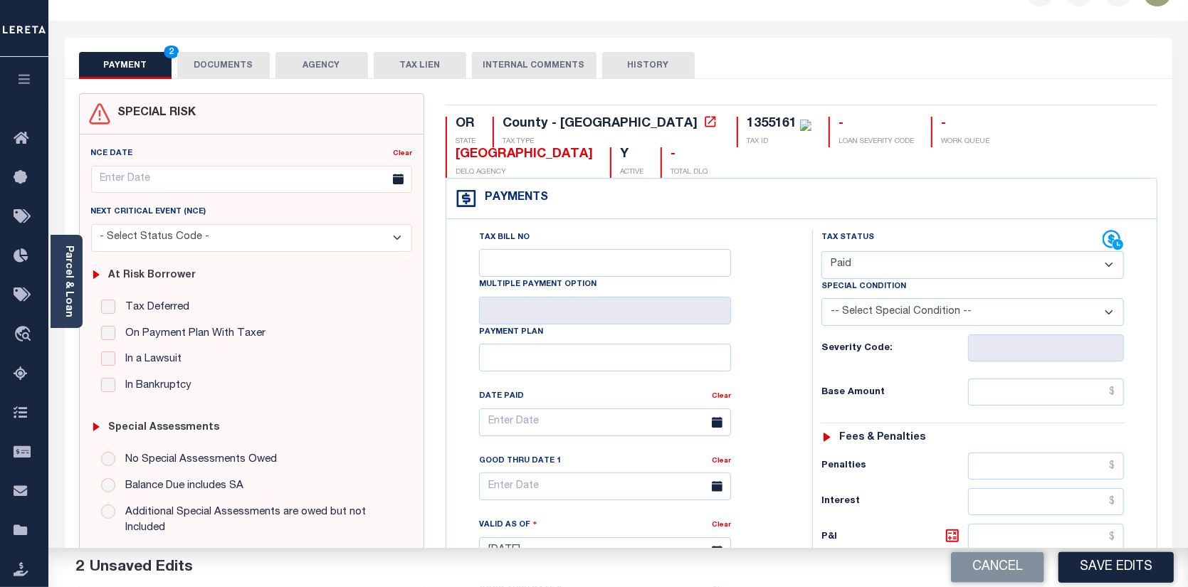
scroll to position [142, 0]
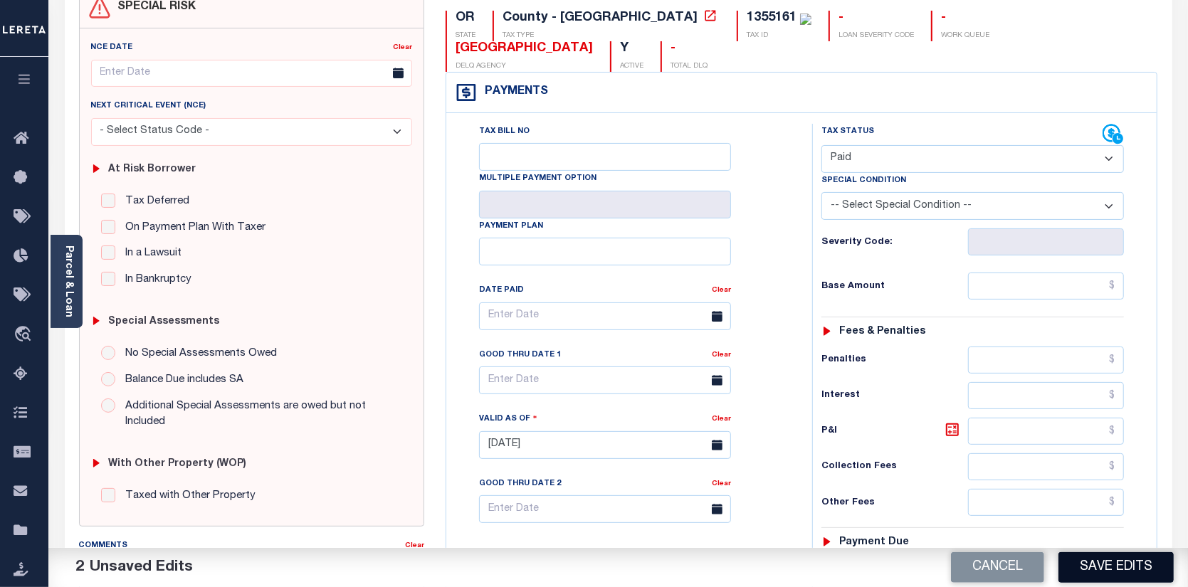
click at [1088, 553] on button "Save Edits" at bounding box center [1116, 567] width 115 height 31
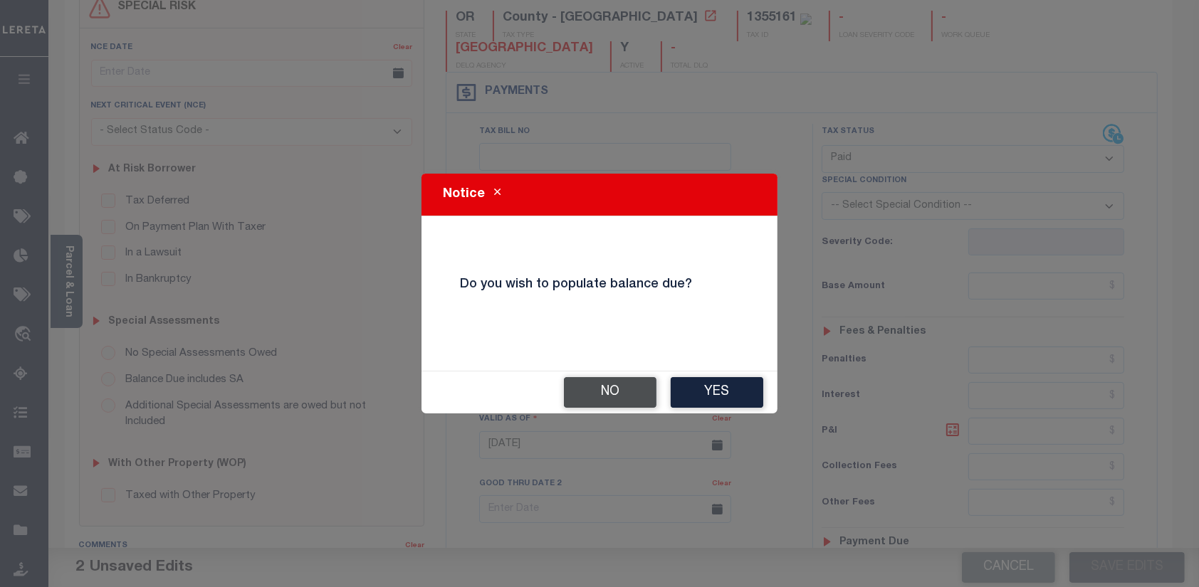
click at [630, 395] on button "No" at bounding box center [610, 392] width 93 height 31
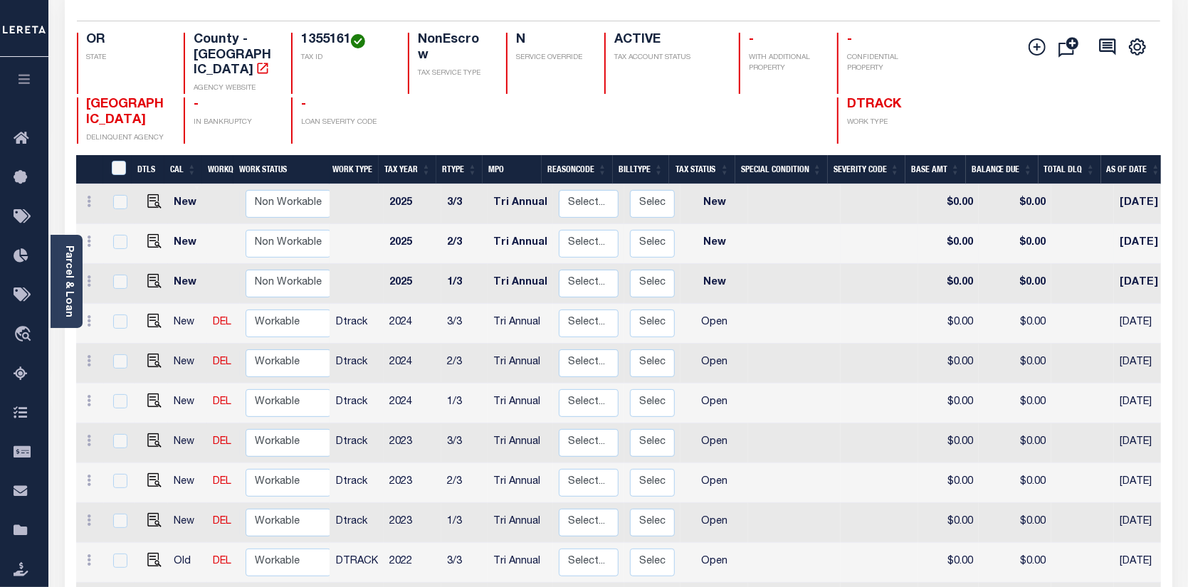
scroll to position [142, 0]
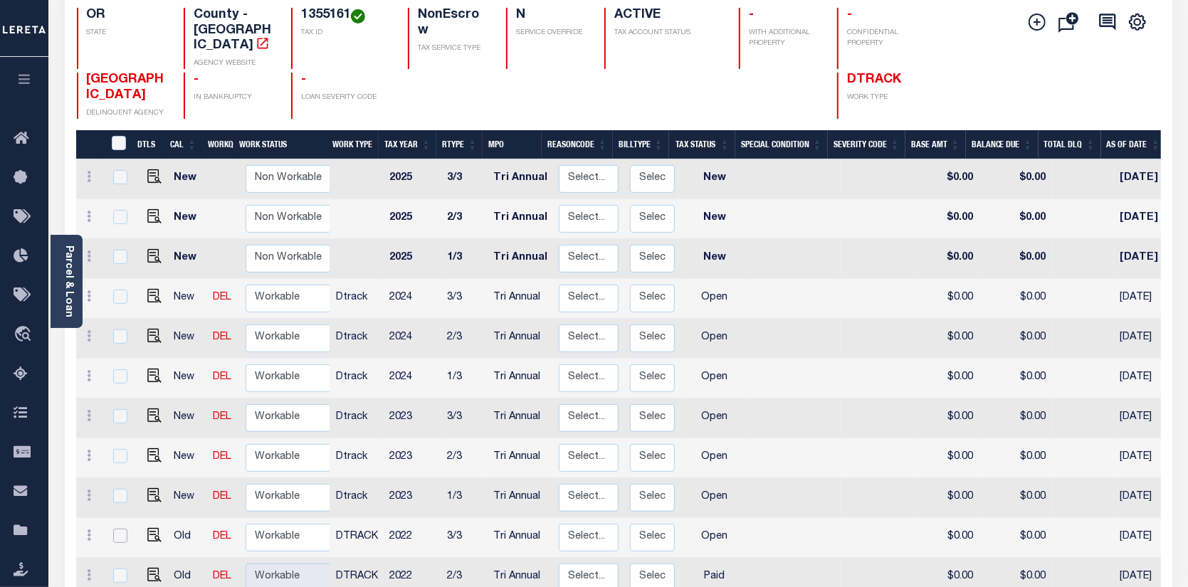
click at [120, 529] on input "checkbox" at bounding box center [120, 536] width 14 height 14
checkbox input "true"
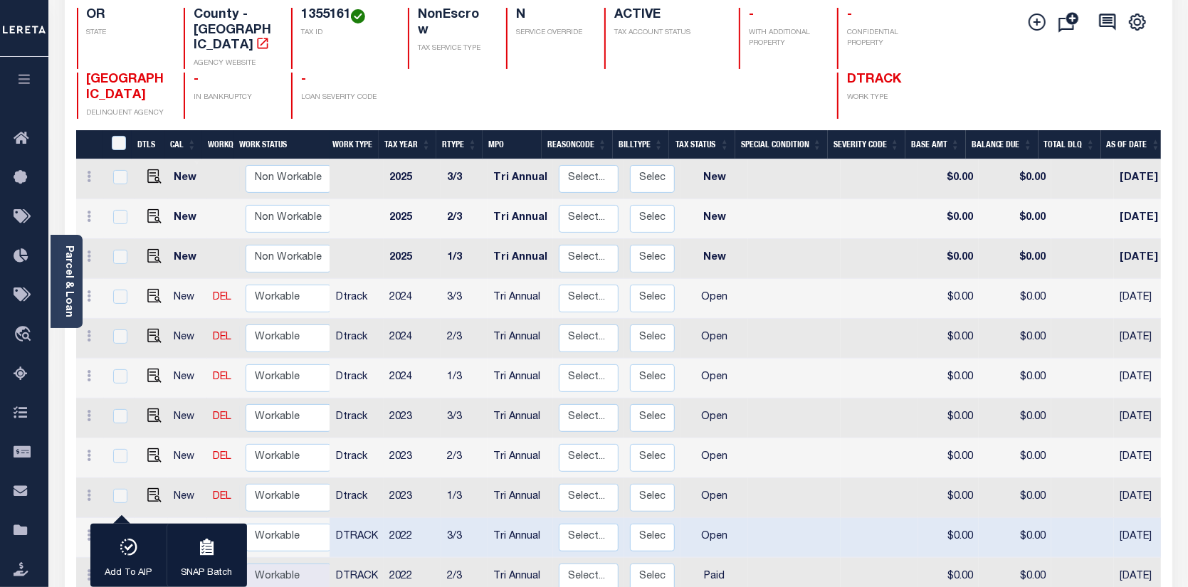
click at [152, 518] on td at bounding box center [152, 538] width 34 height 40
checkbox input "false"
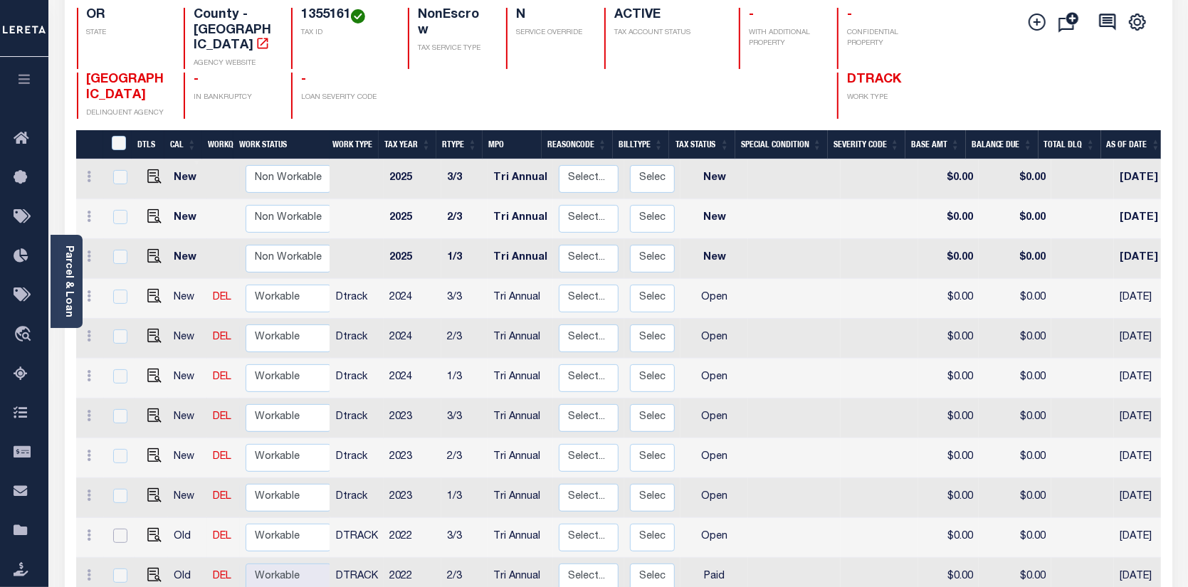
click at [124, 529] on input "checkbox" at bounding box center [120, 536] width 14 height 14
checkbox input "true"
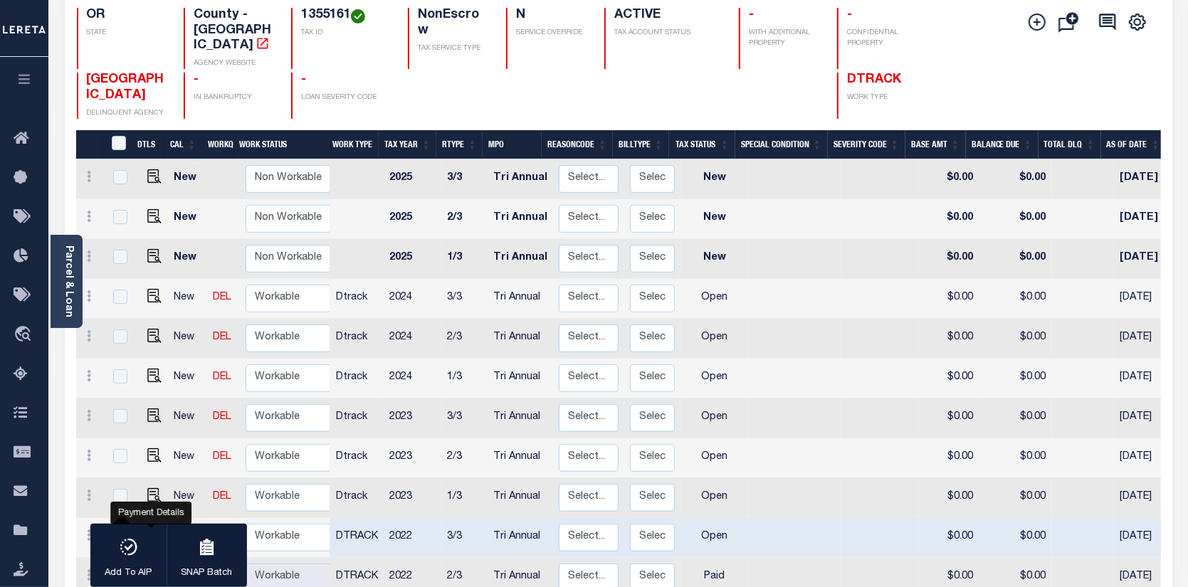
click at [151, 528] on img "" at bounding box center [154, 535] width 14 height 14
checkbox input "false"
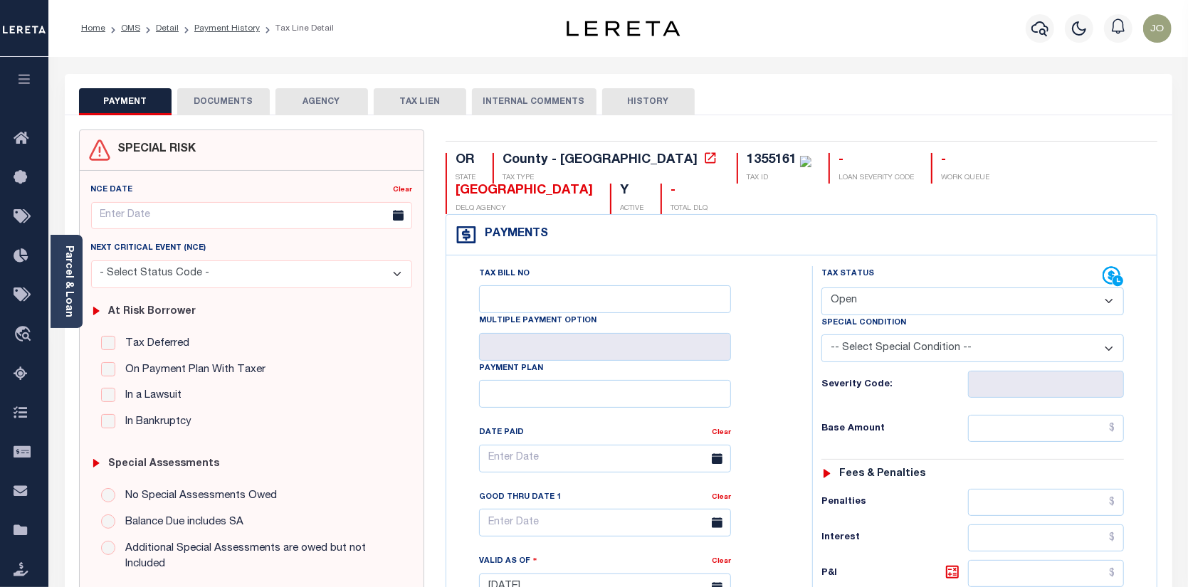
click at [1107, 288] on select "- Select Status Code - Open Due/Unpaid Paid Incomplete No Tax Due Internal Refu…" at bounding box center [973, 302] width 303 height 28
select select "PYD"
click at [822, 288] on select "- Select Status Code - Open Due/Unpaid Paid Incomplete No Tax Due Internal Refu…" at bounding box center [973, 302] width 303 height 28
type input "[DATE]"
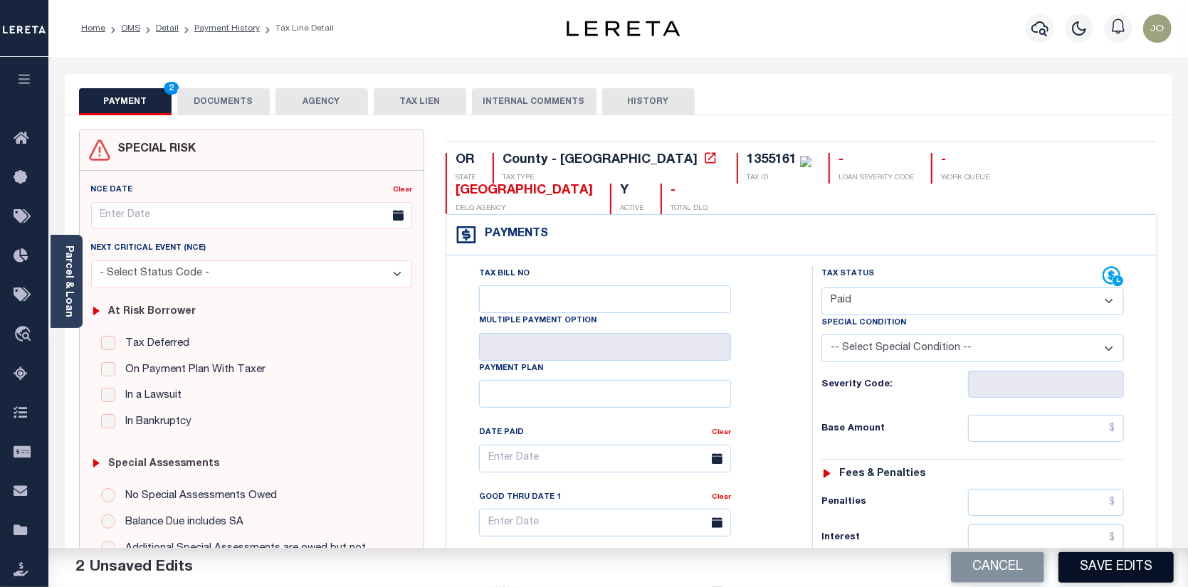
click at [1121, 565] on button "Save Edits" at bounding box center [1116, 567] width 115 height 31
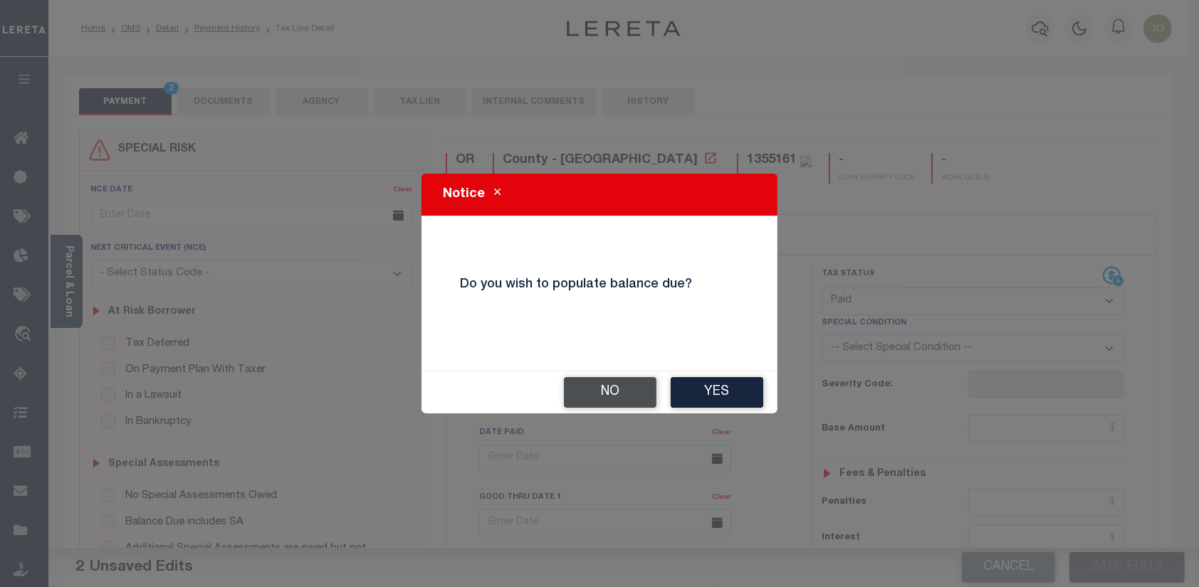
click at [620, 390] on button "No" at bounding box center [610, 392] width 93 height 31
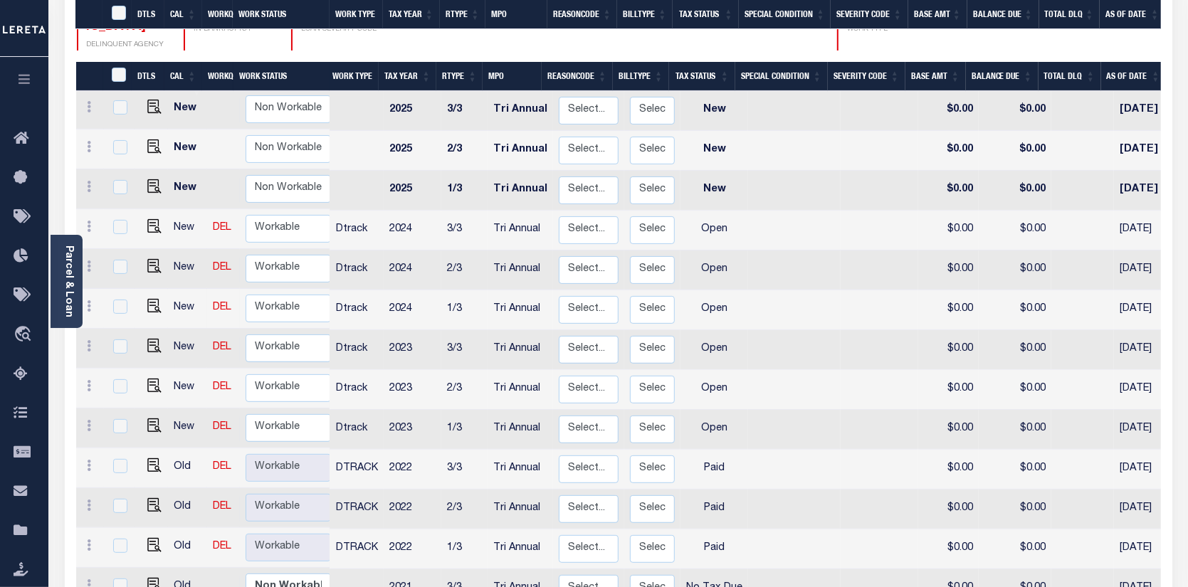
scroll to position [285, 0]
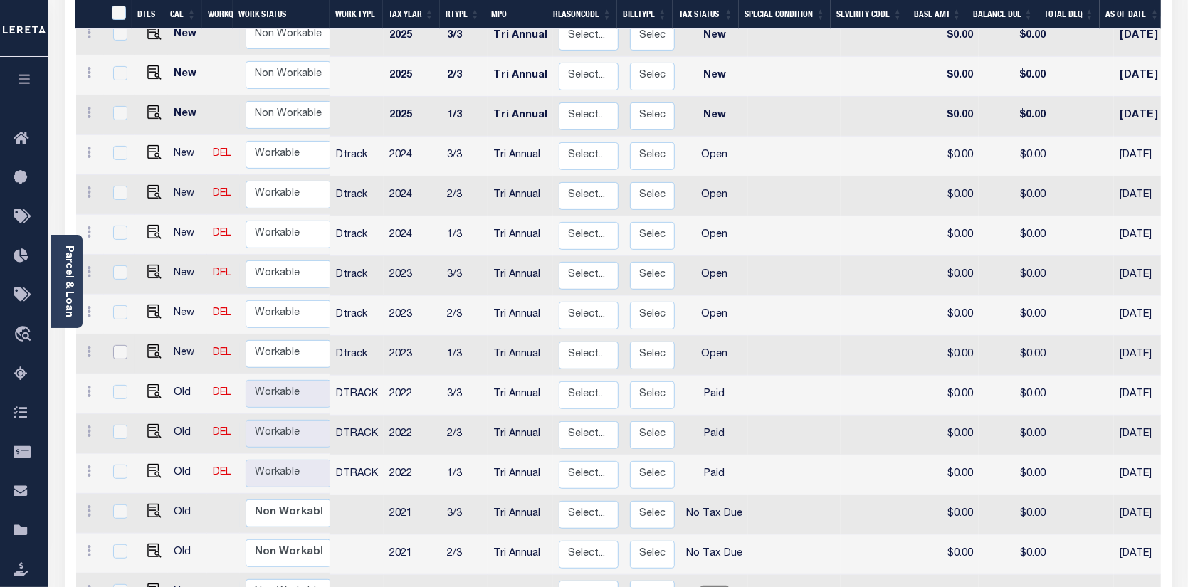
click at [120, 345] on input "checkbox" at bounding box center [120, 352] width 14 height 14
checkbox input "true"
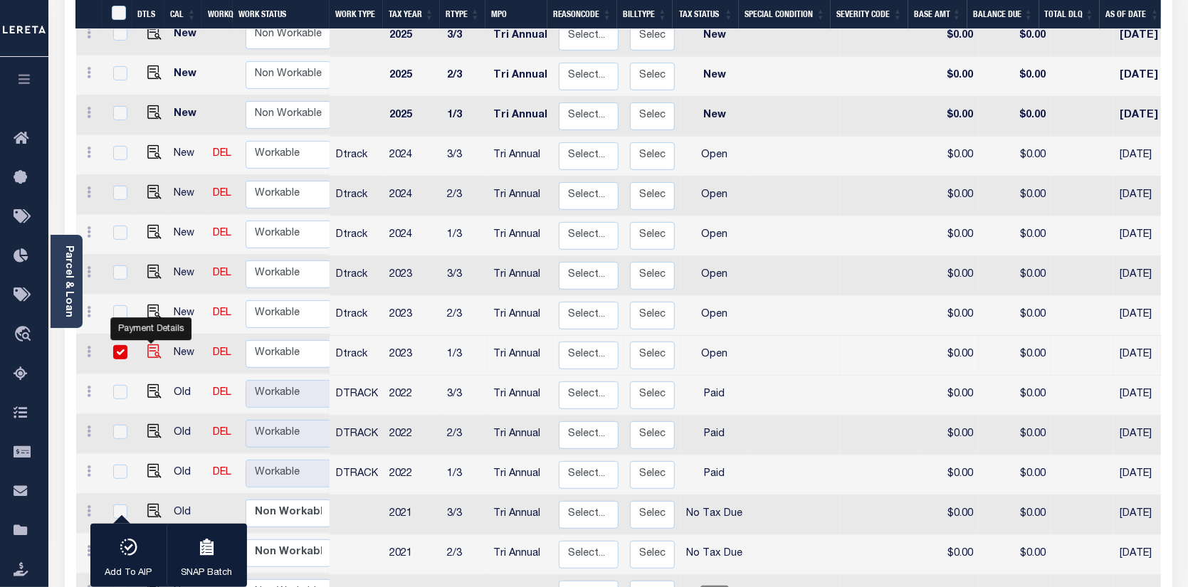
click at [147, 345] on img "" at bounding box center [154, 352] width 14 height 14
checkbox input "false"
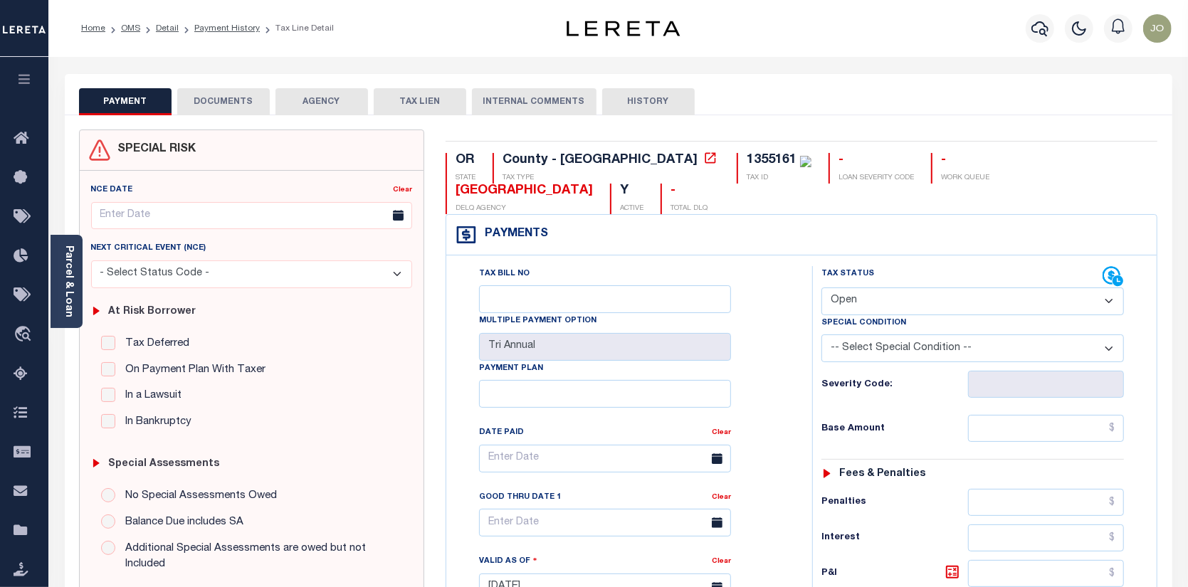
click at [1109, 288] on select "- Select Status Code - Open Due/Unpaid Paid Incomplete No Tax Due Internal Refu…" at bounding box center [973, 302] width 303 height 28
select select "PYD"
click at [822, 288] on select "- Select Status Code - Open Due/Unpaid Paid Incomplete No Tax Due Internal Refu…" at bounding box center [973, 302] width 303 height 28
type input "[DATE]"
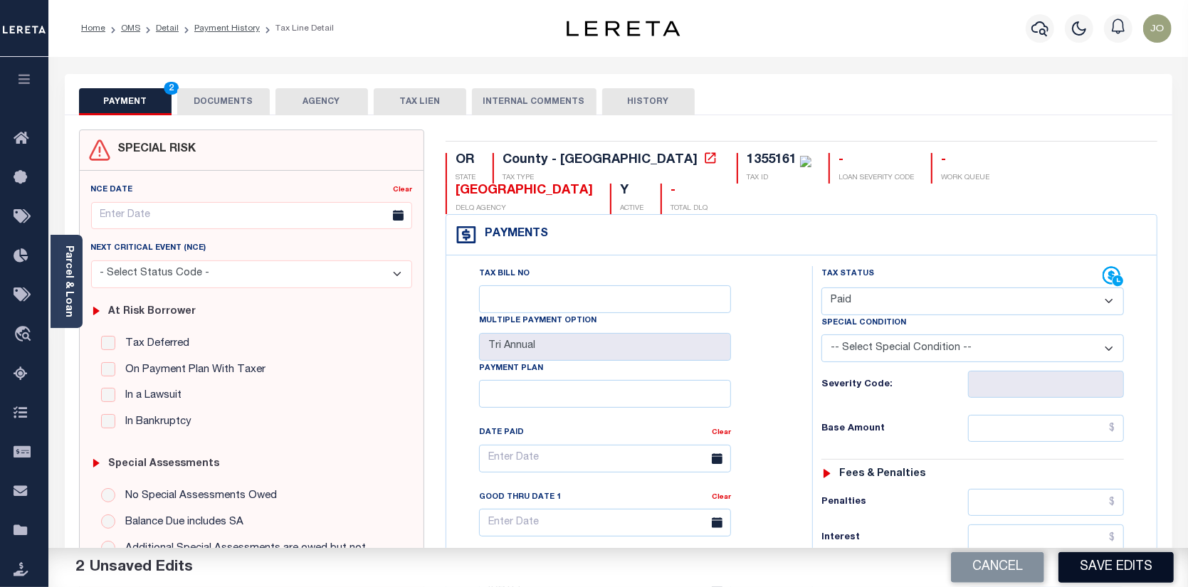
click at [1126, 569] on button "Save Edits" at bounding box center [1116, 567] width 115 height 31
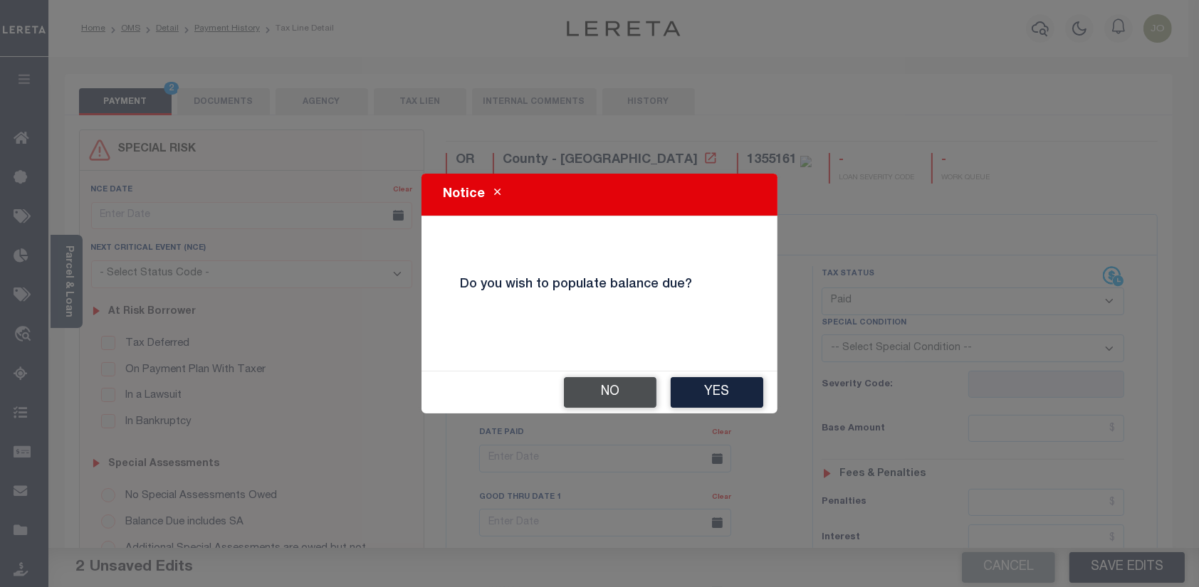
click at [624, 393] on button "No" at bounding box center [610, 392] width 93 height 31
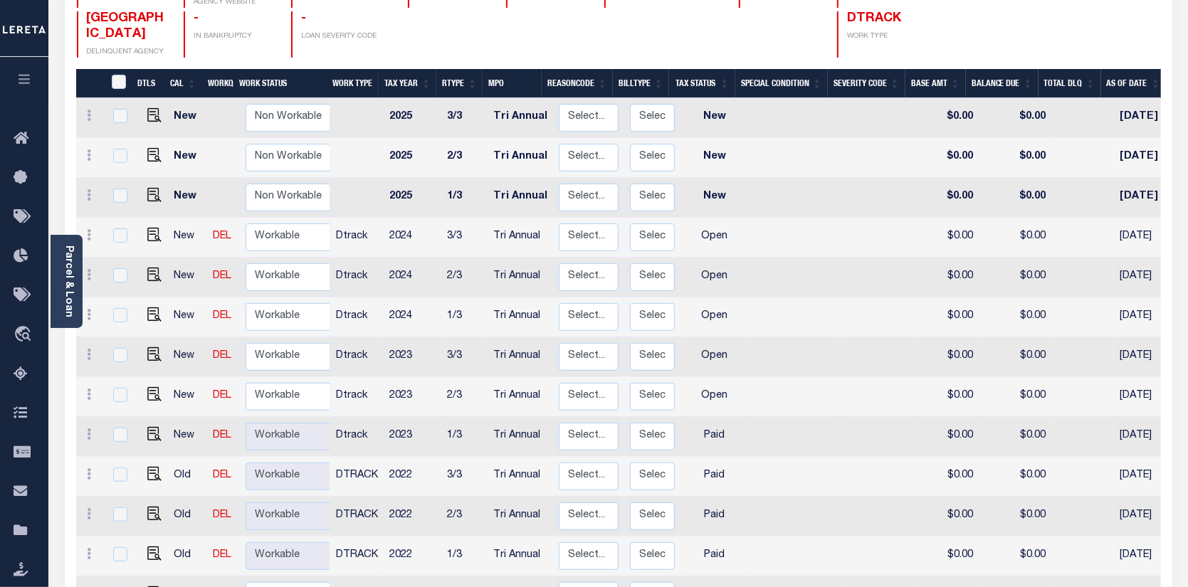
scroll to position [214, 0]
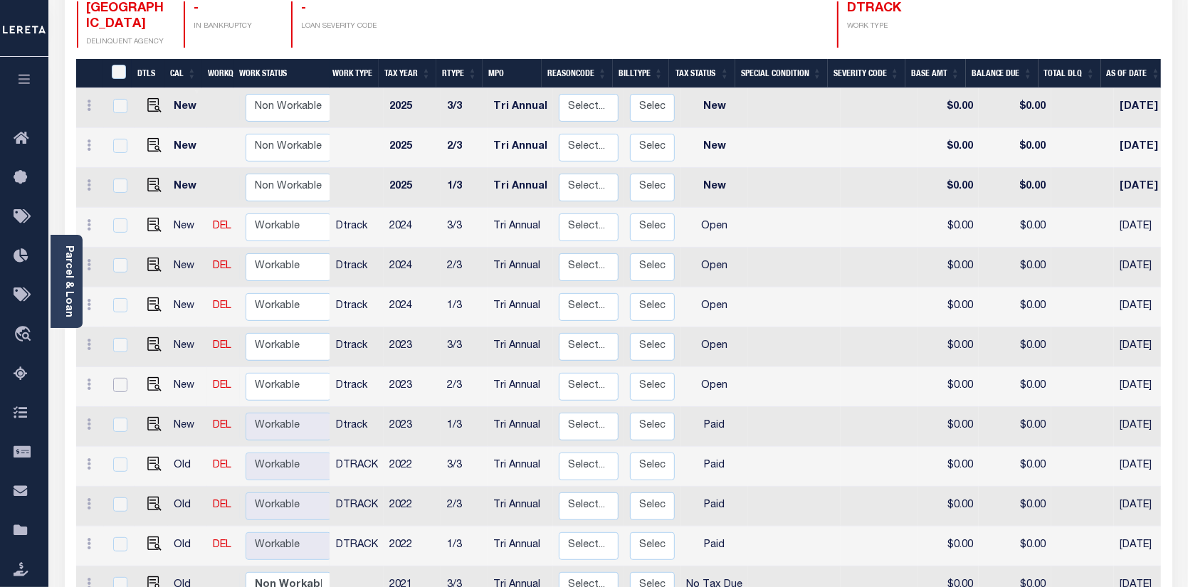
click at [115, 378] on input "checkbox" at bounding box center [120, 385] width 14 height 14
checkbox input "true"
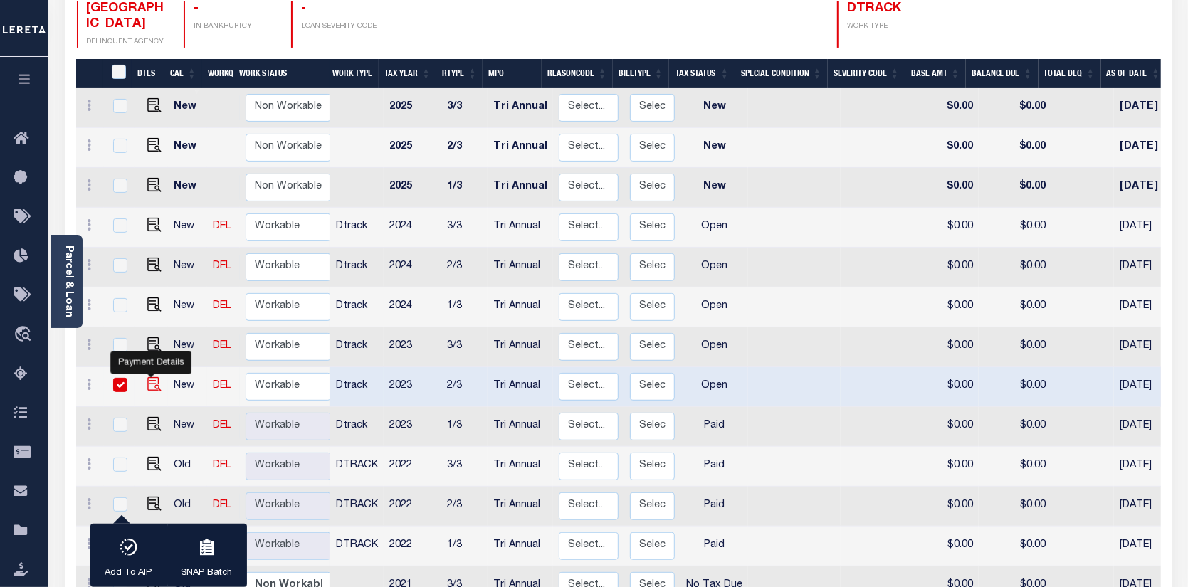
click at [148, 377] on img "" at bounding box center [154, 384] width 14 height 14
checkbox input "false"
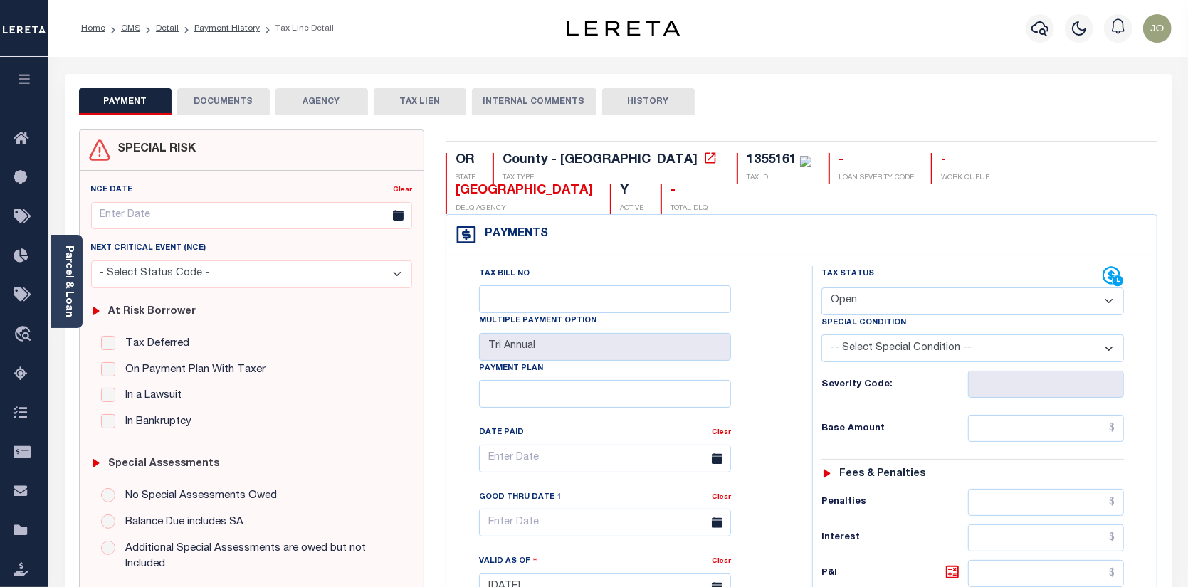
click at [1112, 288] on select "- Select Status Code - Open Due/Unpaid Paid Incomplete No Tax Due Internal Refu…" at bounding box center [973, 302] width 303 height 28
select select "PYD"
click at [822, 288] on select "- Select Status Code - Open Due/Unpaid Paid Incomplete No Tax Due Internal Refu…" at bounding box center [973, 302] width 303 height 28
type input "[DATE]"
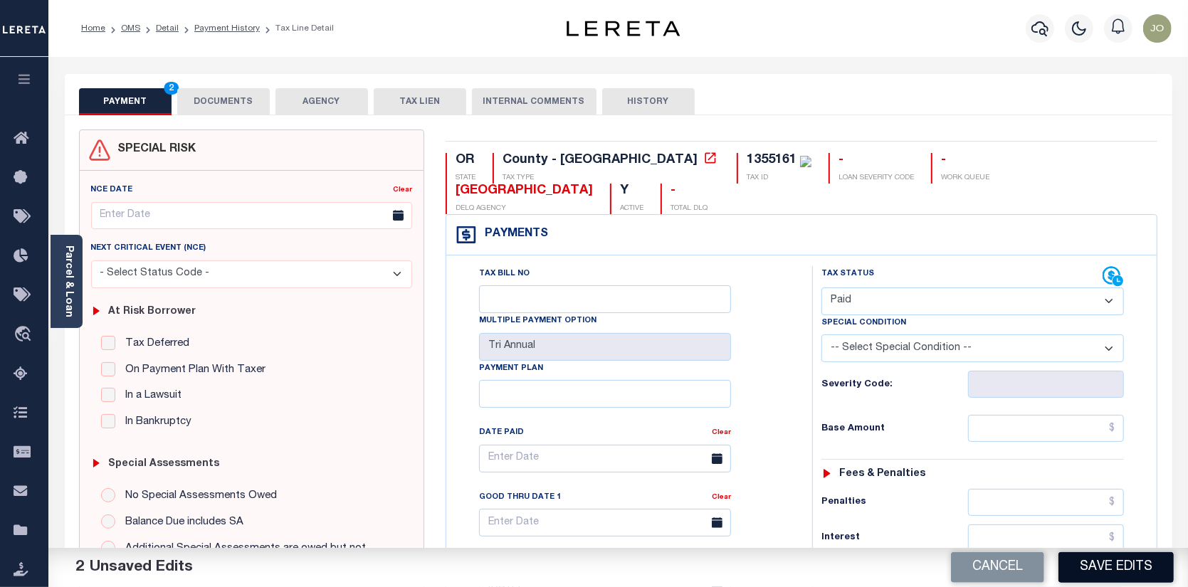
click at [1114, 562] on button "Save Edits" at bounding box center [1116, 567] width 115 height 31
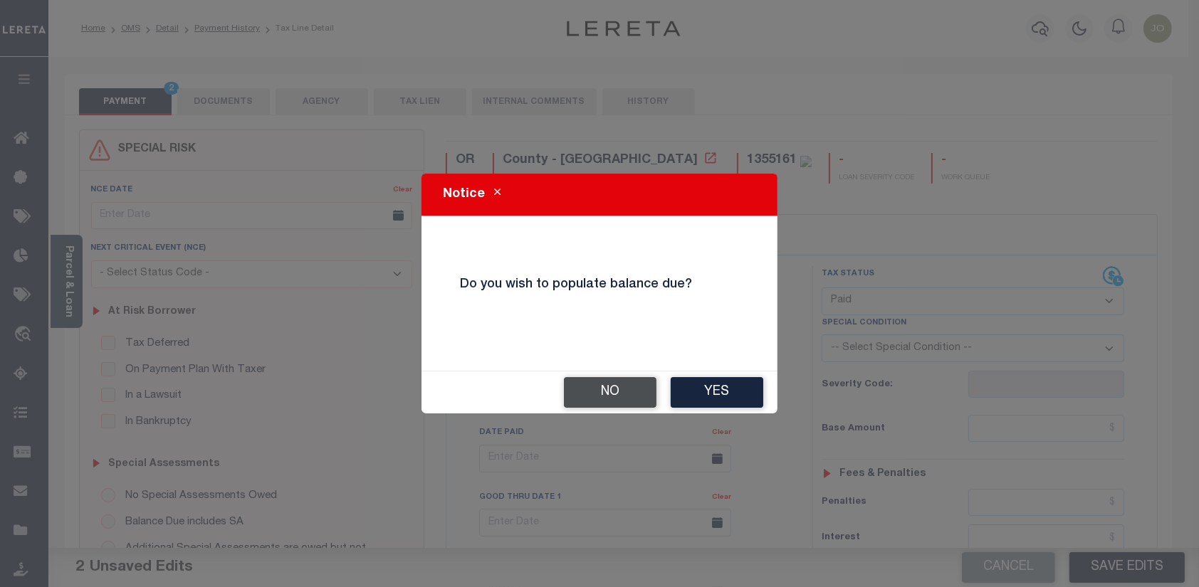
click at [617, 389] on button "No" at bounding box center [610, 392] width 93 height 31
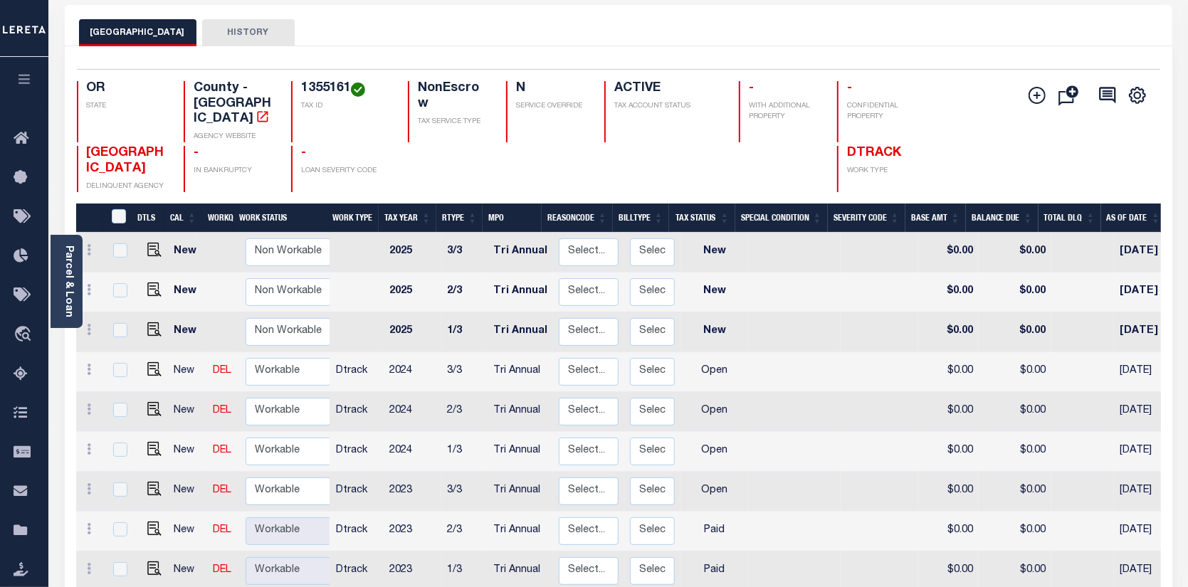
scroll to position [71, 0]
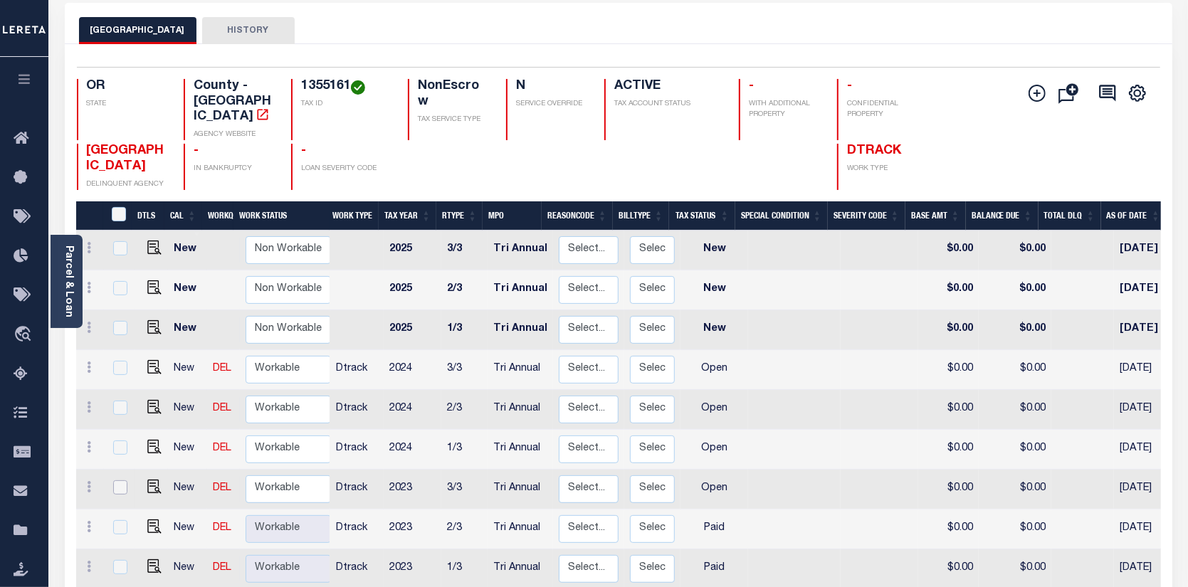
click at [117, 481] on input "checkbox" at bounding box center [120, 488] width 14 height 14
checkbox input "true"
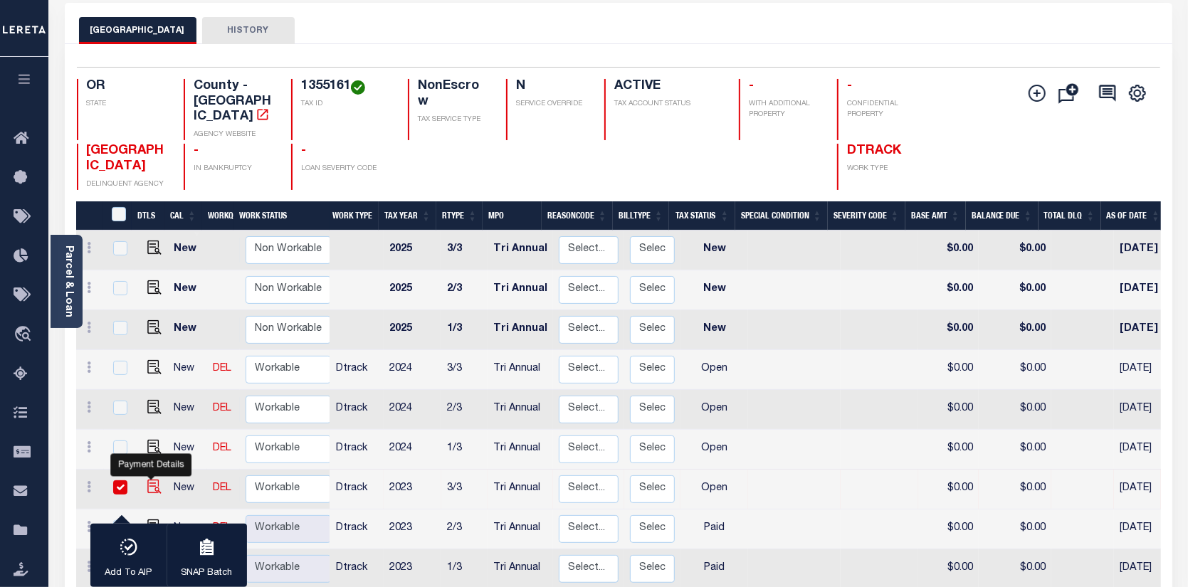
click at [150, 480] on img "" at bounding box center [154, 487] width 14 height 14
checkbox input "false"
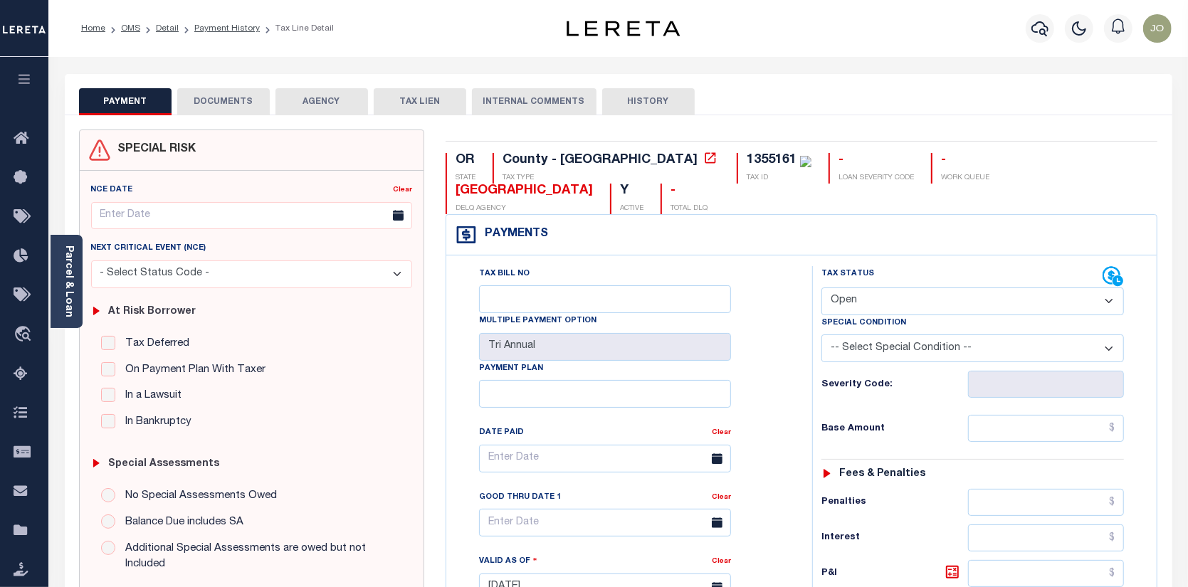
click at [1111, 288] on select "- Select Status Code - Open Due/Unpaid Paid Incomplete No Tax Due Internal Refu…" at bounding box center [973, 302] width 303 height 28
select select "PYD"
click at [822, 288] on select "- Select Status Code - Open Due/Unpaid Paid Incomplete No Tax Due Internal Refu…" at bounding box center [973, 302] width 303 height 28
type input "[DATE]"
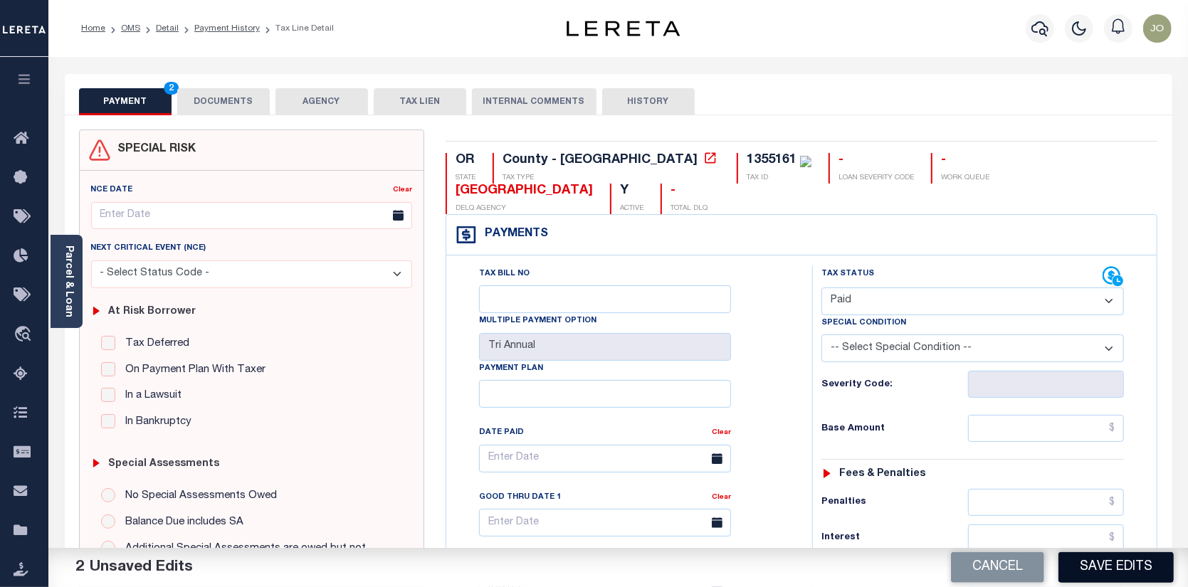
click at [1096, 572] on button "Save Edits" at bounding box center [1116, 567] width 115 height 31
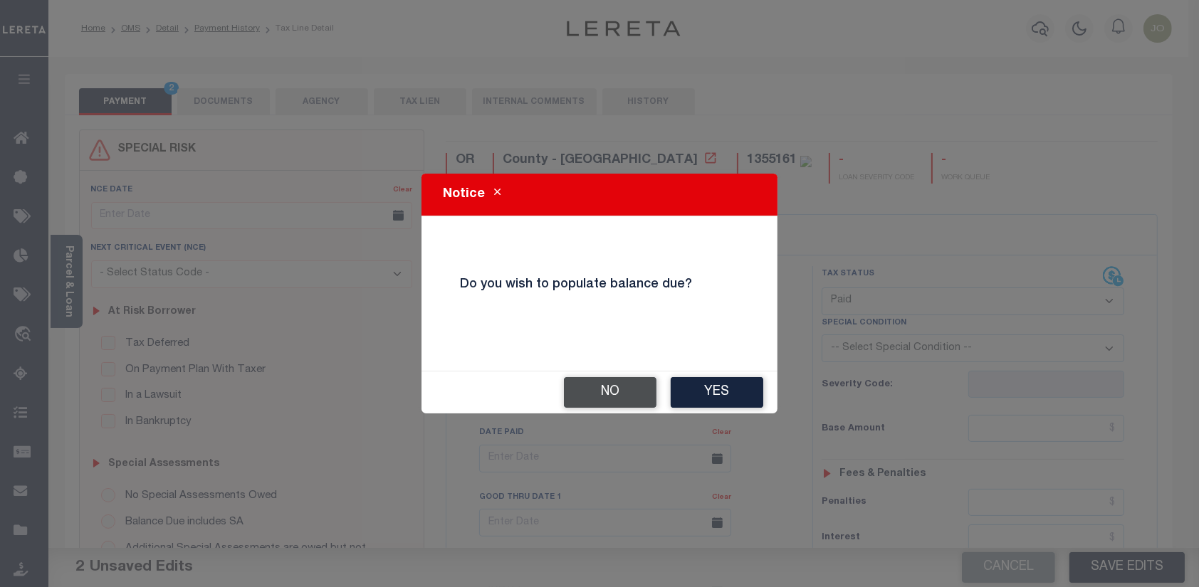
click at [606, 400] on button "No" at bounding box center [610, 392] width 93 height 31
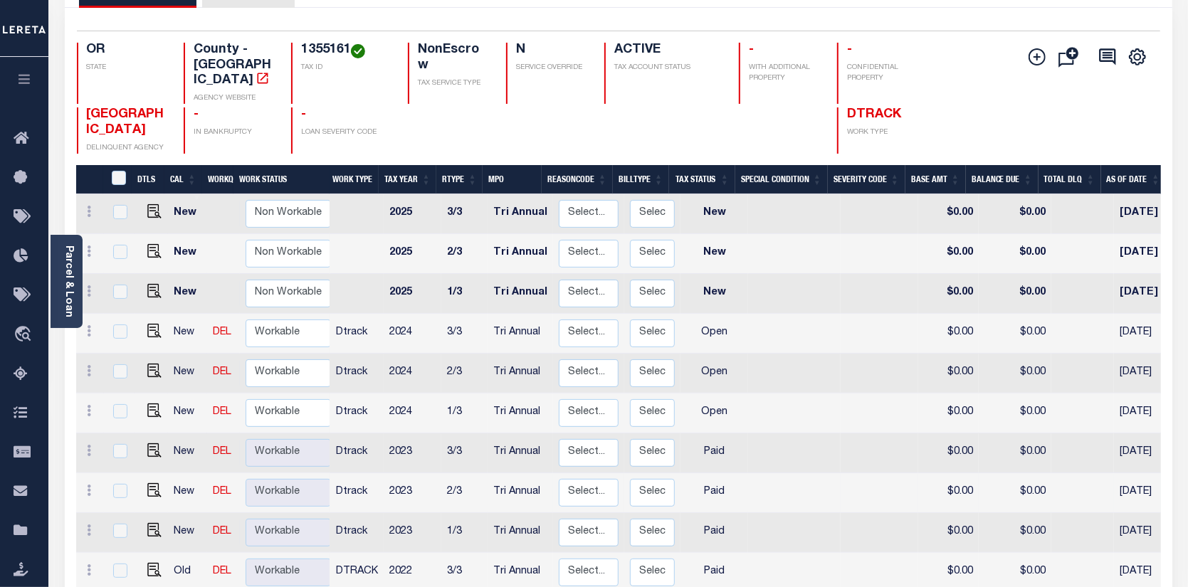
scroll to position [142, 0]
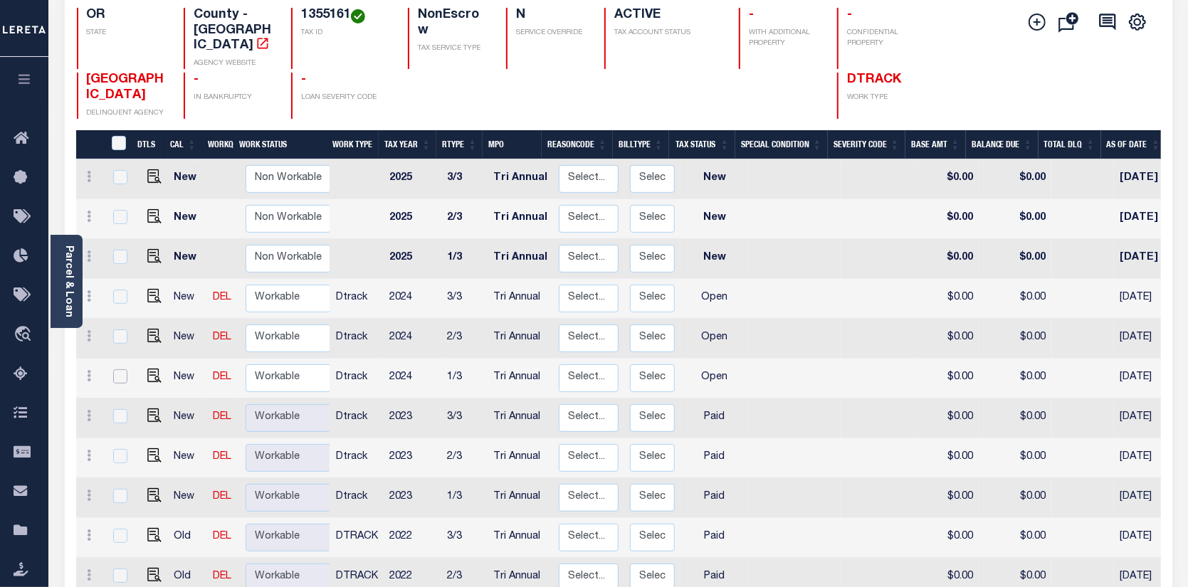
click at [114, 370] on input "checkbox" at bounding box center [120, 377] width 14 height 14
checkbox input "true"
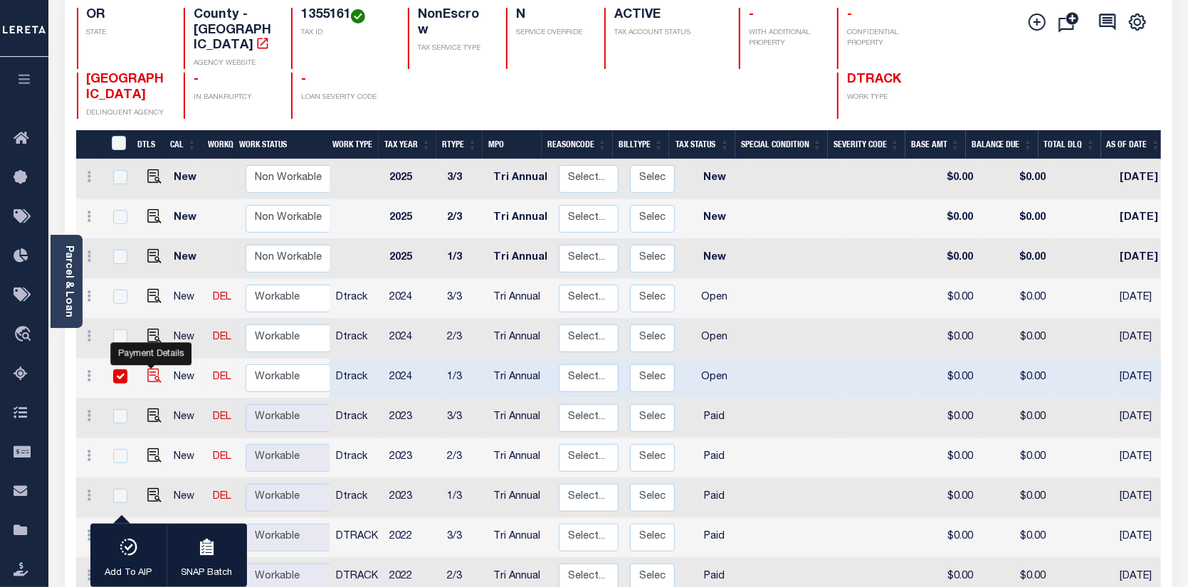
click at [150, 369] on img "" at bounding box center [154, 376] width 14 height 14
checkbox input "false"
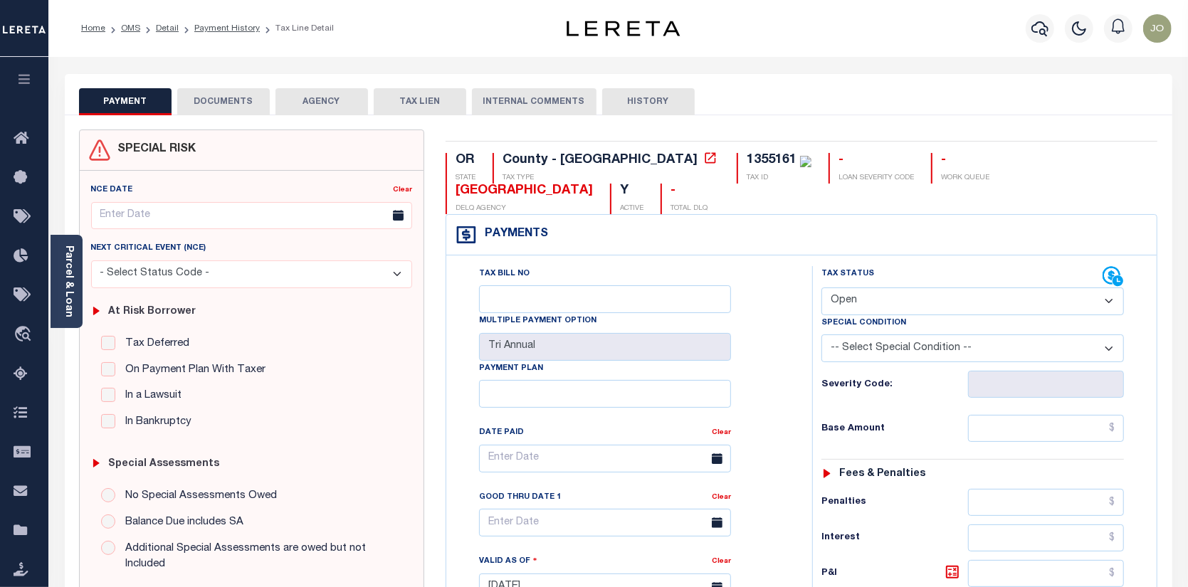
click at [1111, 288] on select "- Select Status Code - Open Due/Unpaid Paid Incomplete No Tax Due Internal Refu…" at bounding box center [973, 302] width 303 height 28
select select "PYD"
click at [822, 288] on select "- Select Status Code - Open Due/Unpaid Paid Incomplete No Tax Due Internal Refu…" at bounding box center [973, 302] width 303 height 28
type input "[DATE]"
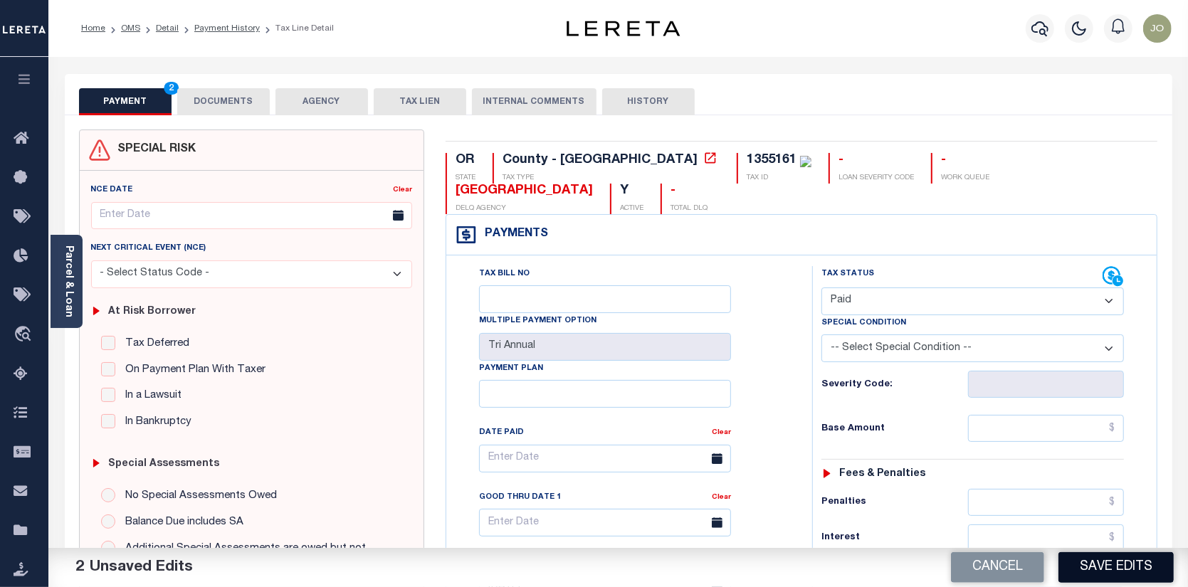
click at [1082, 562] on button "Save Edits" at bounding box center [1116, 567] width 115 height 31
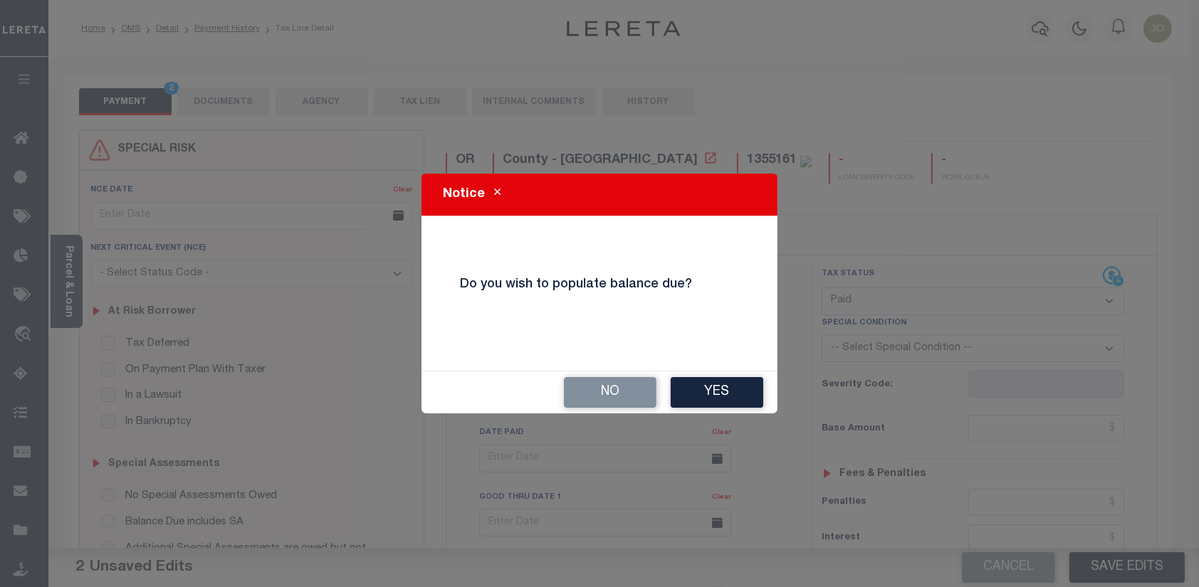
click at [596, 398] on button "No" at bounding box center [610, 392] width 93 height 31
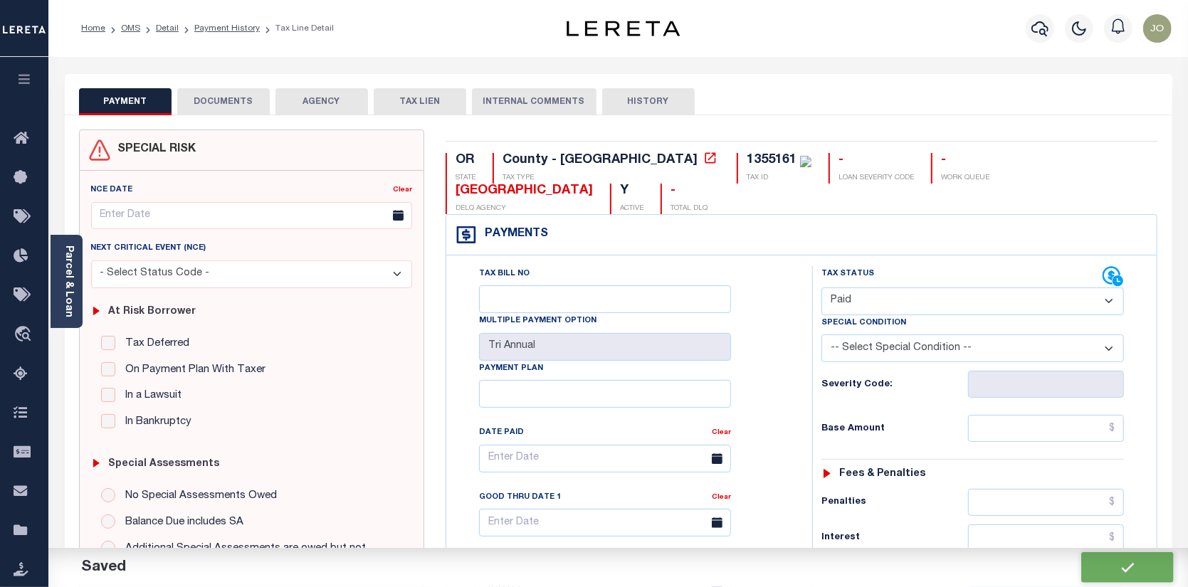
checkbox input "false"
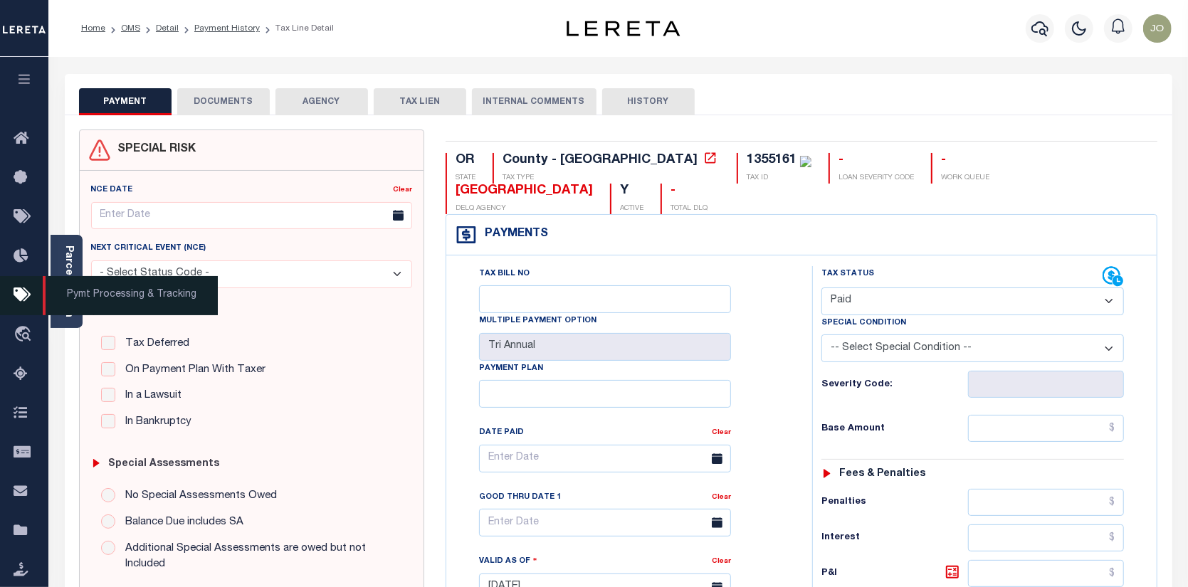
click at [26, 294] on icon at bounding box center [25, 296] width 23 height 18
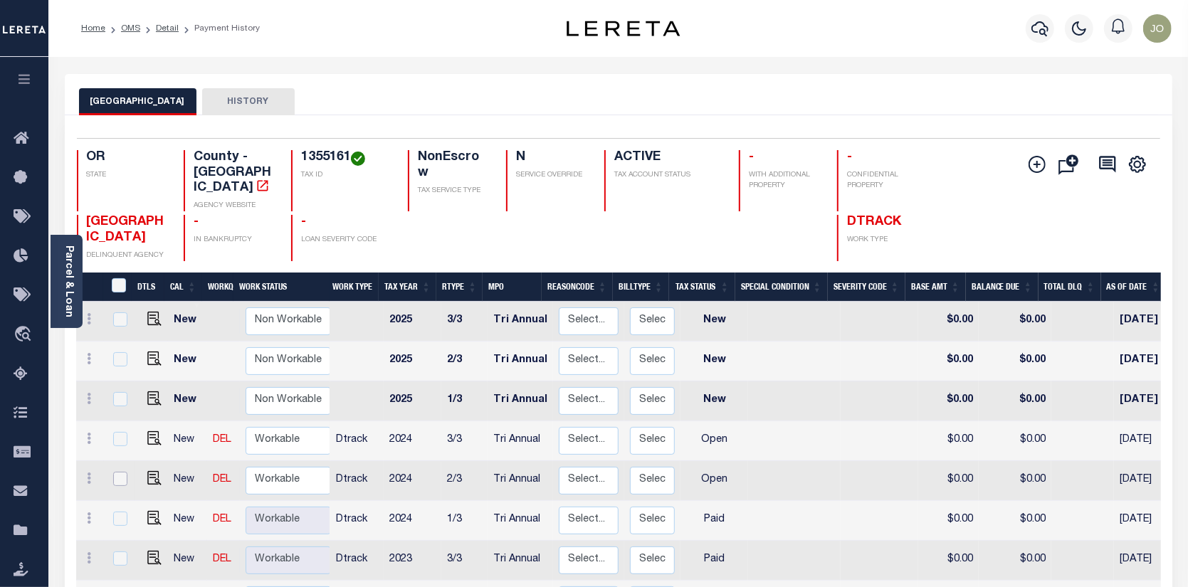
click at [113, 472] on input "checkbox" at bounding box center [120, 479] width 14 height 14
checkbox input "true"
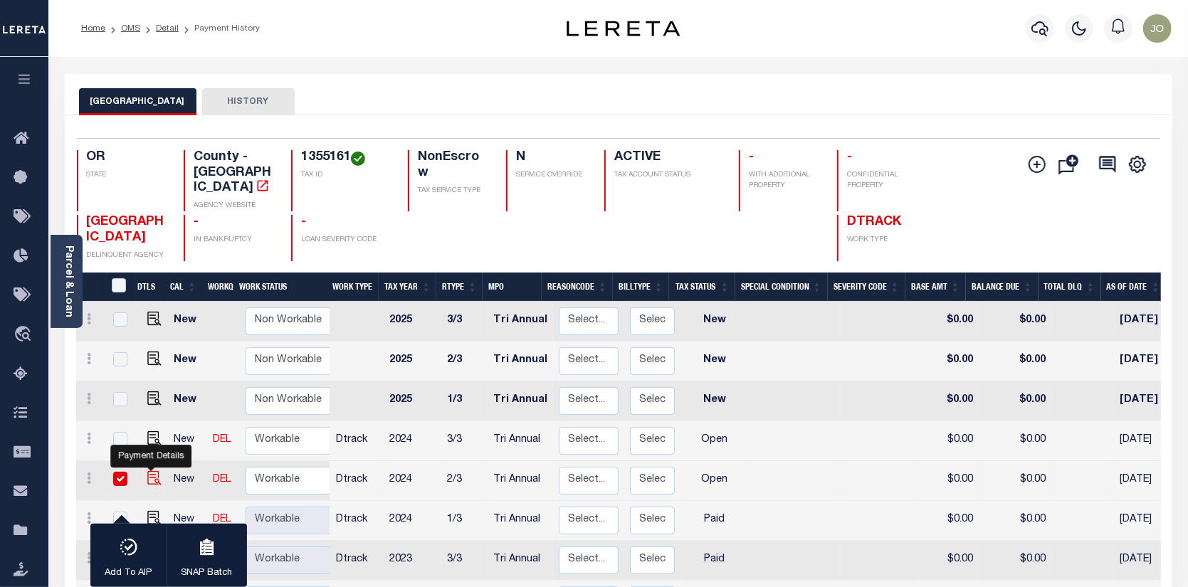
click at [150, 471] on img "" at bounding box center [154, 478] width 14 height 14
checkbox input "false"
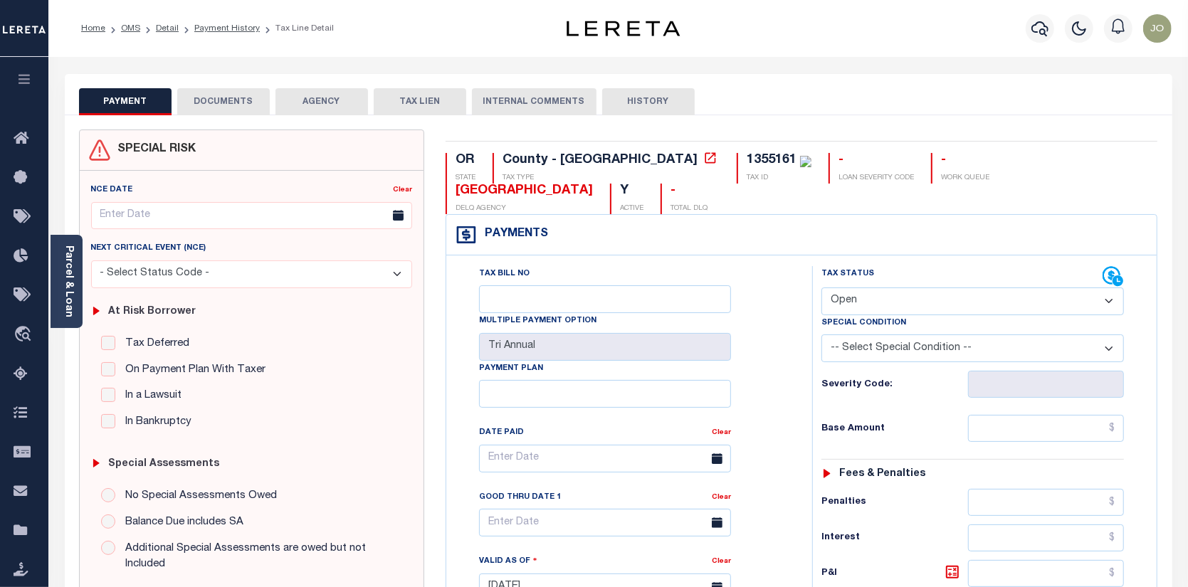
click at [1109, 288] on select "- Select Status Code - Open Due/Unpaid Paid Incomplete No Tax Due Internal Refu…" at bounding box center [973, 302] width 303 height 28
select select "PYD"
click at [822, 288] on select "- Select Status Code - Open Due/Unpaid Paid Incomplete No Tax Due Internal Refu…" at bounding box center [973, 302] width 303 height 28
type input "[DATE]"
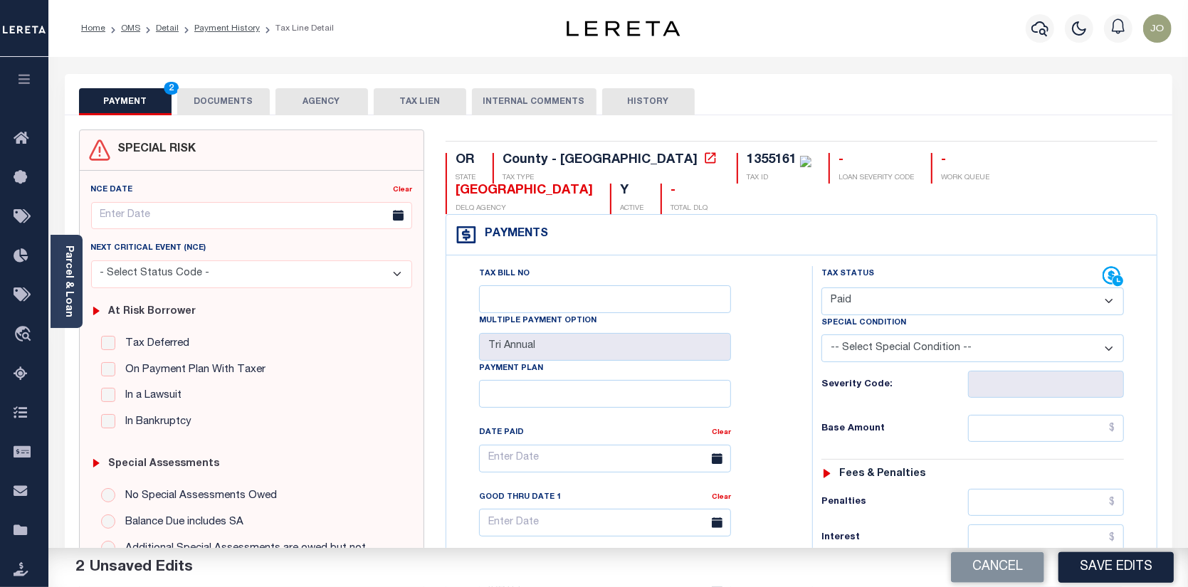
drag, startPoint x: 1125, startPoint y: 564, endPoint x: 1109, endPoint y: 566, distance: 15.8
click at [1124, 564] on button "Save Edits" at bounding box center [1116, 567] width 115 height 31
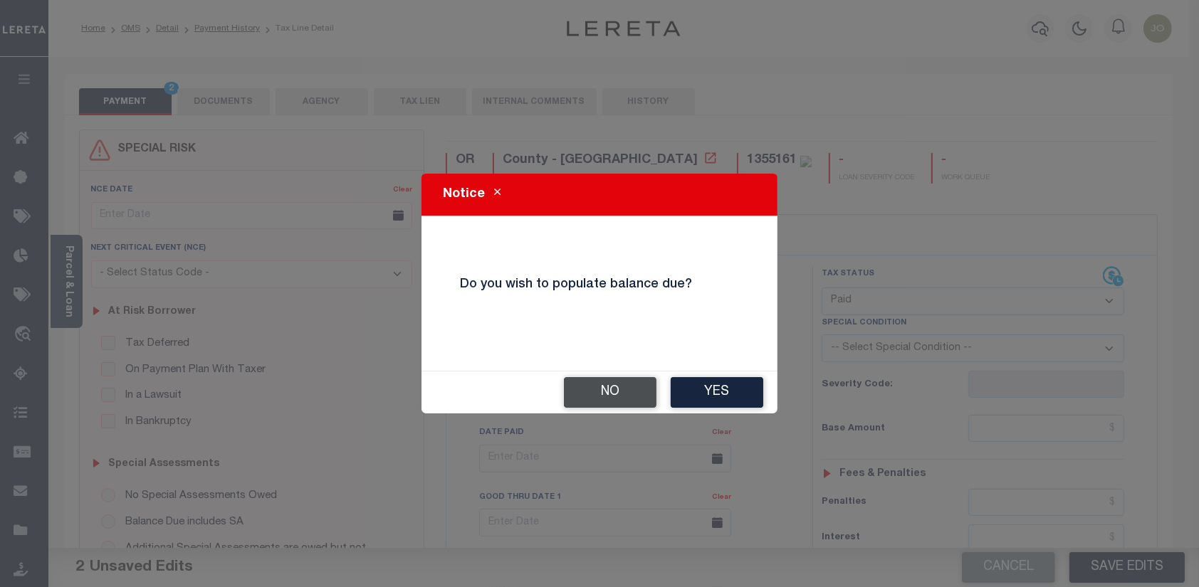
click at [596, 390] on button "No" at bounding box center [610, 392] width 93 height 31
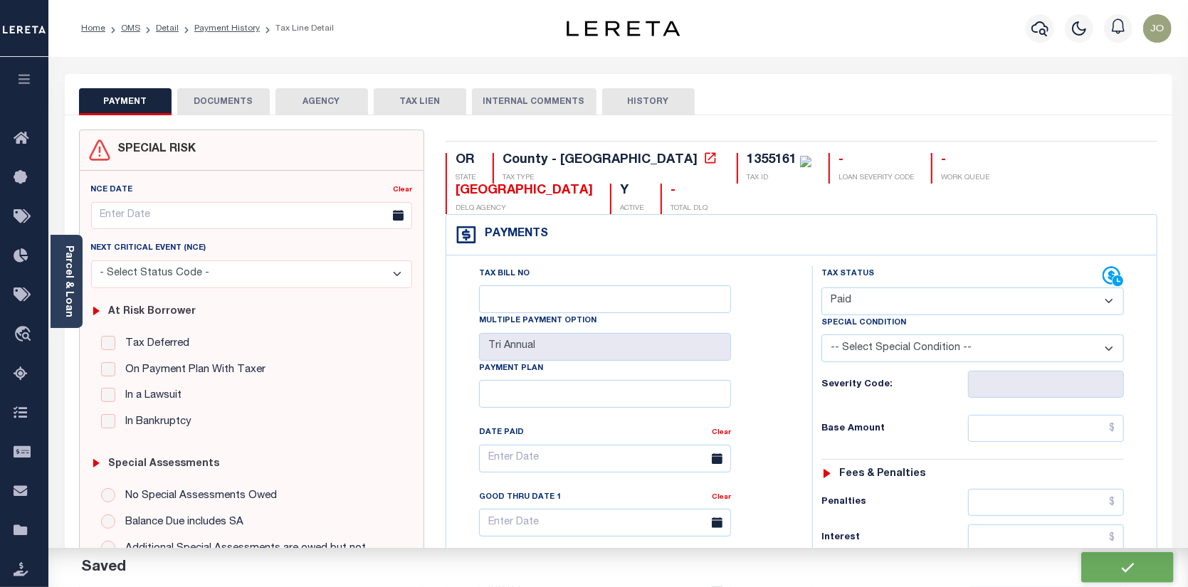
checkbox input "false"
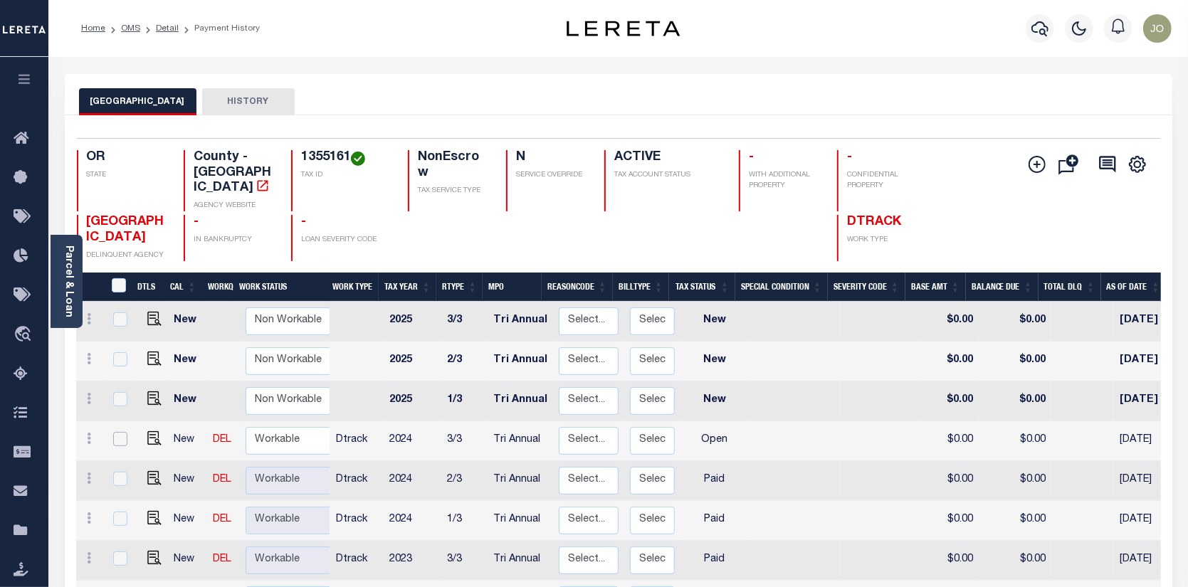
click at [117, 432] on input "checkbox" at bounding box center [120, 439] width 14 height 14
checkbox input "true"
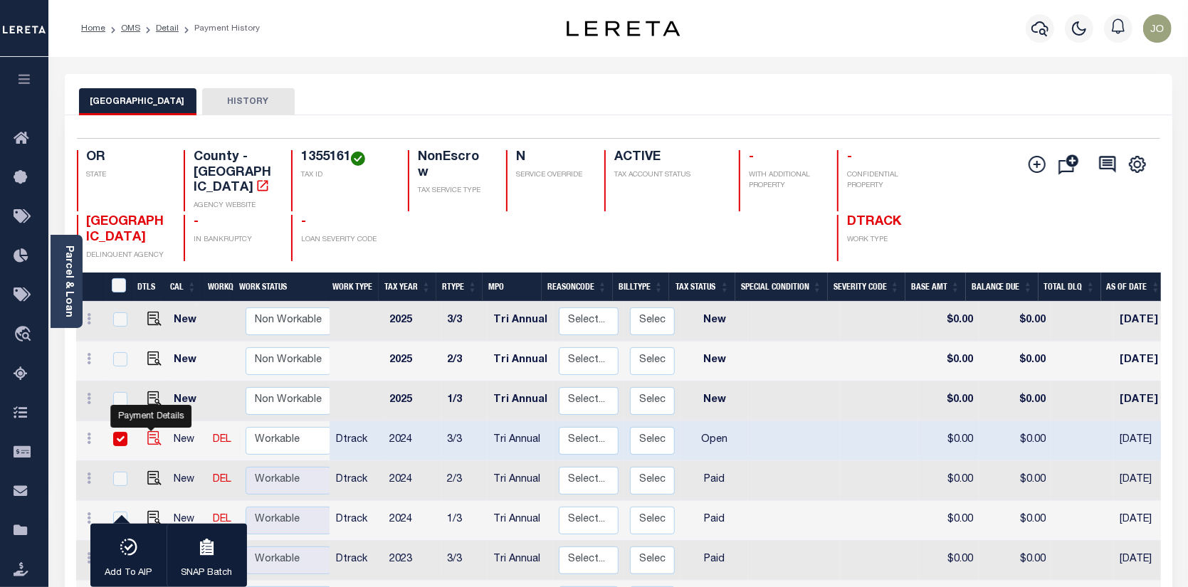
click at [151, 431] on img "" at bounding box center [154, 438] width 14 height 14
checkbox input "false"
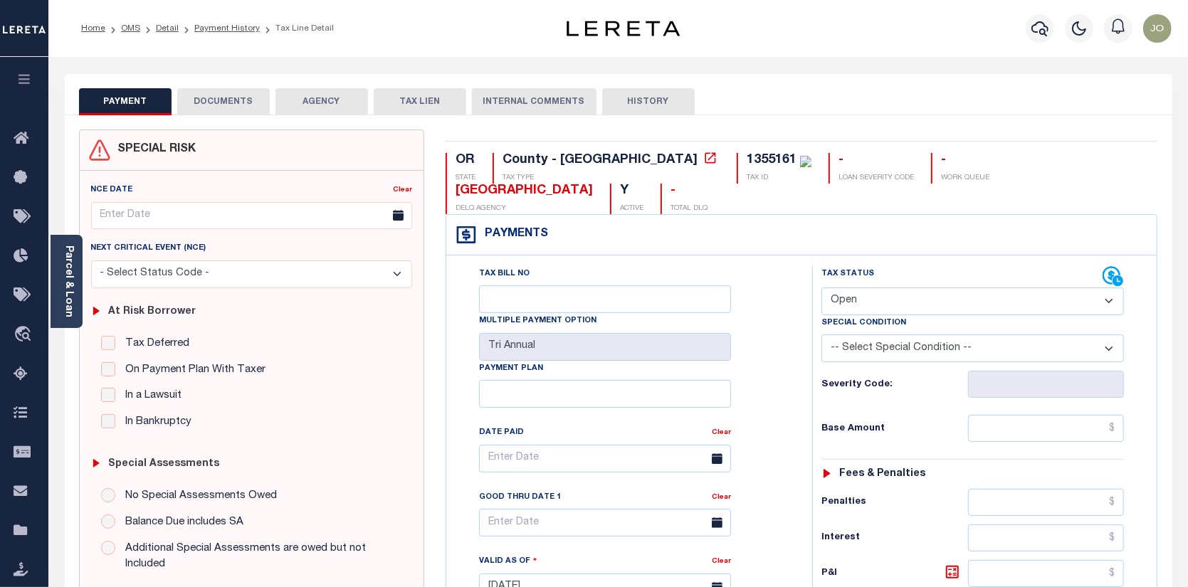
click at [1110, 288] on select "- Select Status Code - Open Due/Unpaid Paid Incomplete No Tax Due Internal Refu…" at bounding box center [973, 302] width 303 height 28
select select "PYD"
click at [822, 288] on select "- Select Status Code - Open Due/Unpaid Paid Incomplete No Tax Due Internal Refu…" at bounding box center [973, 302] width 303 height 28
type input "10/01/2025"
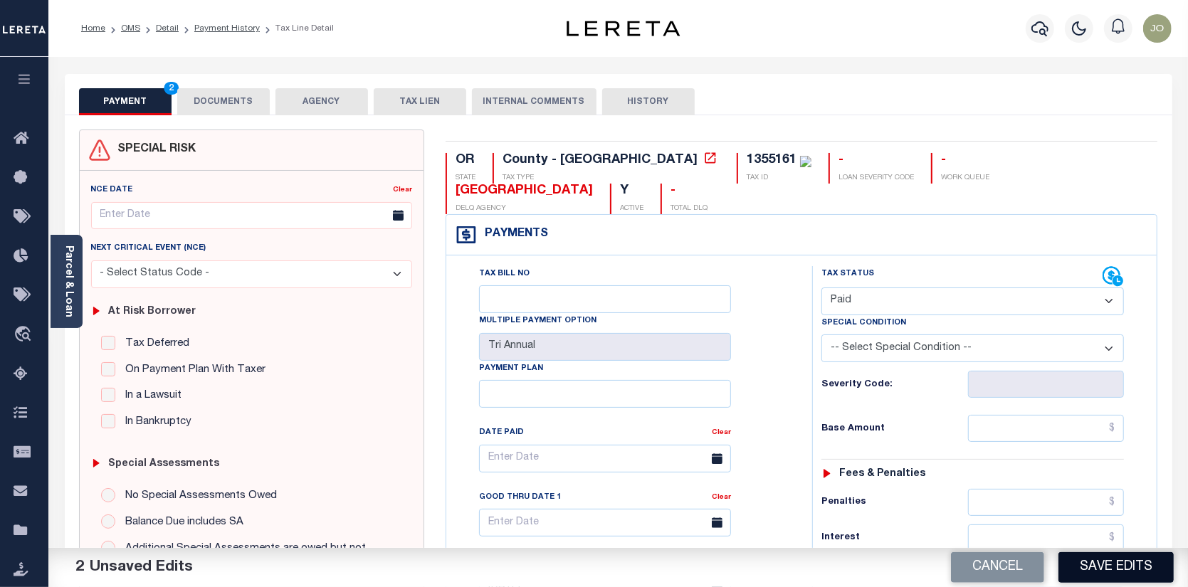
click at [1129, 561] on button "Save Edits" at bounding box center [1116, 567] width 115 height 31
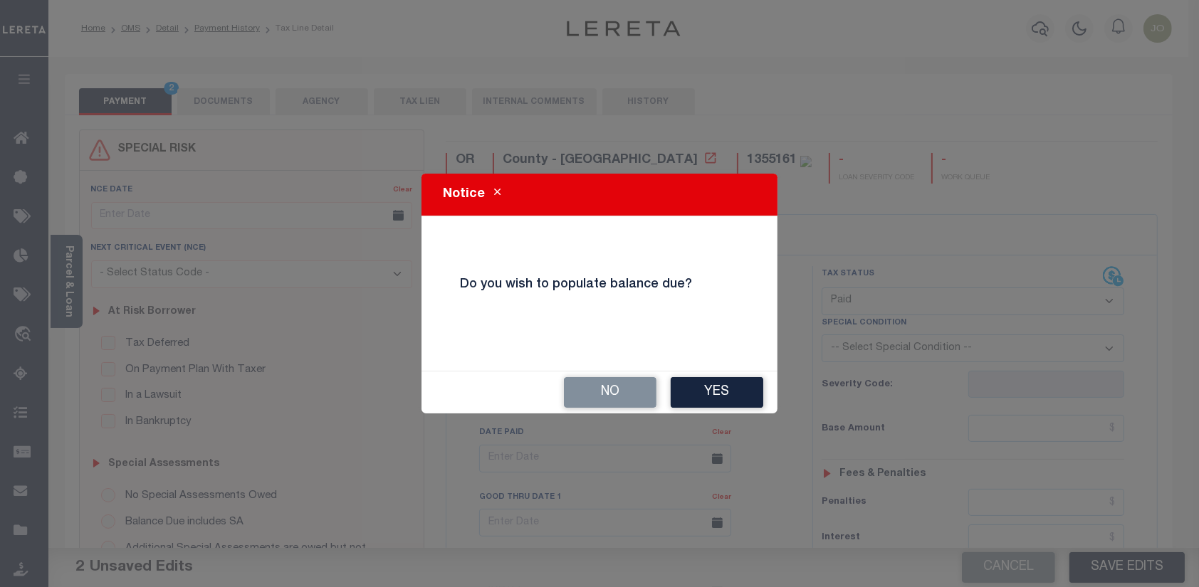
click at [635, 389] on button "No" at bounding box center [610, 392] width 93 height 31
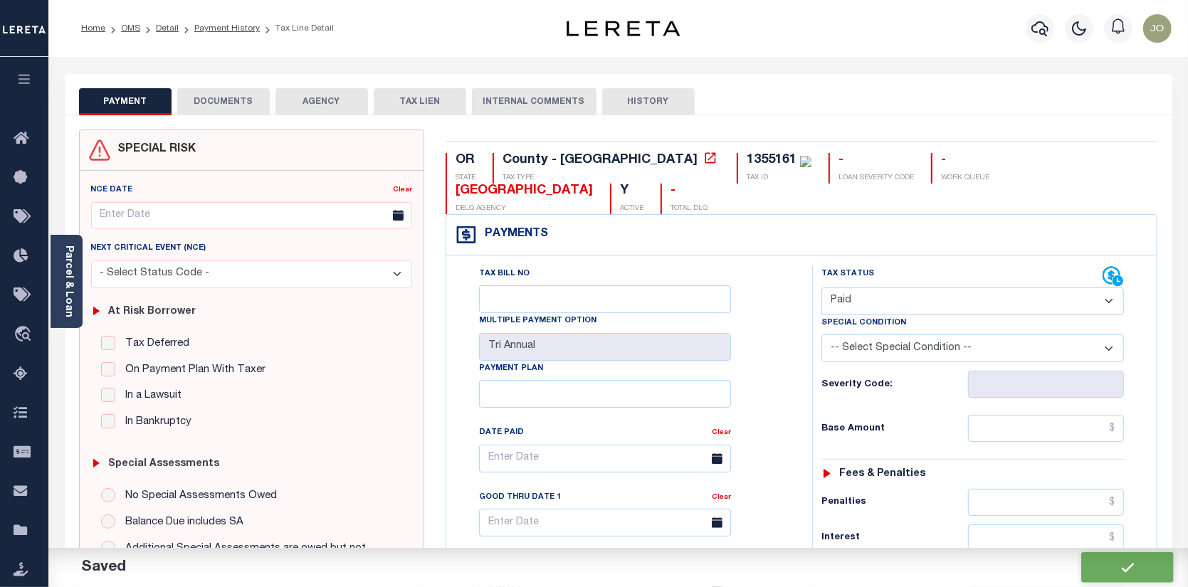
checkbox input "false"
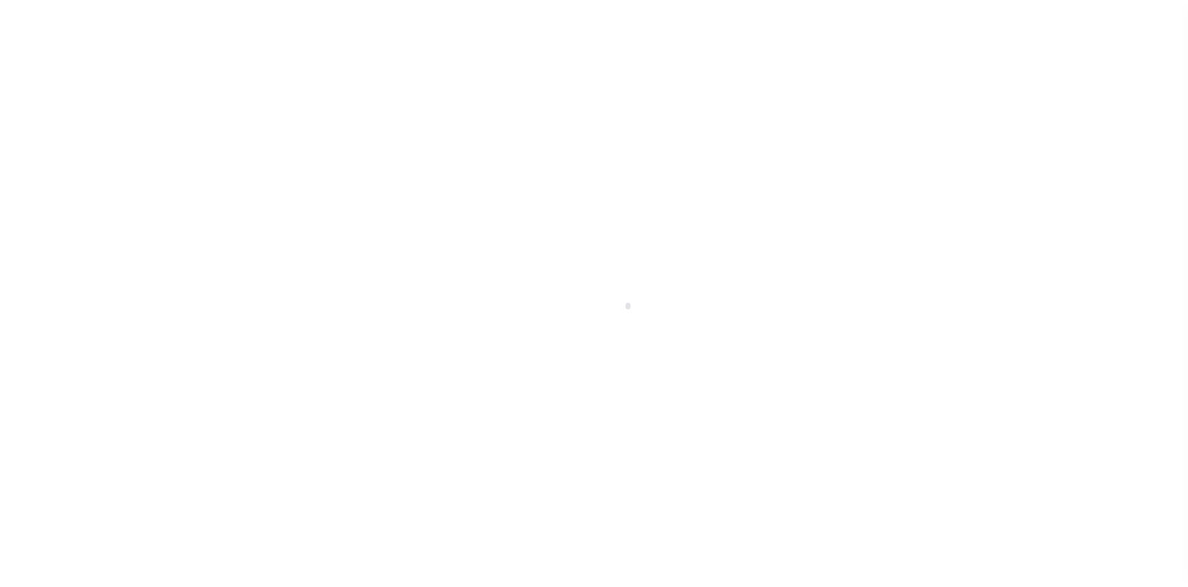
scroll to position [64, 0]
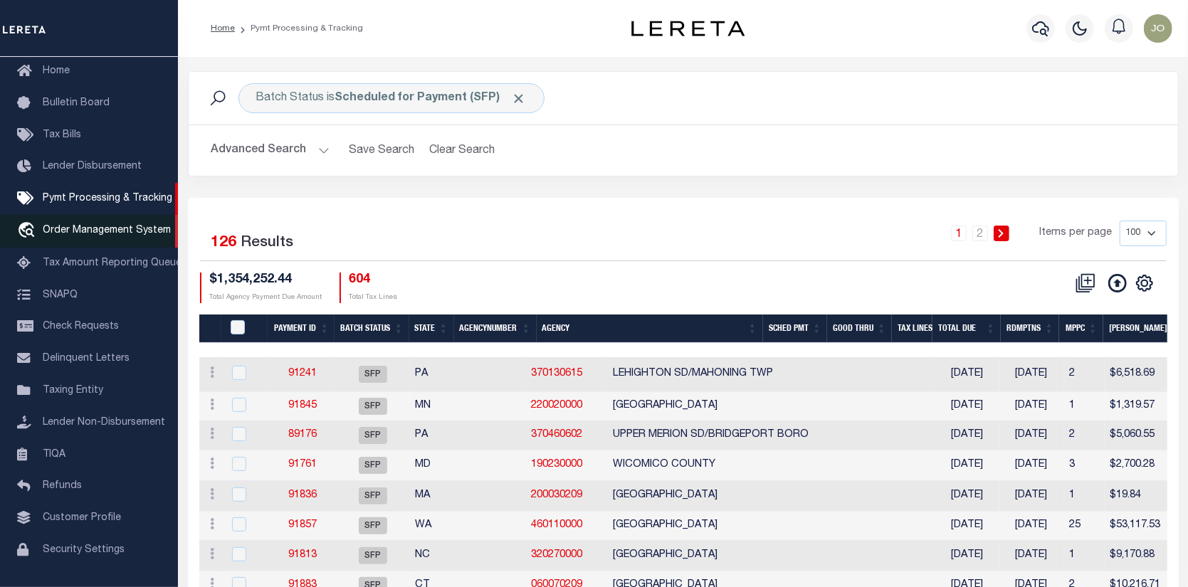
click at [81, 233] on span "Order Management System" at bounding box center [107, 231] width 128 height 10
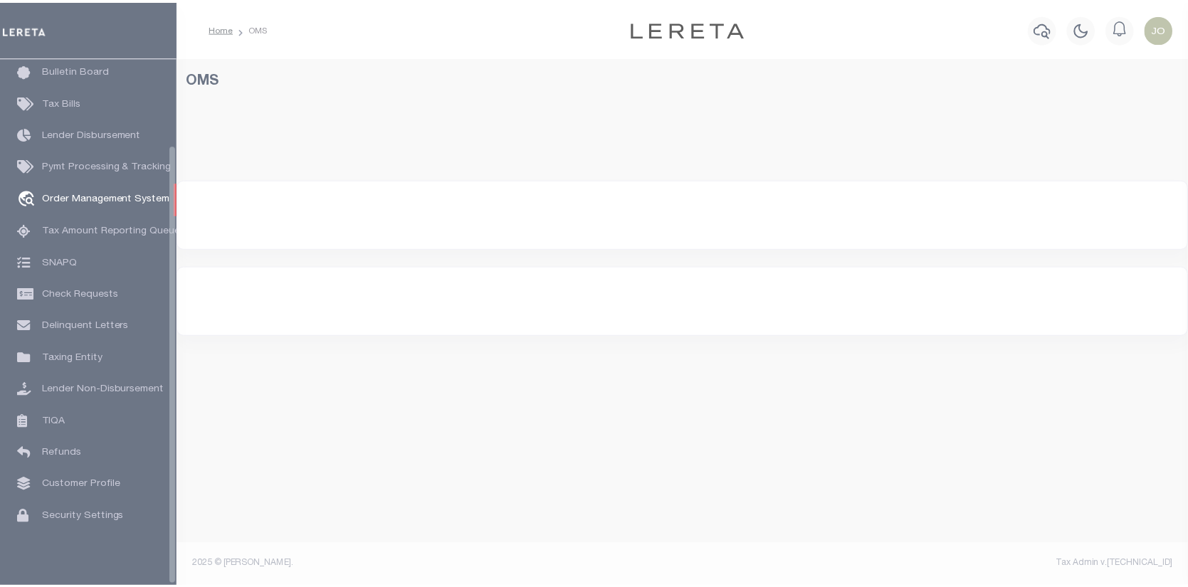
scroll to position [103, 0]
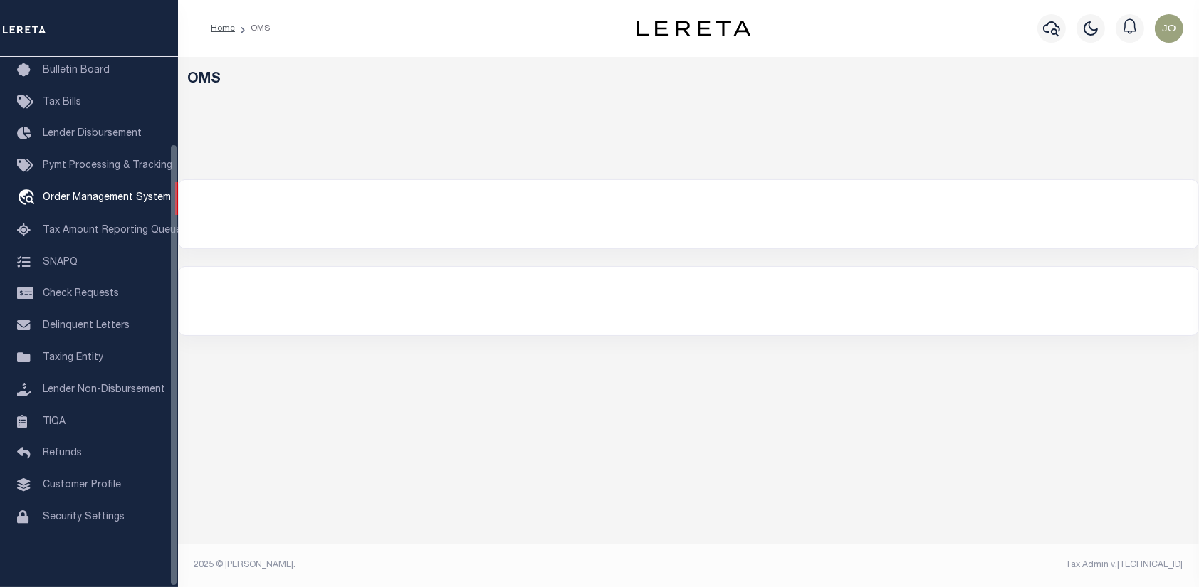
select select "200"
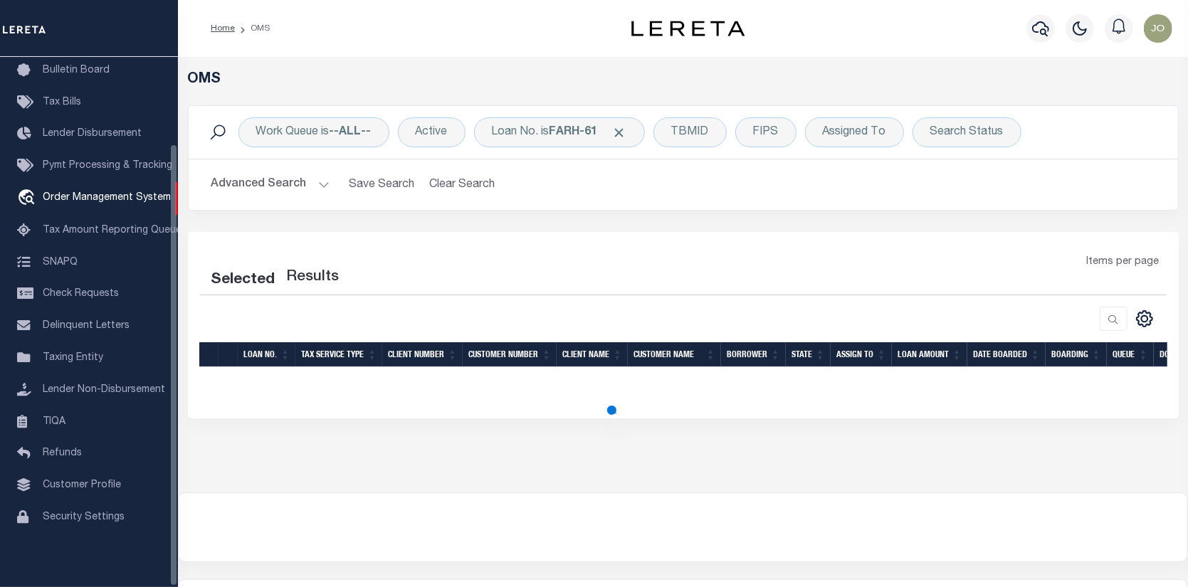
select select "200"
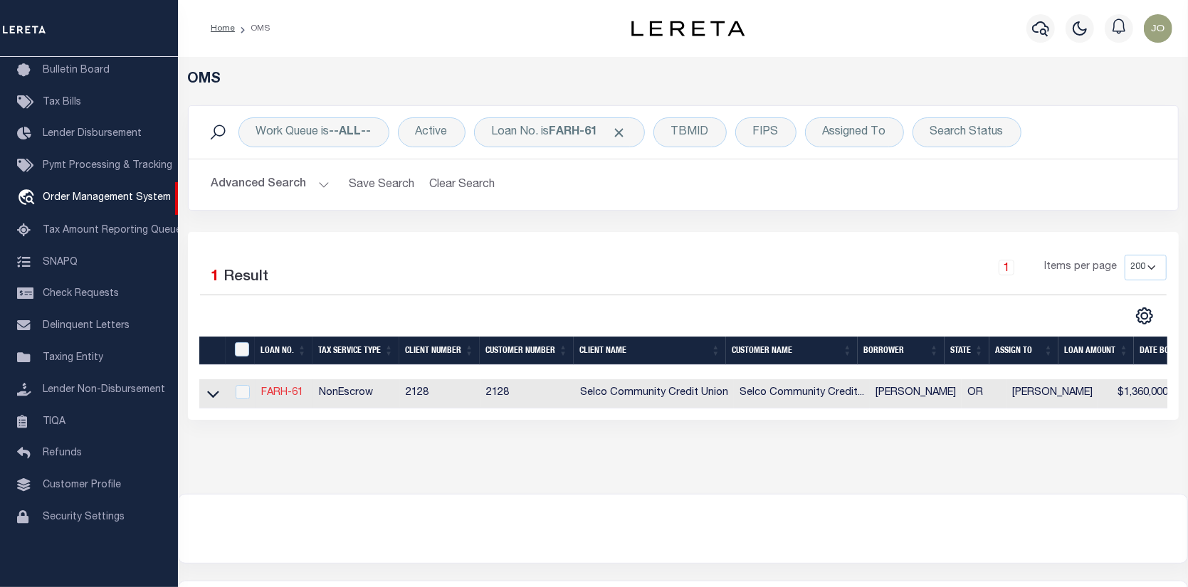
click at [295, 390] on link "FARH-61" at bounding box center [282, 393] width 42 height 10
type input "FARH-61"
type input "[PERSON_NAME]"
select select
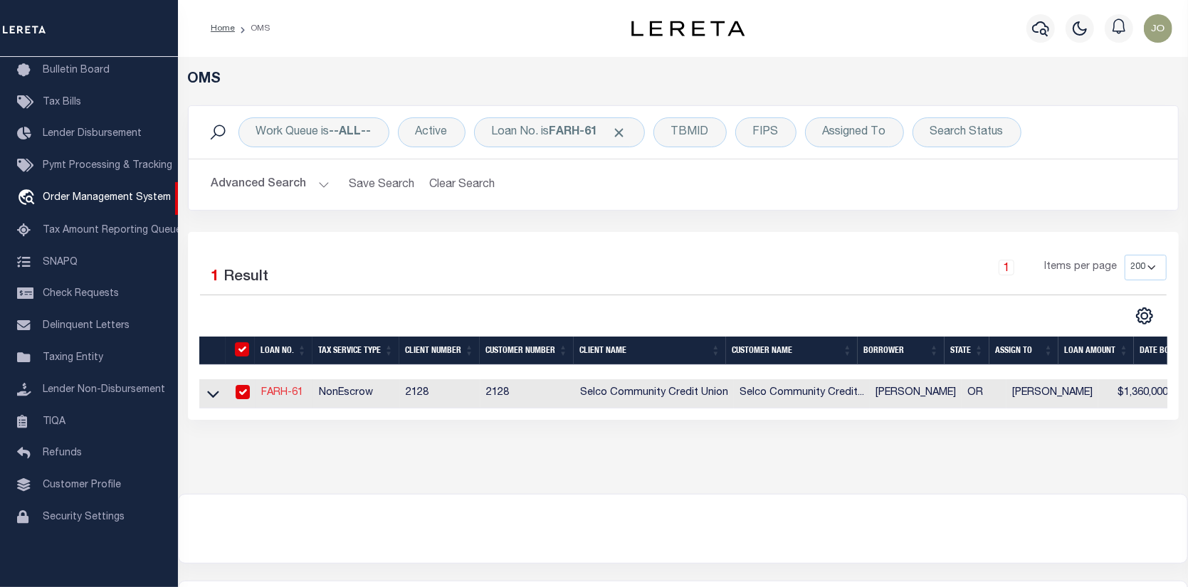
select select
select select "NonEscrow"
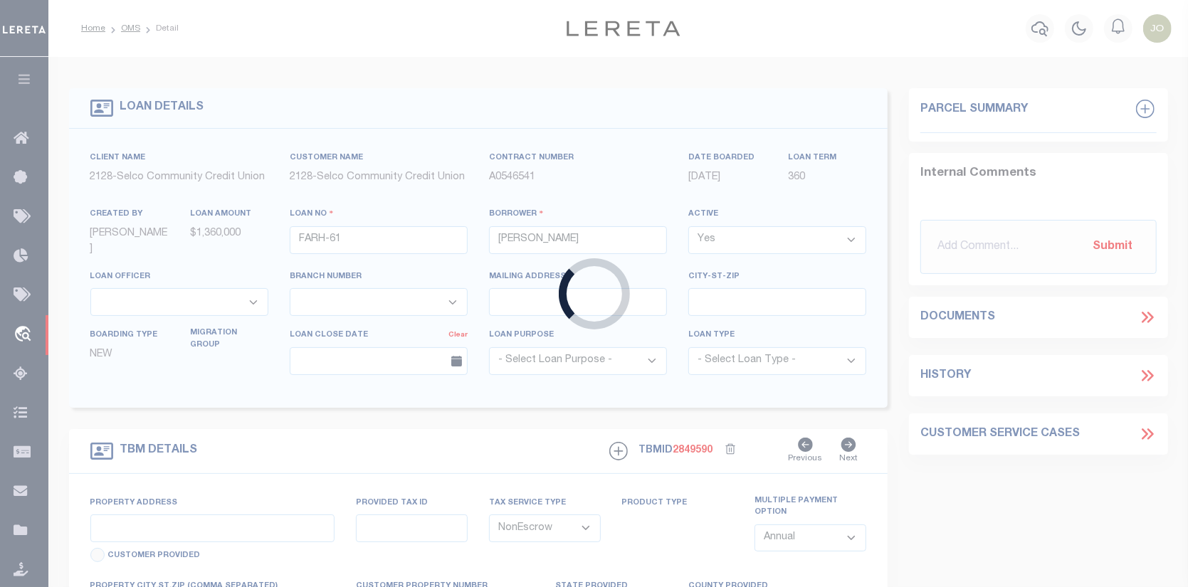
type input "[STREET_ADDRESS] & [STREET_ADDRESS]"
type input "[GEOGRAPHIC_DATA] OR 97478"
type input "OR"
select select "5008"
select select "2473"
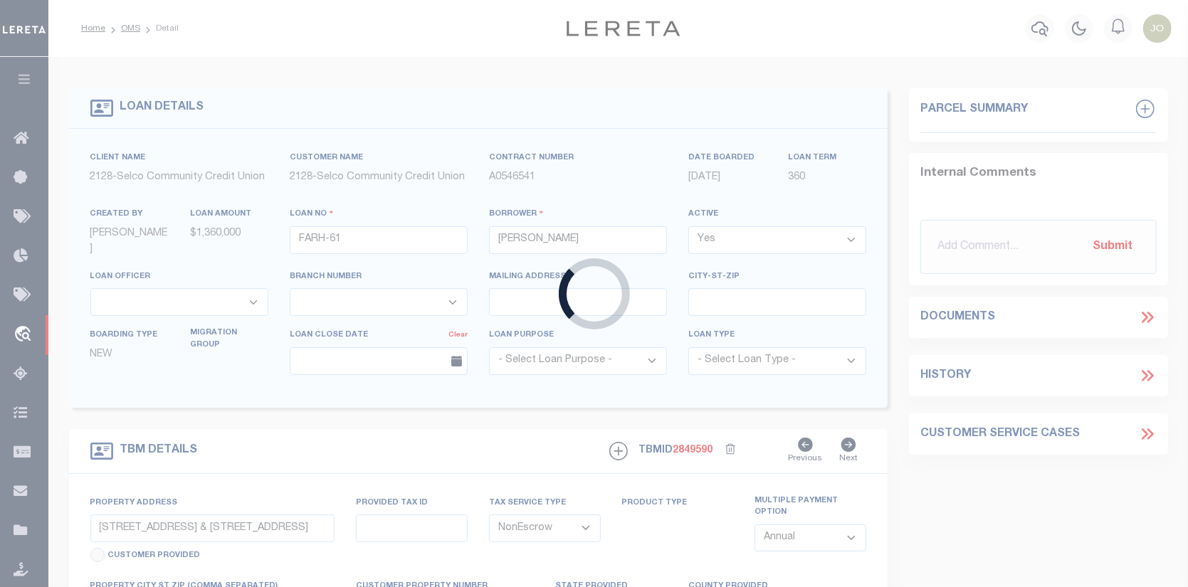
select select "3"
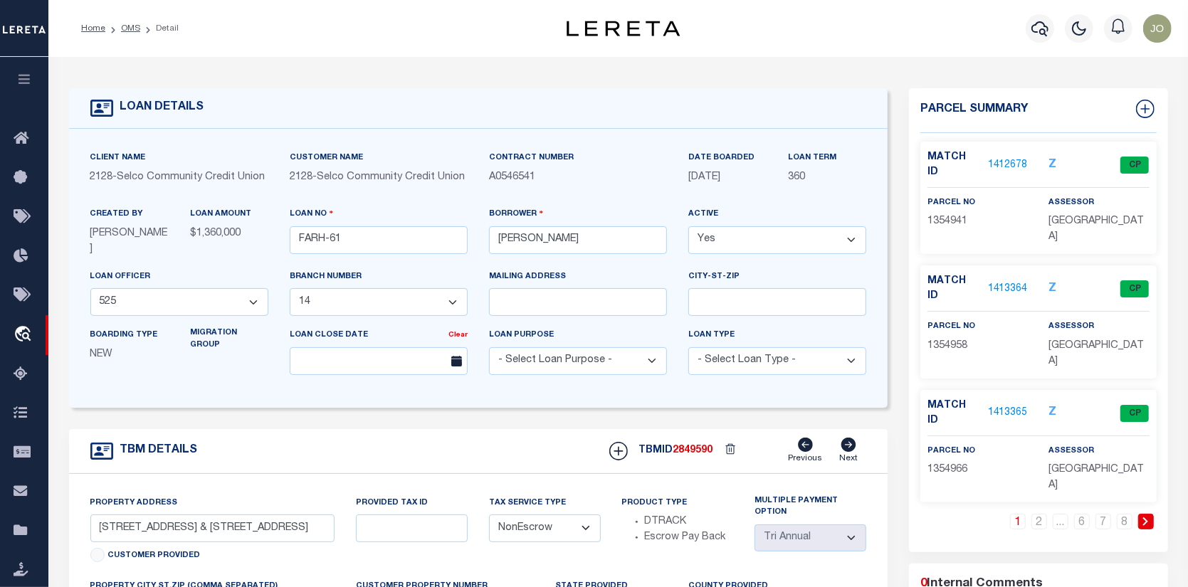
click at [1007, 282] on link "1413364" at bounding box center [1008, 289] width 40 height 15
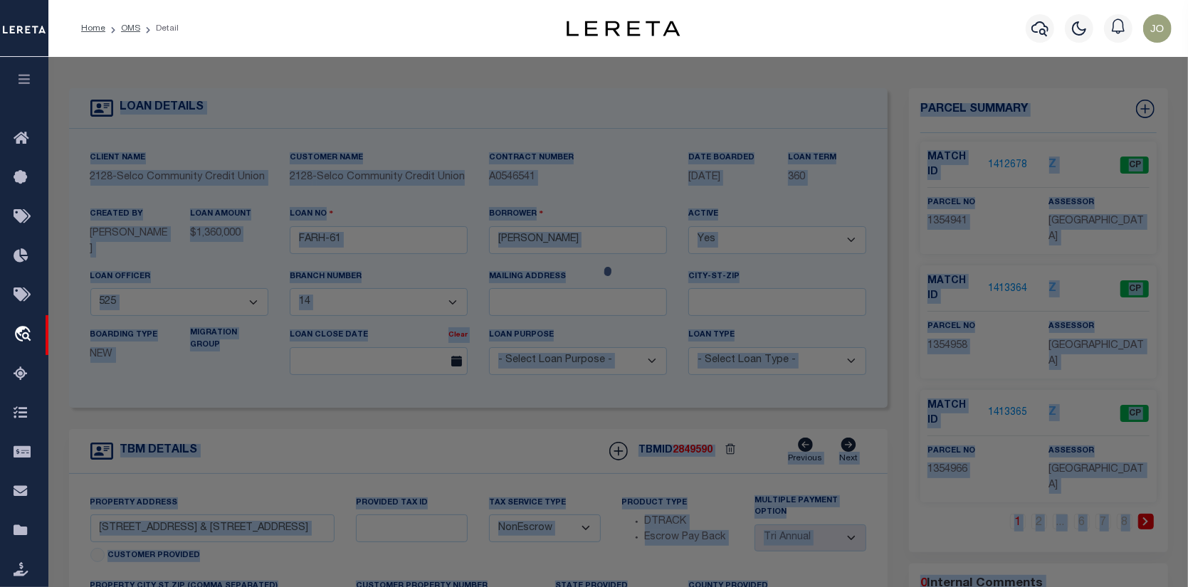
click at [1007, 250] on div at bounding box center [618, 573] width 1140 height 1033
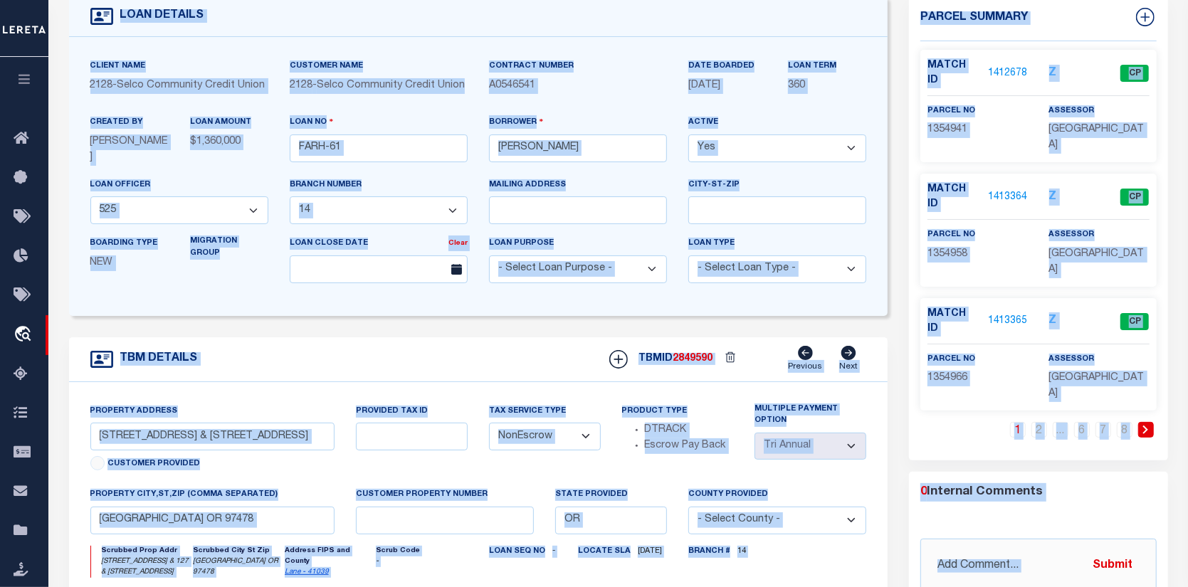
scroll to position [142, 0]
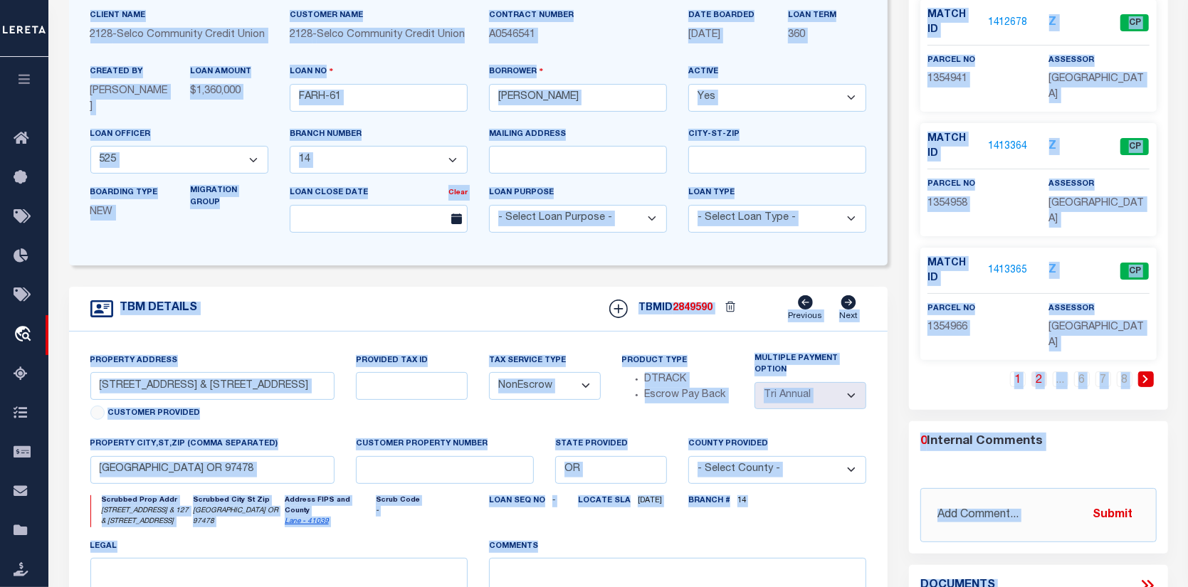
click at [1043, 372] on link "2" at bounding box center [1040, 380] width 16 height 16
click at [996, 372] on link "1" at bounding box center [997, 380] width 16 height 16
click at [1034, 372] on link "2" at bounding box center [1040, 380] width 16 height 16
click at [1025, 372] on link "2" at bounding box center [1018, 380] width 16 height 16
click at [1057, 372] on link "..." at bounding box center [1061, 380] width 16 height 16
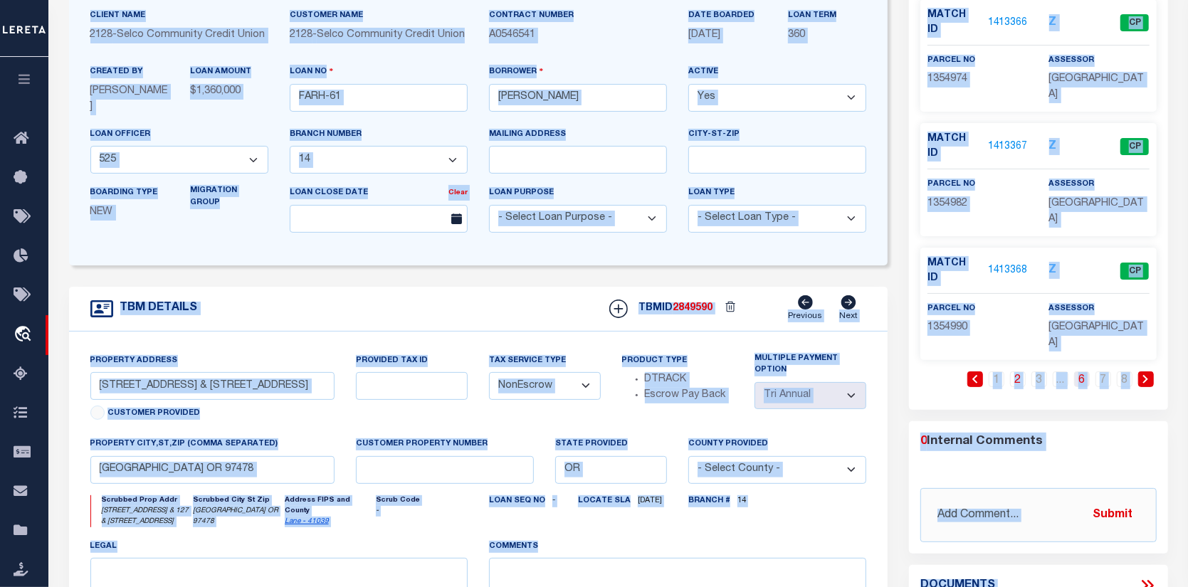
click at [1083, 372] on link "6" at bounding box center [1082, 380] width 16 height 16
click at [1101, 372] on link "7" at bounding box center [1104, 380] width 16 height 16
click at [1123, 372] on link "8" at bounding box center [1125, 380] width 16 height 16
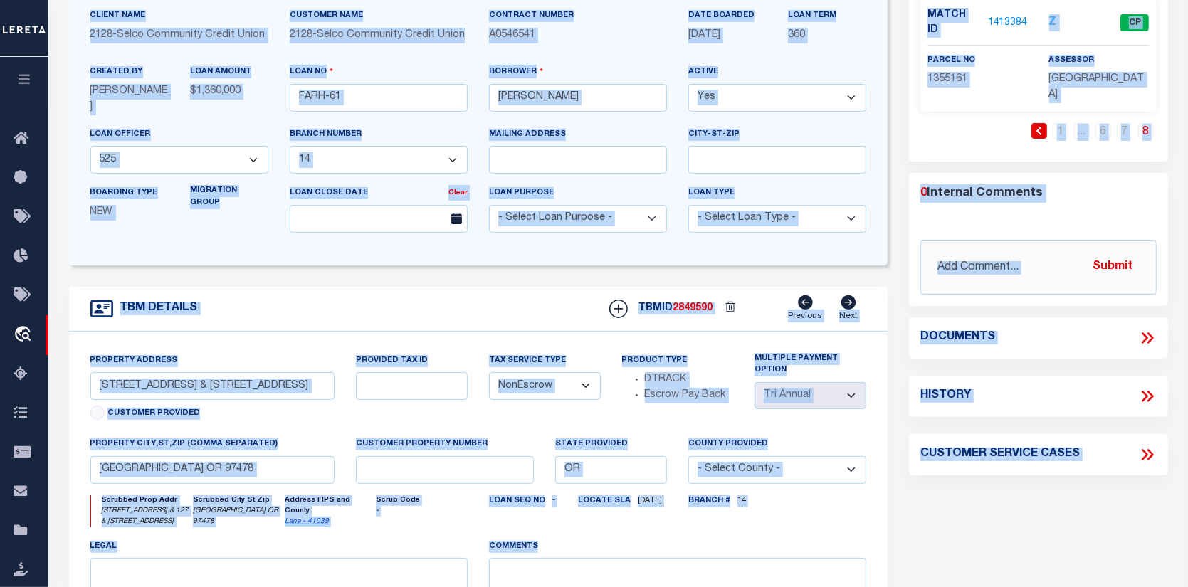
click at [1005, 16] on link "1413384" at bounding box center [1008, 23] width 40 height 15
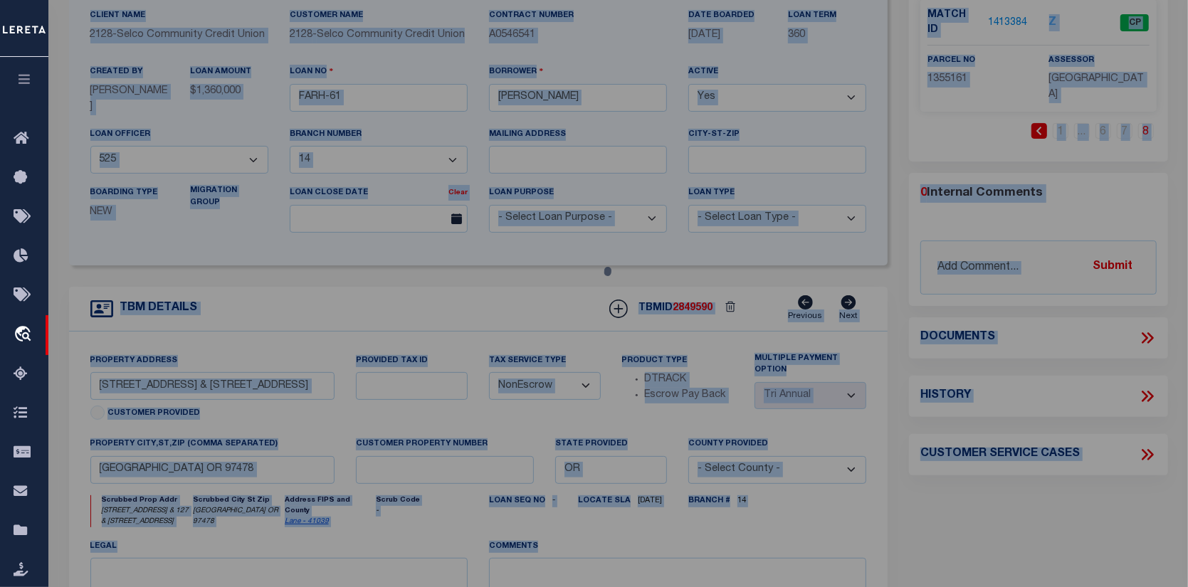
select select "AS"
checkbox input "false"
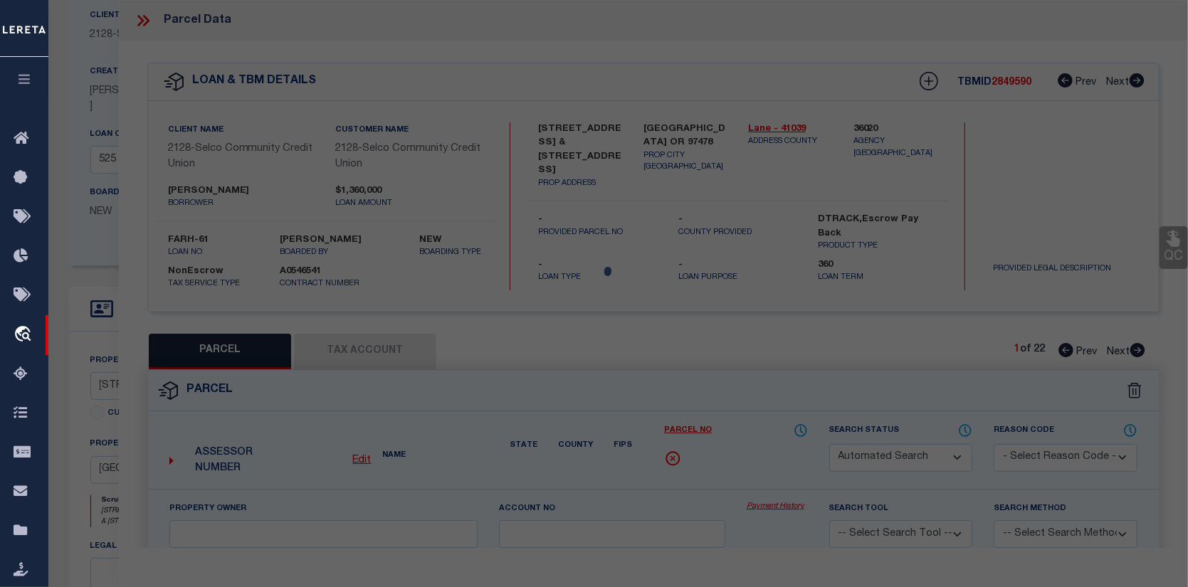
select select "CP"
type input "[PERSON_NAME]"
select select
type input "[STREET_ADDRESS]"
checkbox input "false"
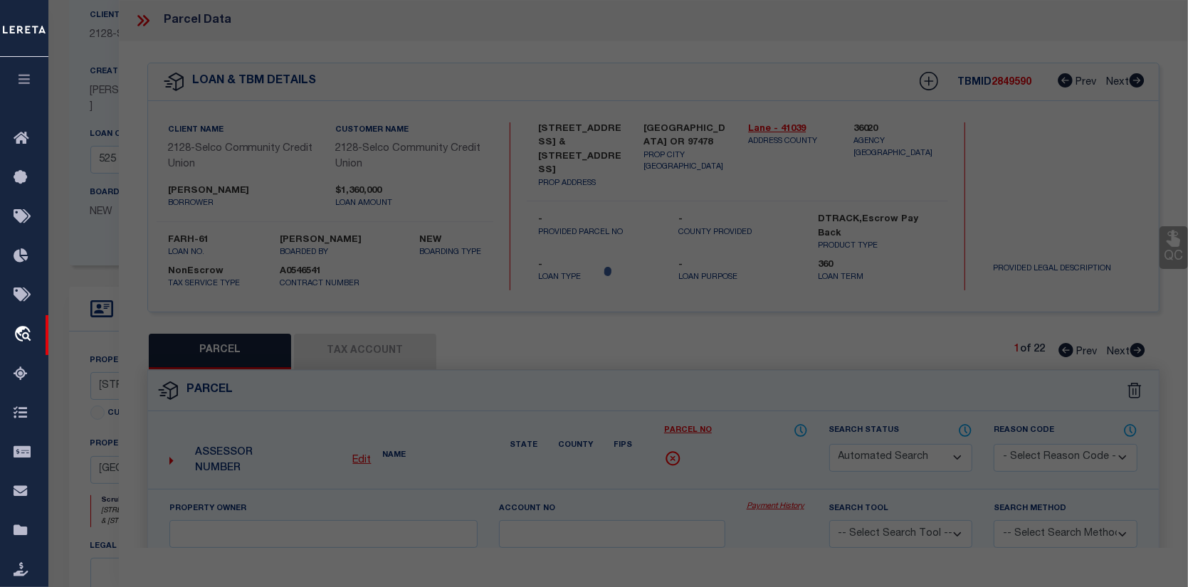
type input "[GEOGRAPHIC_DATA] OR 97478"
type textarea "Map and Tax Lot # 1702344490001 Acreage 0.00 TCA 01900"
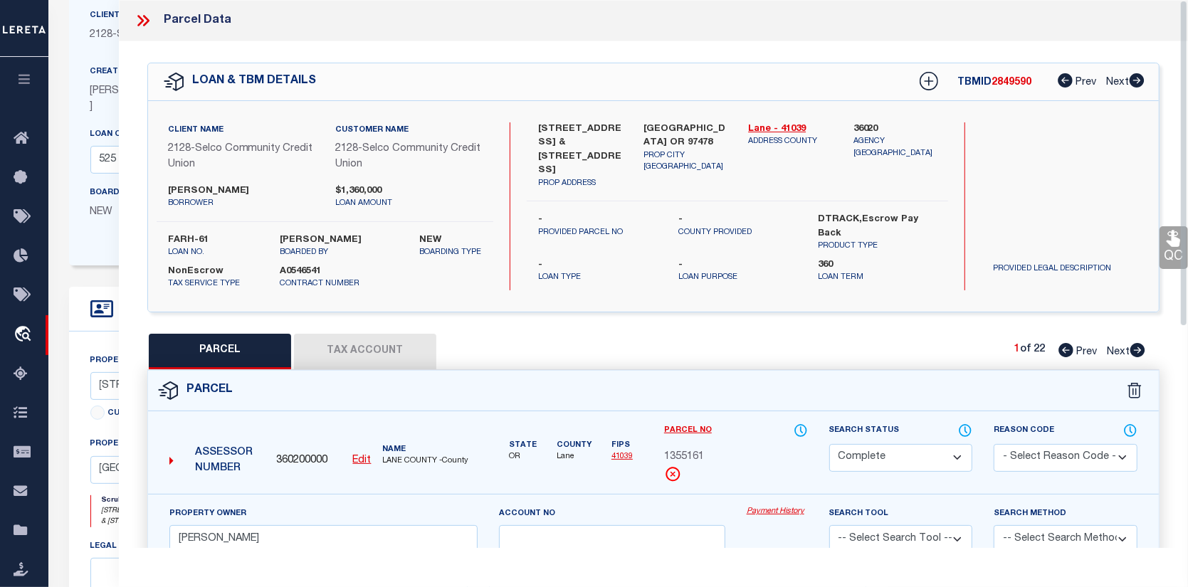
click at [791, 512] on link "Payment History" at bounding box center [777, 512] width 61 height 12
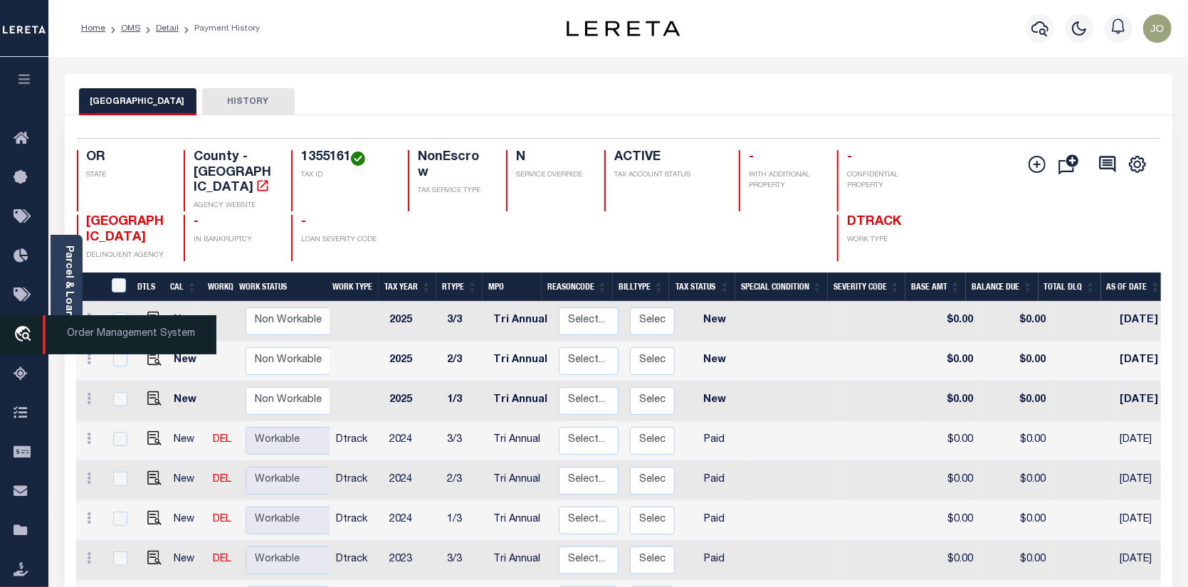
click at [20, 336] on icon "travel_explore" at bounding box center [25, 335] width 23 height 19
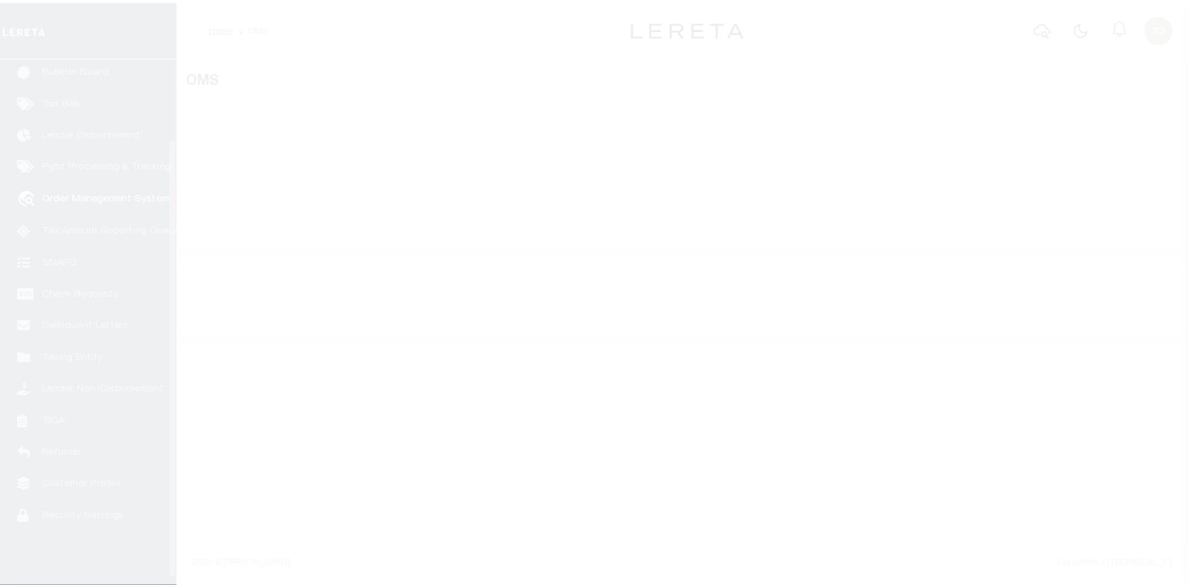
scroll to position [103, 0]
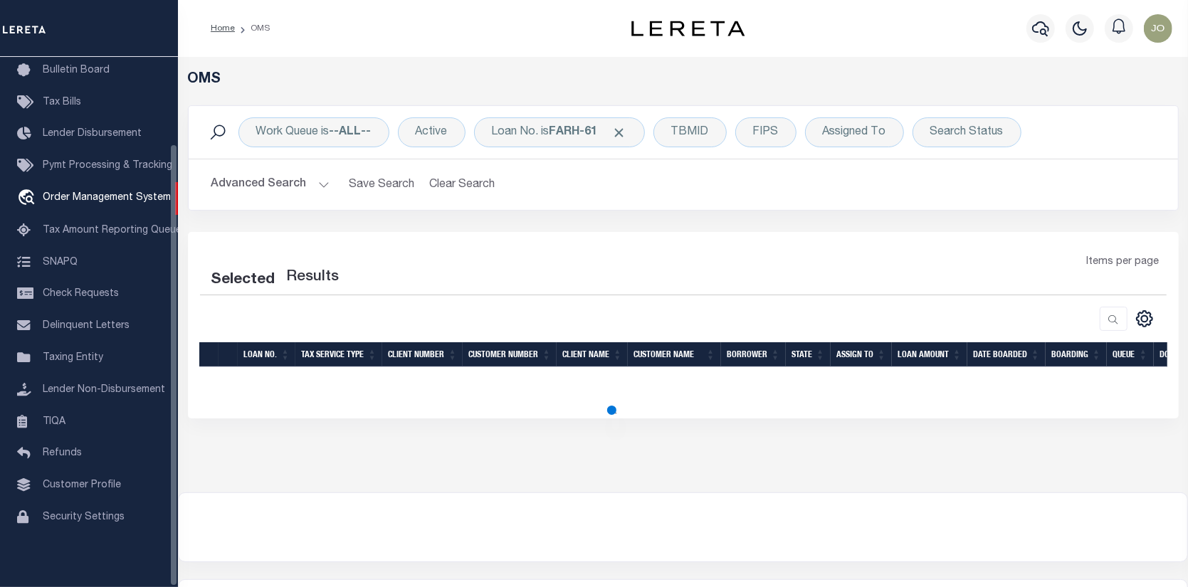
select select "200"
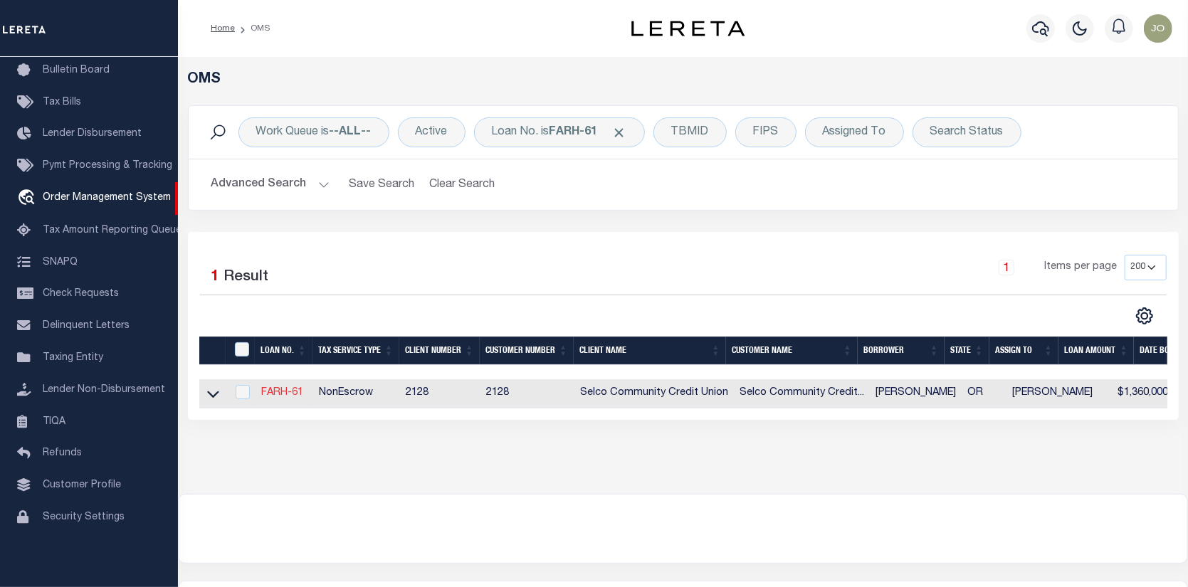
click at [280, 389] on link "FARH-61" at bounding box center [282, 393] width 42 height 10
type input "FARH-61"
type input "[PERSON_NAME]"
select select
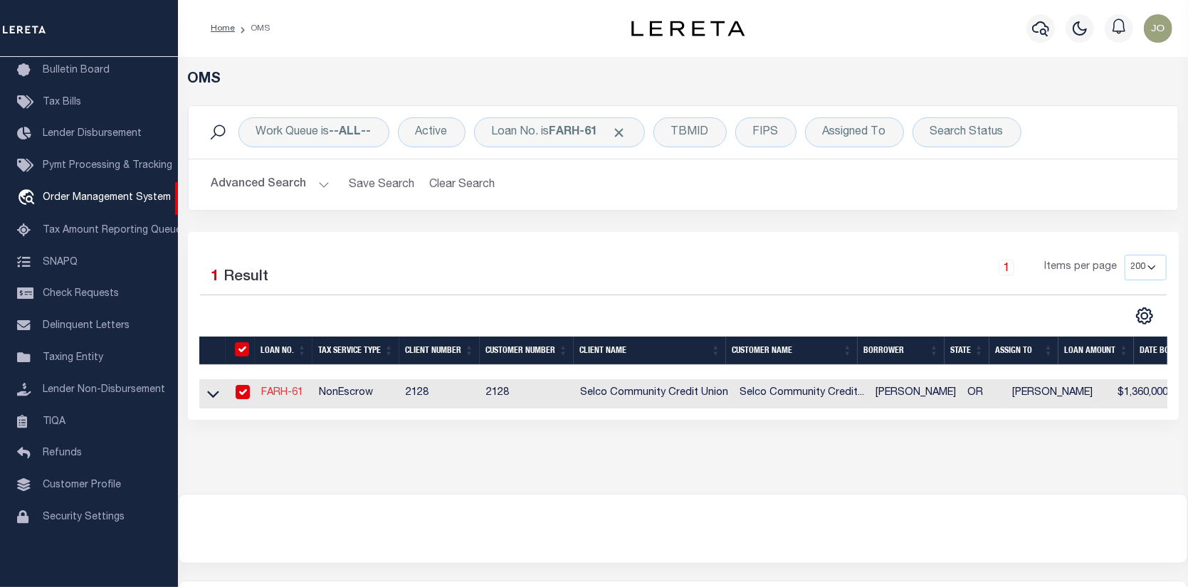
select select
select select "NonEscrow"
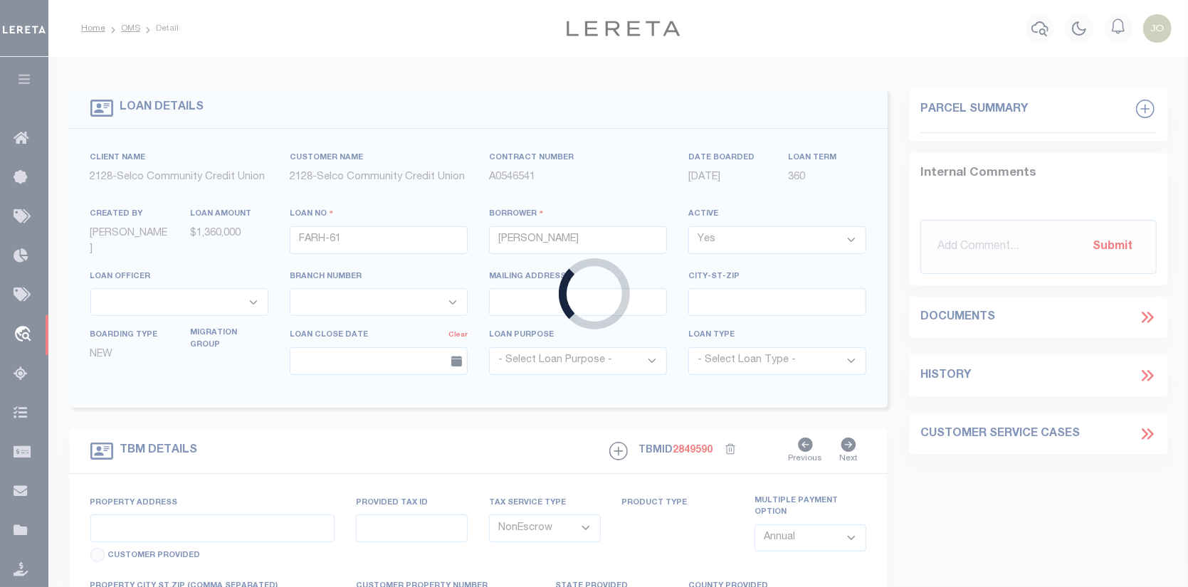
type input "[STREET_ADDRESS] & [STREET_ADDRESS]"
type input "[GEOGRAPHIC_DATA] OR 97478"
type input "OR"
select select "5008"
select select "2473"
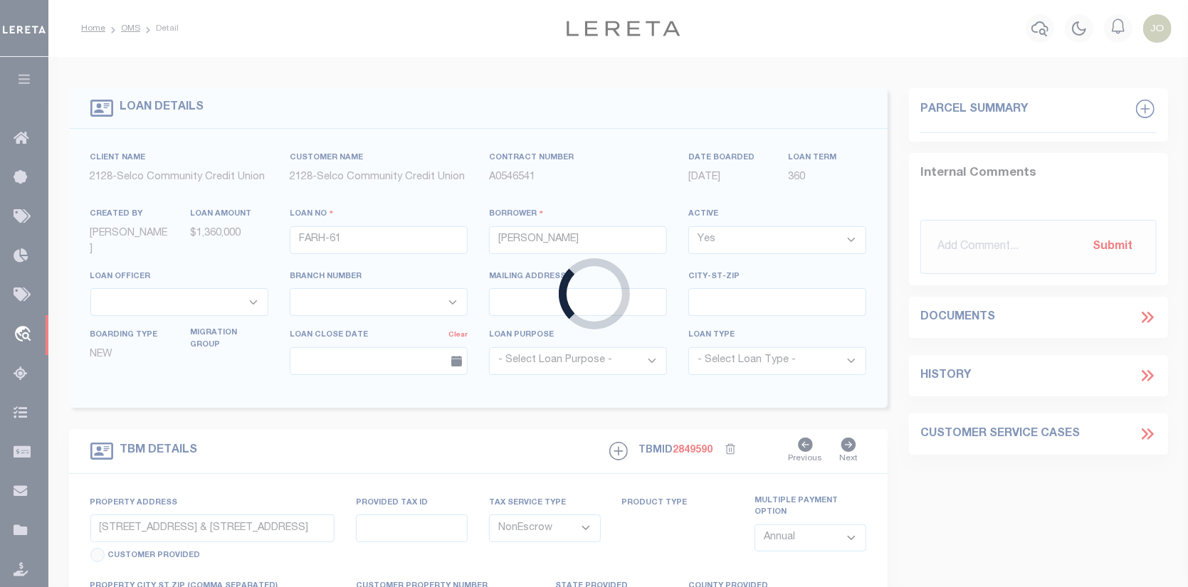
select select "3"
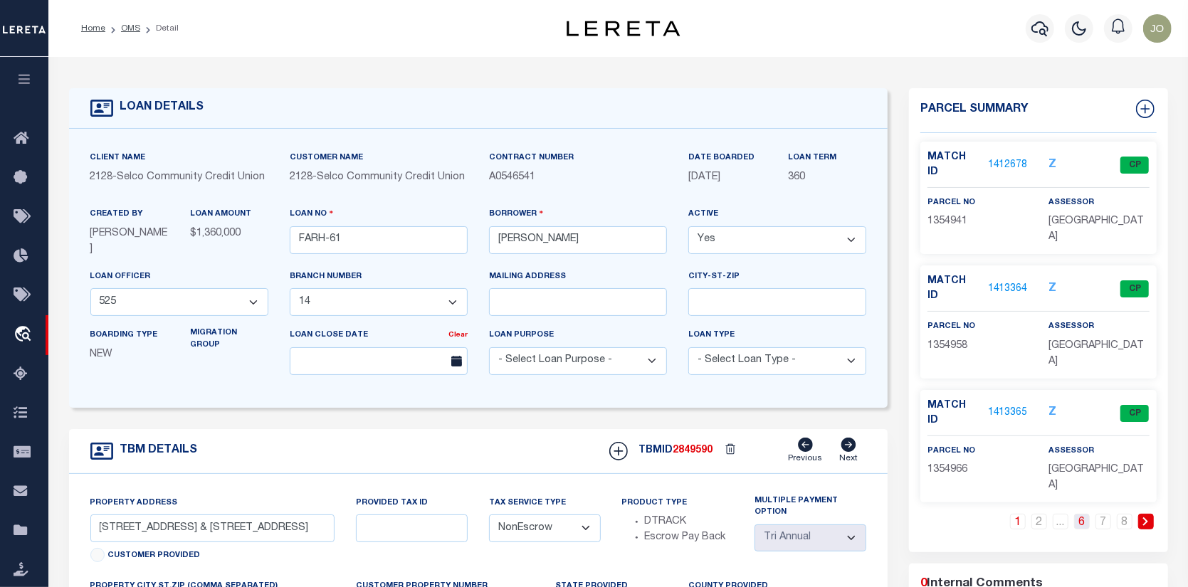
click at [1089, 514] on link "6" at bounding box center [1082, 522] width 16 height 16
click at [998, 158] on link "1413378" at bounding box center [1008, 165] width 40 height 15
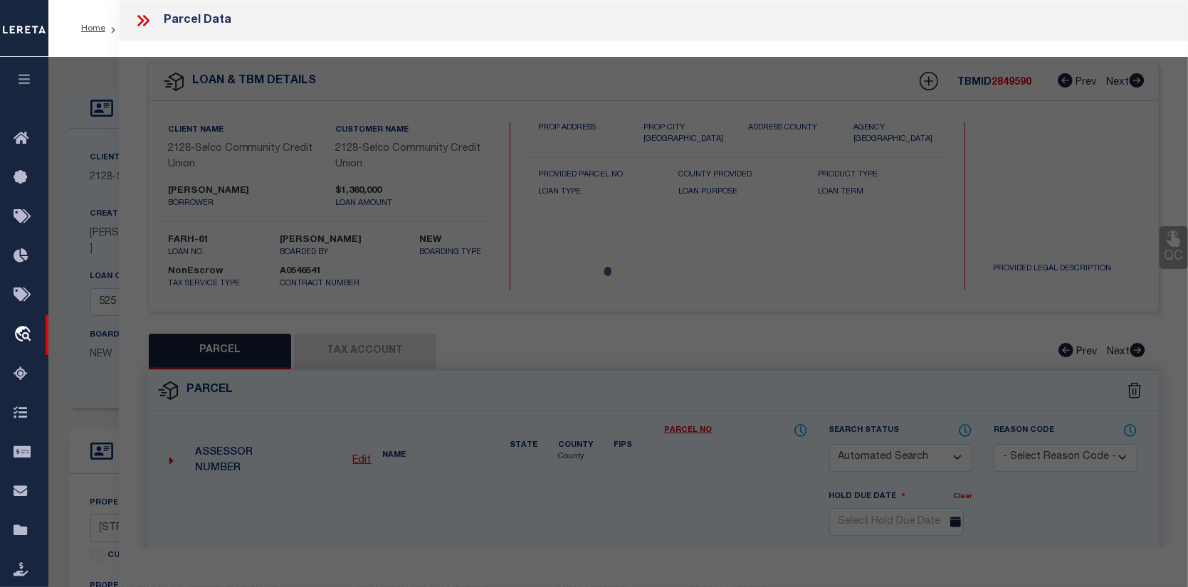
checkbox input "false"
select select "CP"
type input "[PERSON_NAME]"
select select
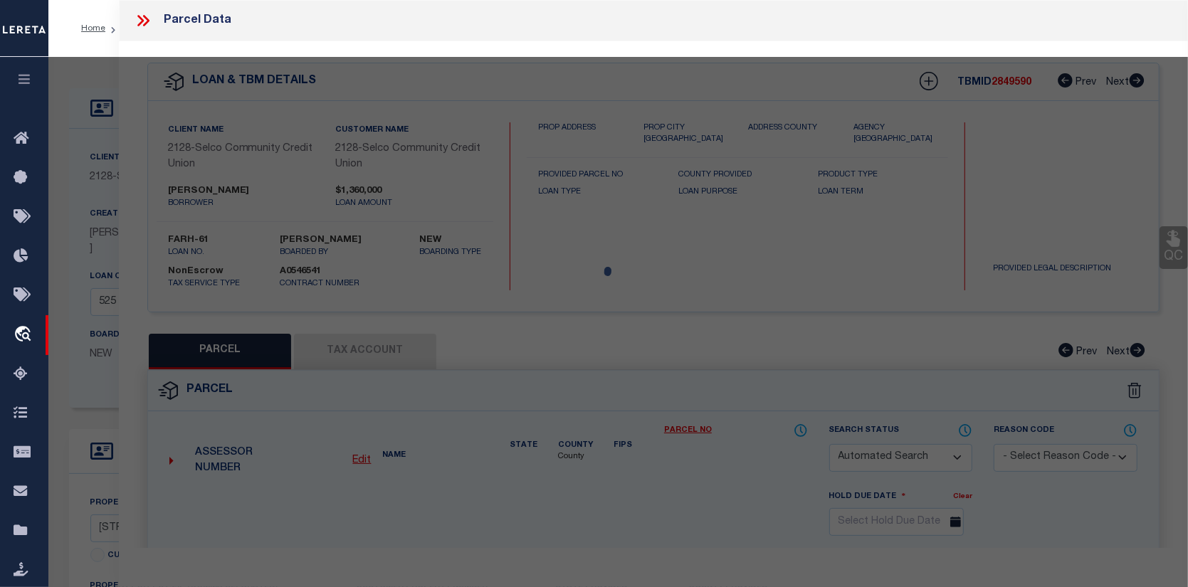
type input "[STREET_ADDRESS]"
checkbox input "false"
type input "[GEOGRAPHIC_DATA] OR 97478"
type textarea "Map and Tax Lot # 1702344490017 Acreage 0.00 TCA 01900"
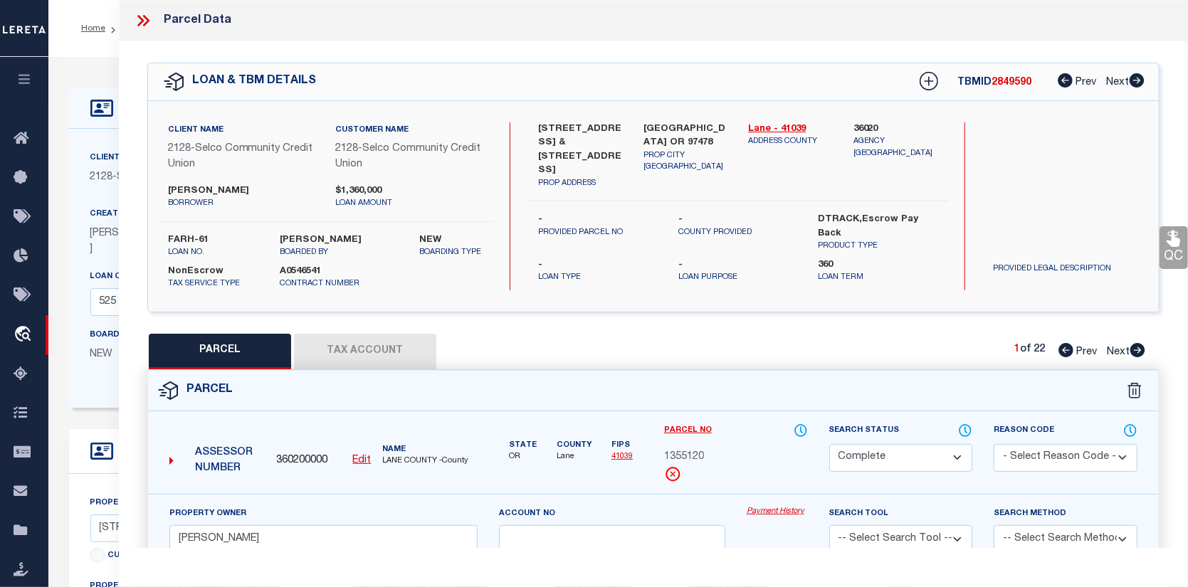
click at [787, 509] on link "Payment History" at bounding box center [777, 512] width 61 height 12
click at [1135, 346] on icon at bounding box center [1138, 350] width 15 height 14
select select "AS"
checkbox input "false"
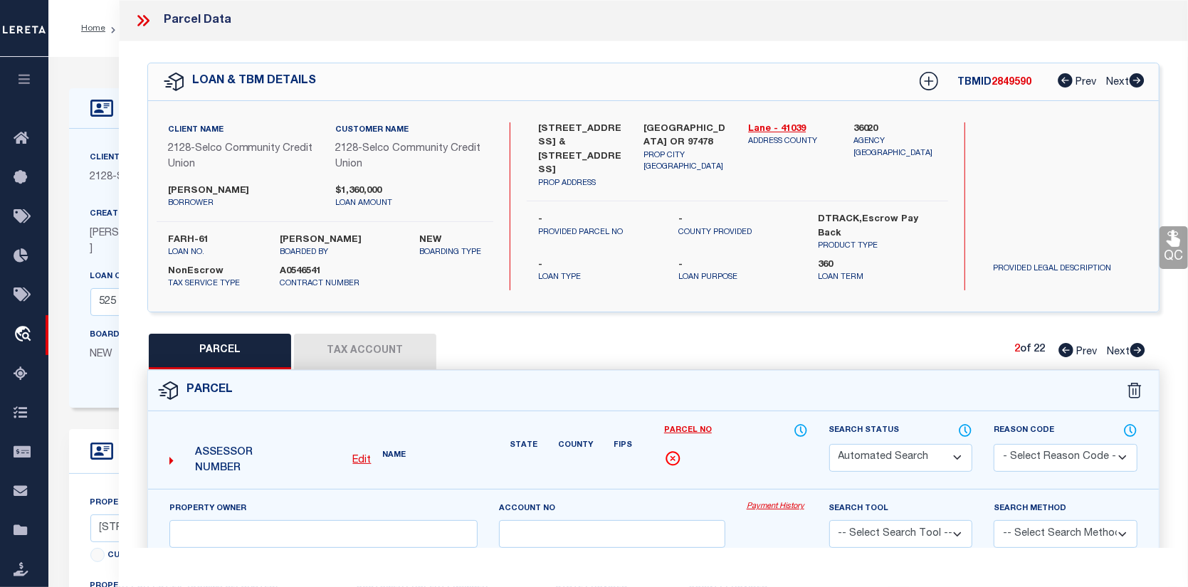
select select "CP"
type input "[PERSON_NAME]"
select select
type input "[STREET_ADDRESS]"
checkbox input "false"
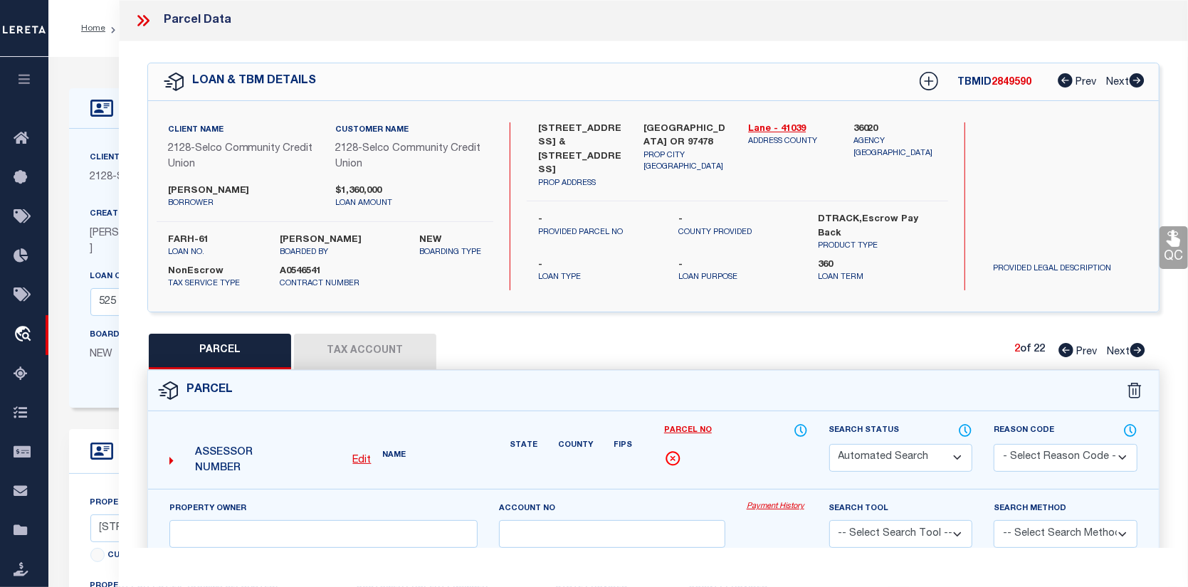
type input "SPRINGFILED OR 97478"
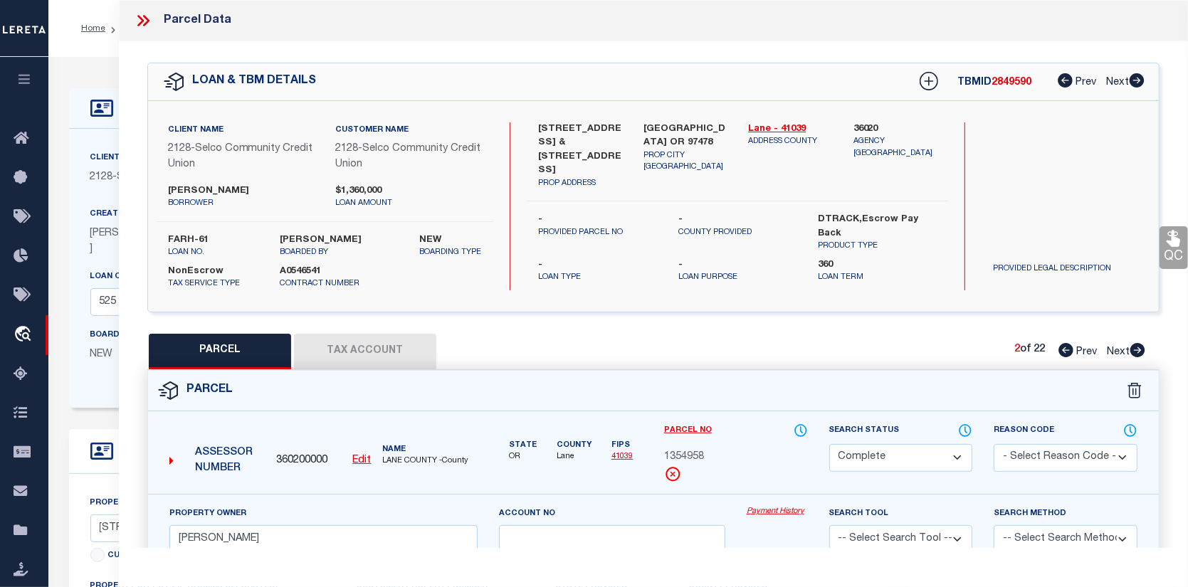
click at [773, 511] on link "Payment History" at bounding box center [777, 512] width 61 height 12
click at [1141, 345] on icon at bounding box center [1138, 350] width 15 height 14
select select "AS"
checkbox input "false"
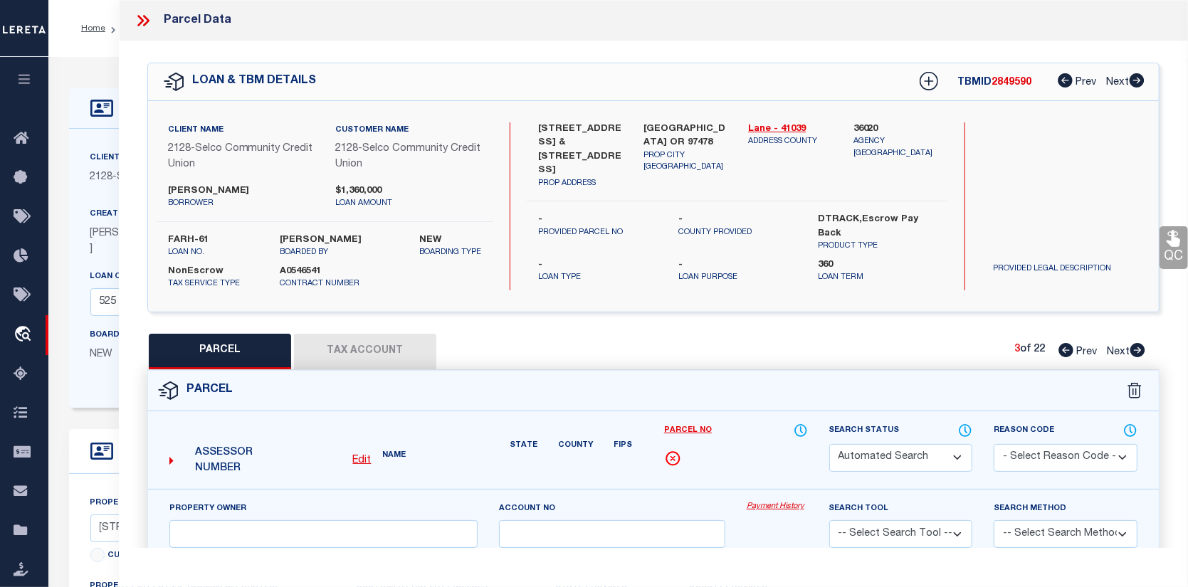
select select "CP"
type input "KJESSLER MICHAEL B"
select select
type input "127 S 67TH ST"
checkbox input "false"
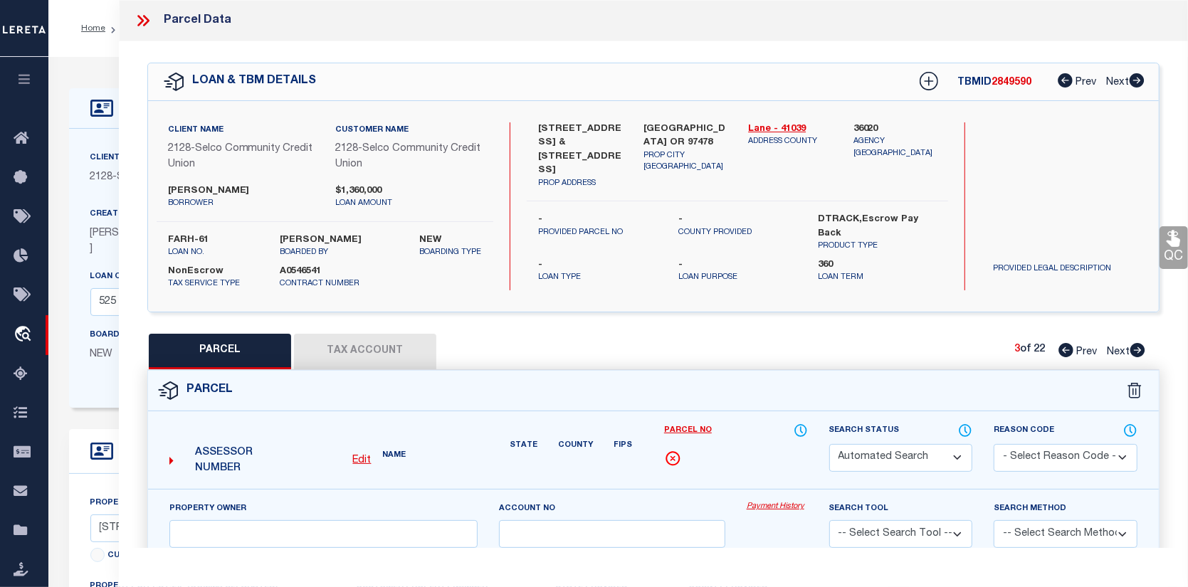
type input "SPRINGFILED OR 97478"
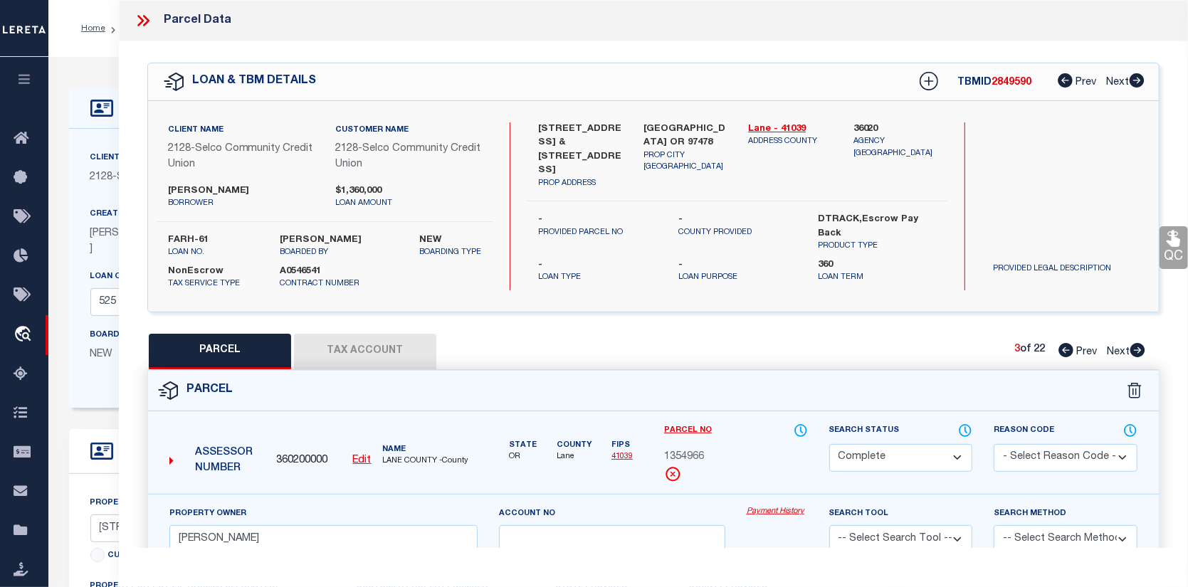
click at [776, 506] on link "Payment History" at bounding box center [777, 512] width 61 height 12
click at [1137, 346] on icon at bounding box center [1138, 350] width 15 height 14
select select "AS"
checkbox input "false"
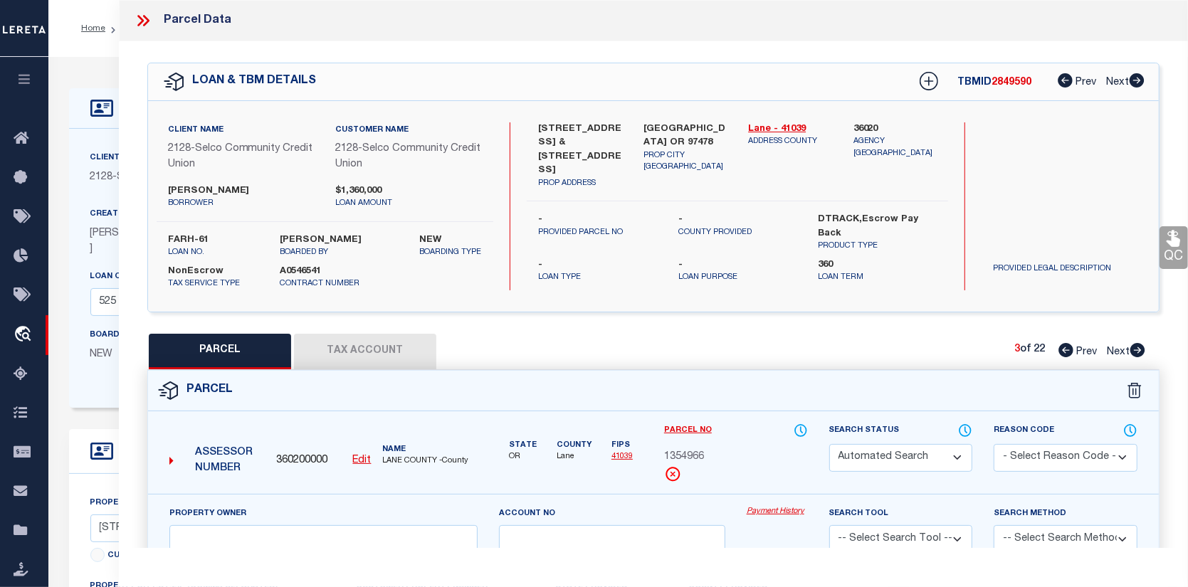
select select "CP"
type input "KJESSLER MICHAEL B"
select select
type input "129 S 67TH ST"
checkbox input "false"
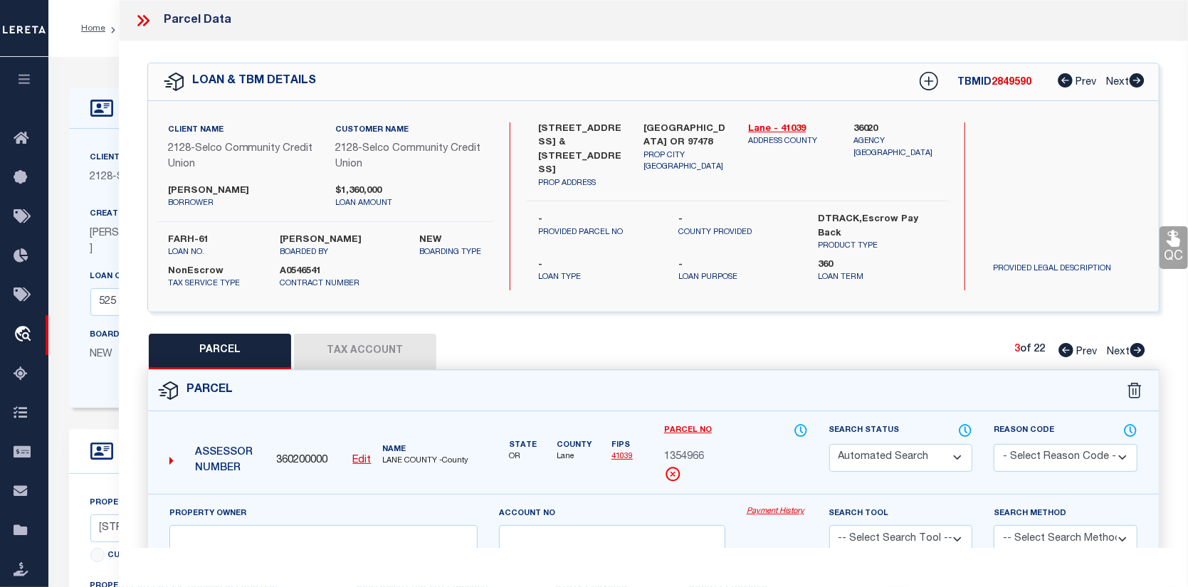
type input "SPRINGFILED OR 97478"
click at [773, 507] on link "Payment History" at bounding box center [777, 512] width 61 height 12
click at [1139, 354] on icon at bounding box center [1138, 350] width 15 height 14
select select "AS"
checkbox input "false"
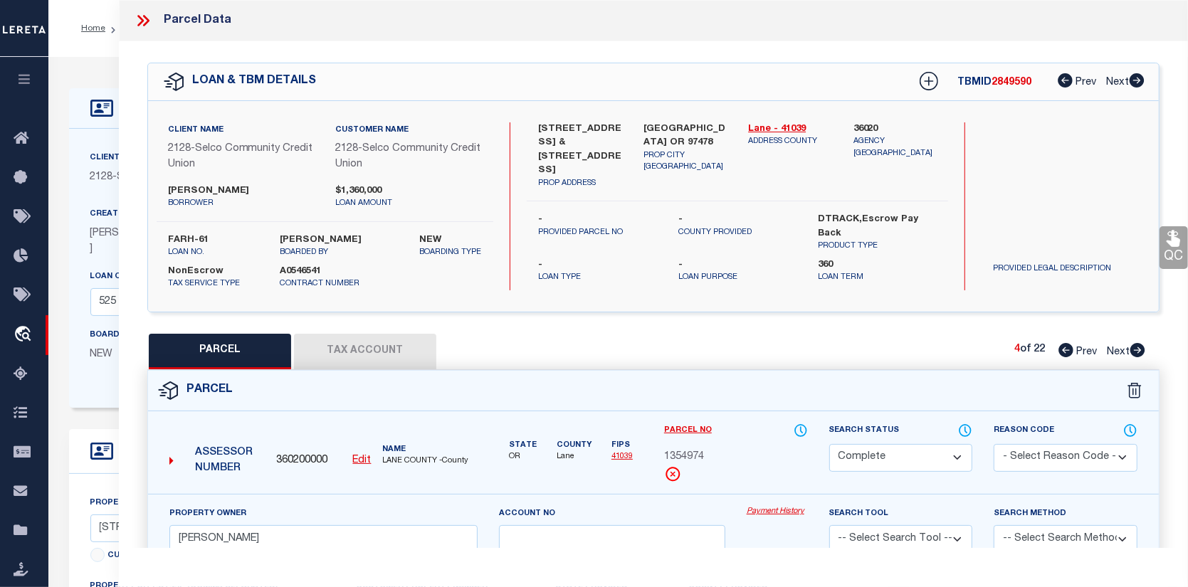
checkbox input "false"
select select "CP"
type input "KJESSLER MICHAEL B"
select select
type input "6702 ASTER ST"
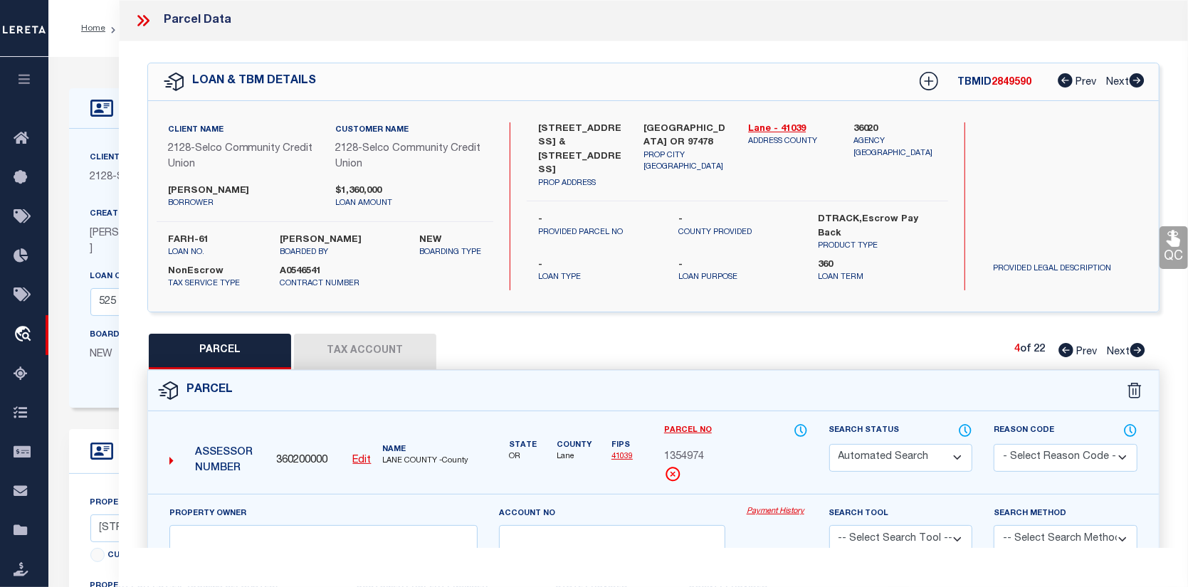
checkbox input "false"
type input "[GEOGRAPHIC_DATA] OR 97478"
type textarea "Map and Tax Lot # 1702344490006 Acreage 0.00 TCA 01900"
click at [798, 508] on link "Payment History" at bounding box center [777, 512] width 61 height 12
click at [1139, 345] on icon at bounding box center [1138, 350] width 15 height 14
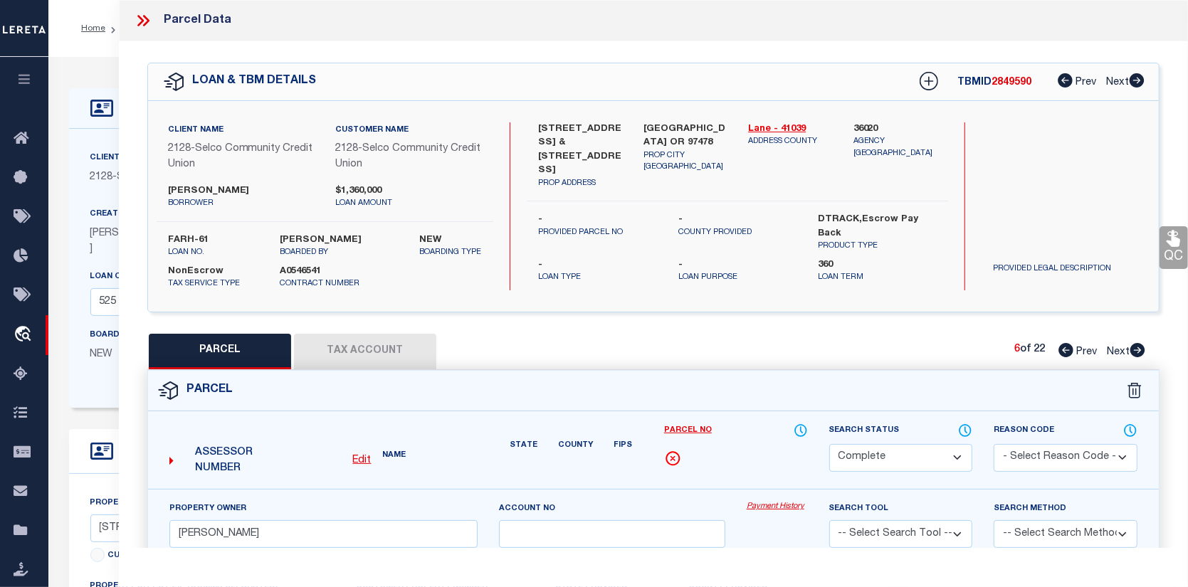
select select "AS"
checkbox input "false"
select select "CP"
type input "KJESSLER MICHAEL B"
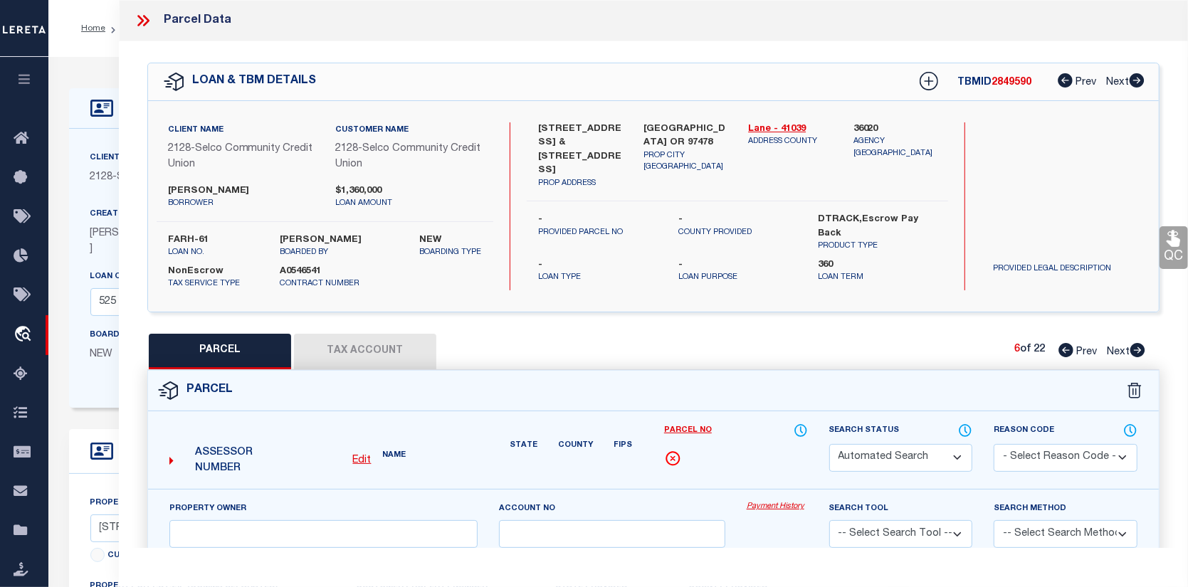
select select
type input "6704 ASTER ST"
checkbox input "false"
type input "[GEOGRAPHIC_DATA] OR 97478"
type textarea "Map and Tax Lot # 1702344490007 Acreage 0.00 TCA 01900"
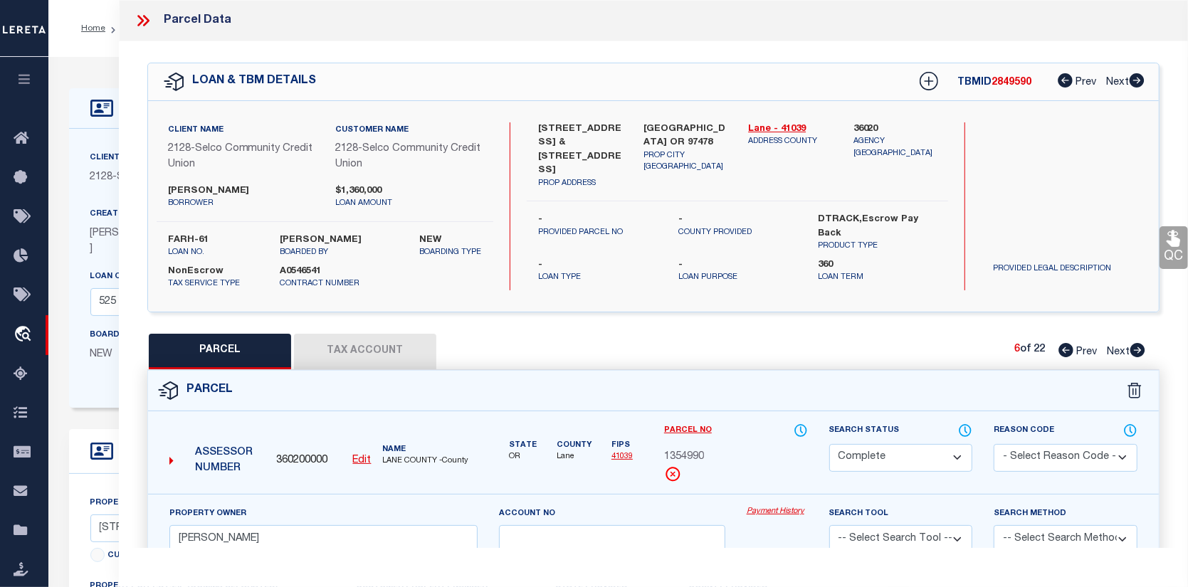
click at [780, 510] on link "Payment History" at bounding box center [777, 512] width 61 height 12
click at [1141, 347] on icon at bounding box center [1138, 350] width 15 height 14
select select "AS"
checkbox input "false"
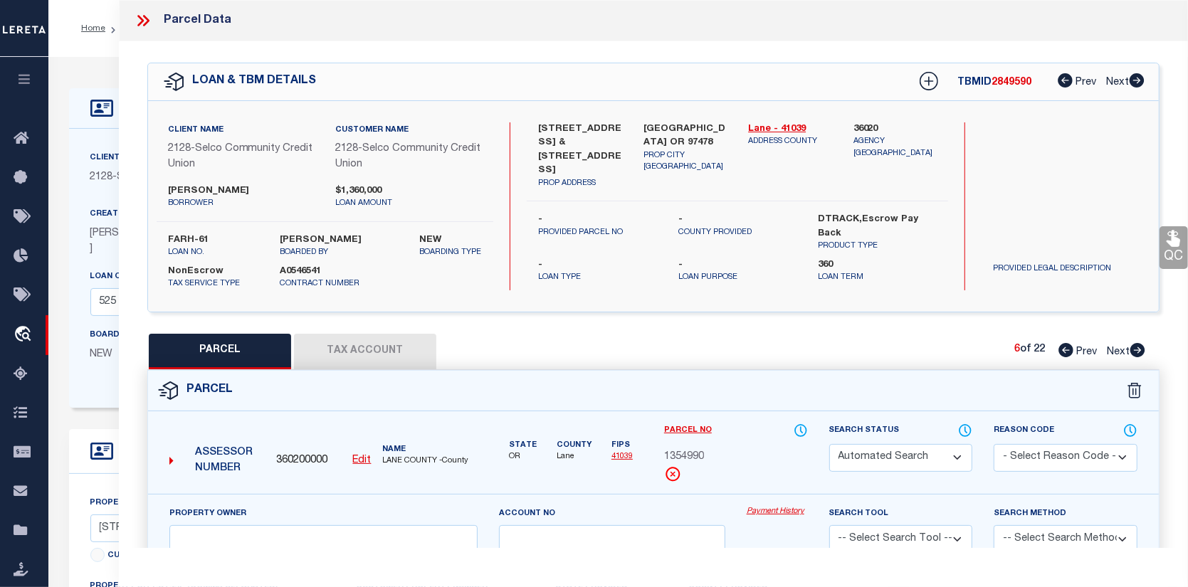
select select "CP"
type input "KJESSLER MICHAEL B"
select select
type input "6718 ASTER ST"
checkbox input "false"
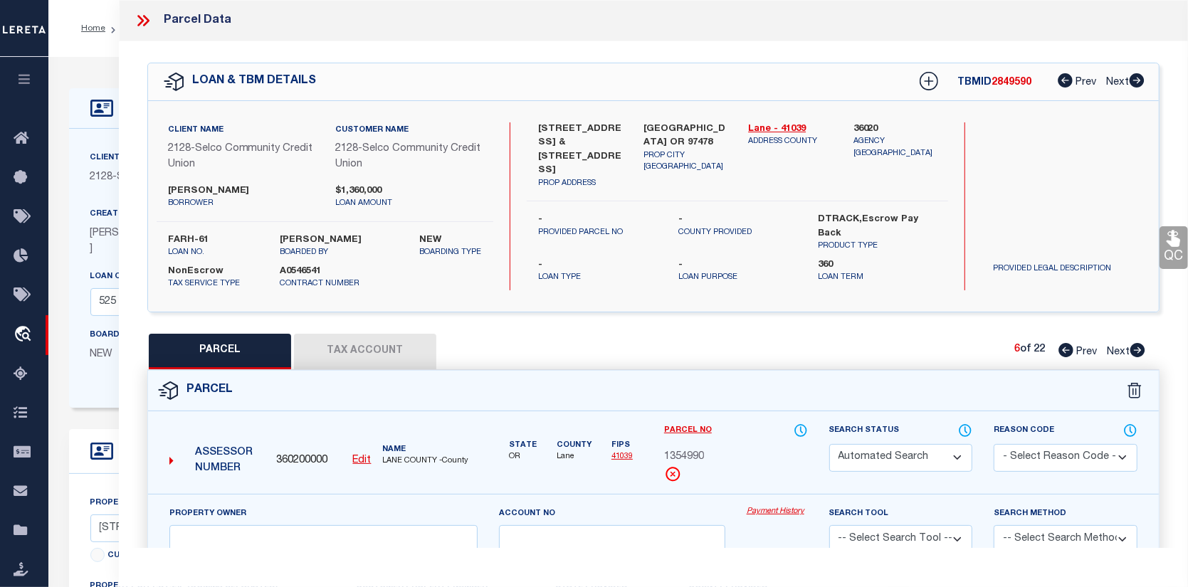
type input "[GEOGRAPHIC_DATA] OR 97478"
type textarea "Map and Tax Lot # 1702344490008 Acreage 0.00 TCA 01900"
click at [791, 512] on link "Payment History" at bounding box center [777, 512] width 61 height 12
click at [1136, 345] on icon at bounding box center [1138, 350] width 15 height 14
select select "AS"
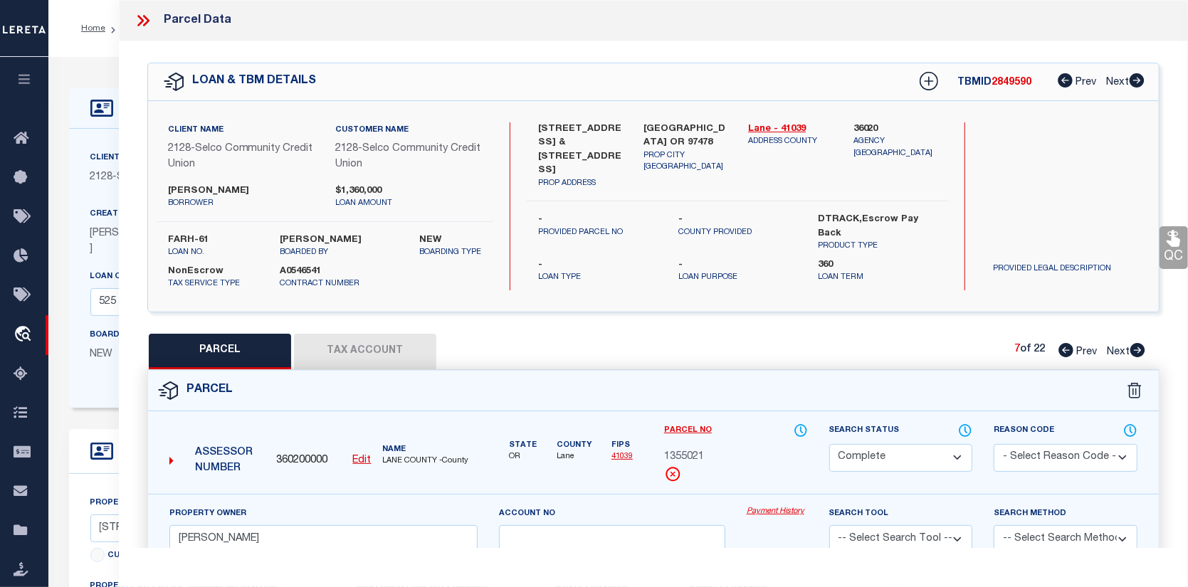
checkbox input "false"
select select "CP"
type input "KJESSLER MICHAEL B"
select select
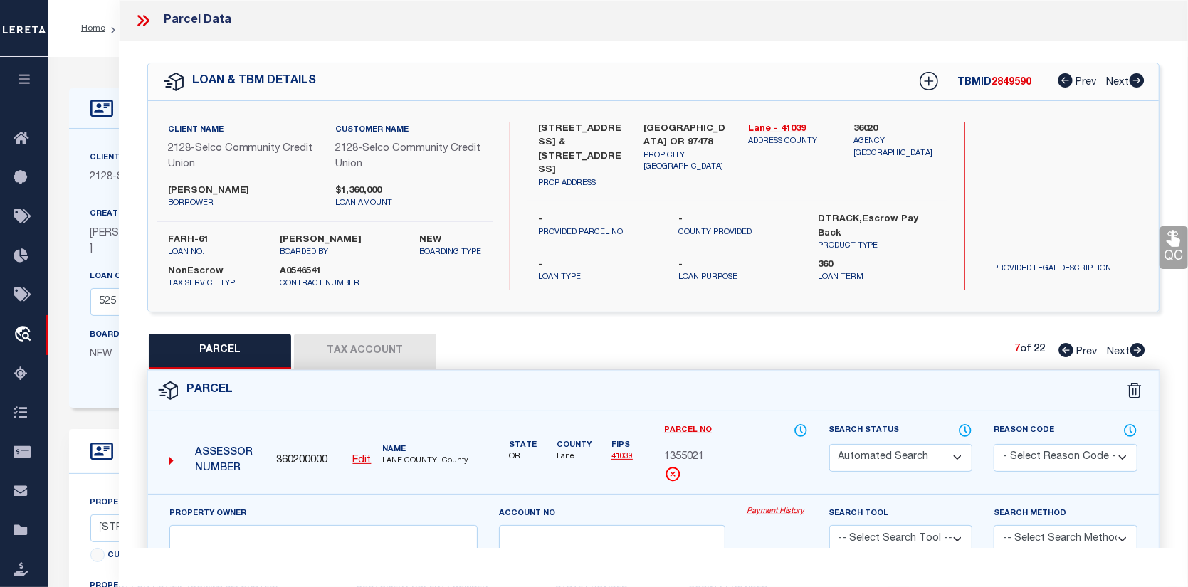
type input "6716 ASTER ST"
checkbox input "false"
type input "[GEOGRAPHIC_DATA] OR 97478"
type textarea "Map and Tax Lot # 1702344490009 Acreage 0.00 TCA 01900"
click at [775, 506] on link "Payment History" at bounding box center [777, 512] width 61 height 12
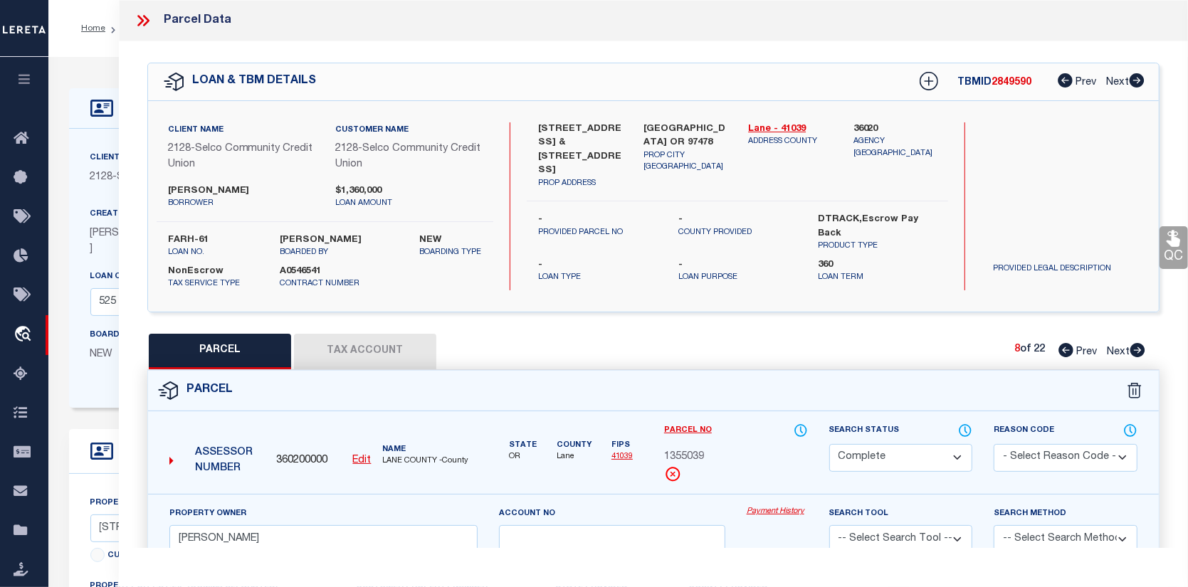
click at [1133, 350] on icon at bounding box center [1138, 350] width 15 height 14
select select "AS"
checkbox input "false"
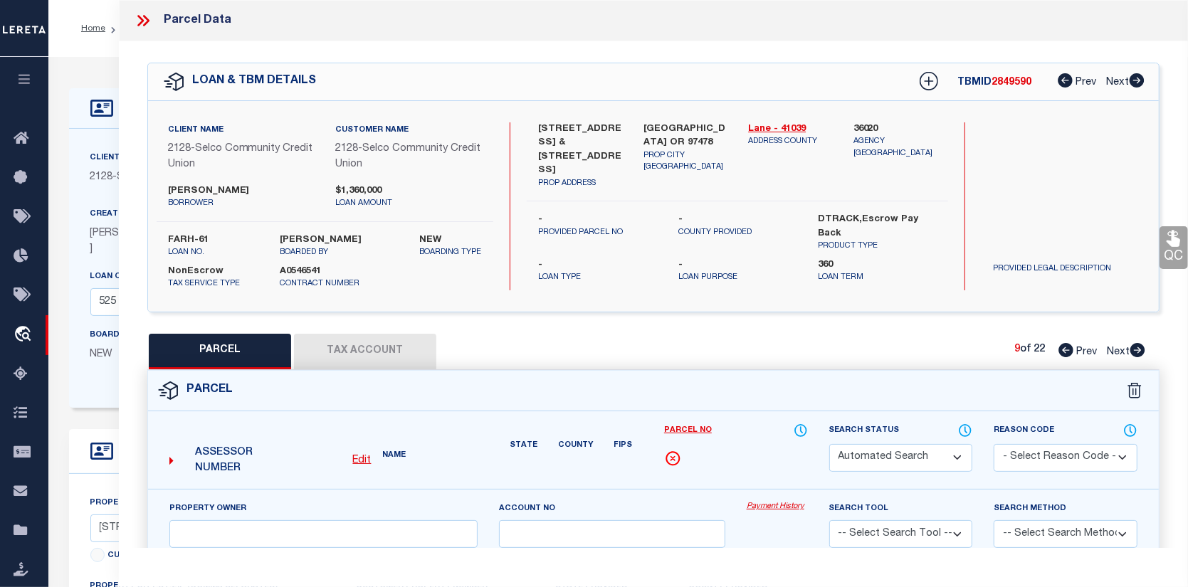
select select "CP"
type input "KJESSLER MICHAEL B"
select select
type input "6730 ASTER ST"
checkbox input "false"
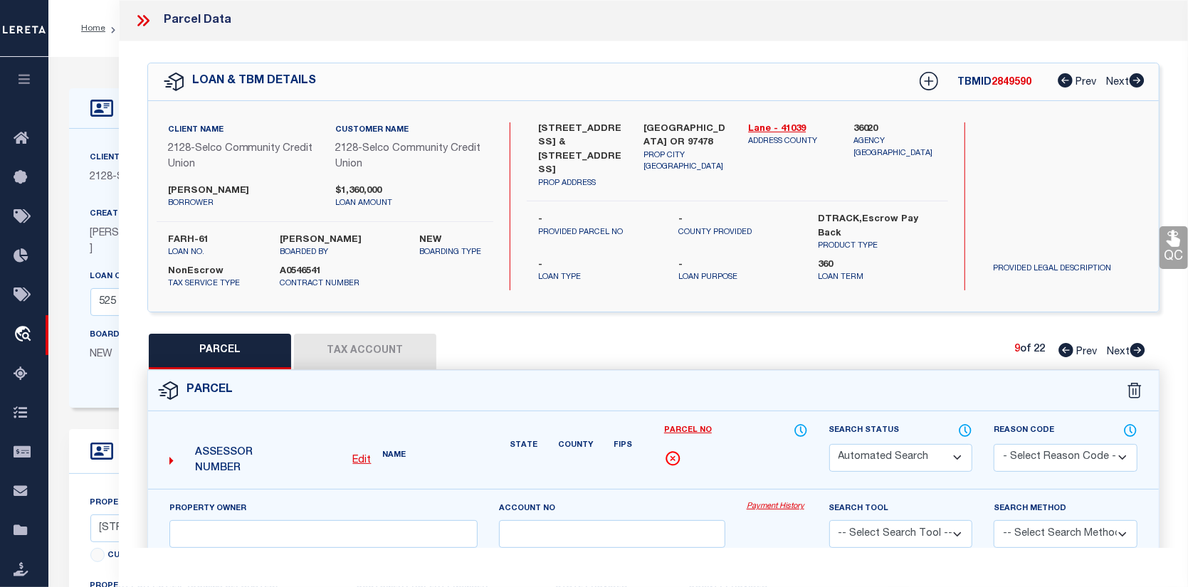
type input "[GEOGRAPHIC_DATA] OR 97478"
type textarea "Map and Tax Lot # 1702344490010 Acreage 0.00 TCA 01900"
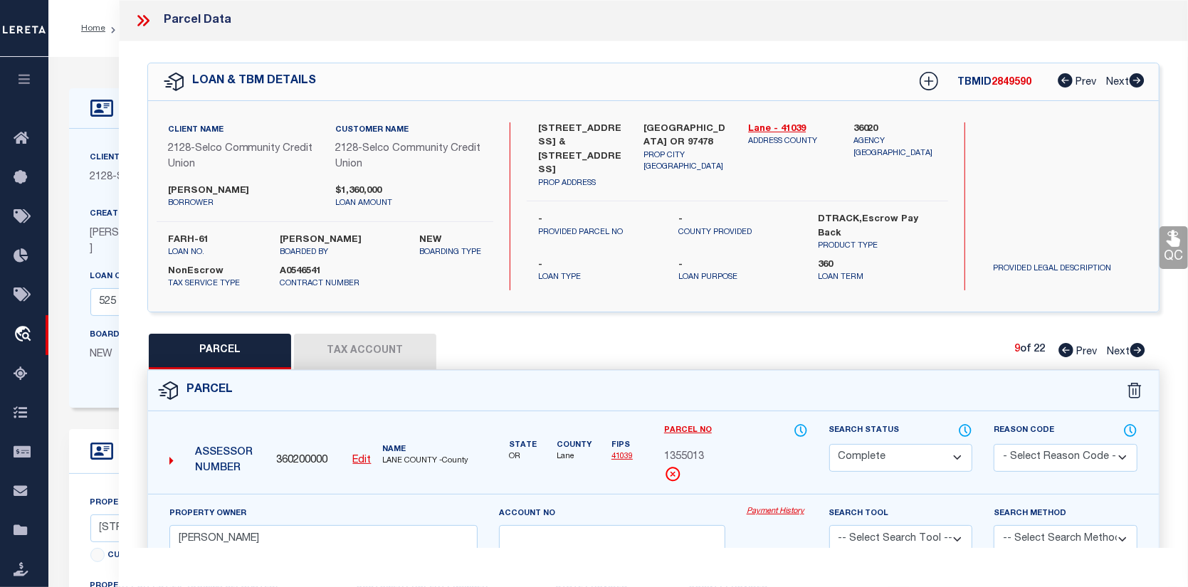
click at [793, 508] on link "Payment History" at bounding box center [777, 512] width 61 height 12
click at [1141, 347] on icon at bounding box center [1138, 350] width 15 height 14
select select "AS"
checkbox input "false"
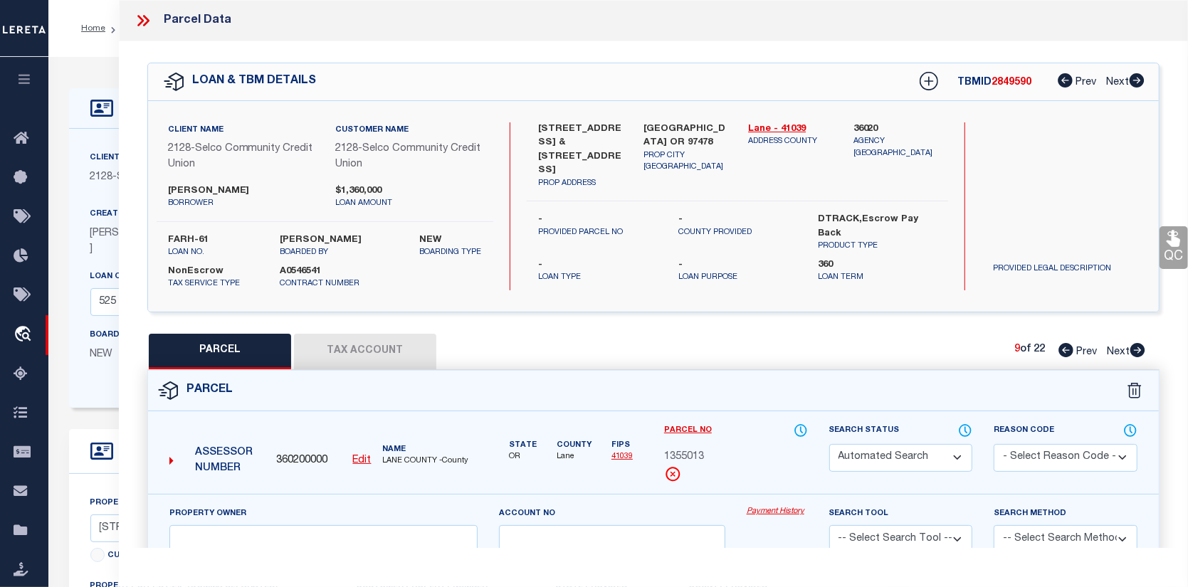
select select "CP"
type input "KJESSLER MICHAEL B"
select select
type input "6732 ASTER ST"
checkbox input "false"
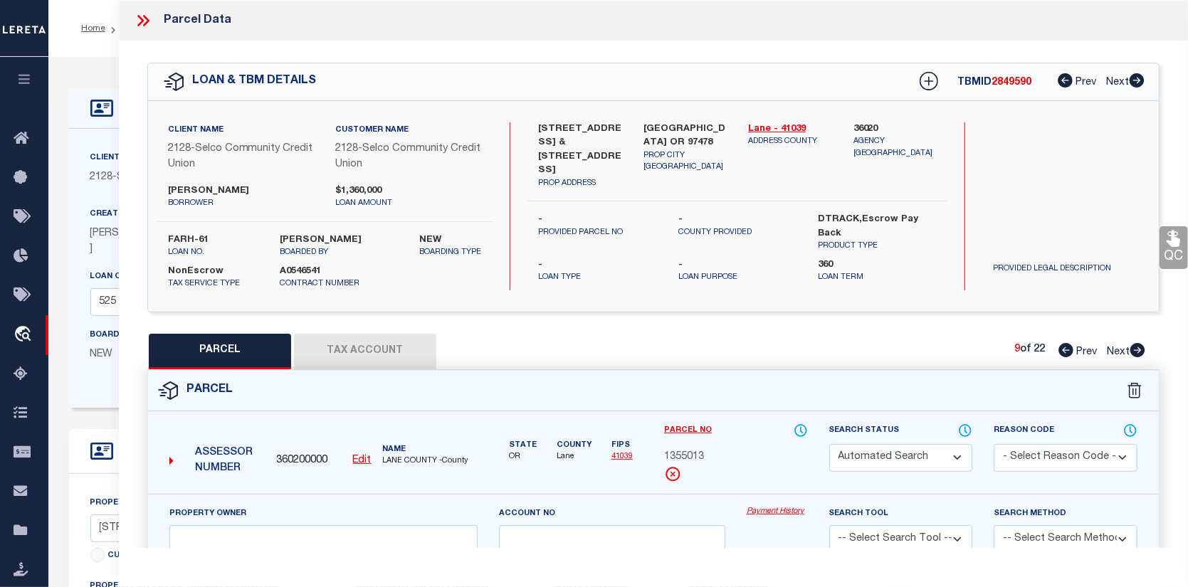
type input "[GEOGRAPHIC_DATA] OR 97478"
type textarea "Map and Tax Lot # 1702344490011 Acreage 0.00 TCA 01900"
click at [783, 510] on link "Payment History" at bounding box center [777, 512] width 61 height 12
click at [1133, 350] on icon at bounding box center [1138, 350] width 15 height 14
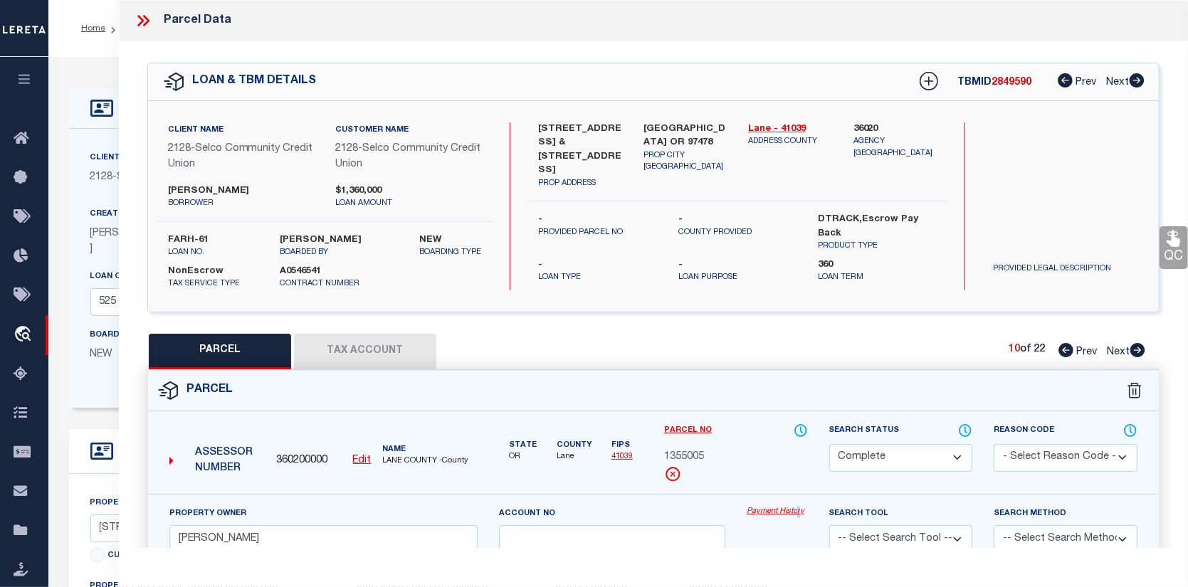
select select "AS"
checkbox input "false"
select select "CP"
type input "KJESSLER MICHAEL B"
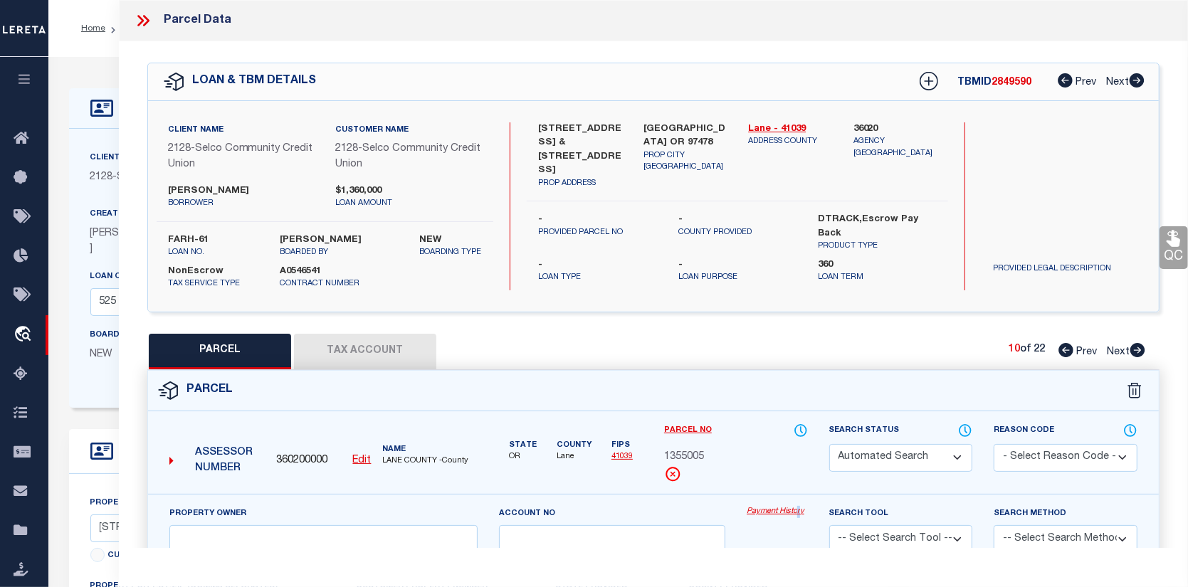
select select
type input "6701 ASTER ST"
checkbox input "false"
type input "[GEOGRAPHIC_DATA] OR 97478"
type textarea "Map and Tax Lot # 1702344490012 Acreage 0.00 TCA 01900"
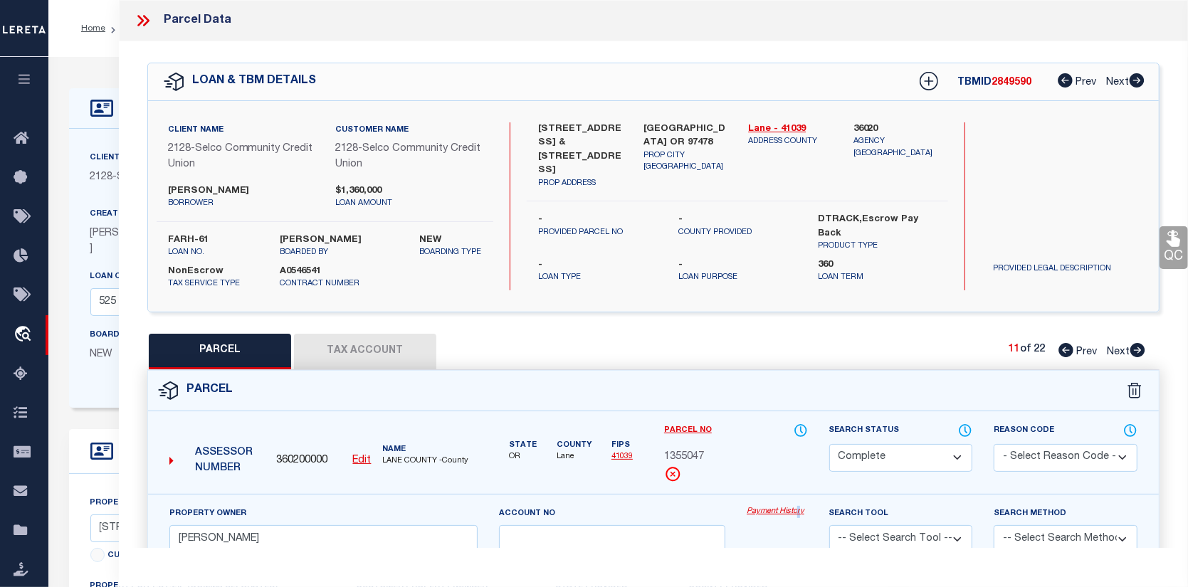
click at [768, 512] on link "Payment History" at bounding box center [777, 512] width 61 height 12
click at [1136, 345] on icon at bounding box center [1138, 350] width 15 height 14
select select "AS"
checkbox input "false"
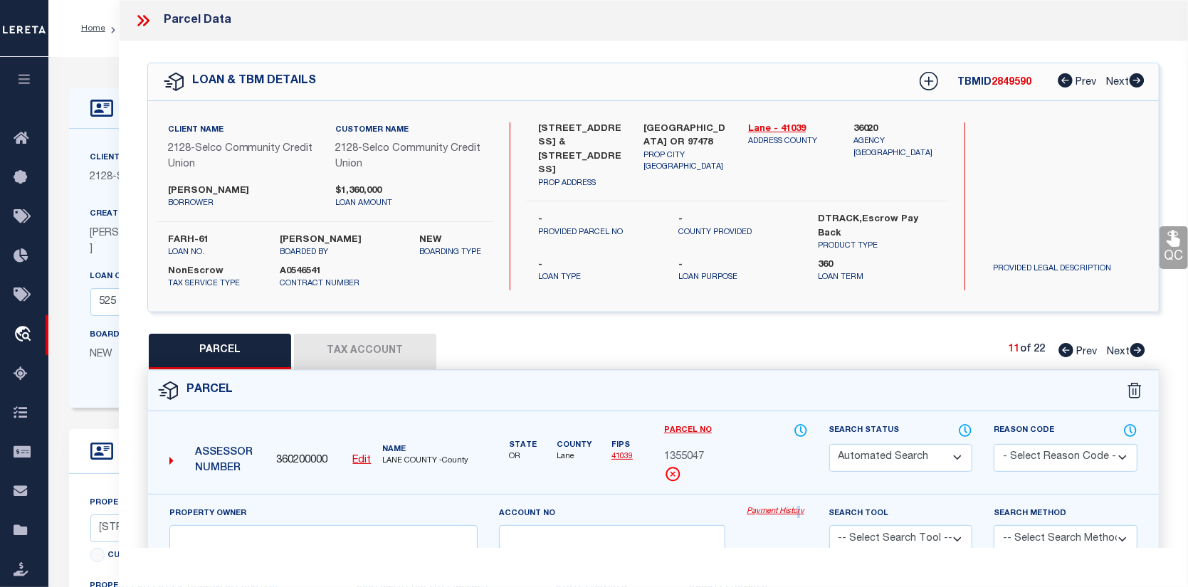
select select "CP"
type input "KJESSLER MICHAEL B"
select select
type input "6703 ASTER"
checkbox input "false"
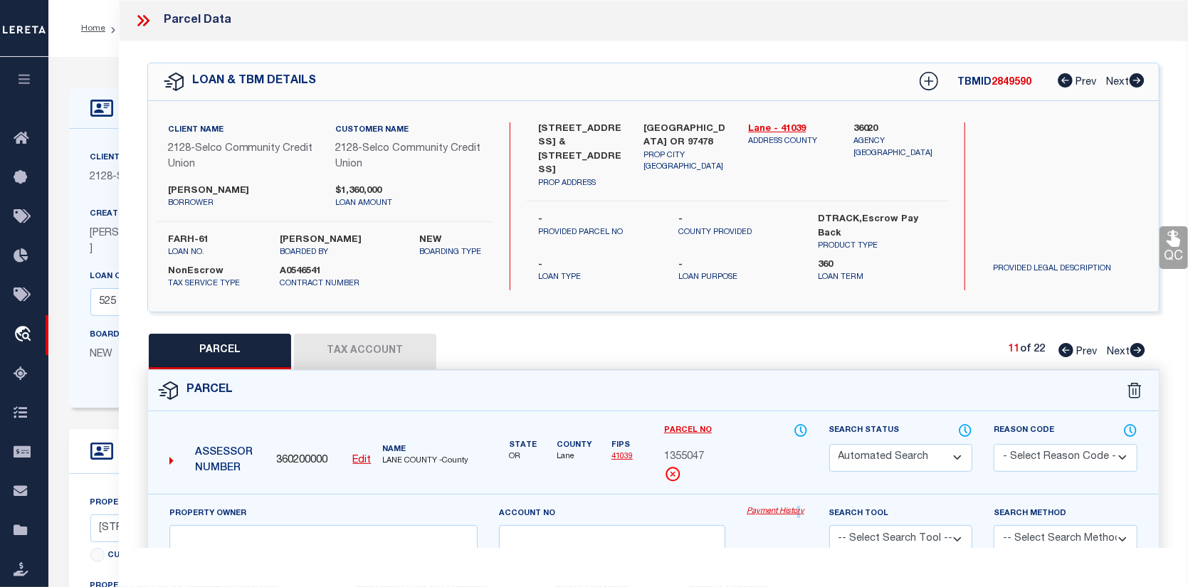
type input "[GEOGRAPHIC_DATA] OR 97478"
type textarea "Map and Tax Lot # 1702344490013 Acreage 0.00 TCA 01900"
click at [780, 510] on link "Payment History" at bounding box center [777, 512] width 61 height 12
click at [1134, 347] on icon at bounding box center [1138, 350] width 15 height 14
select select "AS"
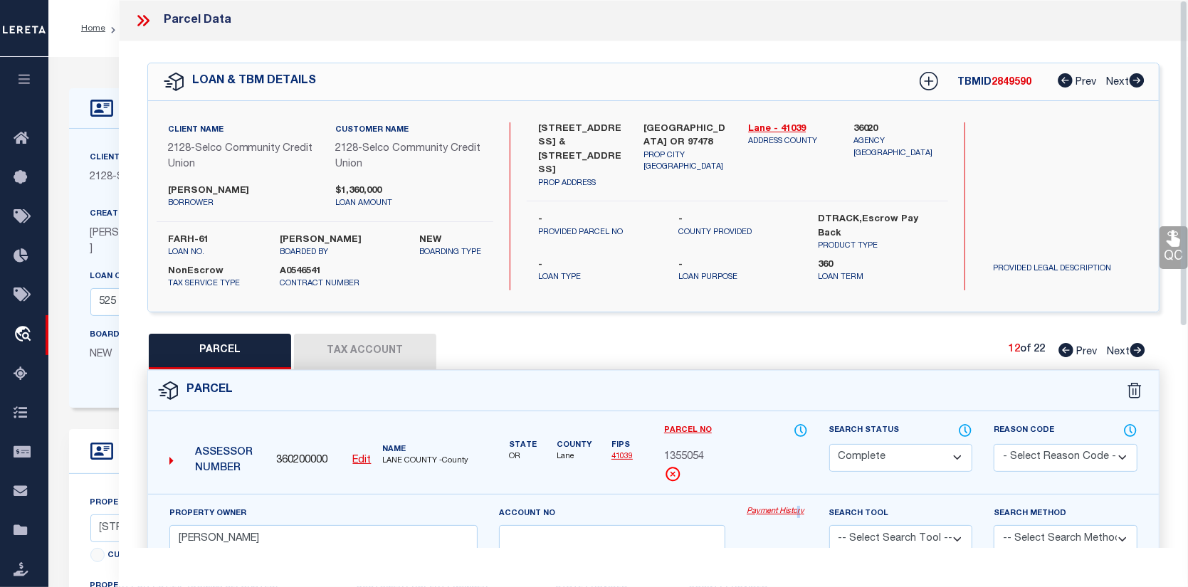
checkbox input "false"
select select "CP"
type input "KJESSLER MICHAEL B"
select select
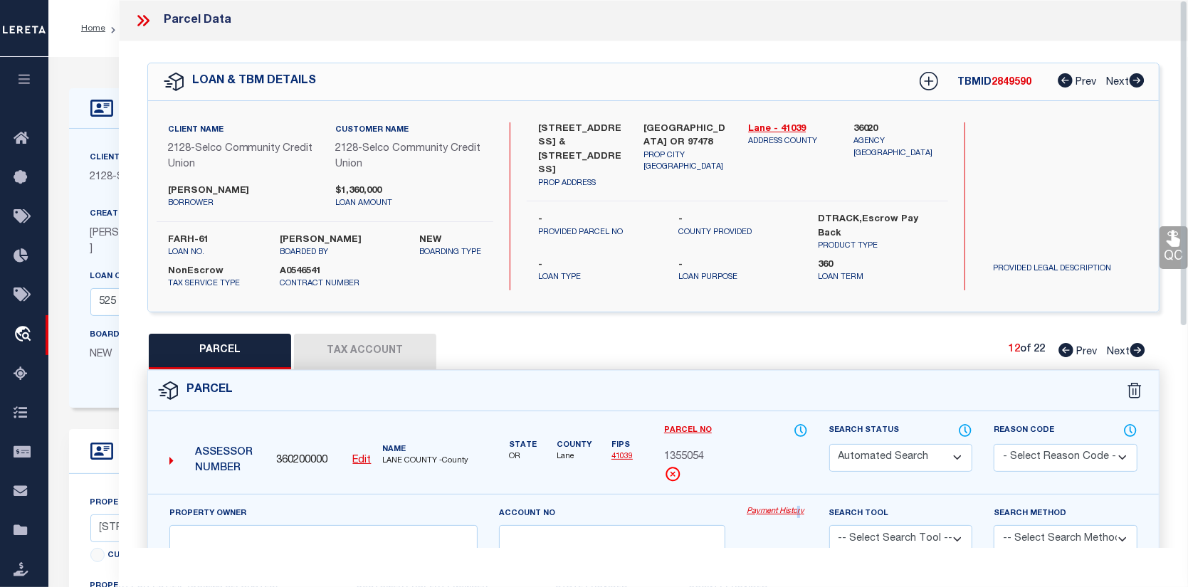
type input "6739 ASTER ST"
checkbox input "false"
type input "[GEOGRAPHIC_DATA] OR 97478"
type textarea "Map and Tax Lot # 1702344490014 Acreage 0.00 TCA 01900"
click at [785, 511] on link "Payment History" at bounding box center [777, 512] width 61 height 12
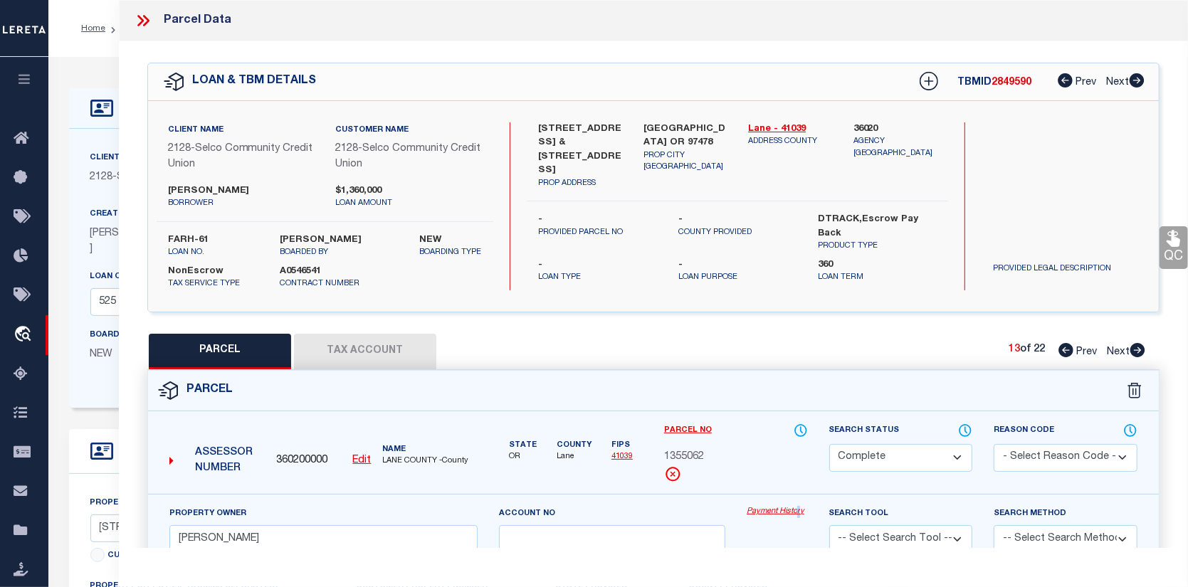
click at [1132, 347] on icon at bounding box center [1138, 350] width 15 height 14
select select "AS"
checkbox input "false"
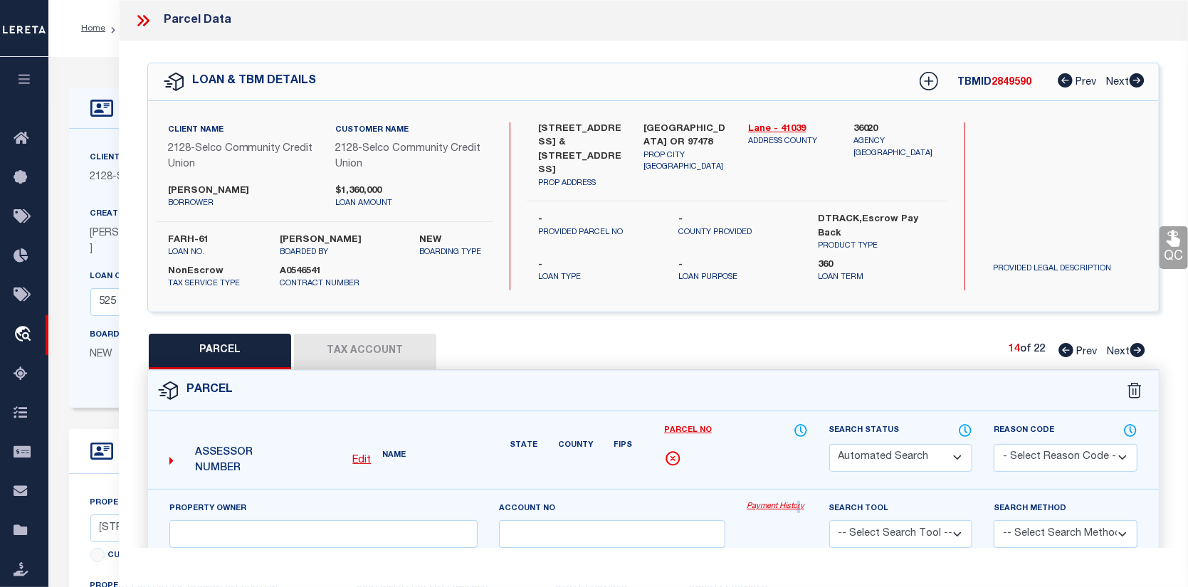
select select "CP"
type input "KJESSLER MICHAEL B"
select select
type input "6737 ASTER"
checkbox input "false"
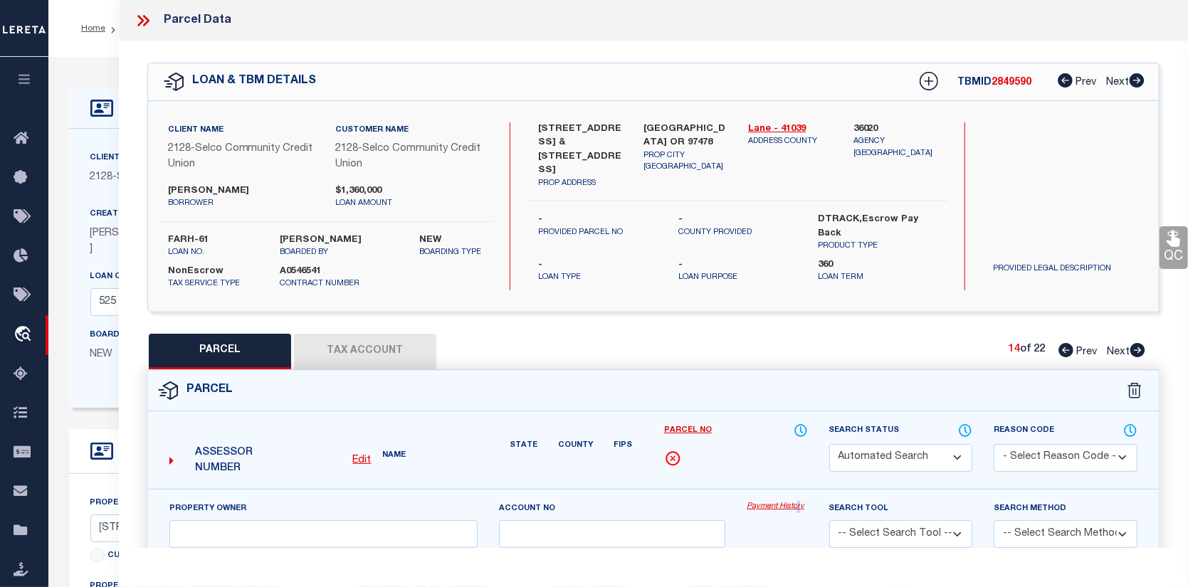
type input "[GEOGRAPHIC_DATA] OR 97478"
type textarea "Map and Tax Lot # 1702344490015 Acreage 0.00 TCA 01900"
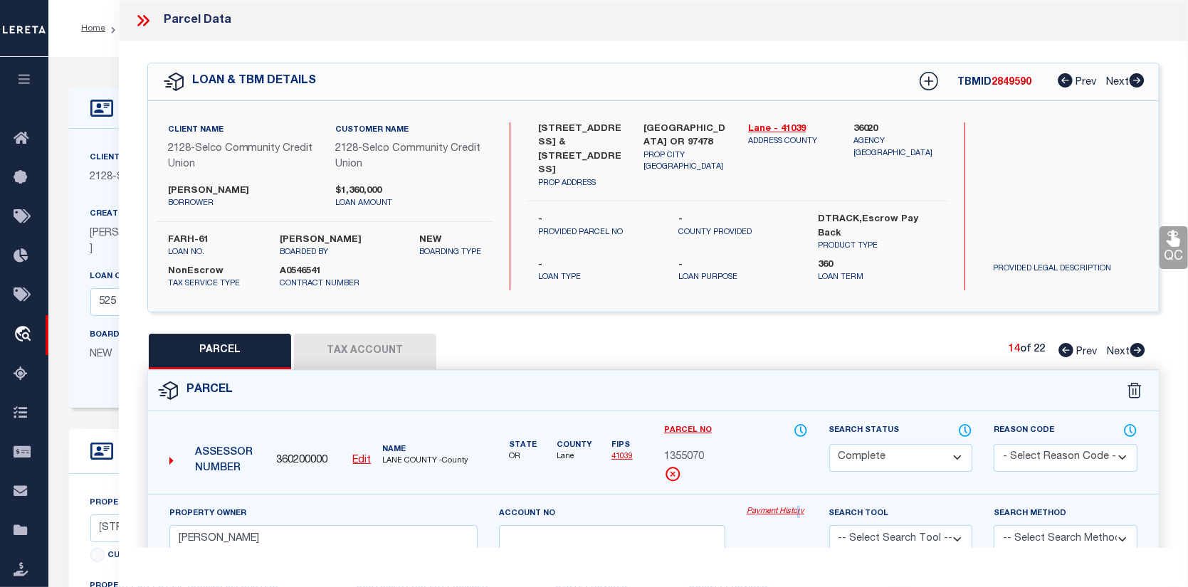
click at [765, 511] on link "Payment History" at bounding box center [777, 512] width 61 height 12
click at [1137, 349] on icon at bounding box center [1138, 350] width 15 height 14
select select "AS"
click at [787, 511] on link "Payment History" at bounding box center [777, 512] width 61 height 12
click at [1142, 347] on icon at bounding box center [1138, 350] width 15 height 14
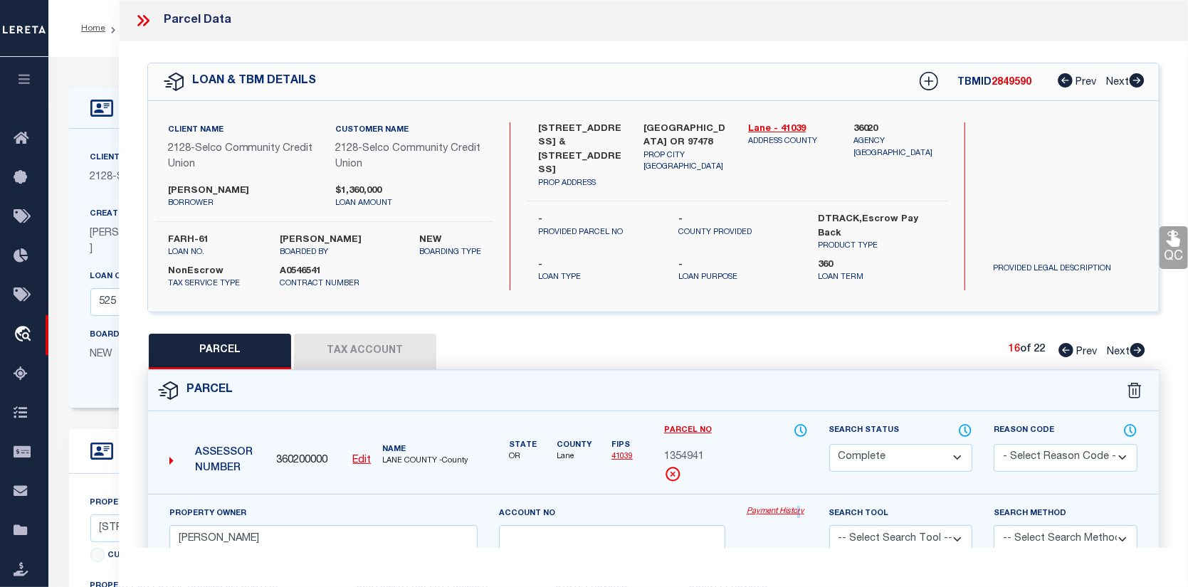
click at [776, 507] on link "Payment History" at bounding box center [777, 512] width 61 height 12
click at [1143, 349] on icon at bounding box center [1138, 350] width 15 height 14
click at [788, 506] on link "Payment History" at bounding box center [777, 512] width 61 height 12
click at [1138, 347] on icon at bounding box center [1138, 350] width 15 height 14
click at [780, 507] on link "Payment History" at bounding box center [777, 512] width 61 height 12
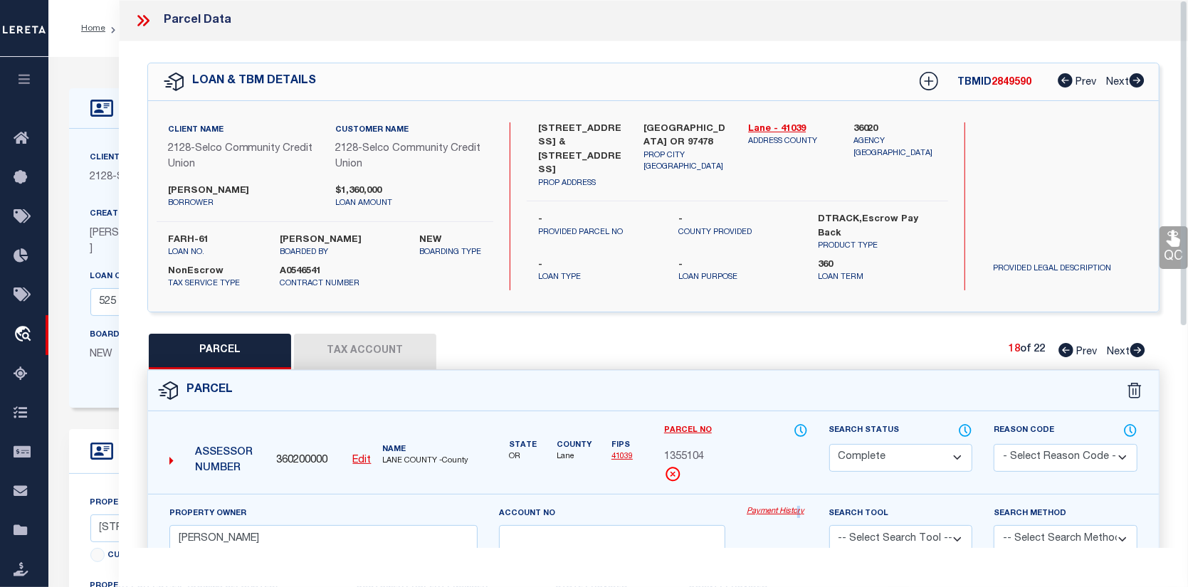
click at [1140, 351] on icon at bounding box center [1138, 350] width 16 height 14
click at [765, 511] on link "Payment History" at bounding box center [777, 512] width 61 height 12
click at [1139, 347] on icon at bounding box center [1138, 350] width 15 height 14
click at [789, 510] on link "Payment History" at bounding box center [777, 512] width 61 height 12
click at [1141, 347] on icon at bounding box center [1138, 350] width 15 height 14
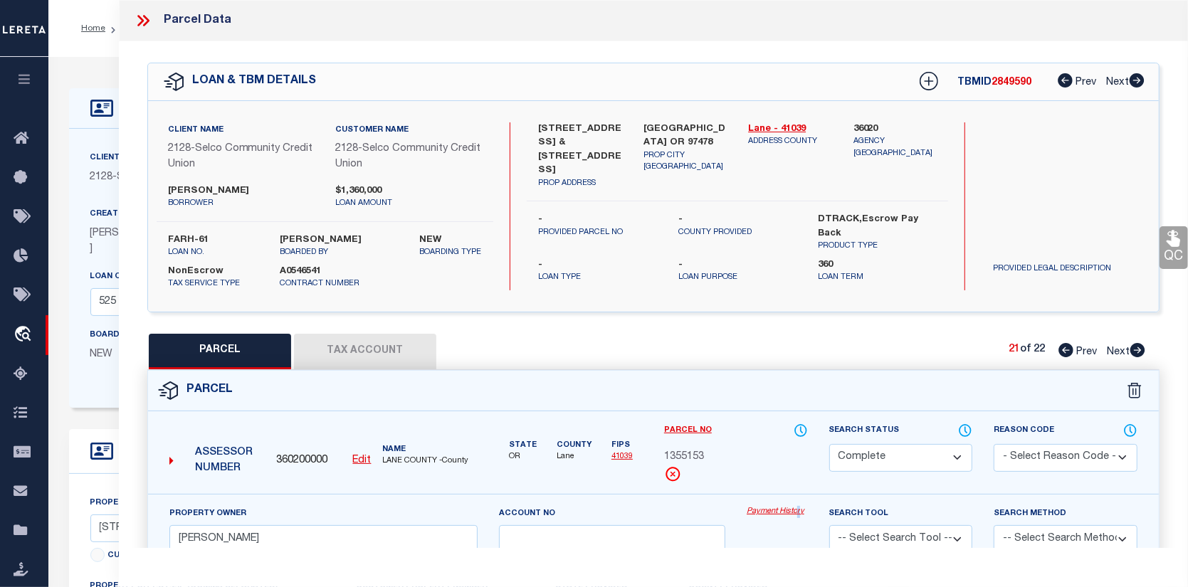
click at [785, 508] on link "Payment History" at bounding box center [777, 512] width 61 height 12
click at [1136, 350] on icon at bounding box center [1138, 350] width 15 height 14
click at [780, 513] on link "Payment History" at bounding box center [777, 512] width 61 height 12
click at [23, 333] on icon "travel_explore" at bounding box center [25, 335] width 23 height 19
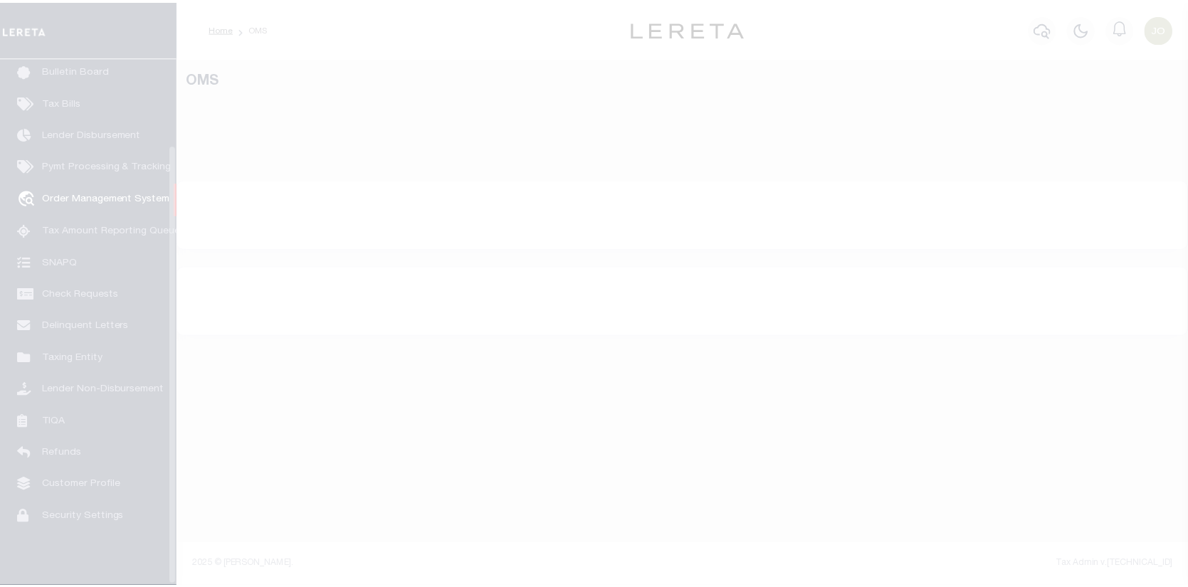
scroll to position [103, 0]
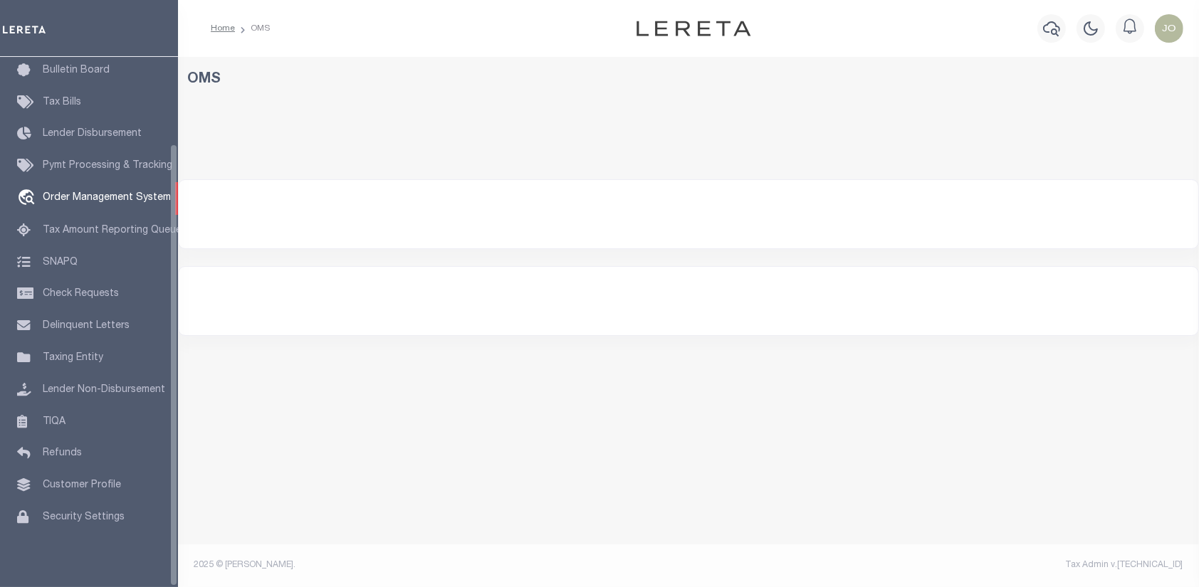
select select "200"
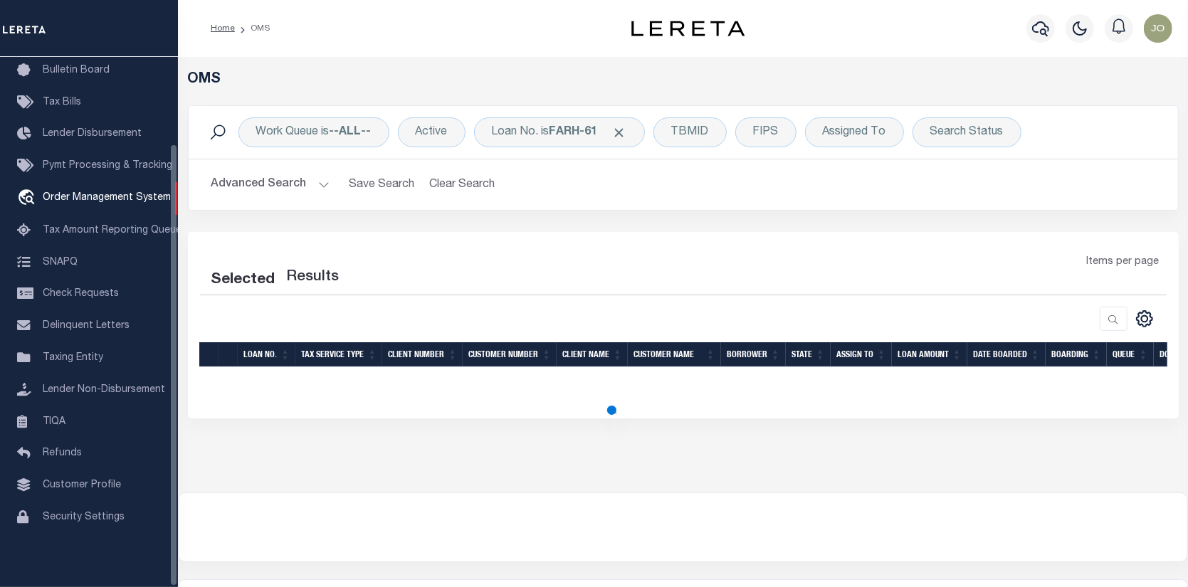
select select "200"
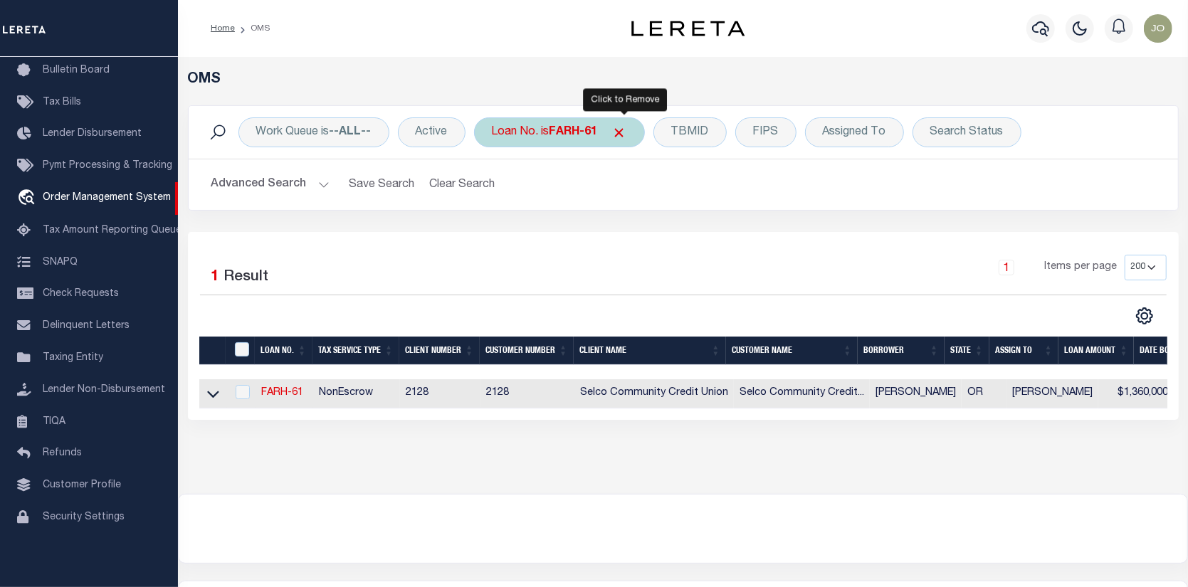
click at [619, 125] on span "Click to Remove" at bounding box center [619, 132] width 15 height 15
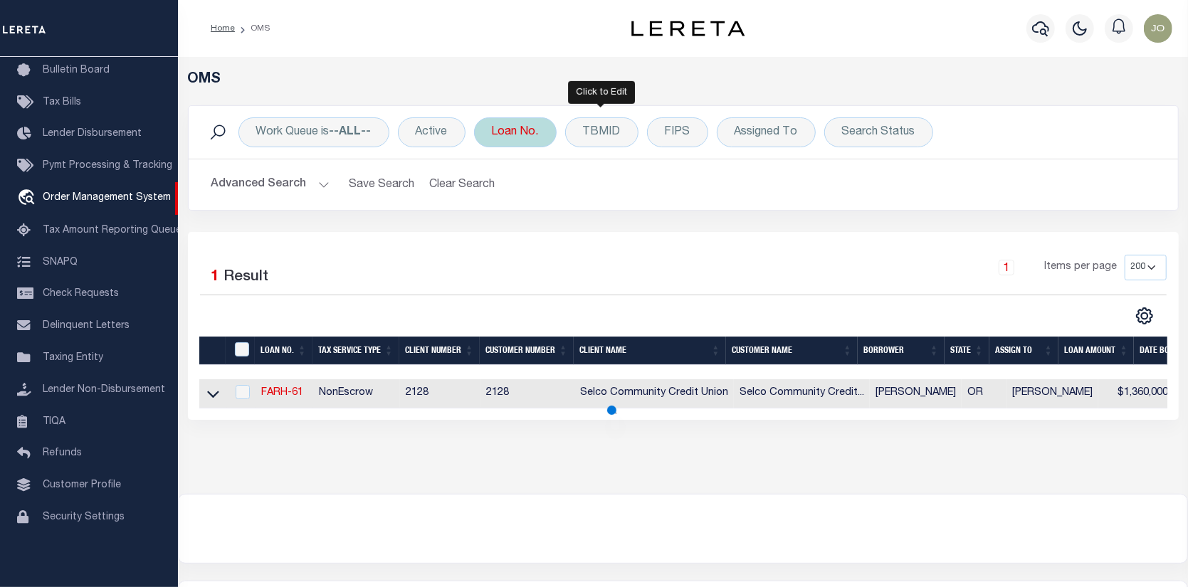
click at [504, 123] on div "Loan No." at bounding box center [515, 132] width 83 height 30
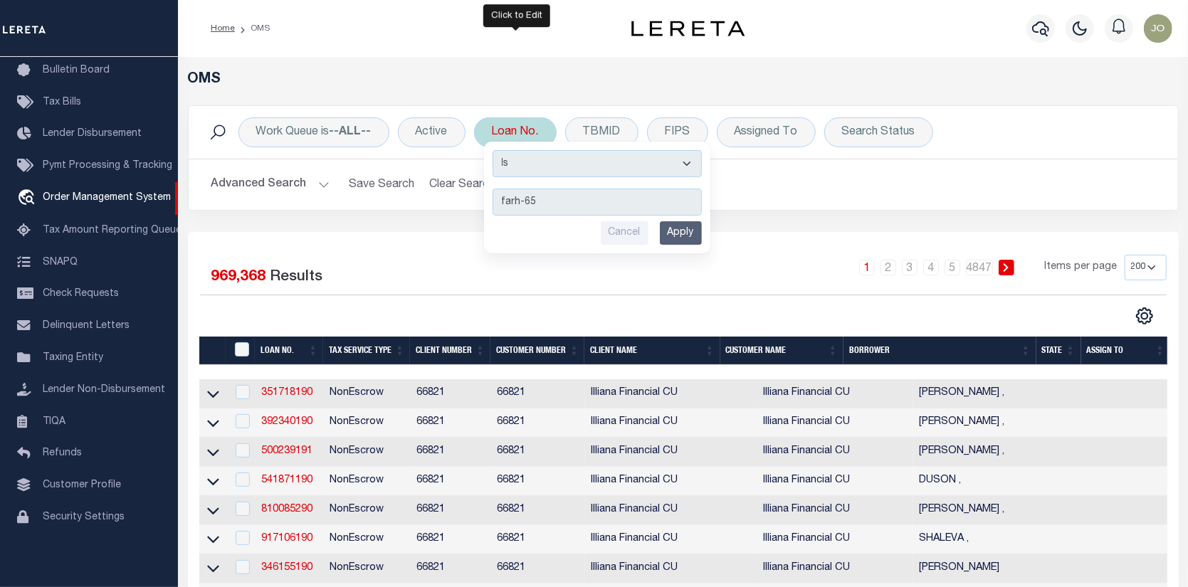
type input "farh-65"
click at [676, 231] on input "Apply" at bounding box center [681, 232] width 42 height 23
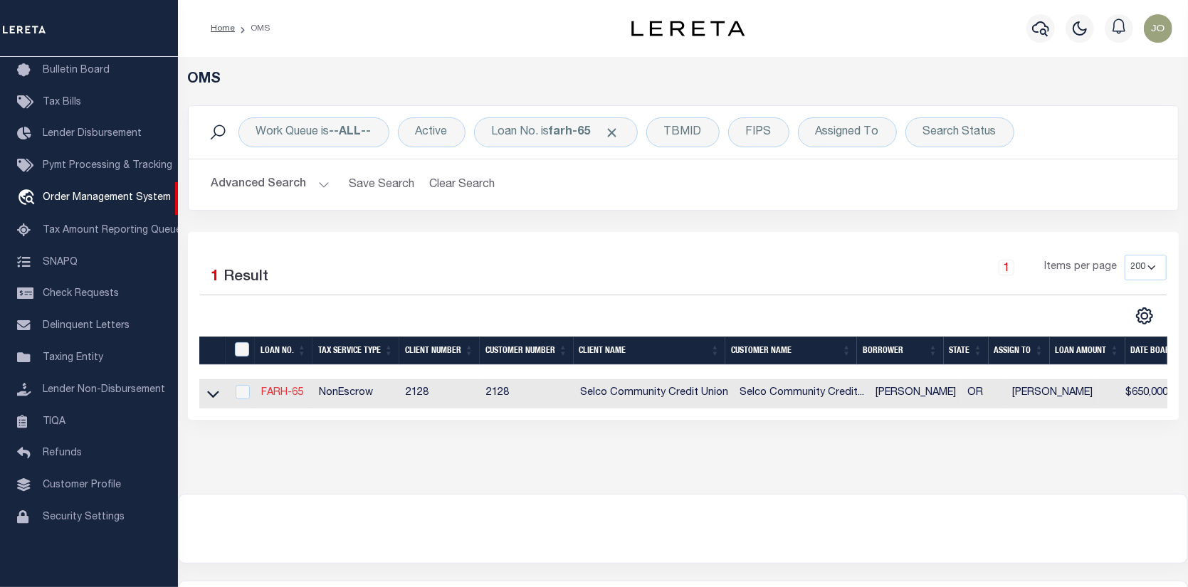
click at [281, 392] on link "FARH-65" at bounding box center [282, 393] width 42 height 10
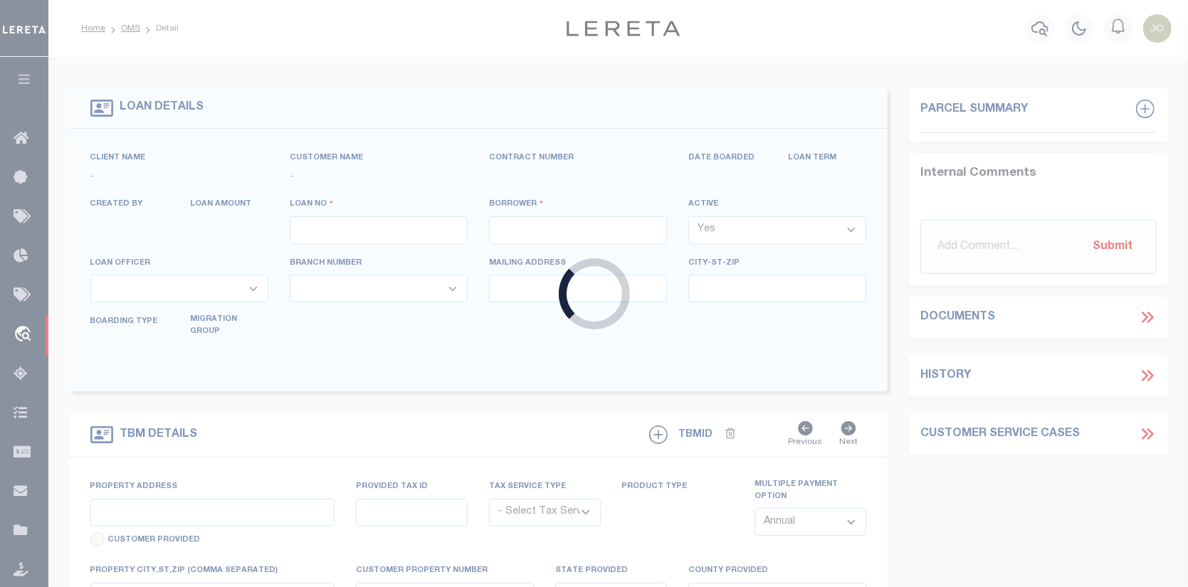
type input "FARH-65"
type input "[PERSON_NAME]"
select select
type input "[STREET_ADDRESS][PERSON_NAME]"
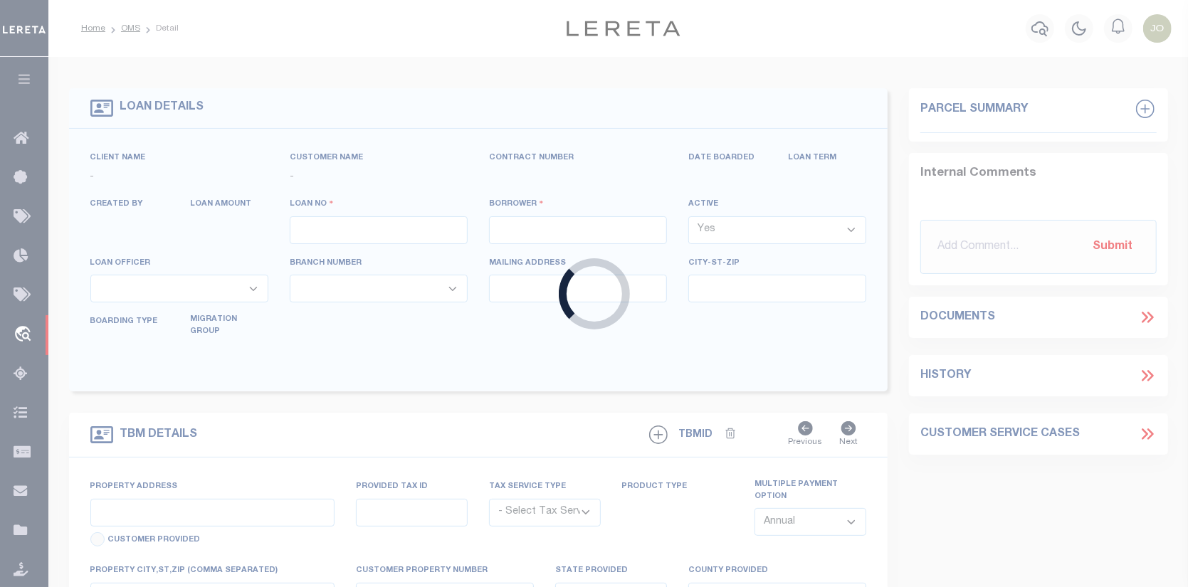
type input "[PERSON_NAME] OR 97408-4633"
select select "10"
select select "NonEscrow"
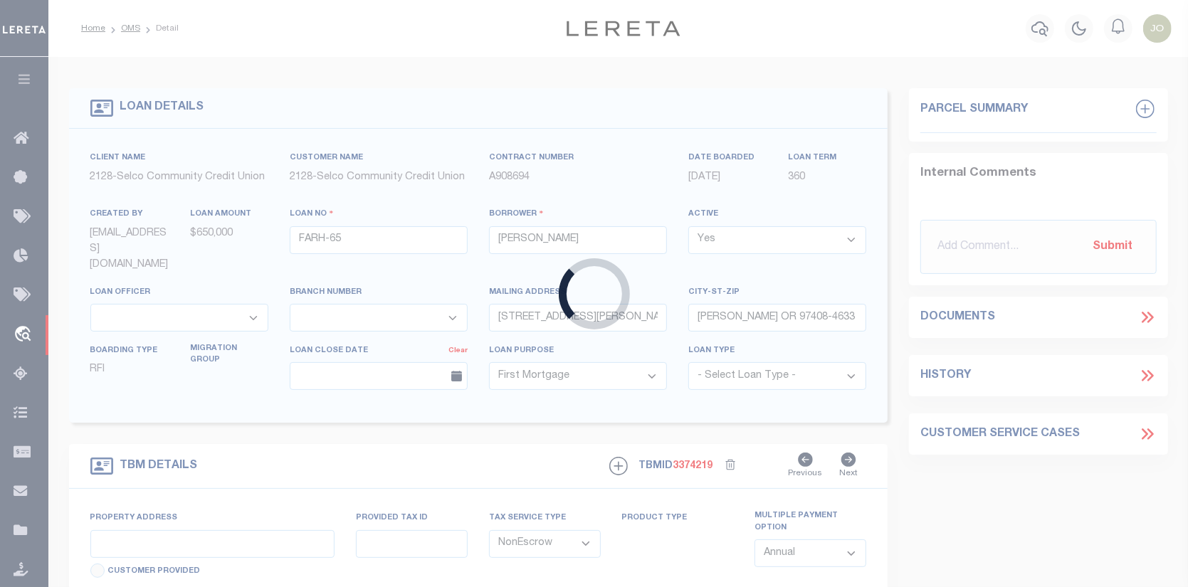
type input "103 & [STREET_ADDRESS], [DATE][GEOGRAPHIC_DATA][DATE][STREET_ADDRESS], [DATE][S…"
type input "[GEOGRAPHIC_DATA] OR 97478"
type input "OR"
select select "5008"
select select "2473"
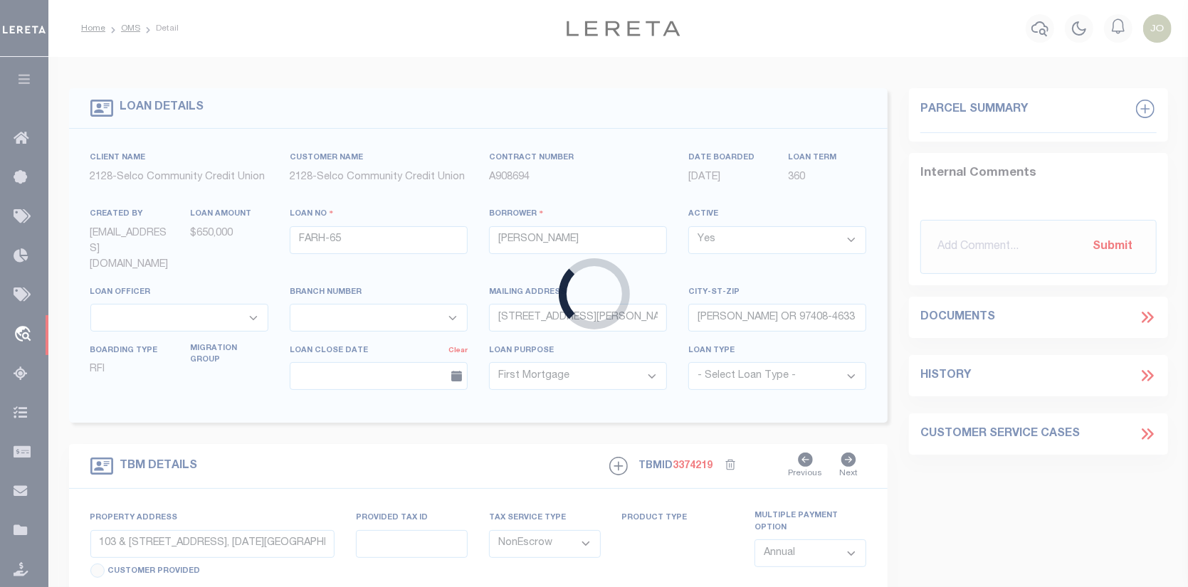
select select "3"
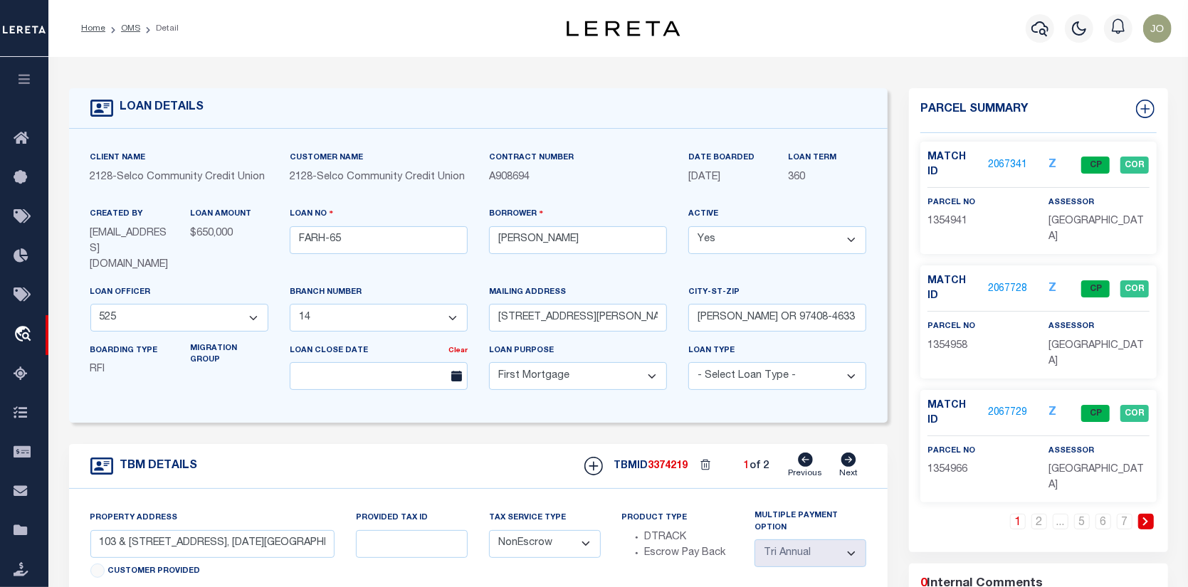
click at [1000, 157] on p "2067341" at bounding box center [1008, 165] width 40 height 16
click at [1005, 158] on link "2067341" at bounding box center [1008, 165] width 40 height 15
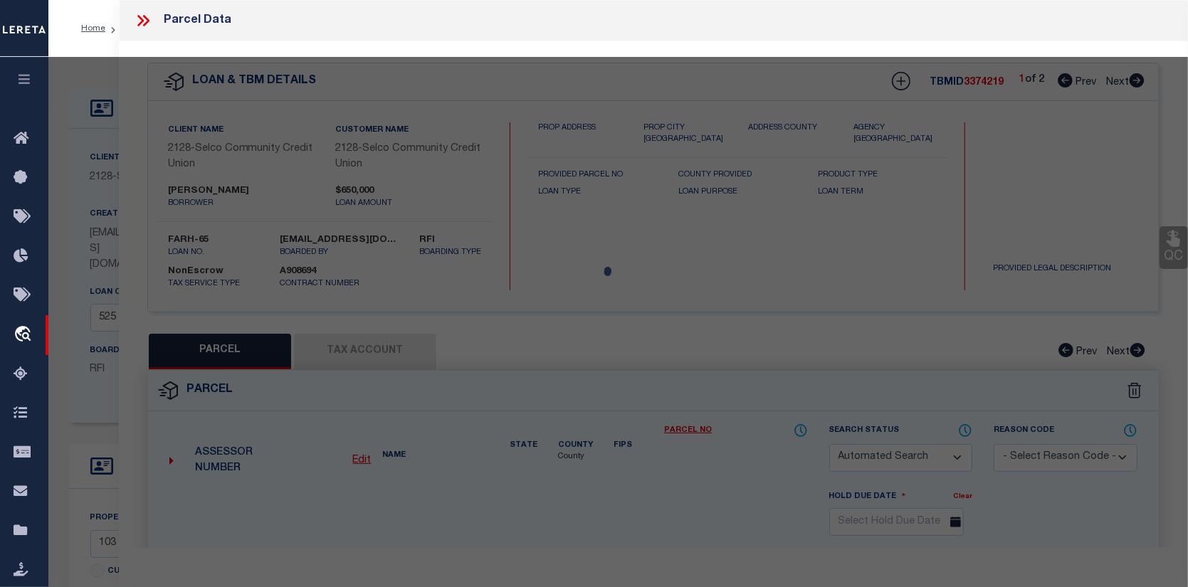
checkbox input "false"
select select "CP"
type input "KJESSLER MICHAEL B"
select select "AGW"
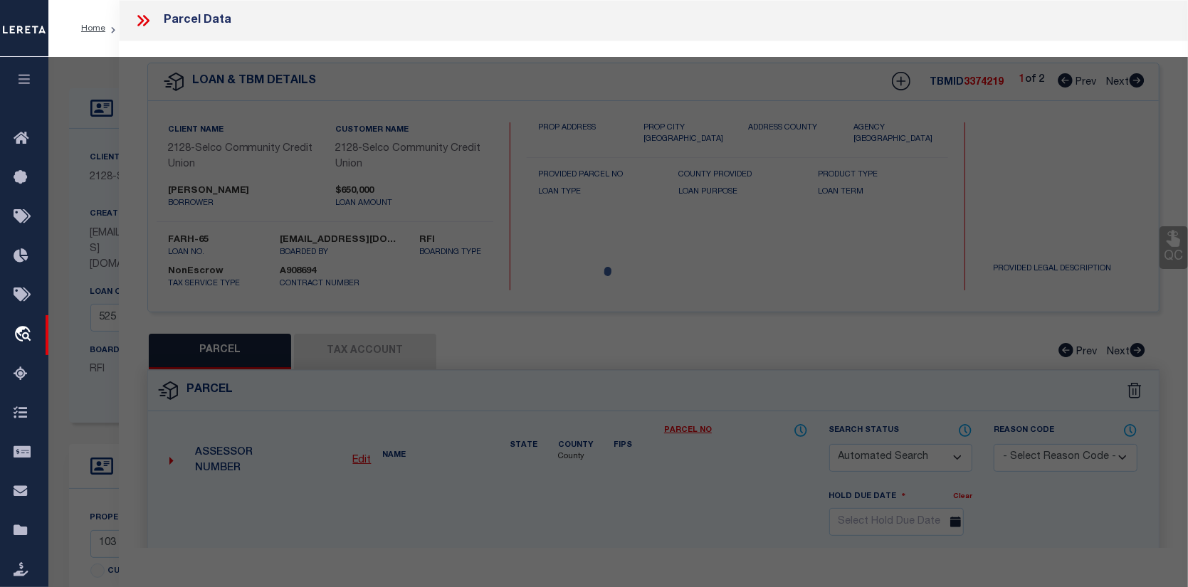
select select
type input "103 S 67TH ST"
checkbox input "false"
type input "SPRINGFILED OR 97478"
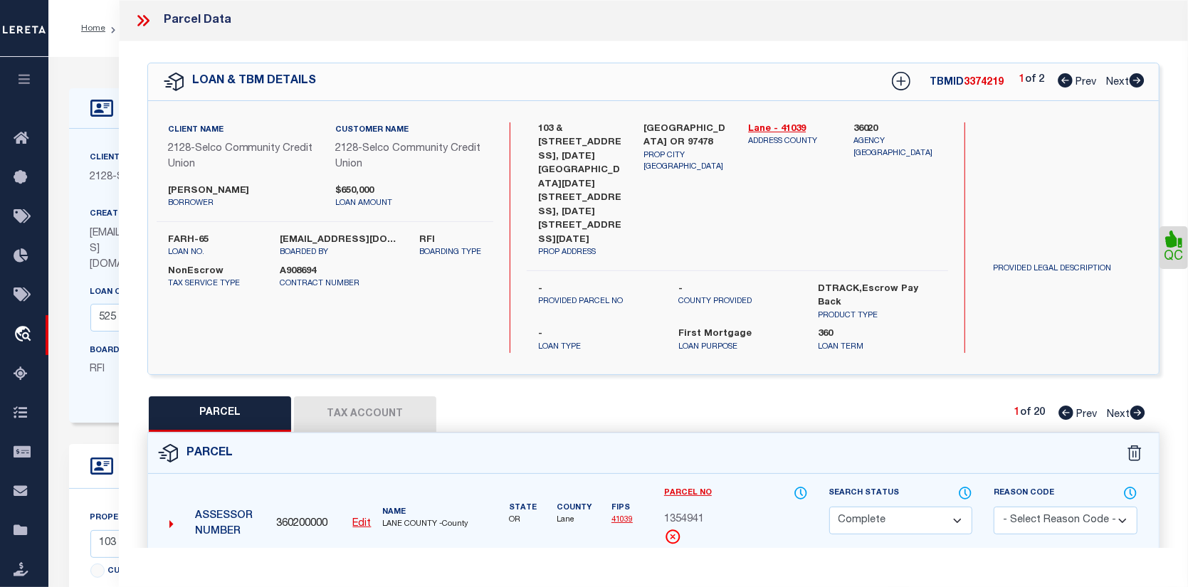
click at [771, 569] on link "Payment History" at bounding box center [777, 575] width 61 height 12
click at [1136, 406] on icon at bounding box center [1138, 413] width 15 height 14
select select "AS"
select select
checkbox input "false"
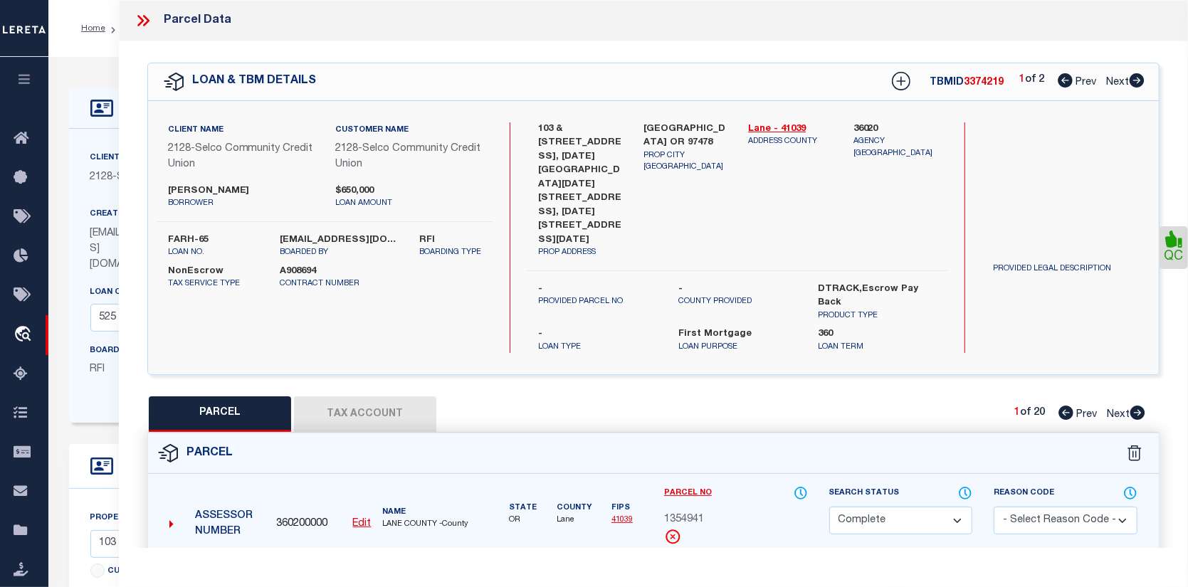
checkbox input "false"
select select "CP"
type input "KJESSLER MICHAEL B"
select select "AGW"
select select
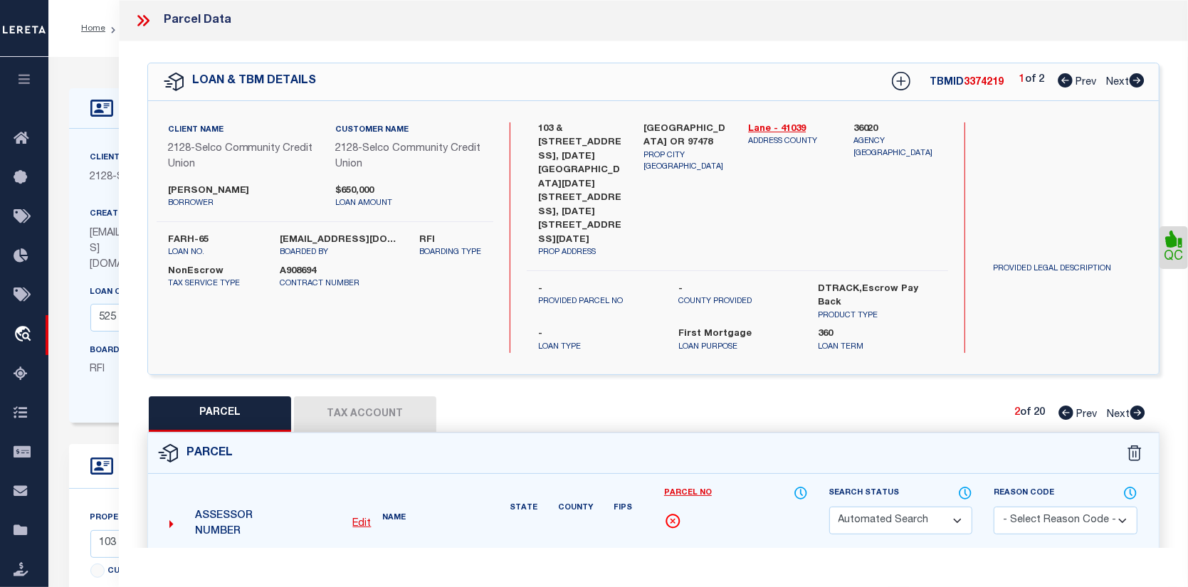
type input "105 S 67TH ST"
checkbox input "false"
type input "SPRINGFILED OR 97478"
click at [767, 569] on link "Payment History" at bounding box center [777, 575] width 61 height 12
click at [1136, 406] on icon at bounding box center [1138, 413] width 15 height 14
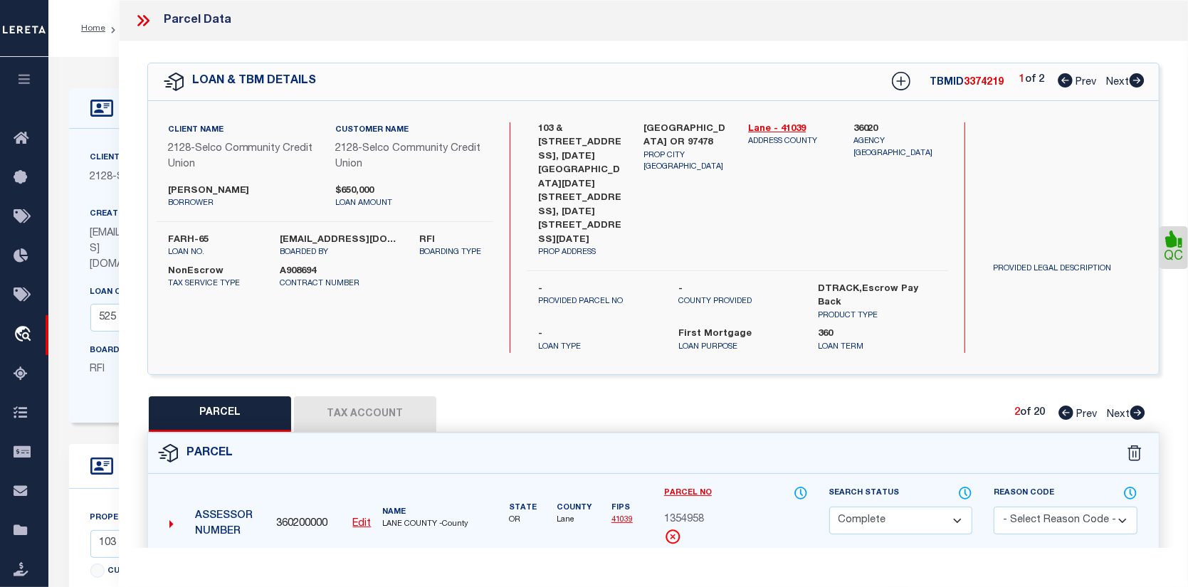
select select "AS"
select select
checkbox input "false"
select select "CP"
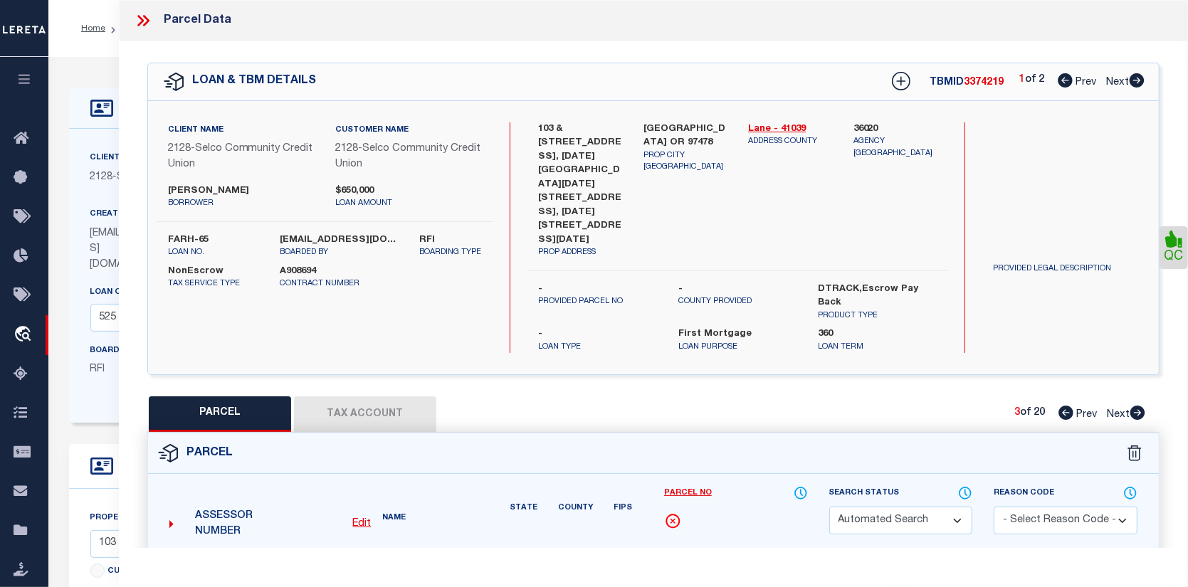
type input "KJESSLER MICHAEL B"
select select "AGW"
select select
type input "127 S 67TH ST"
checkbox input "false"
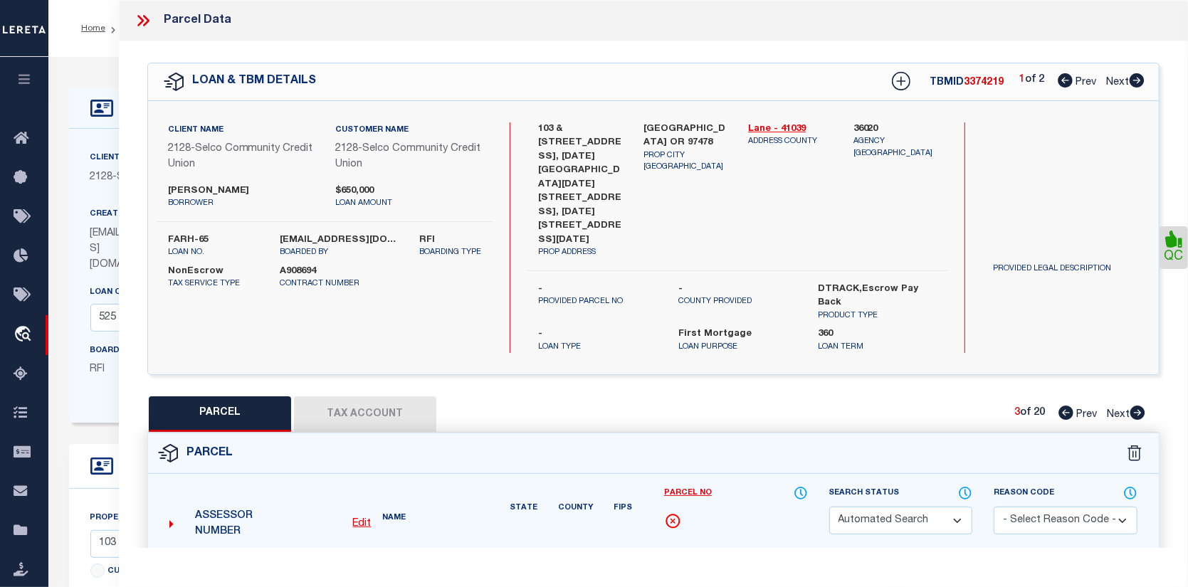
type input "SPRINGFILED OR 97478"
click at [770, 569] on link "Payment History" at bounding box center [777, 575] width 61 height 12
click at [1138, 406] on icon at bounding box center [1138, 413] width 15 height 14
select select "AS"
select select
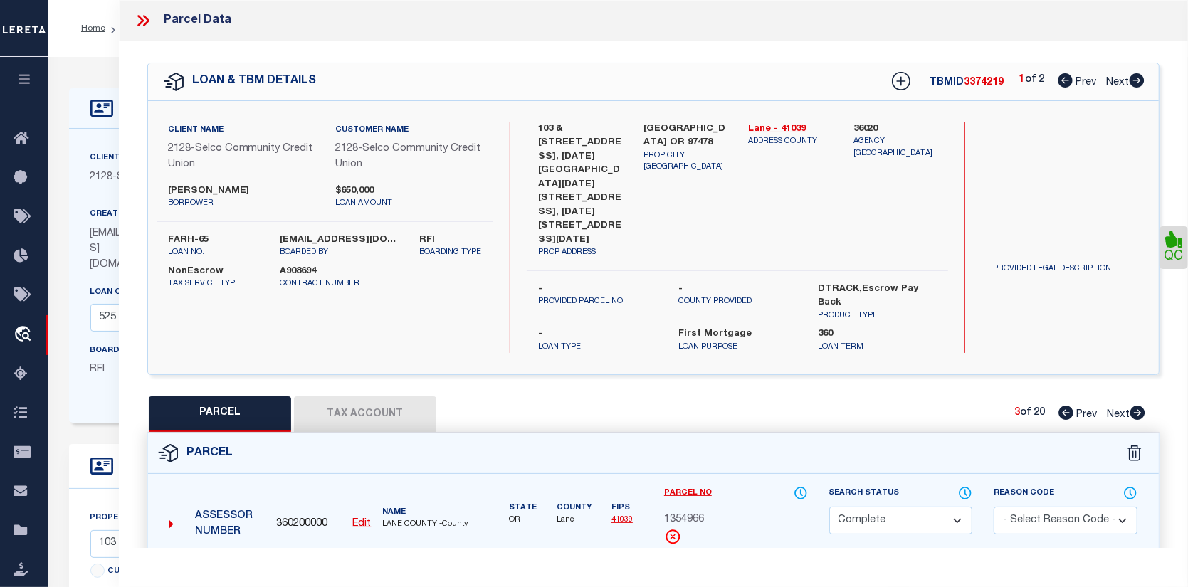
checkbox input "false"
select select "CP"
type input "KJESSLER MICHAEL B"
select select "AGW"
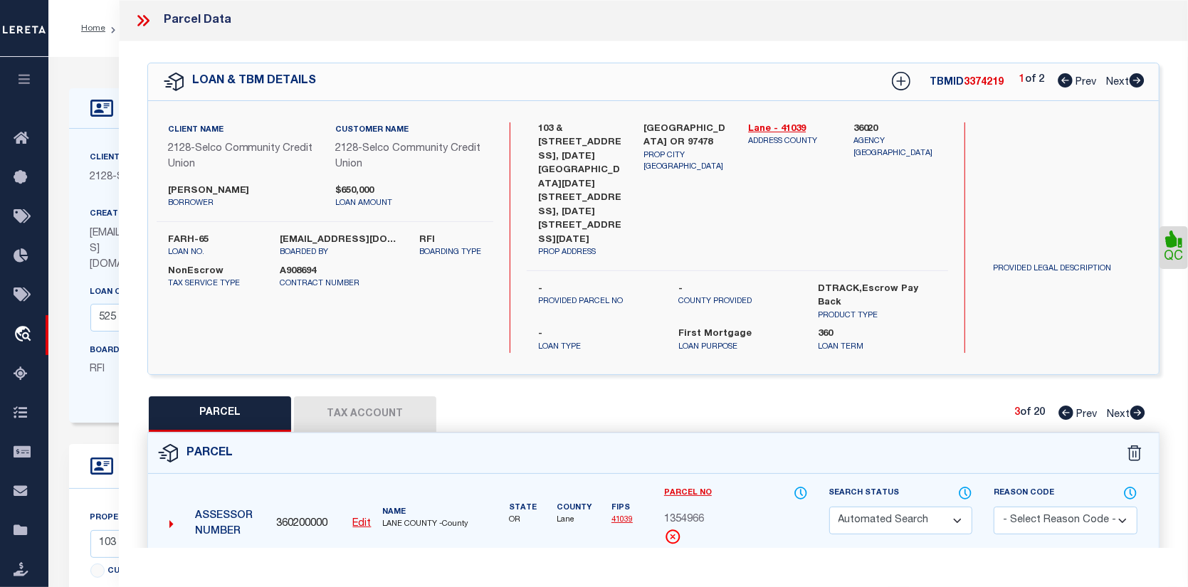
select select
type input "129 S 67TH ST"
checkbox input "false"
type input "SPRINGFILED OR 97478"
click at [786, 569] on link "Payment History" at bounding box center [777, 575] width 61 height 12
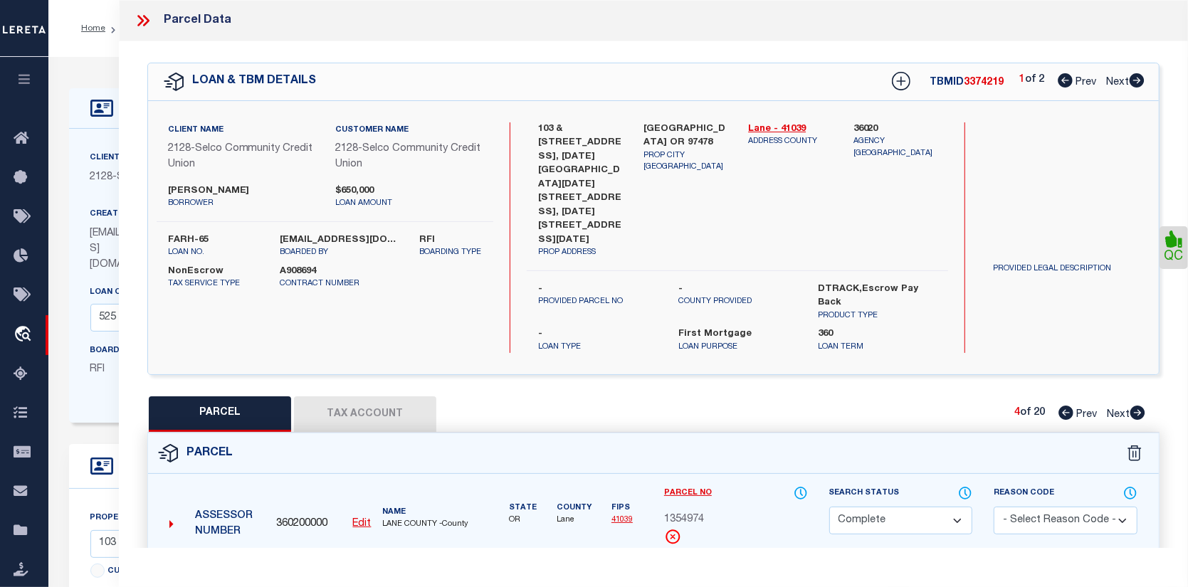
click at [1137, 406] on icon at bounding box center [1138, 413] width 15 height 14
select select "AS"
select select
checkbox input "false"
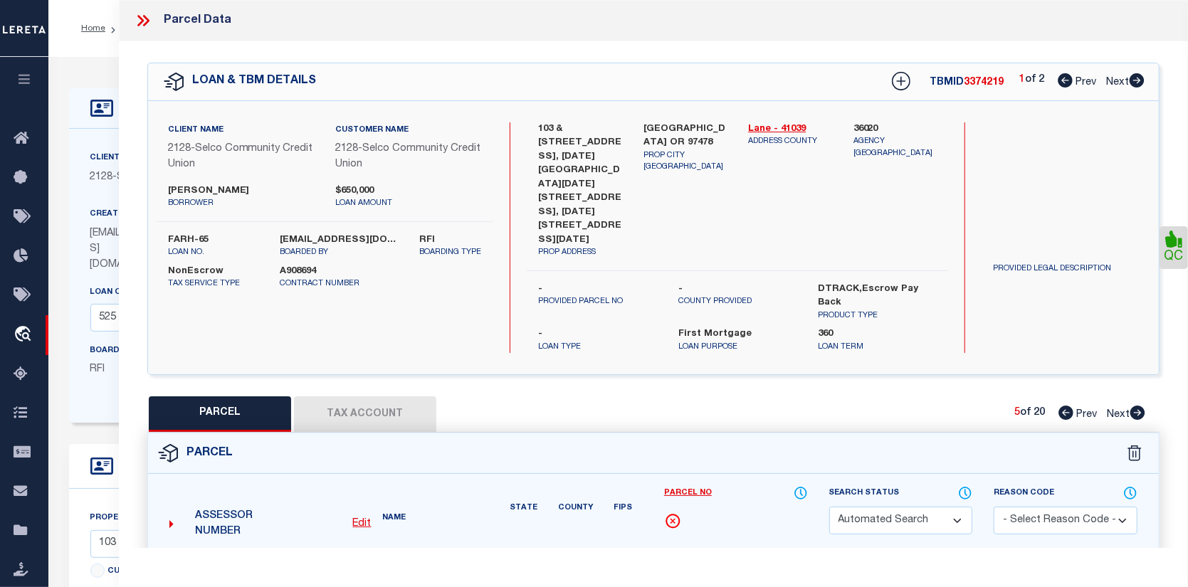
select select "CP"
type input "KJESSLER MICHAEL B"
select select "AGW"
select select
type input "6702 ASTER ST"
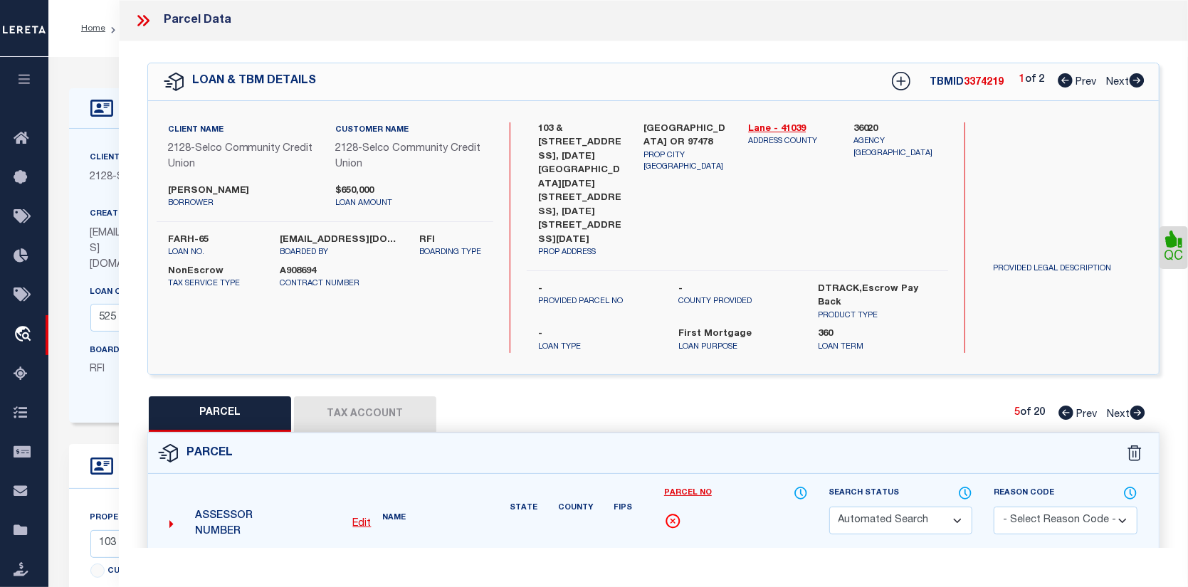
checkbox input "false"
type input "SPRINGFIELD OR 97478"
type textarea "Map and Tax Lot # 1702344490006 Acreage 0.00 TCA 01900"
click at [775, 569] on link "Payment History" at bounding box center [777, 575] width 61 height 12
click at [1138, 406] on icon at bounding box center [1138, 413] width 15 height 14
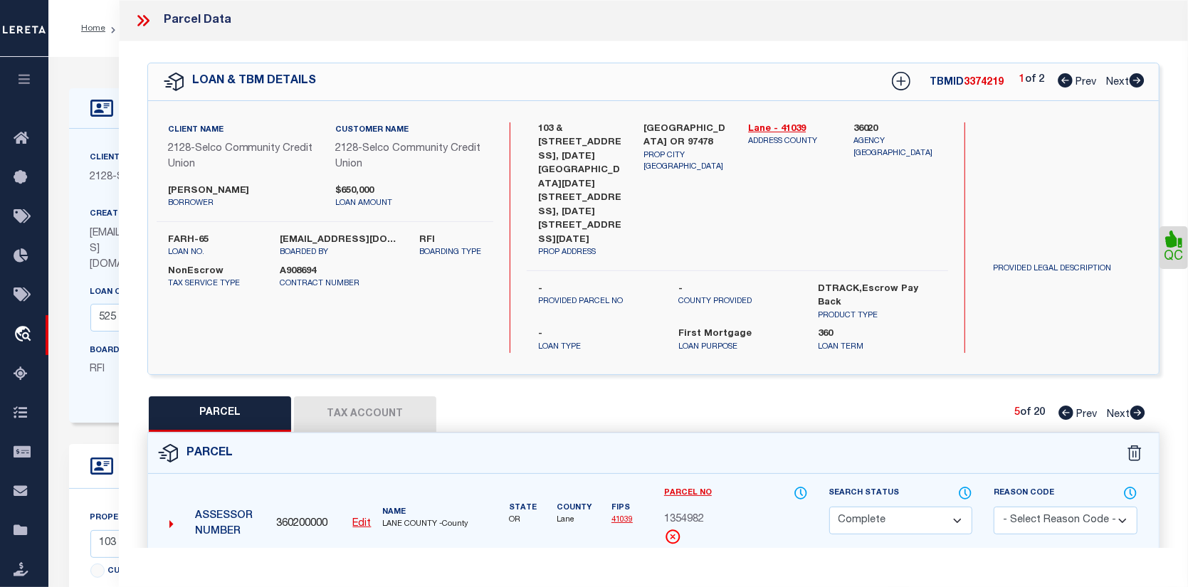
select select "AS"
select select
checkbox input "false"
select select "CP"
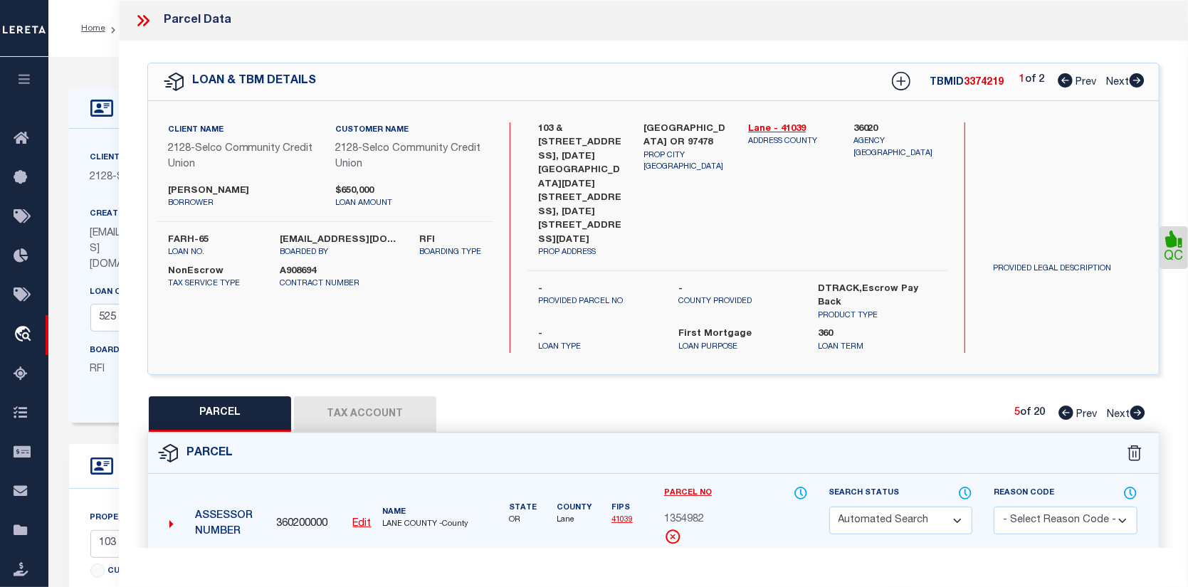
type input "KJESSLER MICHAEL B"
select select "AGW"
select select
type input "6704 ASTER ST"
checkbox input "false"
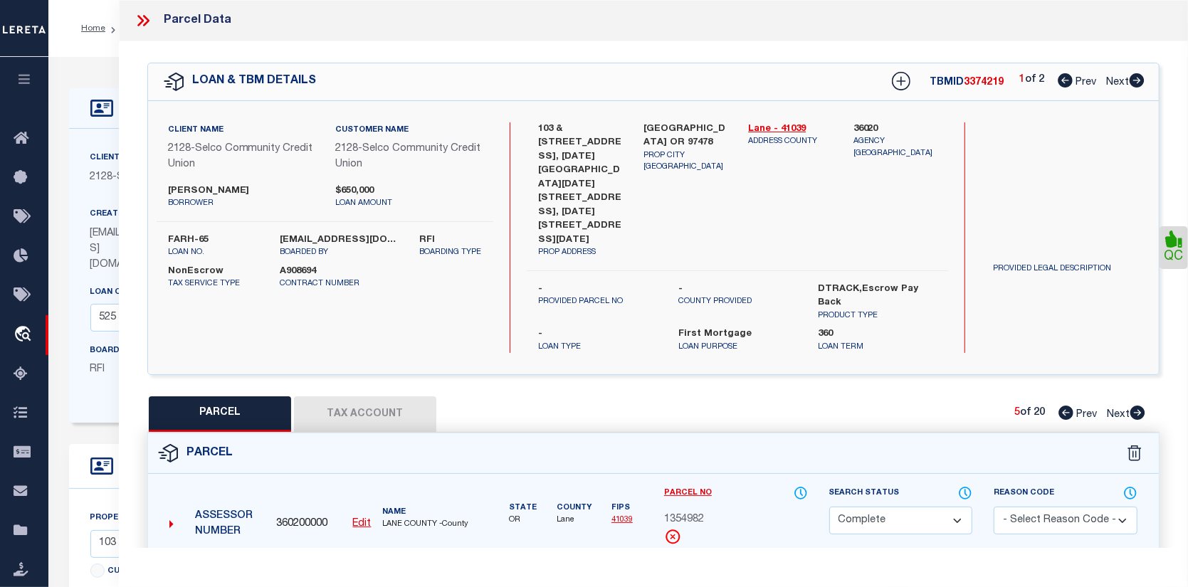
type input "SPRINGFIELD OR 97478"
type textarea "Map and Tax Lot # 1702344490007 Acreage 0.00 TCA 01900"
click at [782, 569] on link "Payment History" at bounding box center [777, 575] width 61 height 12
click at [1138, 406] on icon at bounding box center [1138, 413] width 15 height 14
select select "AS"
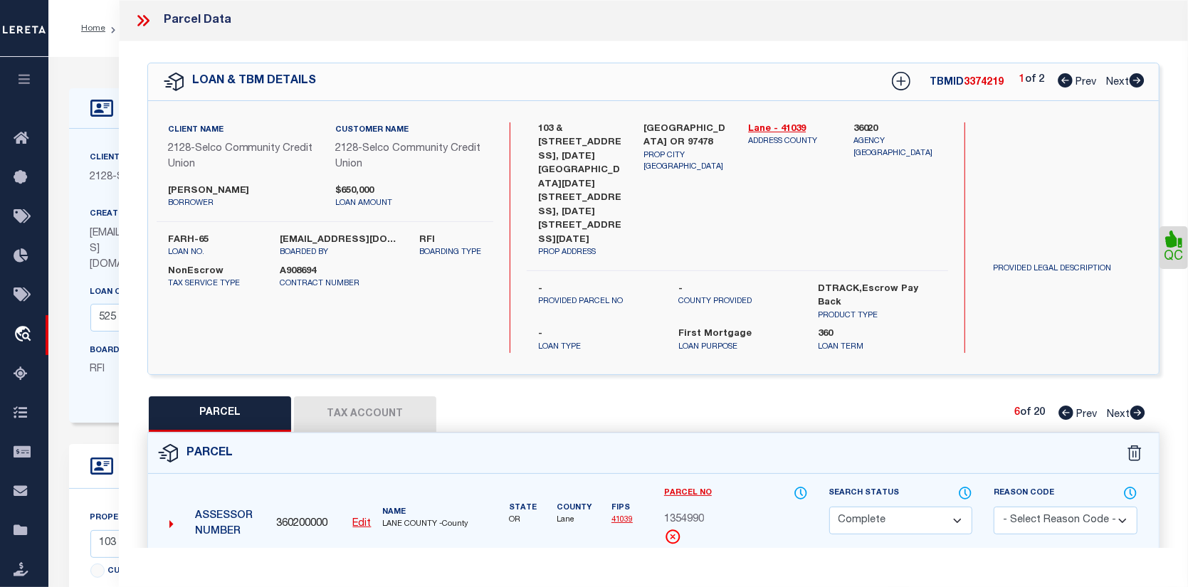
select select
checkbox input "false"
select select "CP"
type input "KJESSLER MICHAEL B"
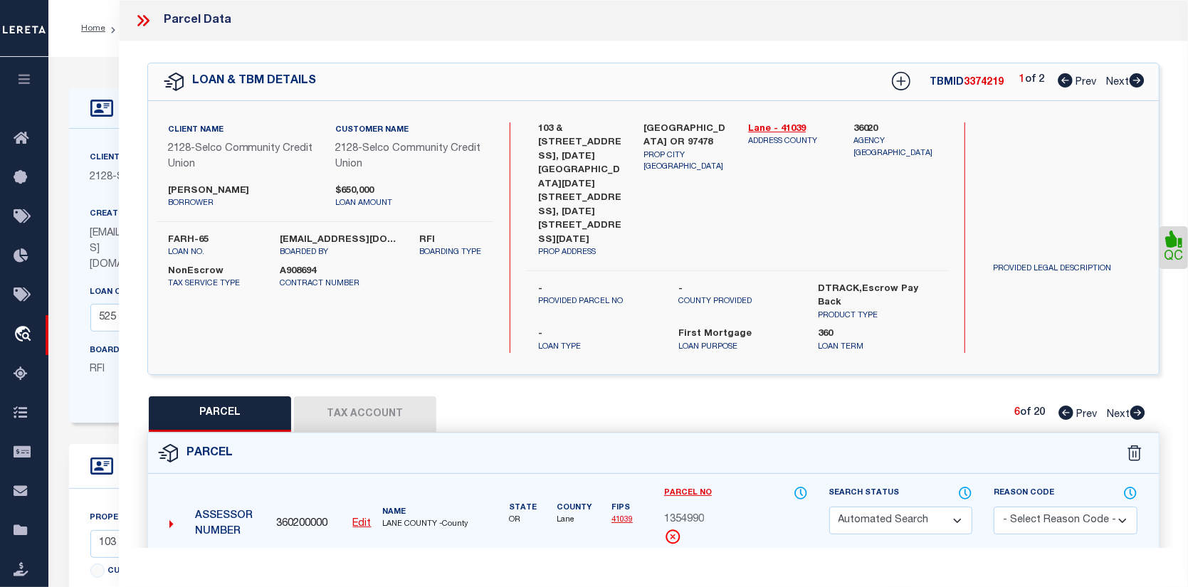
select select "AGW"
select select
type input "6718 ASTER ST"
checkbox input "false"
type input "SPRINGFIELD OR 97478"
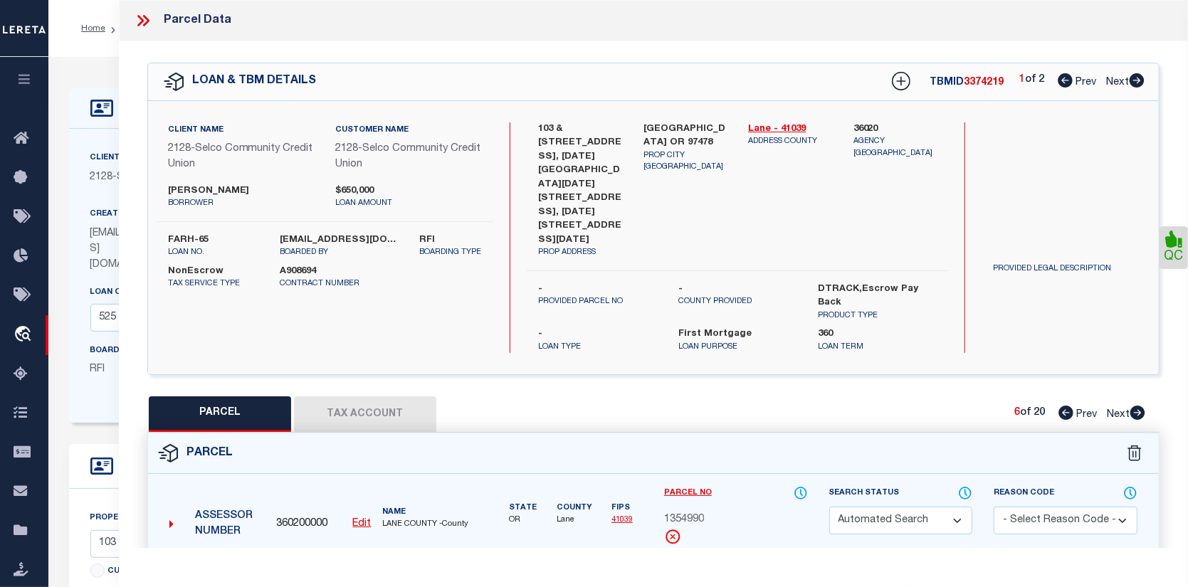
type textarea "Map and Tax Lot # 1702344490008 Acreage 0.00 TCA 01900"
click at [786, 569] on link "Payment History" at bounding box center [777, 575] width 61 height 12
click at [1130, 406] on icon at bounding box center [1138, 413] width 16 height 14
select select "AS"
select select
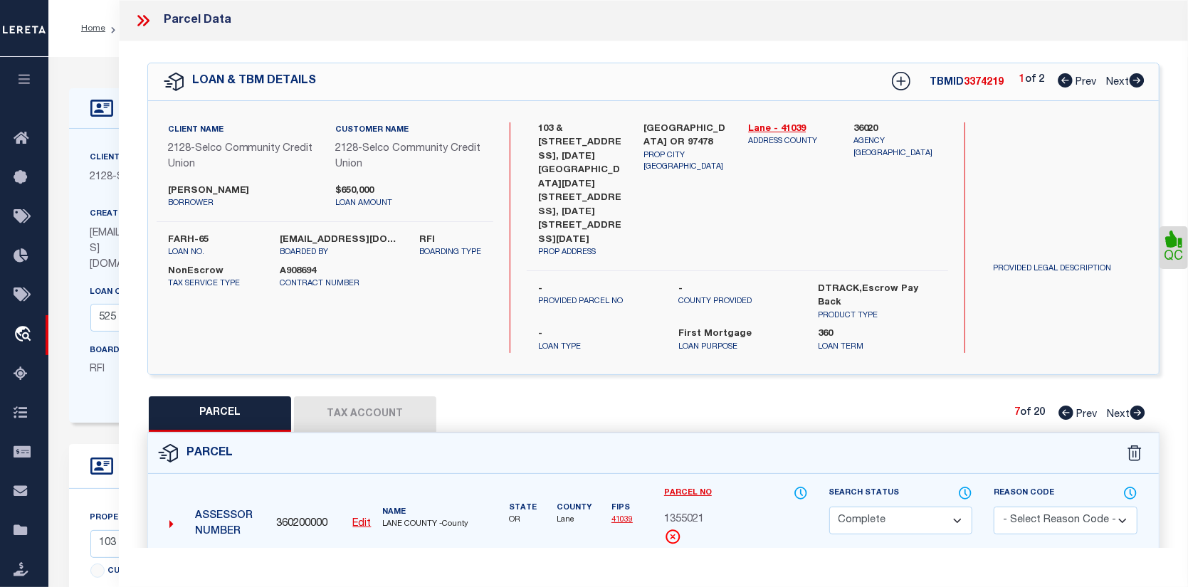
checkbox input "false"
select select "CP"
type input "KJESSLER MICHAEL B"
select select "AGW"
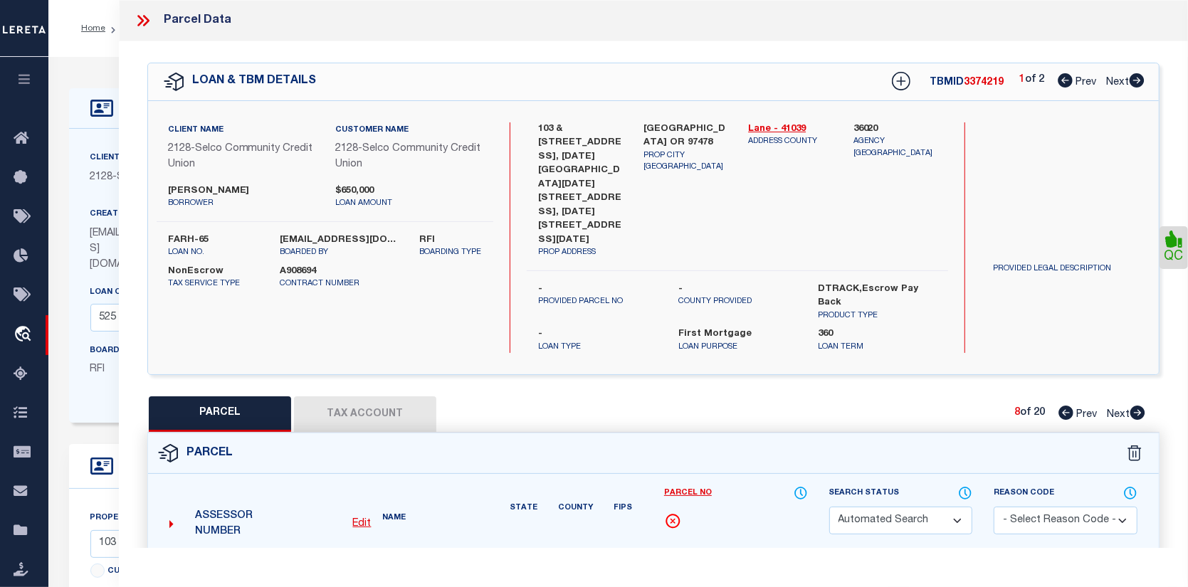
select select
type input "6716 ASTER ST"
checkbox input "false"
type input "SPRINGFIELD OR 97478"
type textarea "Map and Tax Lot # 1702344490009 Acreage 0.00 TCA 01900"
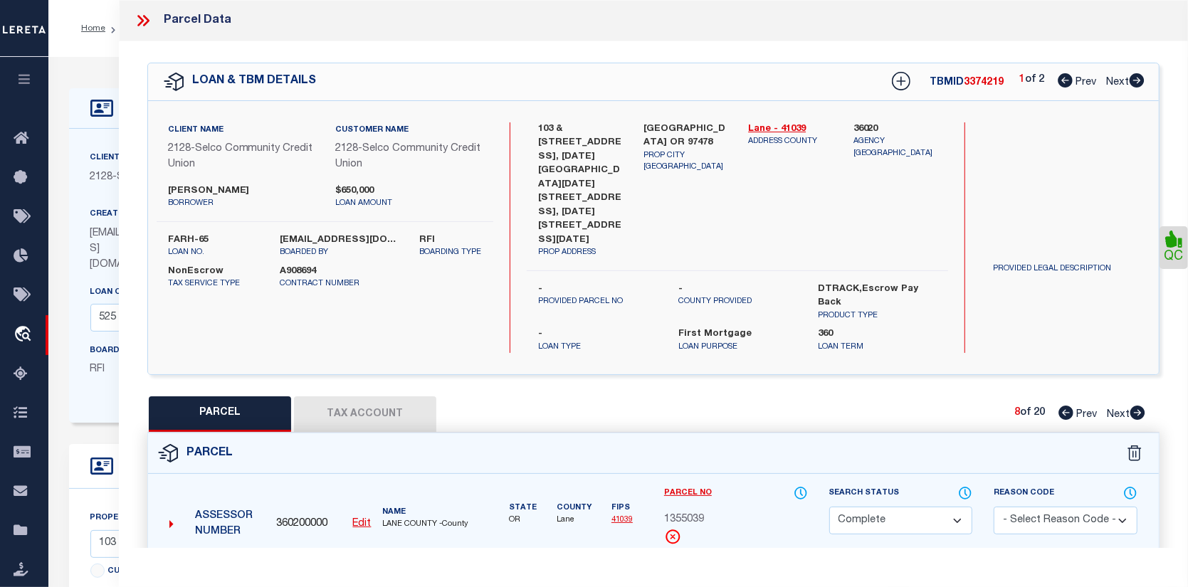
click at [793, 569] on link "Payment History" at bounding box center [777, 575] width 61 height 12
click at [1134, 406] on icon at bounding box center [1138, 413] width 15 height 14
select select "AS"
select select
checkbox input "false"
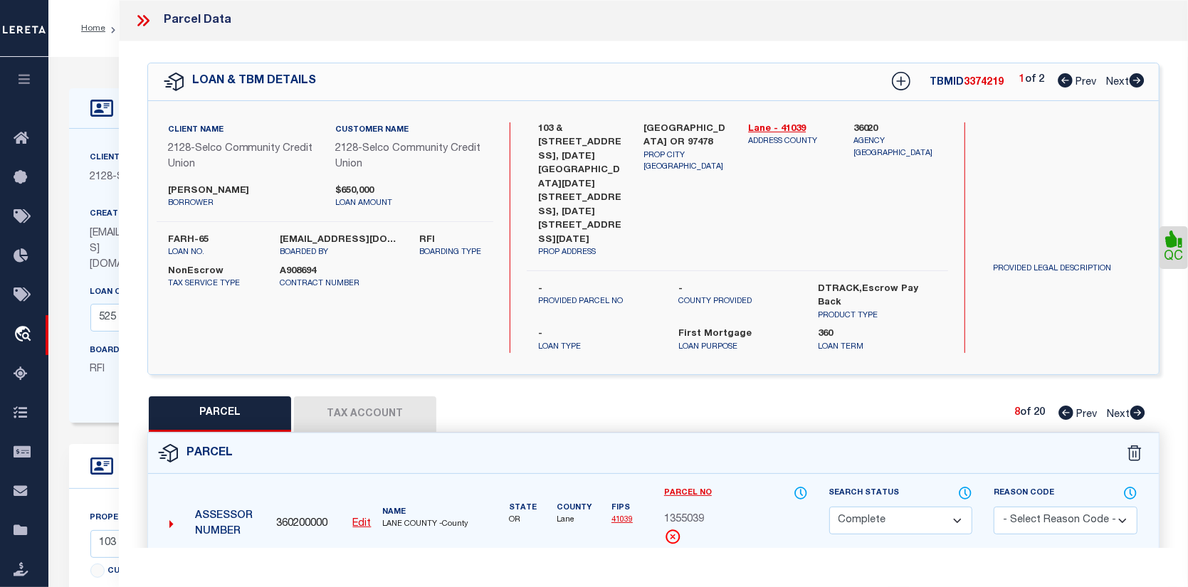
checkbox input "false"
select select "CP"
type input "KJESSLER MICHAEL B"
select select "AGW"
select select
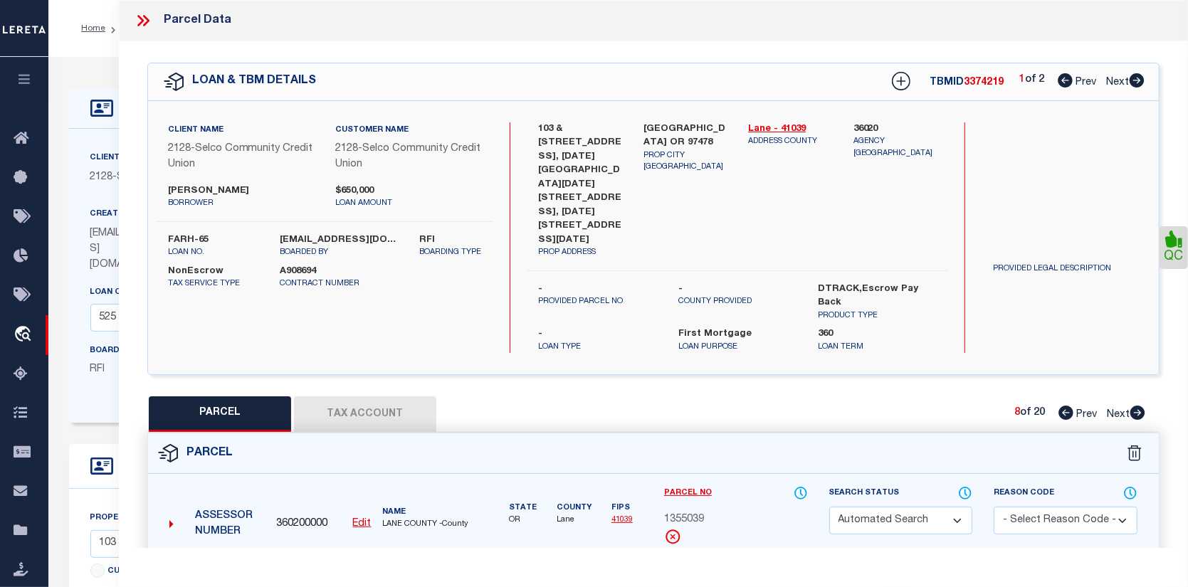
type input "6730 ASTER ST"
checkbox input "false"
type input "SPRINGFIELD OR 97478"
type textarea "Map and Tax Lot # 1702344490010 Acreage 0.00 TCA 01900"
click at [792, 569] on link "Payment History" at bounding box center [777, 575] width 61 height 12
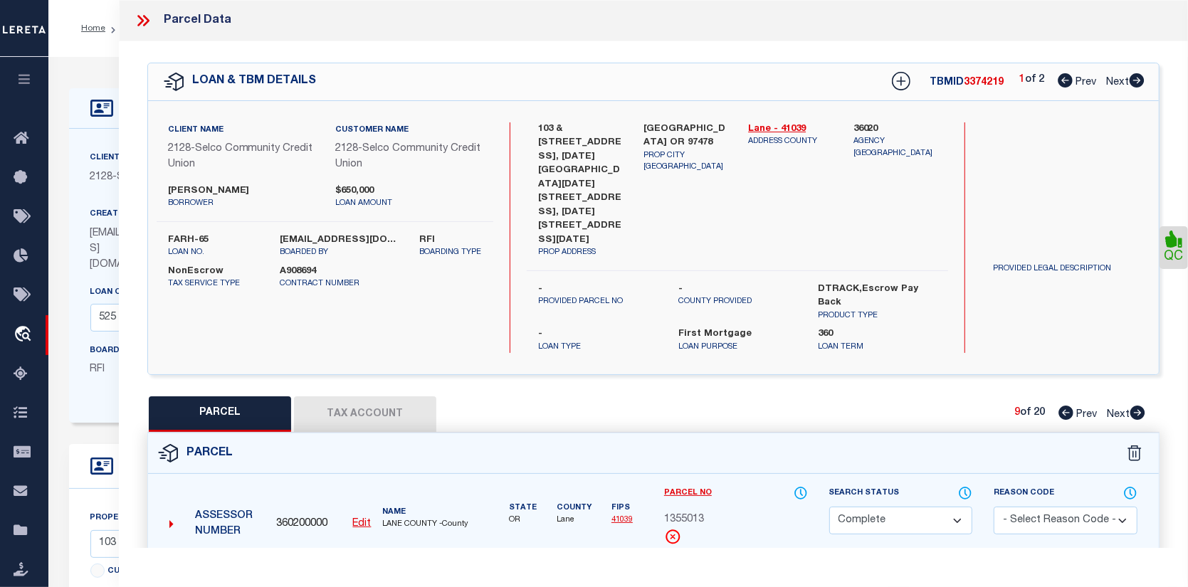
click at [1133, 406] on icon at bounding box center [1138, 413] width 15 height 14
select select "AS"
select select
checkbox input "false"
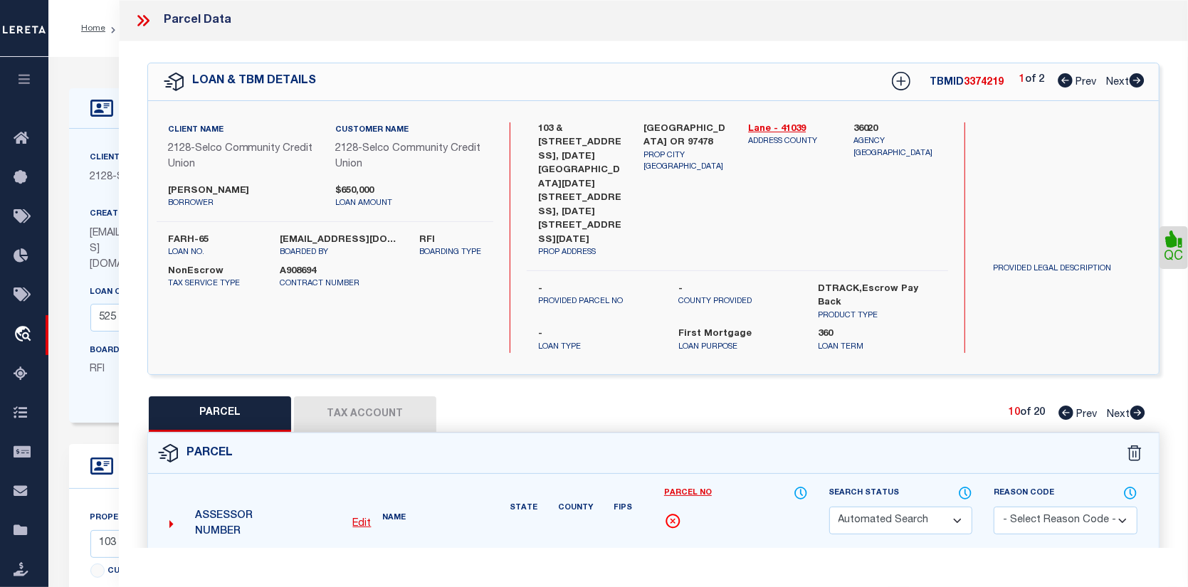
select select "CP"
type input "KJESSLER MICHAEL B"
select select "AGW"
select select
type input "6732 ASTER ST"
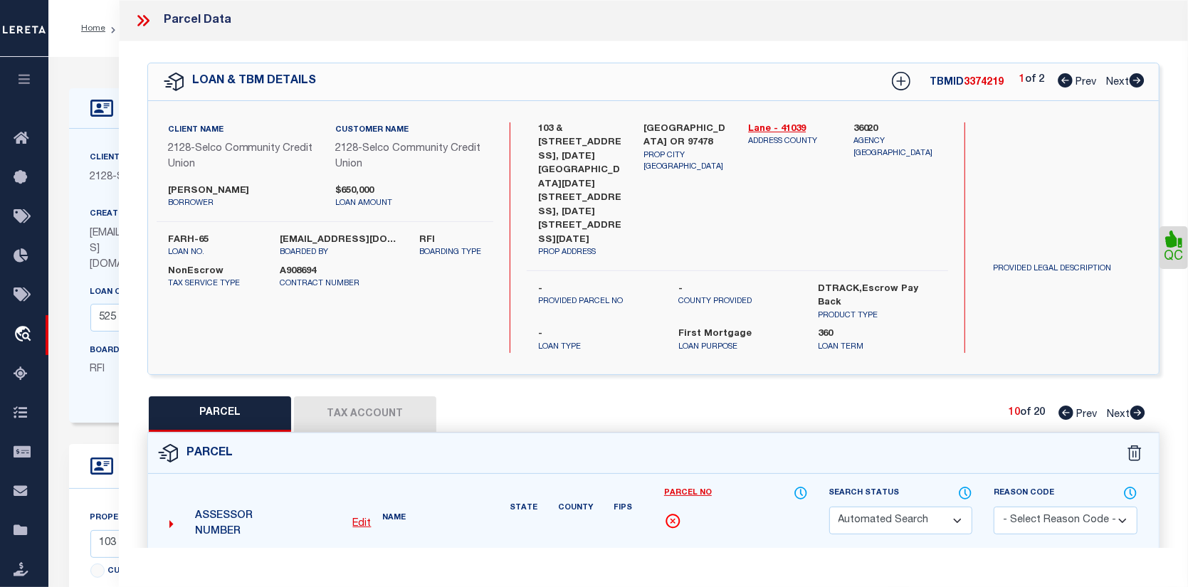
checkbox input "false"
type input "SPRINGFIELD OR 97478"
type textarea "Map and Tax Lot # 1702344490011 Acreage 0.00 TCA 01900"
click at [778, 569] on link "Payment History" at bounding box center [777, 575] width 61 height 12
click at [1134, 406] on icon at bounding box center [1138, 413] width 15 height 14
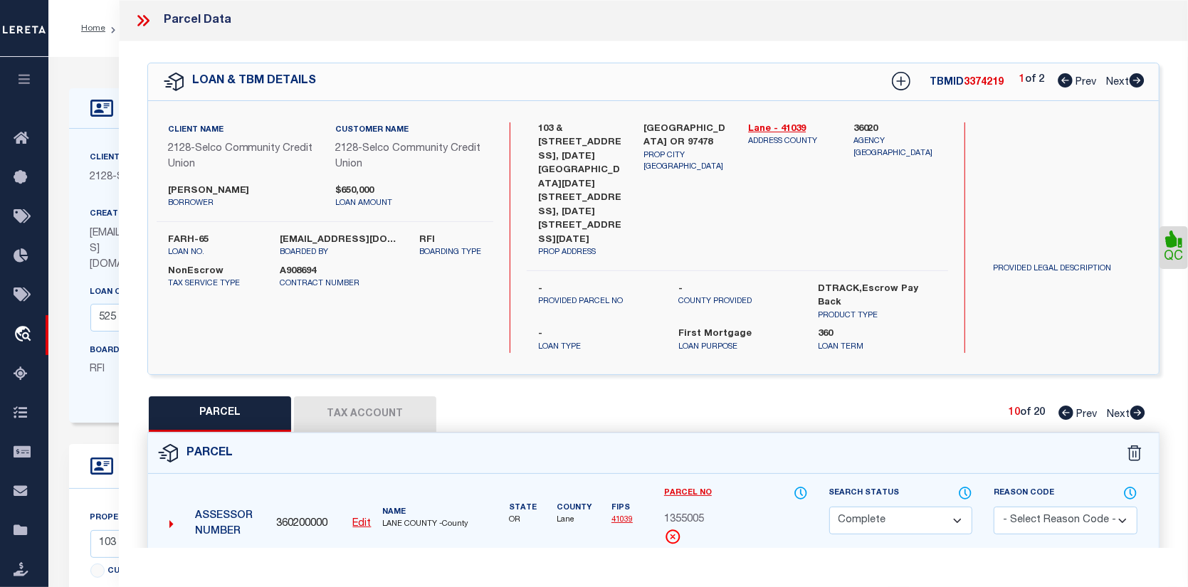
select select "AS"
select select
checkbox input "false"
select select "CP"
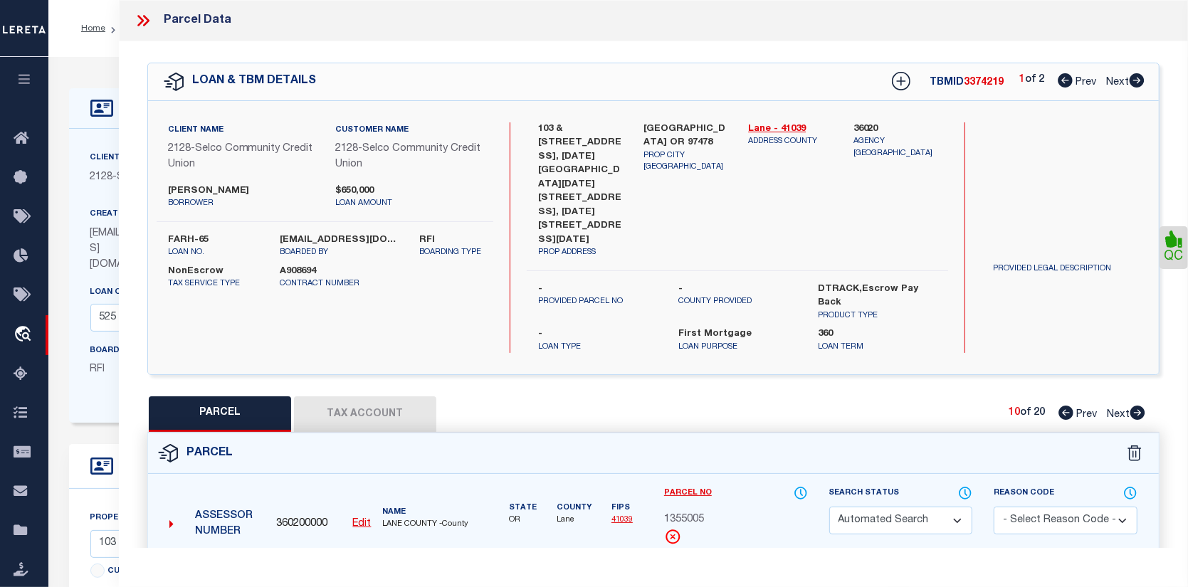
type input "KJESSLER MICHAEL B"
select select "AGW"
select select
type input "6701 ASTER ST"
checkbox input "false"
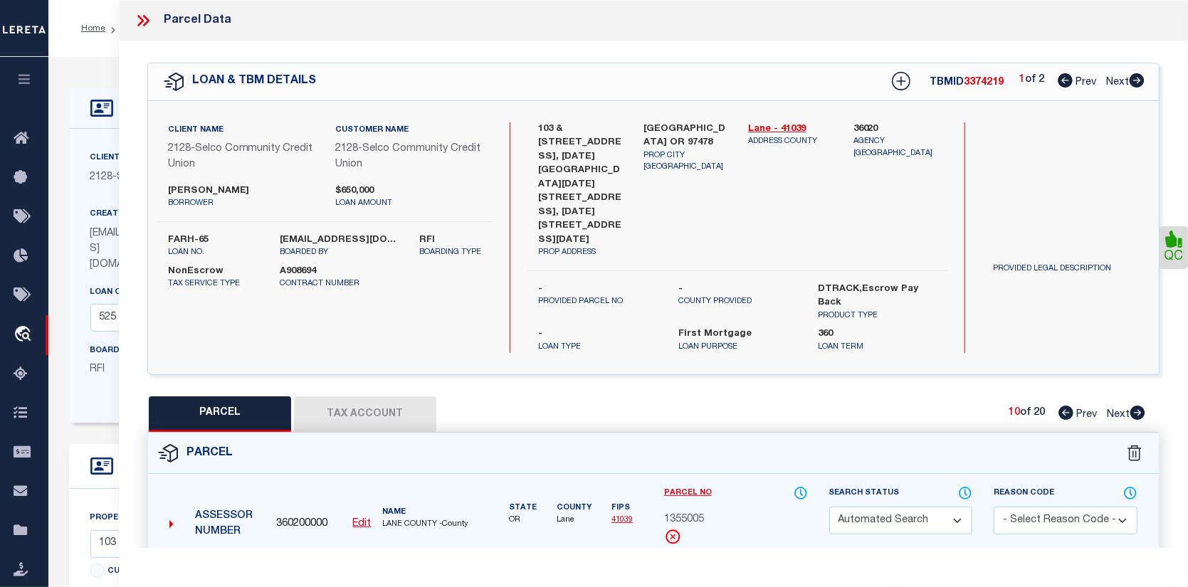
type input "SPRINGFIELD OR 97478"
type textarea "Map and Tax Lot # 1702344490012 Acreage 0.00 TCA 01900"
click at [783, 569] on link "Payment History" at bounding box center [777, 575] width 61 height 12
click at [1134, 406] on icon at bounding box center [1138, 413] width 15 height 14
select select "AS"
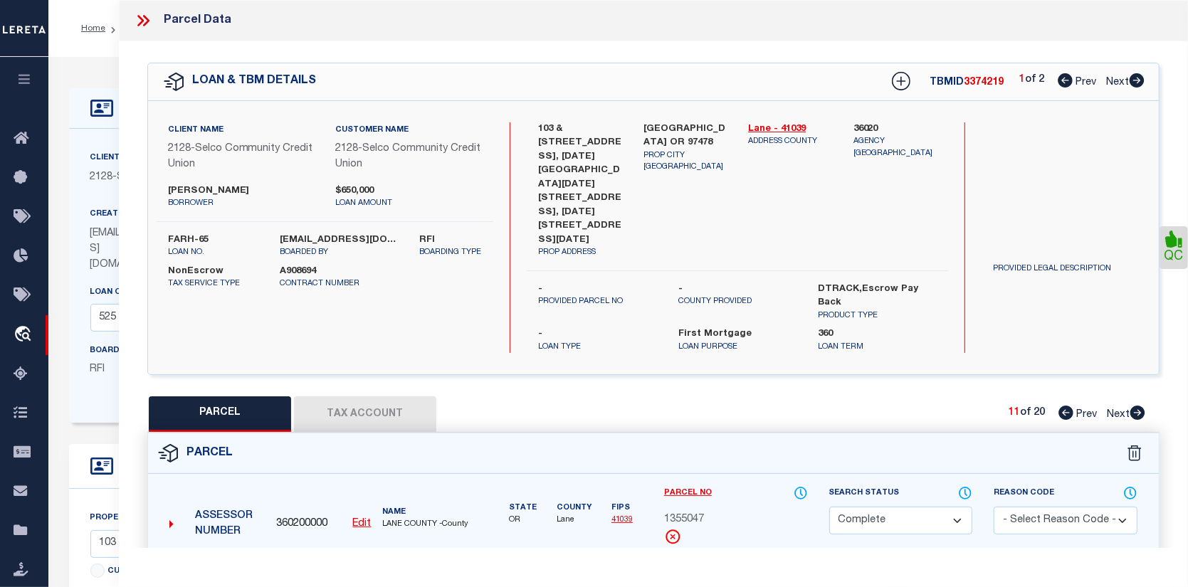
select select
checkbox input "false"
select select "CP"
type input "KJESSLER MICHAEL B"
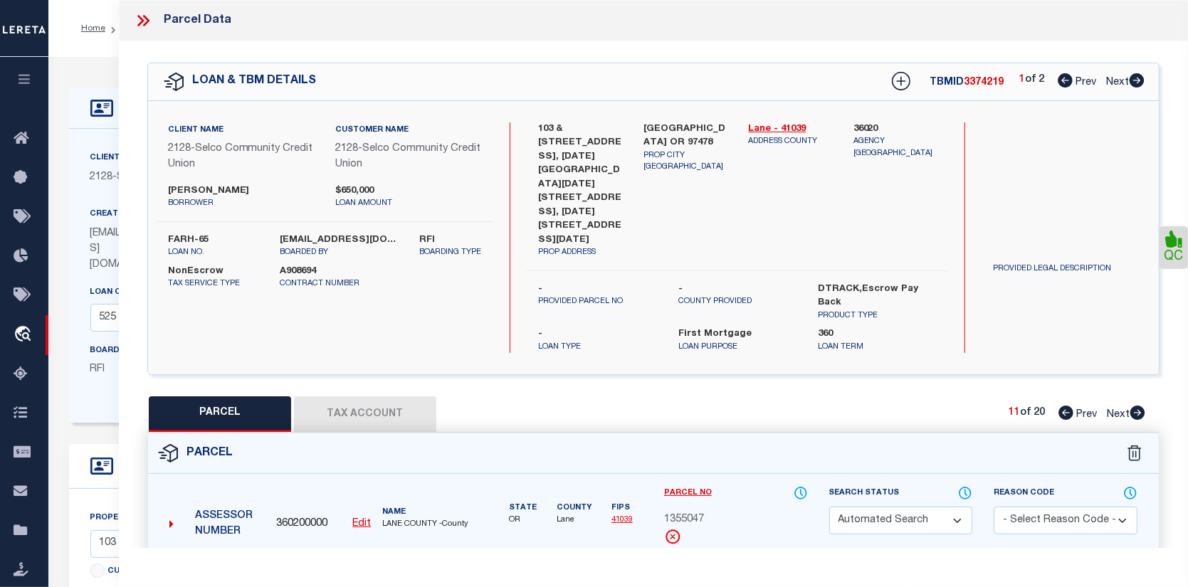
select select "AGW"
select select
type input "6703 ASTER"
checkbox input "false"
type input "SPRINGFIELD OR 97478"
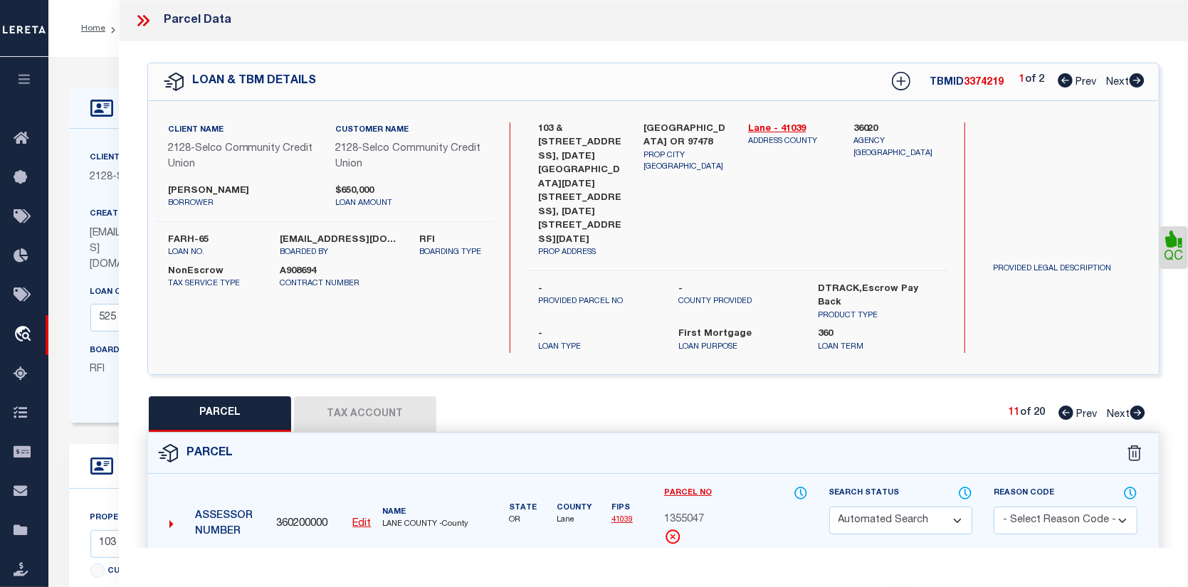
type textarea "Map and Tax Lot # 1702344490013 Acreage 0.00 TCA 01900"
click at [775, 569] on link "Payment History" at bounding box center [777, 575] width 61 height 12
click at [1138, 406] on icon at bounding box center [1138, 413] width 15 height 14
select select "AS"
select select
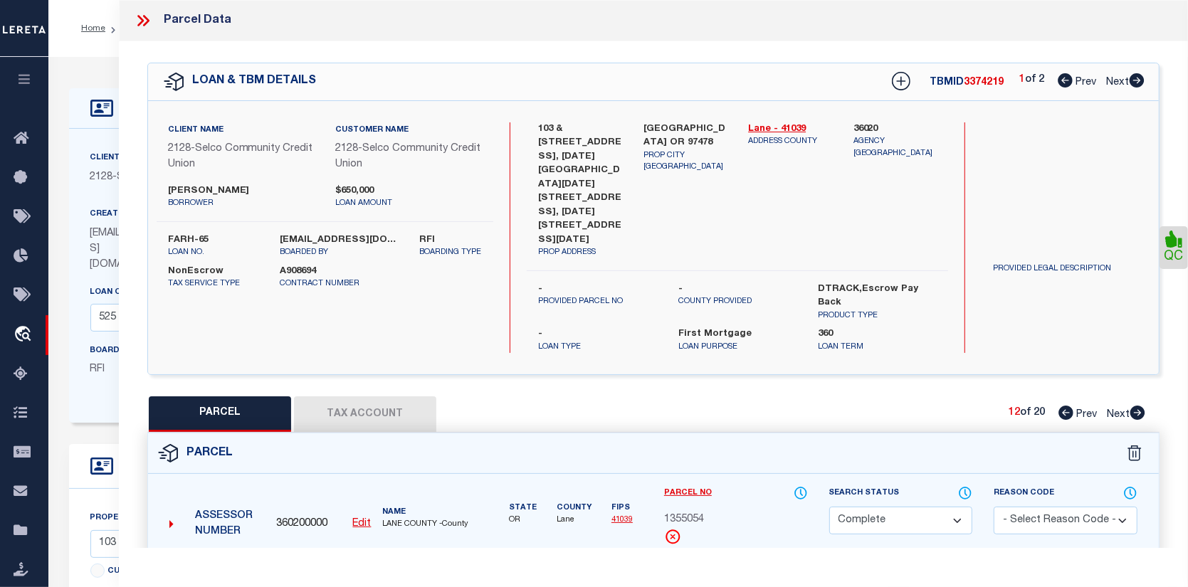
checkbox input "false"
click at [766, 569] on link "Payment History" at bounding box center [777, 575] width 61 height 12
click at [1134, 406] on icon at bounding box center [1138, 413] width 15 height 14
click at [777, 569] on link "Payment History" at bounding box center [777, 575] width 61 height 12
click at [1137, 406] on icon at bounding box center [1138, 413] width 15 height 14
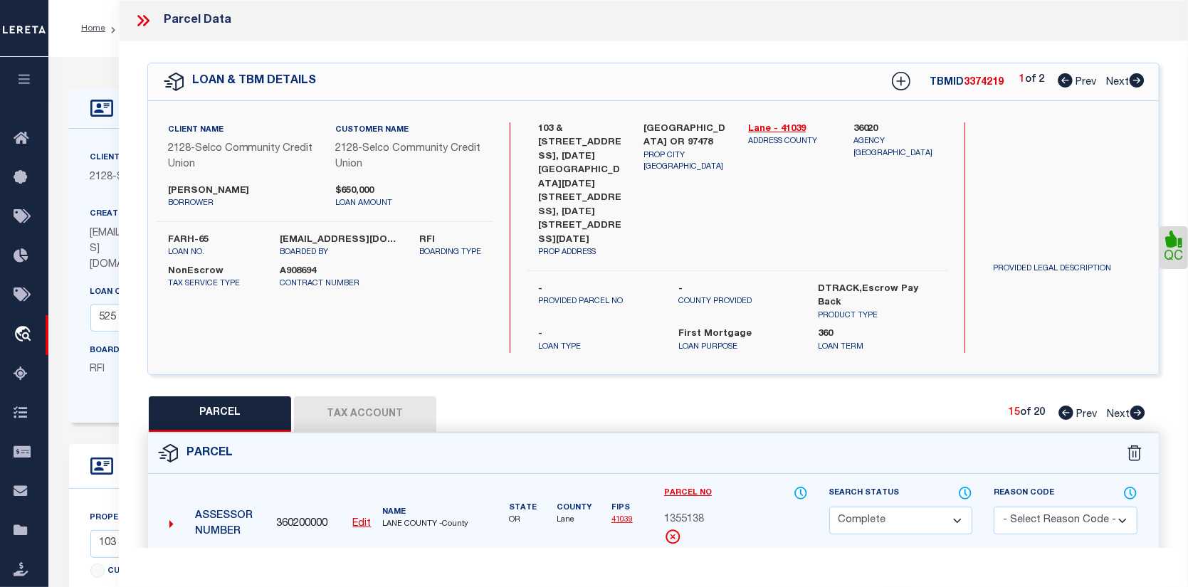
click at [789, 569] on link "Payment History" at bounding box center [777, 575] width 61 height 12
click at [1134, 406] on icon at bounding box center [1138, 413] width 15 height 14
click at [783, 569] on link "Payment History" at bounding box center [777, 575] width 61 height 12
click at [1140, 406] on icon at bounding box center [1138, 413] width 15 height 14
click at [768, 569] on link "Payment History" at bounding box center [777, 575] width 61 height 12
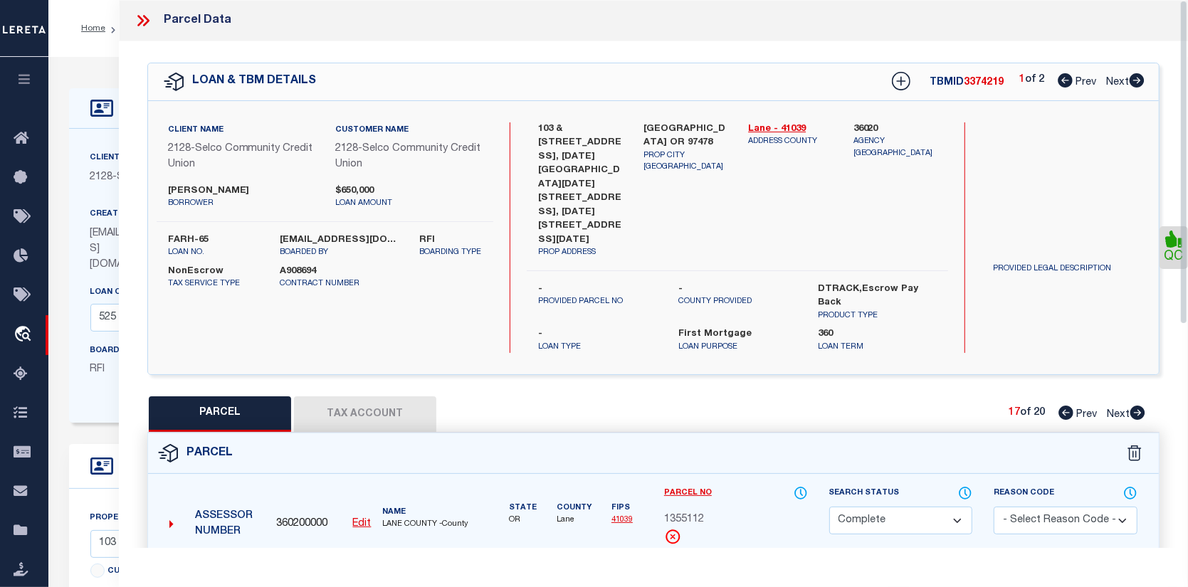
click at [1139, 407] on link "Next" at bounding box center [1126, 412] width 38 height 10
click at [794, 569] on link "Payment History" at bounding box center [777, 575] width 61 height 12
click at [1143, 406] on icon at bounding box center [1138, 413] width 15 height 14
click at [779, 569] on link "Payment History" at bounding box center [777, 575] width 61 height 12
click at [1135, 406] on icon at bounding box center [1138, 413] width 15 height 14
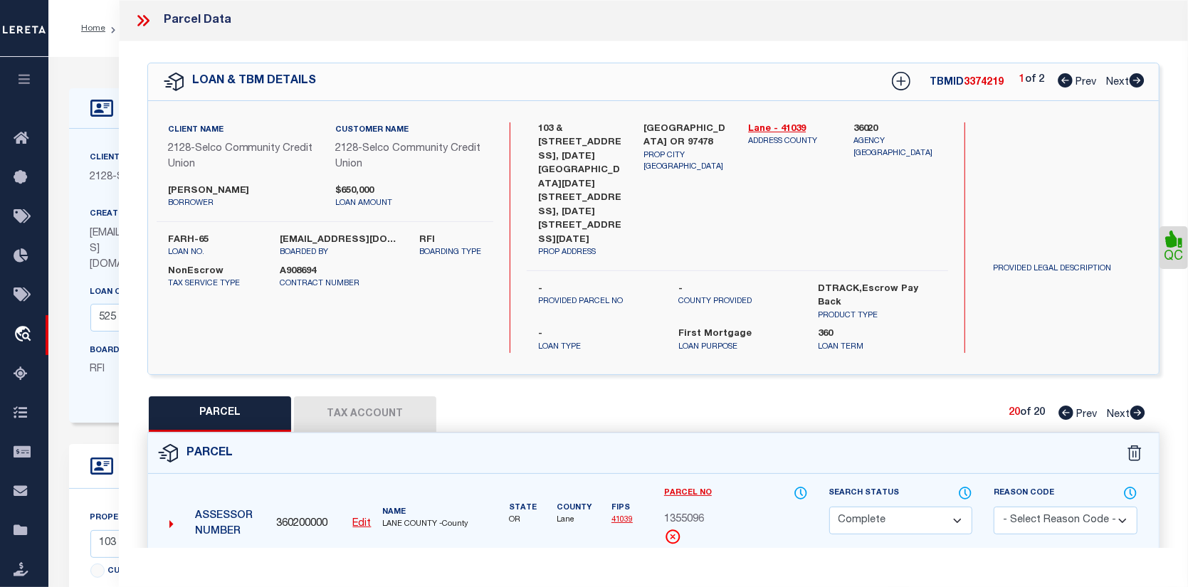
click at [788, 569] on link "Payment History" at bounding box center [777, 575] width 61 height 12
click at [1135, 75] on link "Next" at bounding box center [1125, 80] width 38 height 10
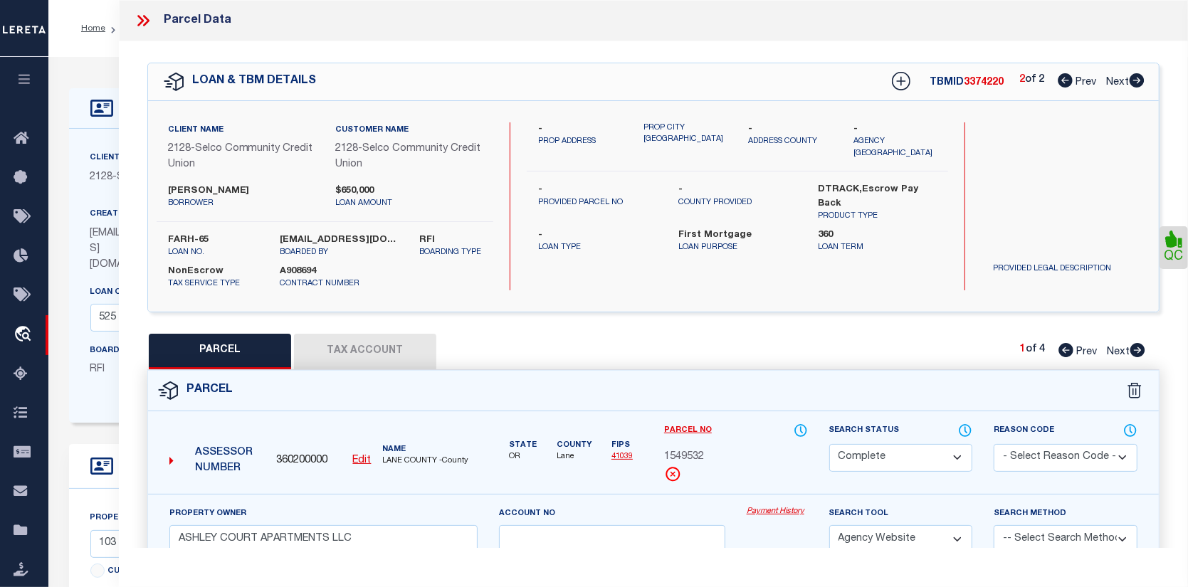
click at [783, 513] on link "Payment History" at bounding box center [777, 512] width 61 height 12
